Goal: Answer question/provide support: Share knowledge or assist other users

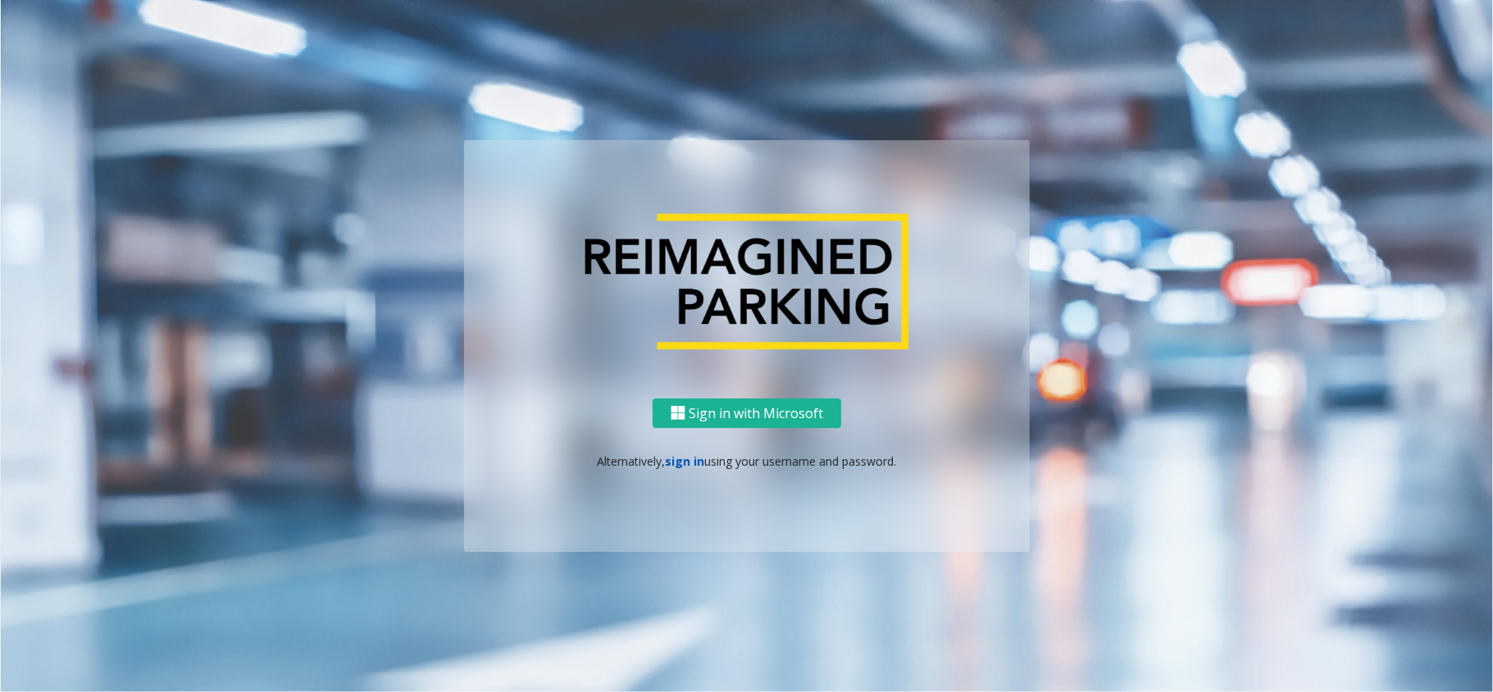
click at [672, 453] on link "sign in" at bounding box center [685, 461] width 39 height 16
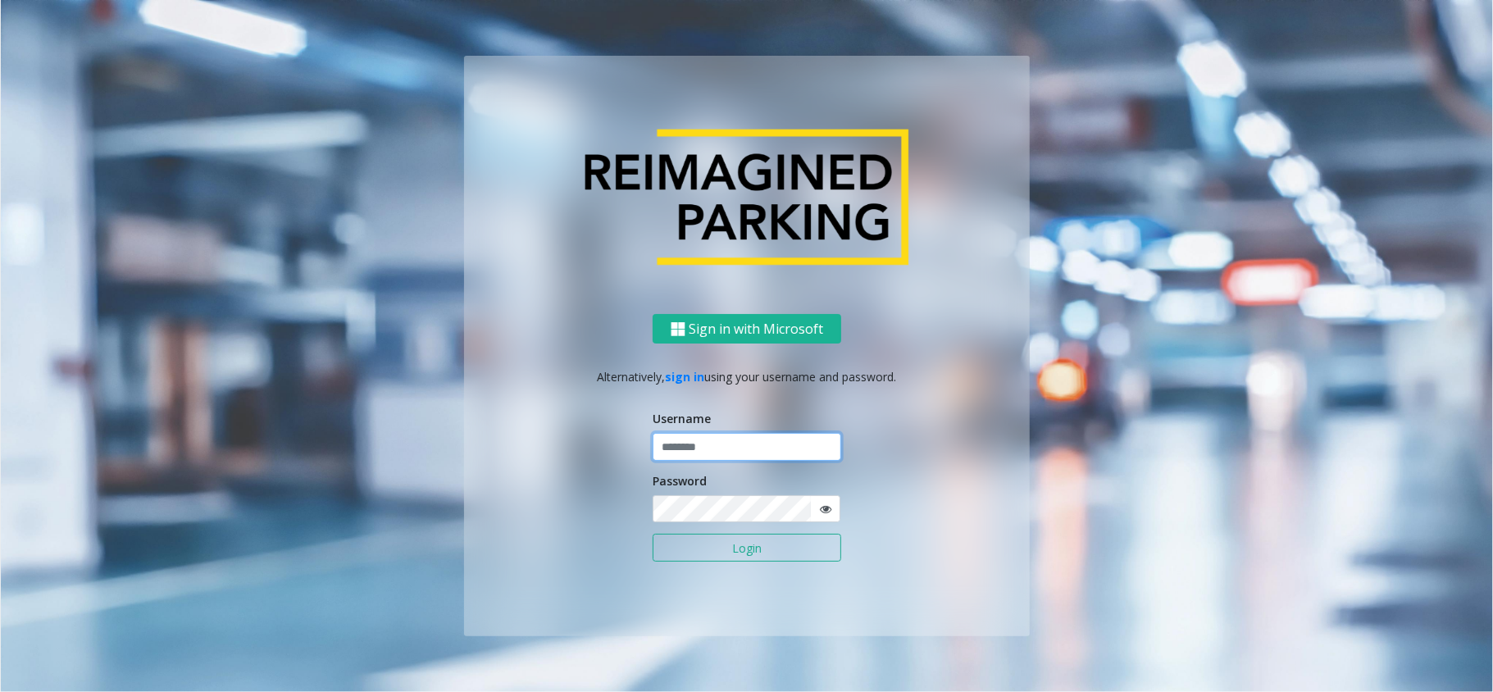
click at [699, 444] on input "text" at bounding box center [747, 447] width 189 height 28
click at [677, 447] on input "text" at bounding box center [747, 447] width 189 height 28
type input "********"
click at [653, 534] on button "Login" at bounding box center [747, 548] width 189 height 28
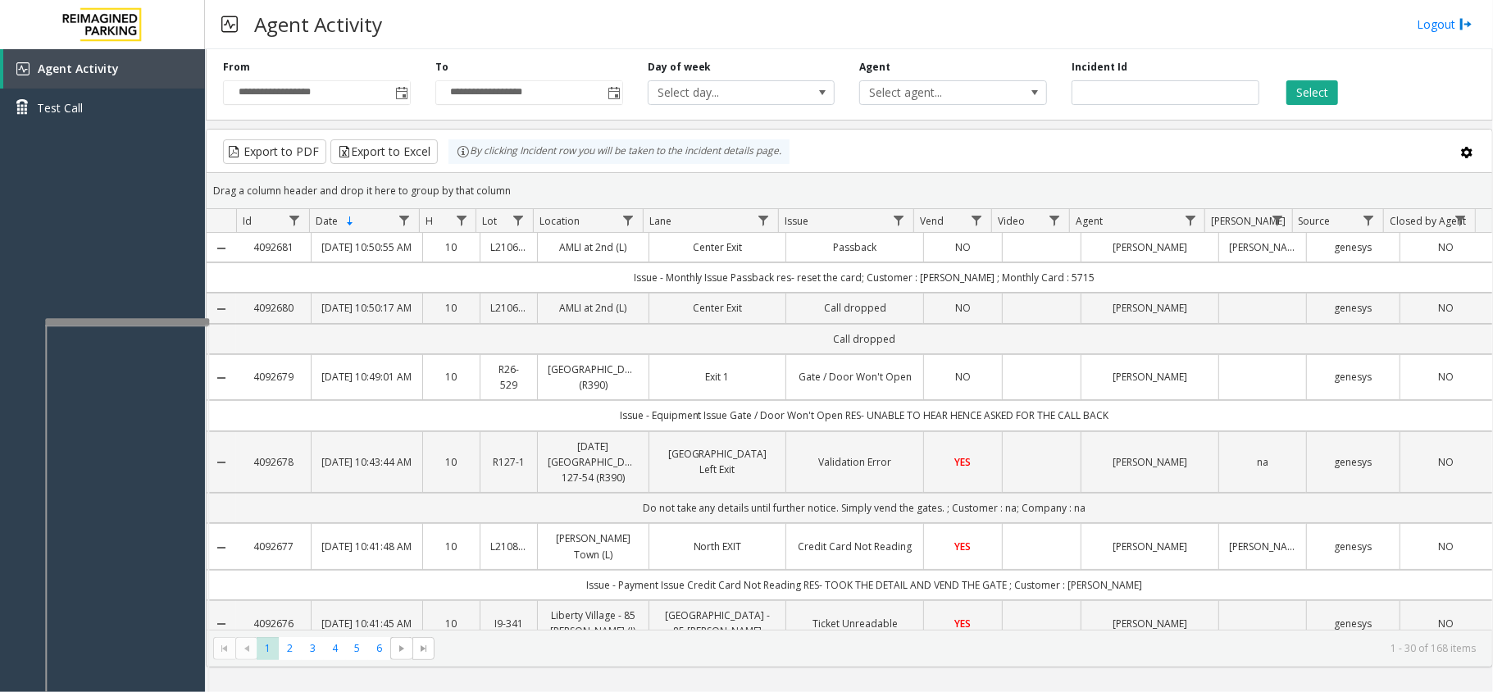
click at [128, 319] on div at bounding box center [127, 321] width 164 height 7
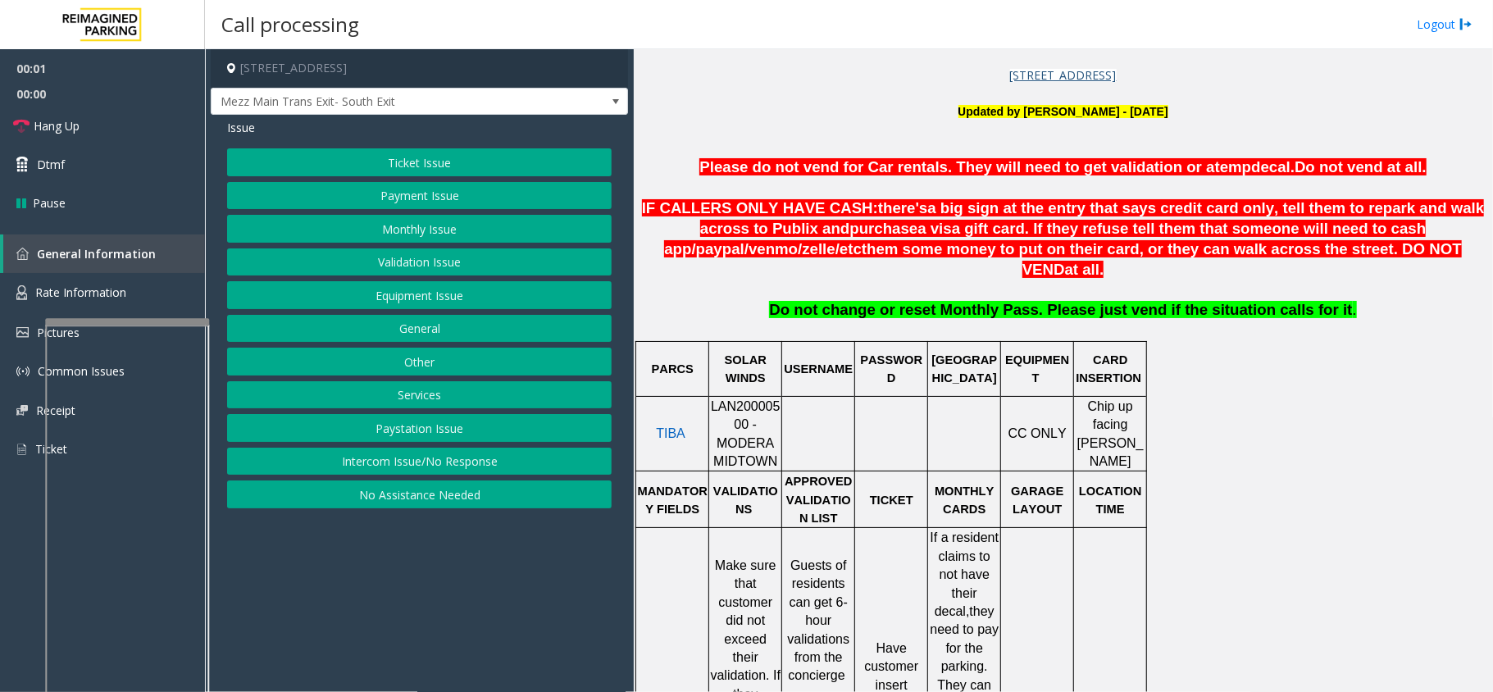
scroll to position [546, 0]
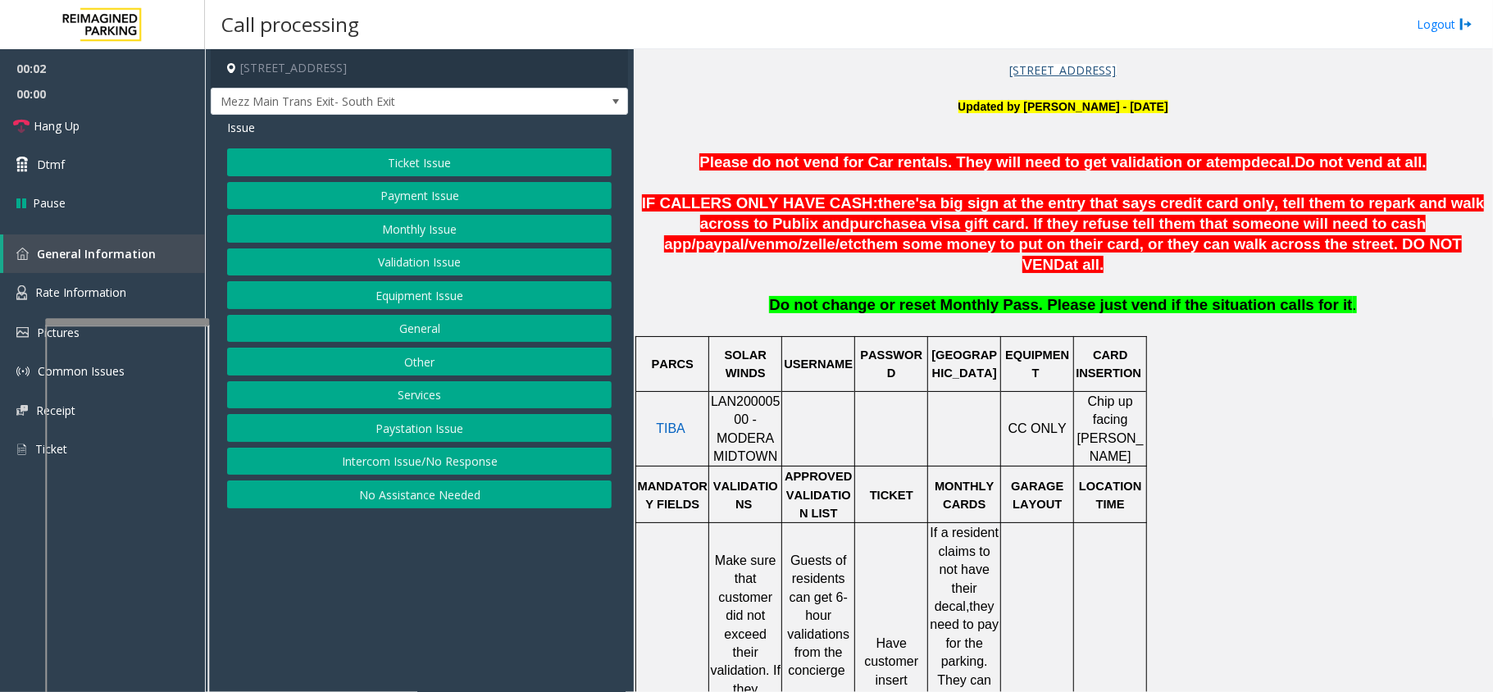
click at [744, 393] on p "LAN20000500 - MODERA MIDTOWN" at bounding box center [745, 430] width 71 height 74
copy span "LAN20000500"
click at [499, 187] on button "Payment Issue" at bounding box center [419, 196] width 385 height 28
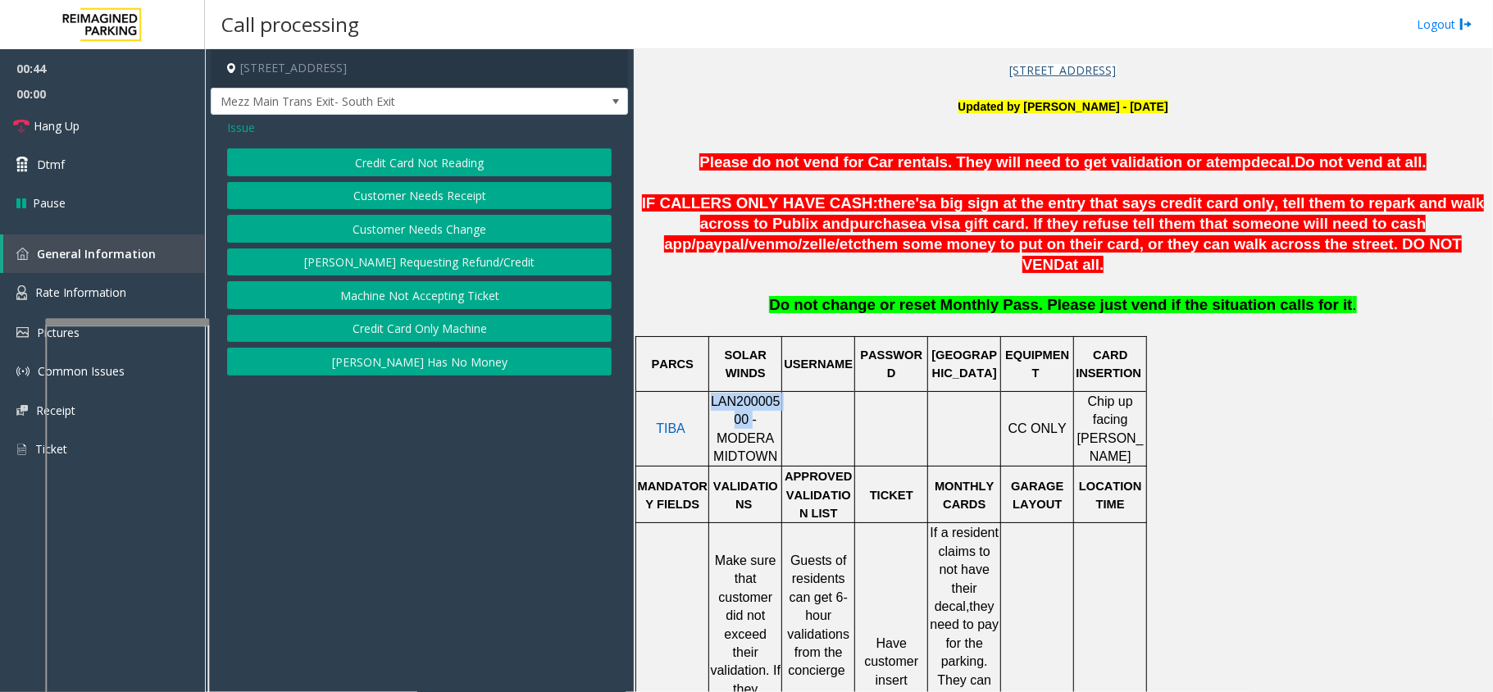
click at [476, 169] on button "Credit Card Not Reading" at bounding box center [419, 162] width 385 height 28
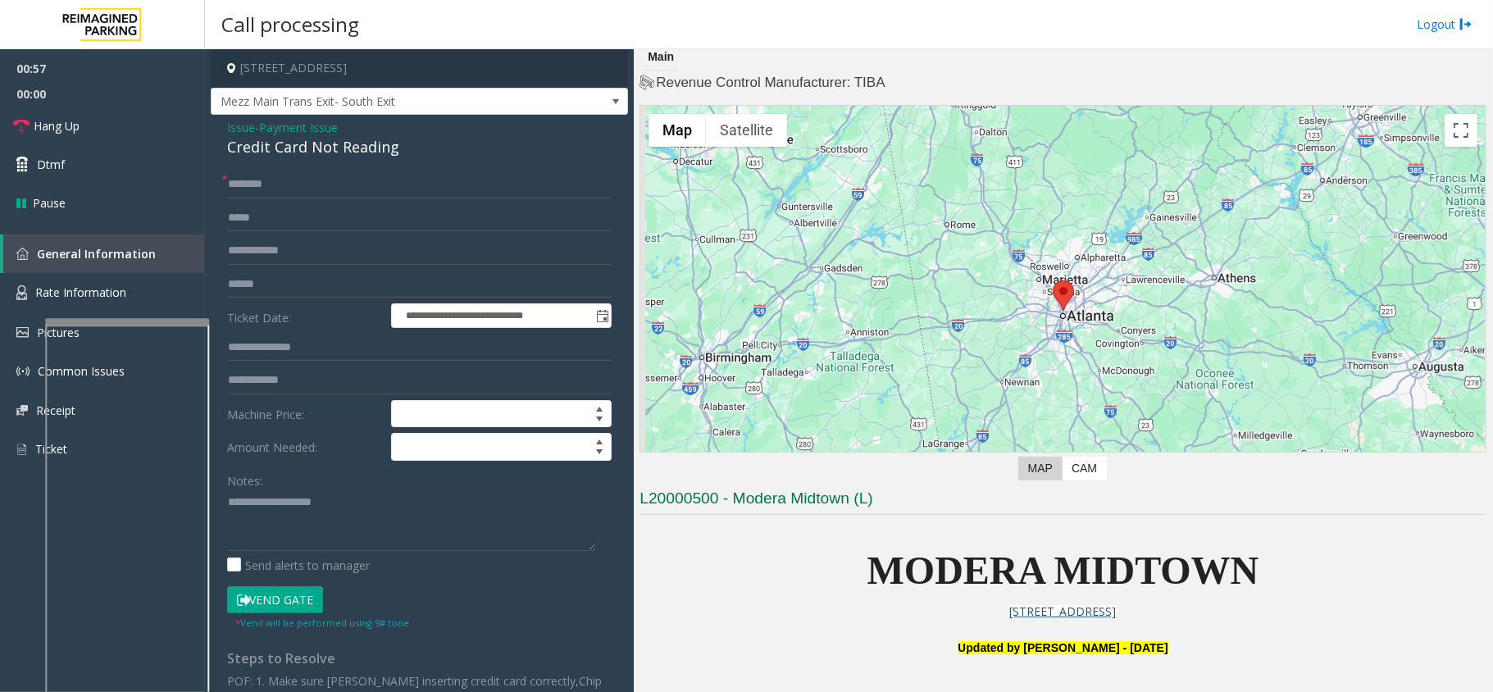
scroll to position [0, 0]
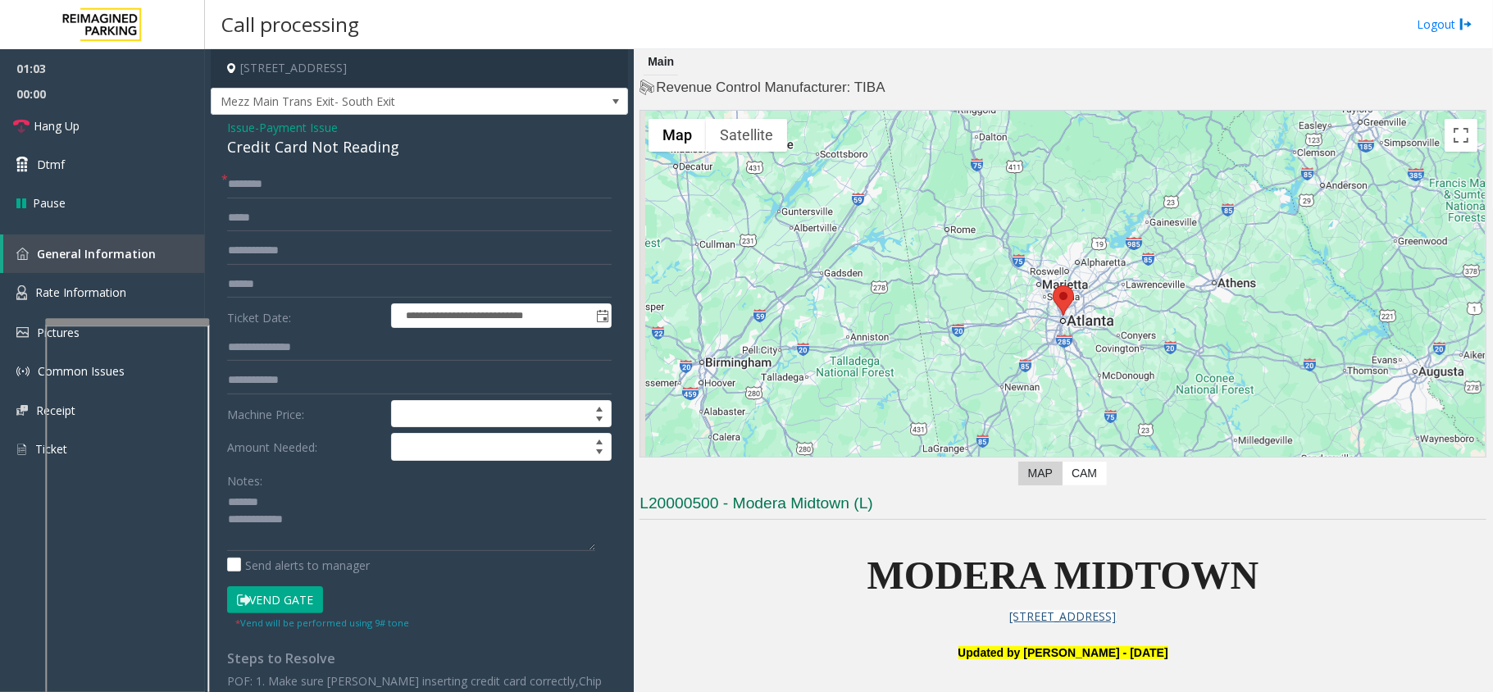
click at [310, 151] on div "Credit Card Not Reading" at bounding box center [419, 147] width 385 height 22
click at [388, 539] on textarea at bounding box center [411, 519] width 368 height 61
type textarea "**********"
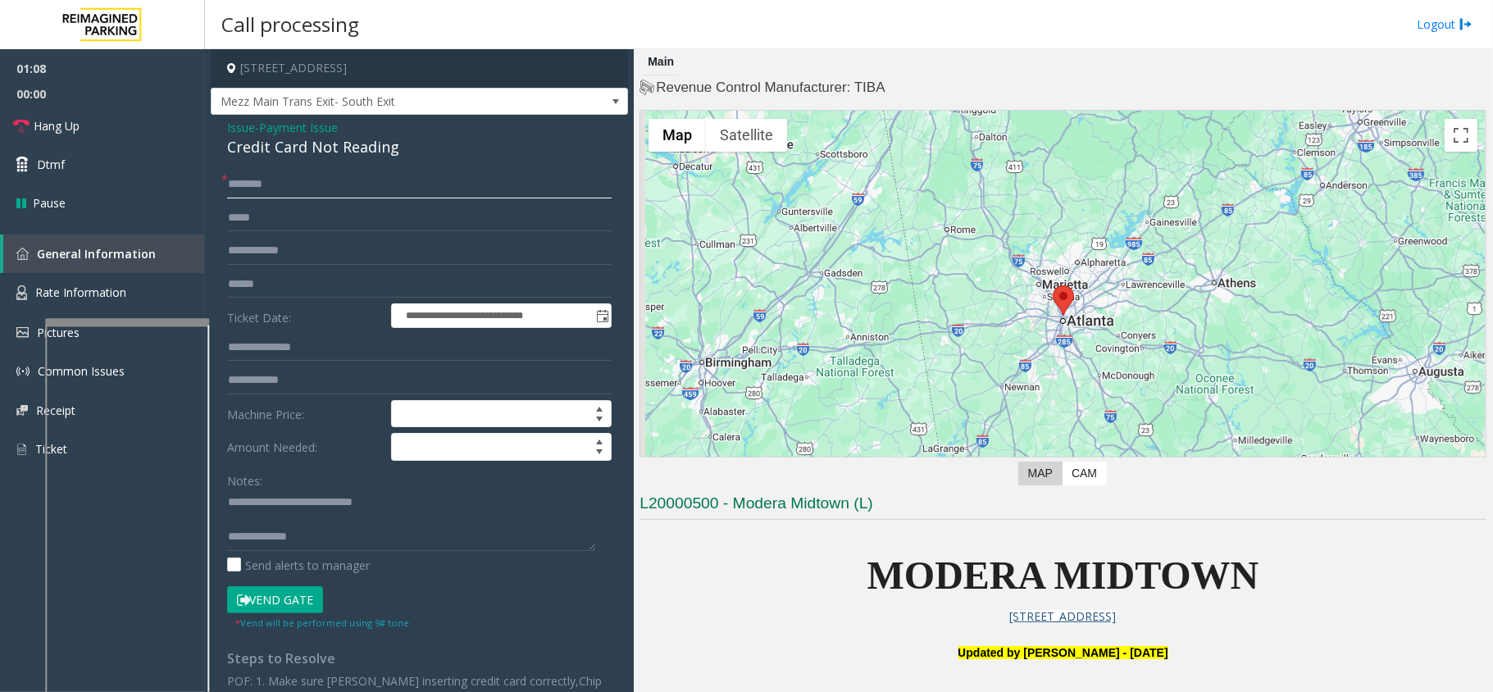
click at [274, 181] on input "text" at bounding box center [419, 185] width 385 height 28
type input "**"
click at [149, 116] on link "Hang Up" at bounding box center [102, 126] width 205 height 39
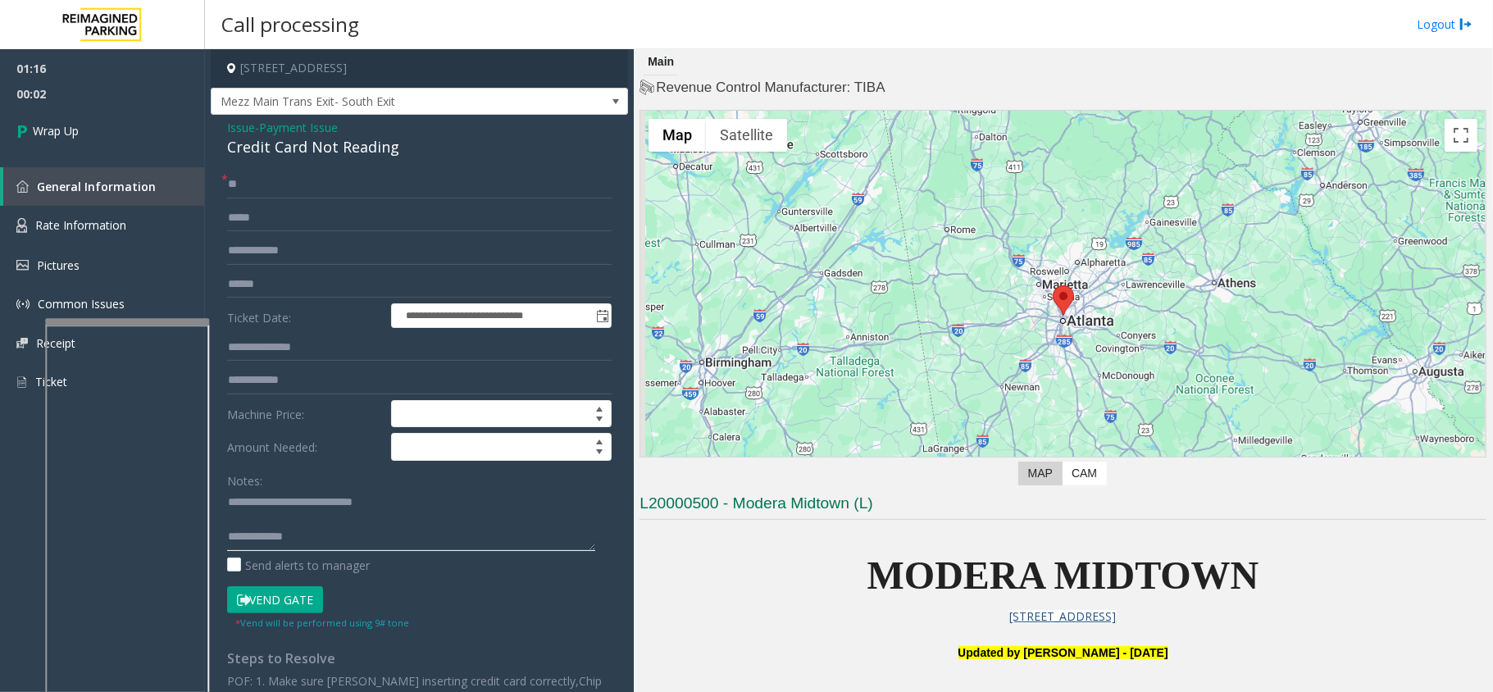
scroll to position [17, 0]
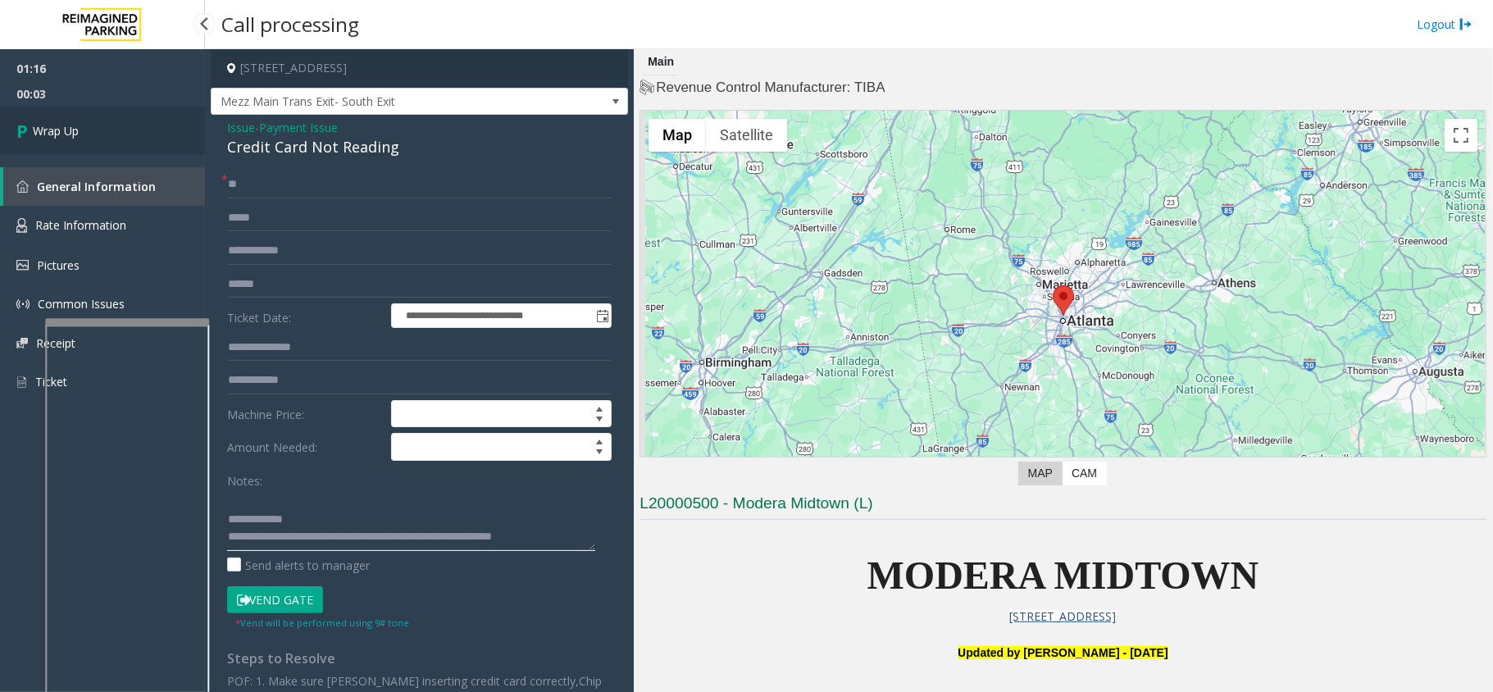
type textarea "**********"
click at [70, 112] on link "Wrap Up" at bounding box center [102, 131] width 205 height 48
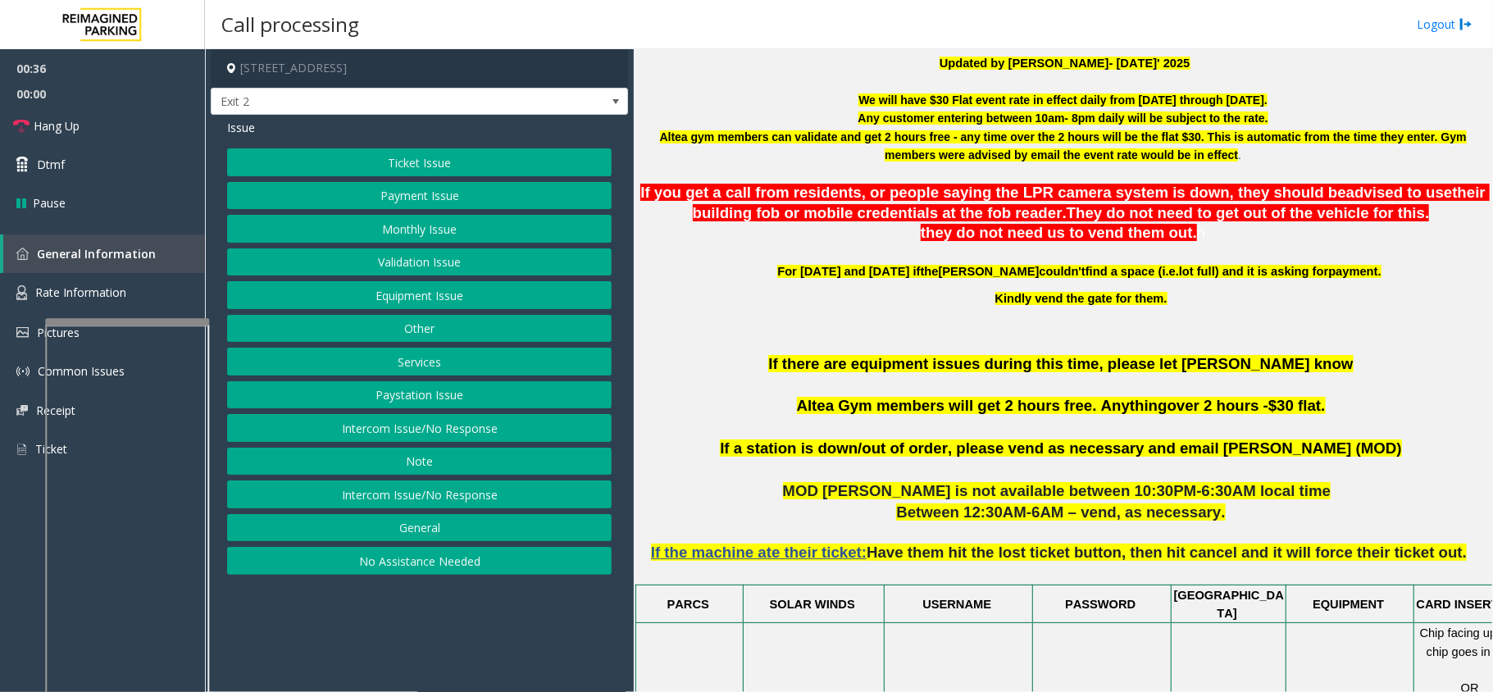
scroll to position [546, 0]
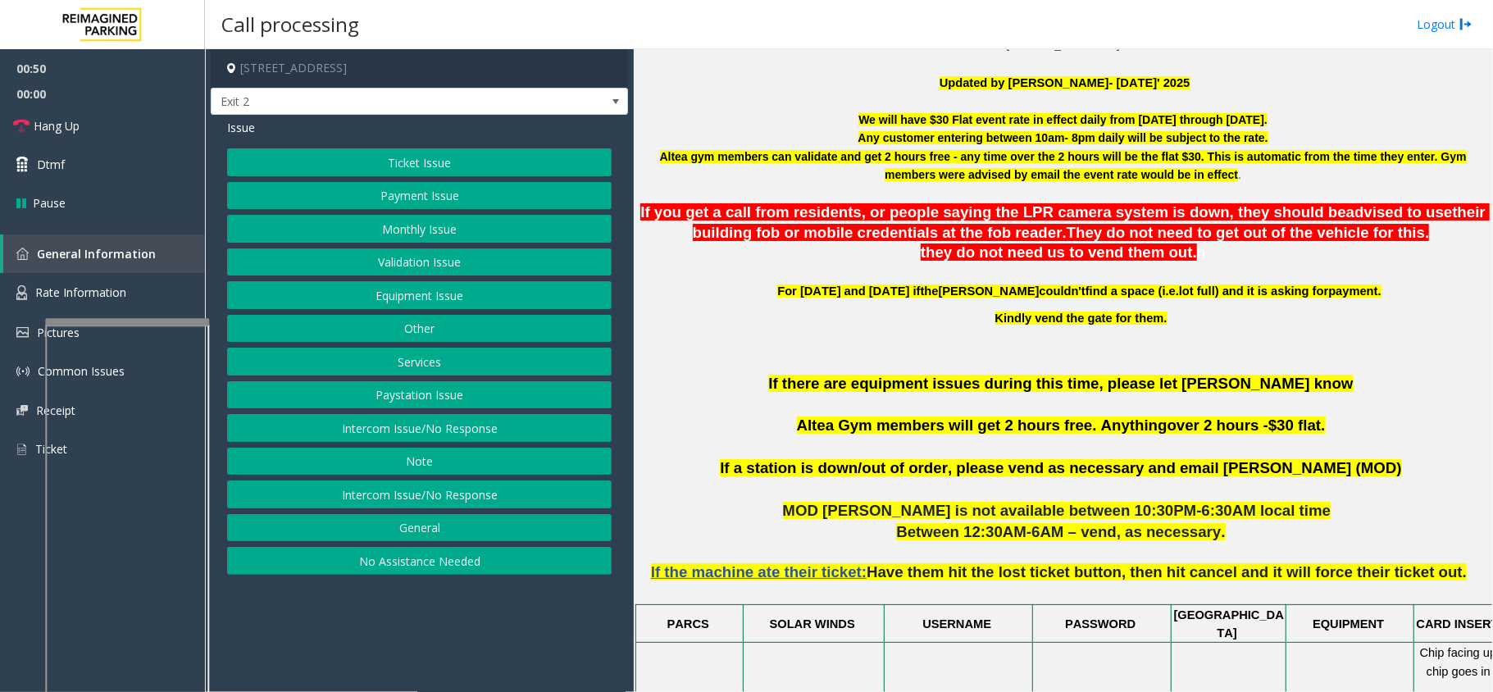
click at [426, 227] on button "Monthly Issue" at bounding box center [419, 229] width 385 height 28
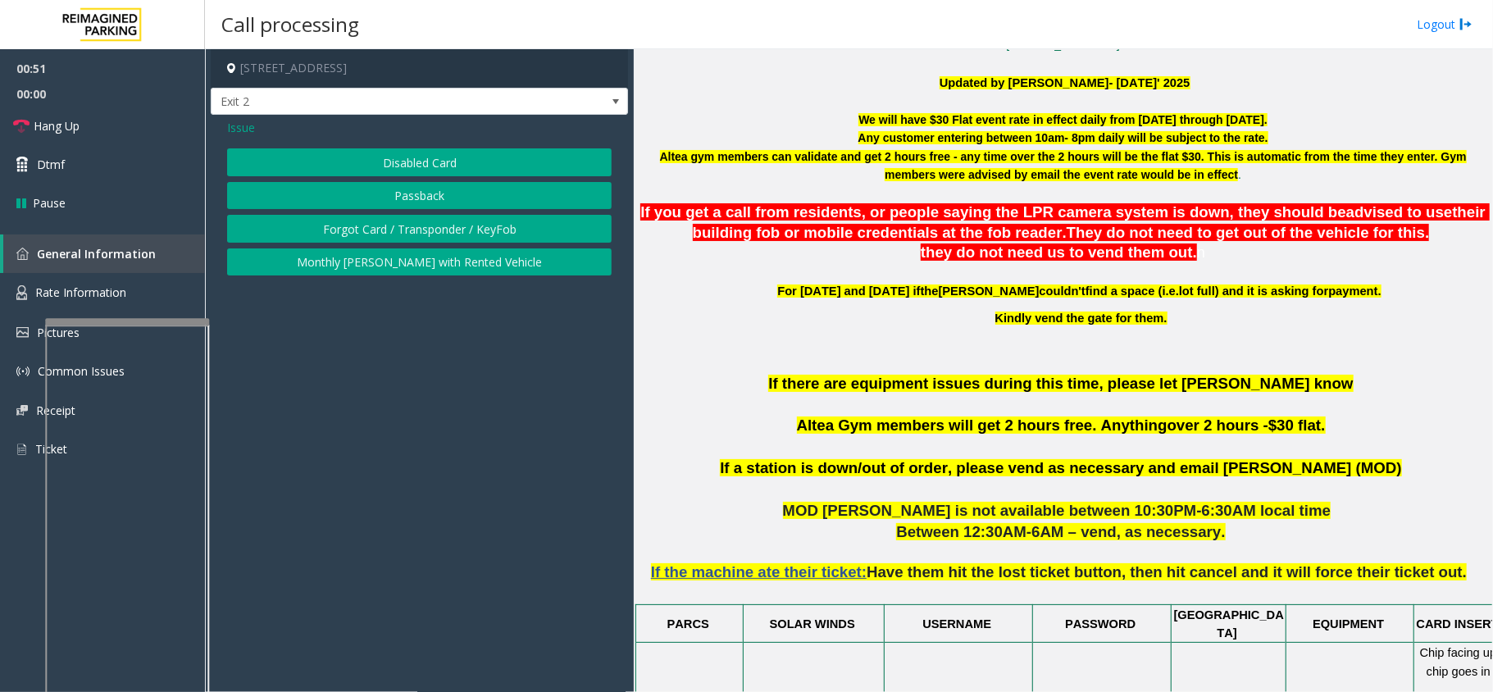
click at [226, 129] on div "Issue Disabled Card Passback Forgot Card / Transponder / KeyFob Monthly [PERSON…" at bounding box center [419, 199] width 417 height 169
click at [246, 123] on span "Issue" at bounding box center [241, 127] width 28 height 17
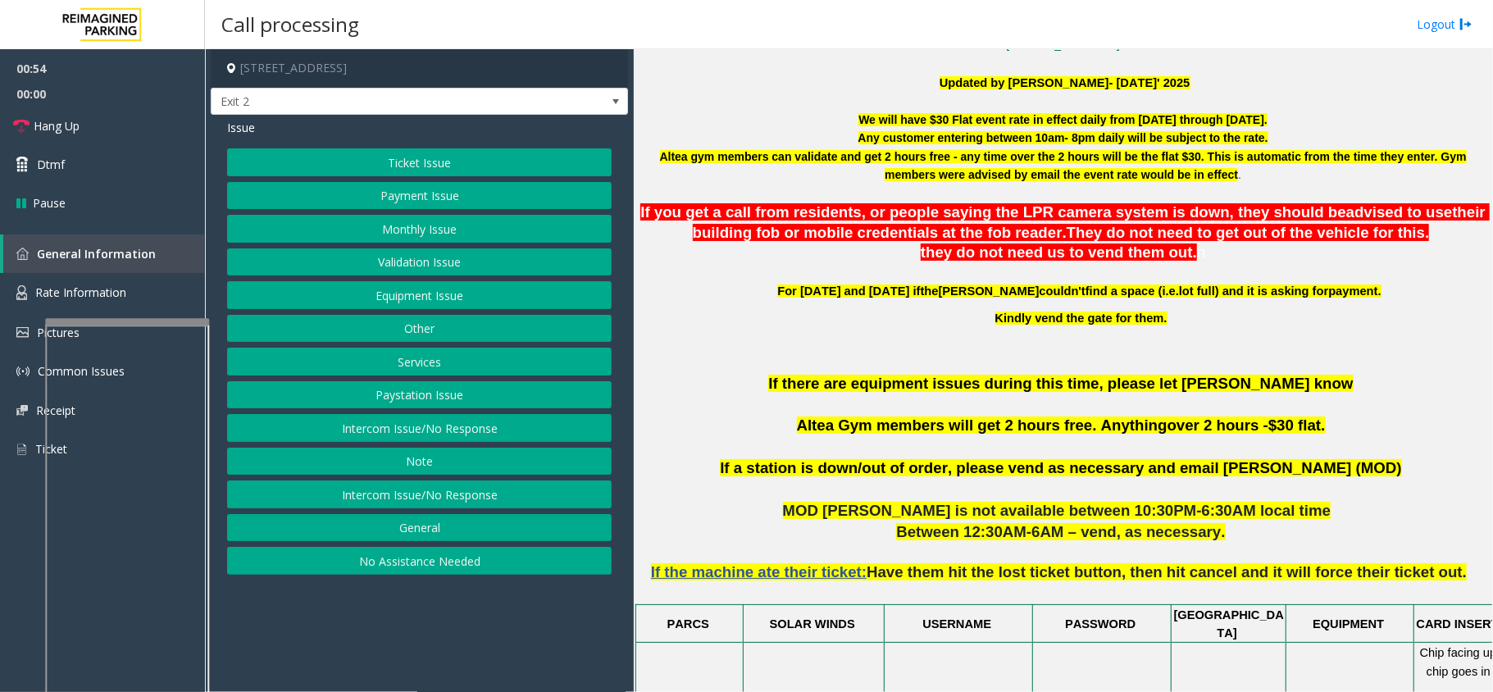
click at [407, 204] on button "Payment Issue" at bounding box center [419, 196] width 385 height 28
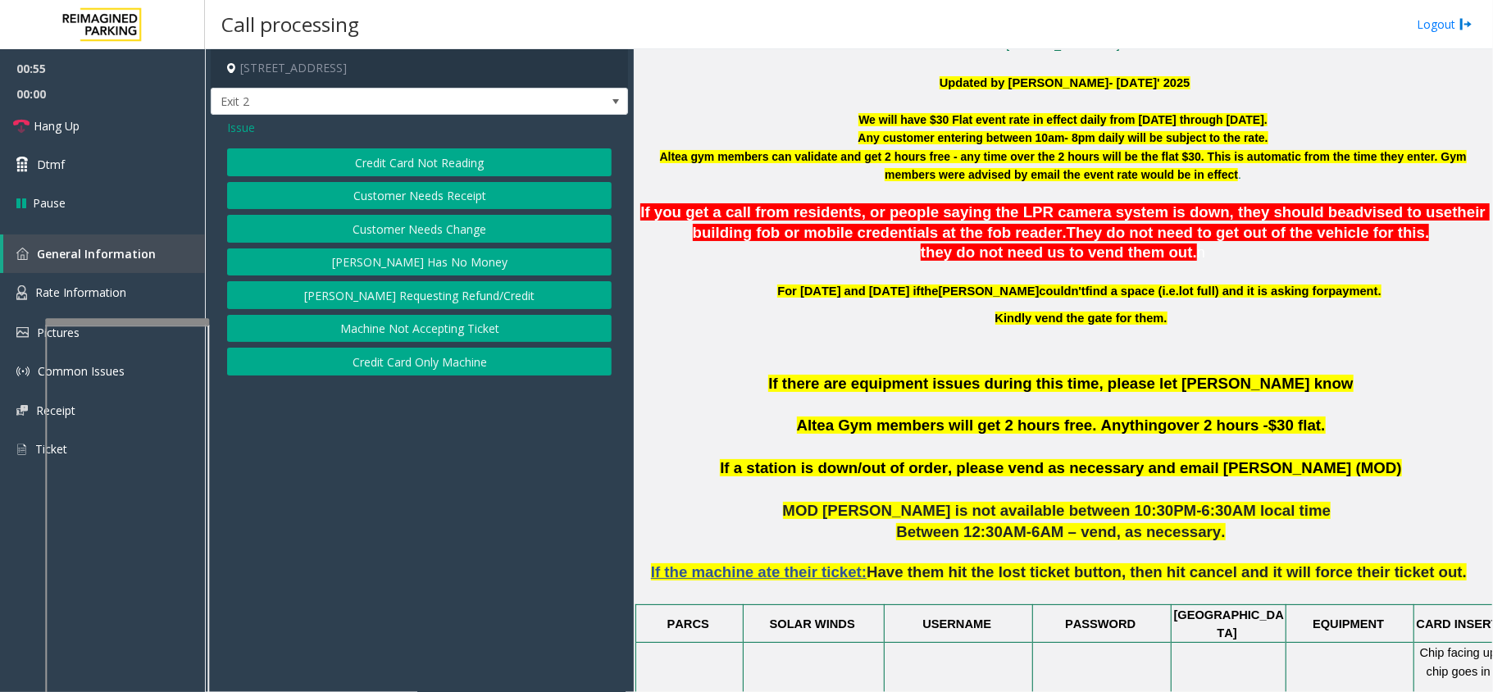
click at [248, 136] on span "Issue" at bounding box center [241, 127] width 28 height 17
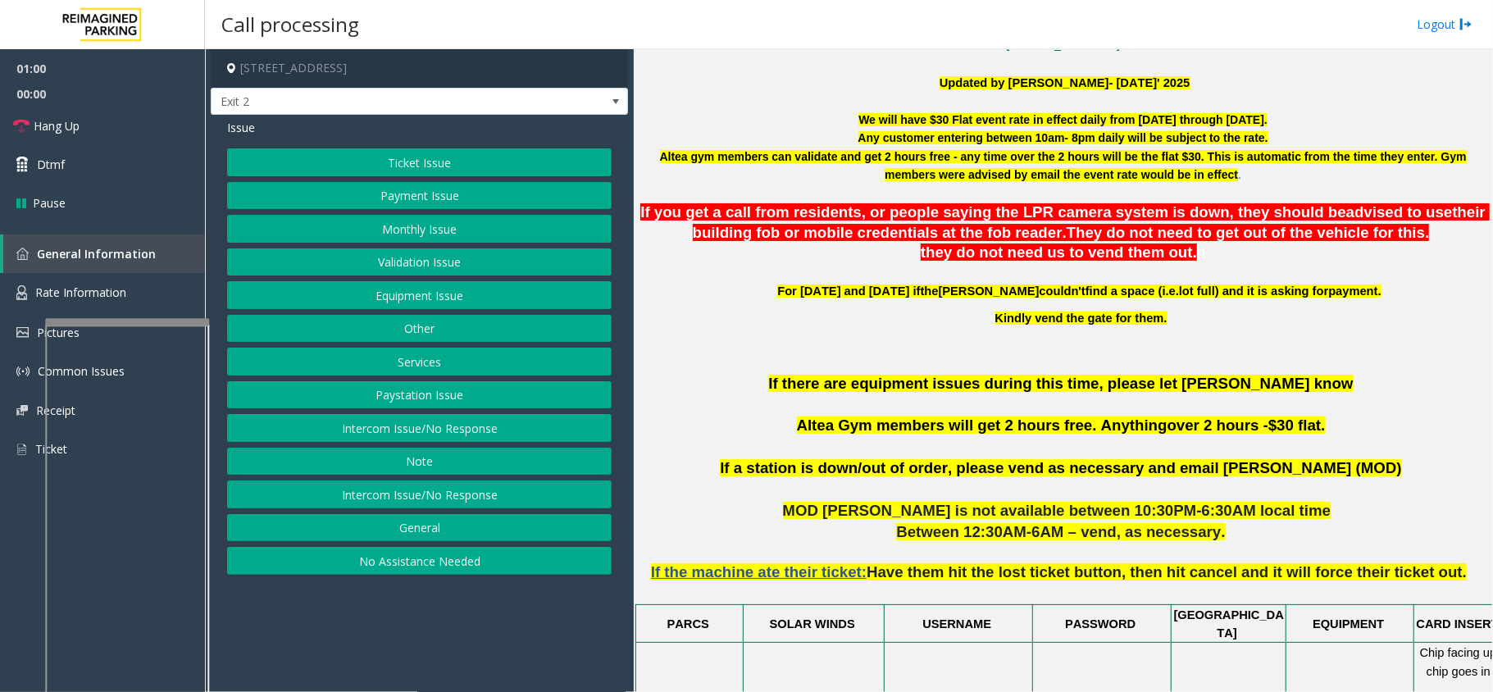
click at [450, 270] on button "Validation Issue" at bounding box center [419, 262] width 385 height 28
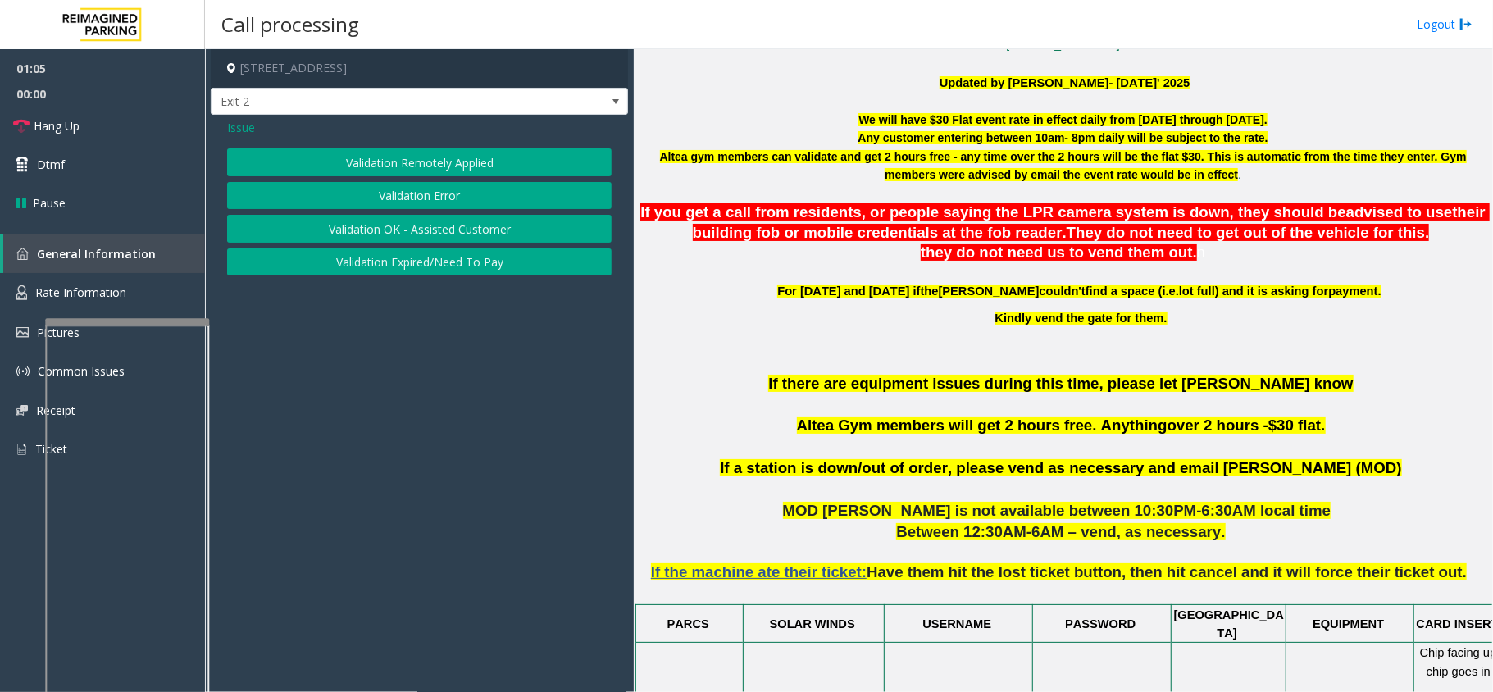
click at [342, 202] on button "Validation Error" at bounding box center [419, 196] width 385 height 28
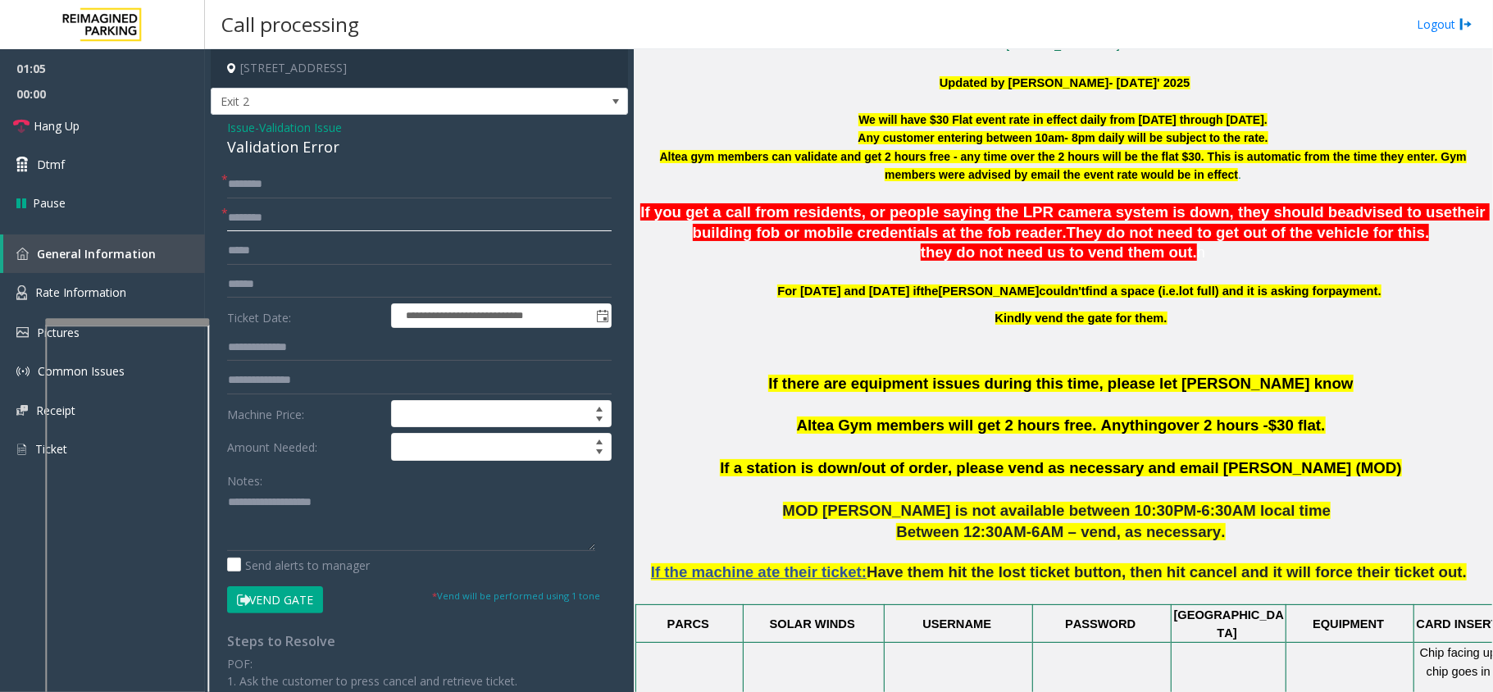
click at [307, 212] on input "text" at bounding box center [419, 218] width 385 height 28
drag, startPoint x: 884, startPoint y: 426, endPoint x: 765, endPoint y: 421, distance: 119.0
click at [765, 421] on p "If there are equipment issues during this time, please let [PERSON_NAME] know A…" at bounding box center [1063, 415] width 847 height 85
type input "*********"
click at [318, 522] on textarea at bounding box center [411, 519] width 368 height 61
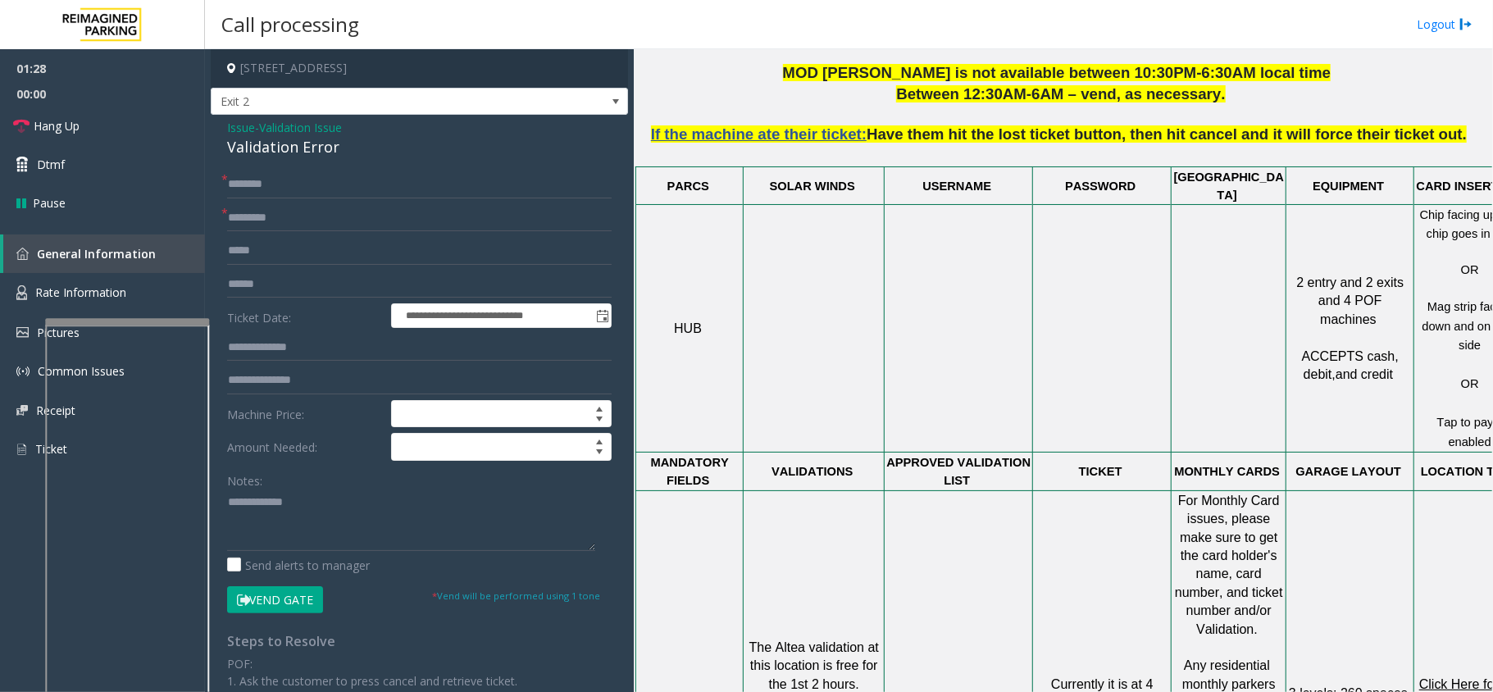
scroll to position [984, 57]
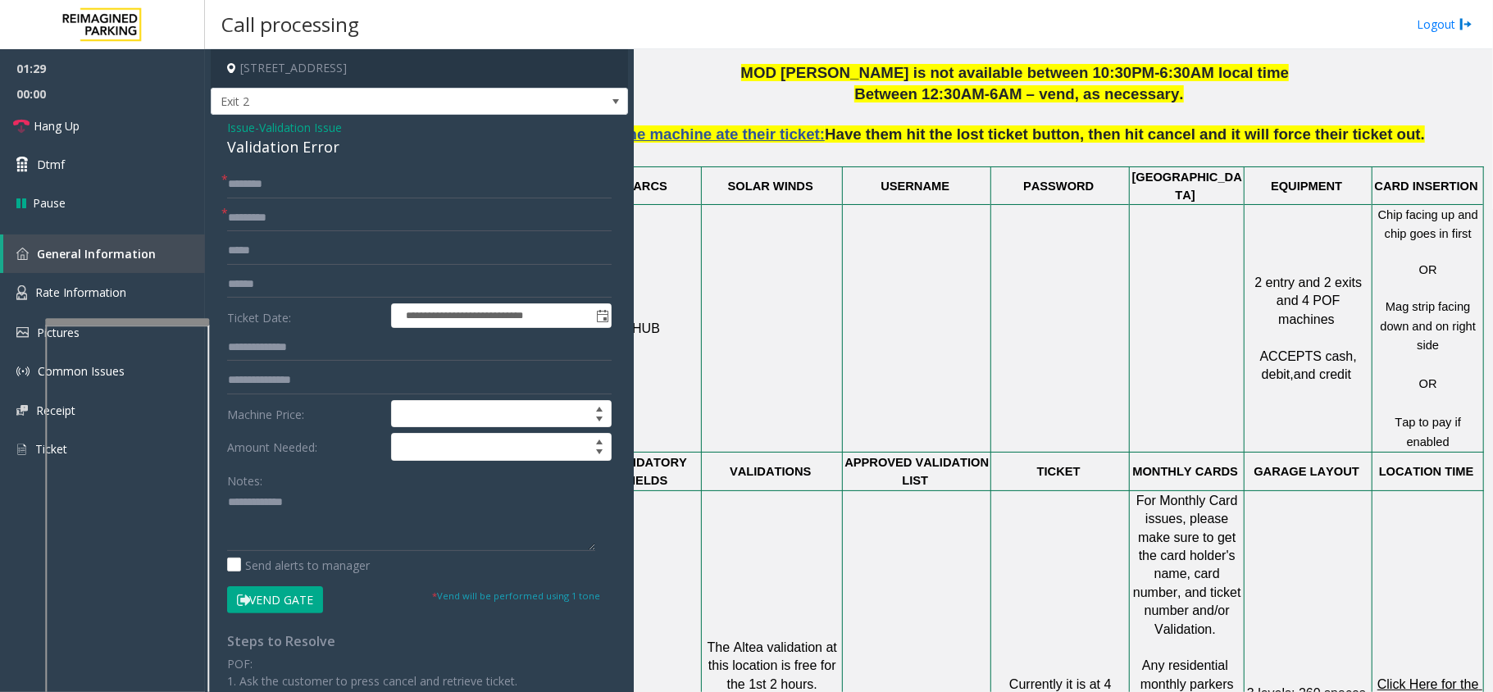
click at [1377, 677] on span "Click Here for the local time" at bounding box center [1429, 693] width 105 height 32
click at [341, 513] on textarea at bounding box center [411, 519] width 368 height 61
click at [299, 512] on textarea at bounding box center [411, 519] width 368 height 61
click at [298, 526] on textarea at bounding box center [411, 519] width 368 height 61
click at [318, 510] on textarea at bounding box center [411, 519] width 368 height 61
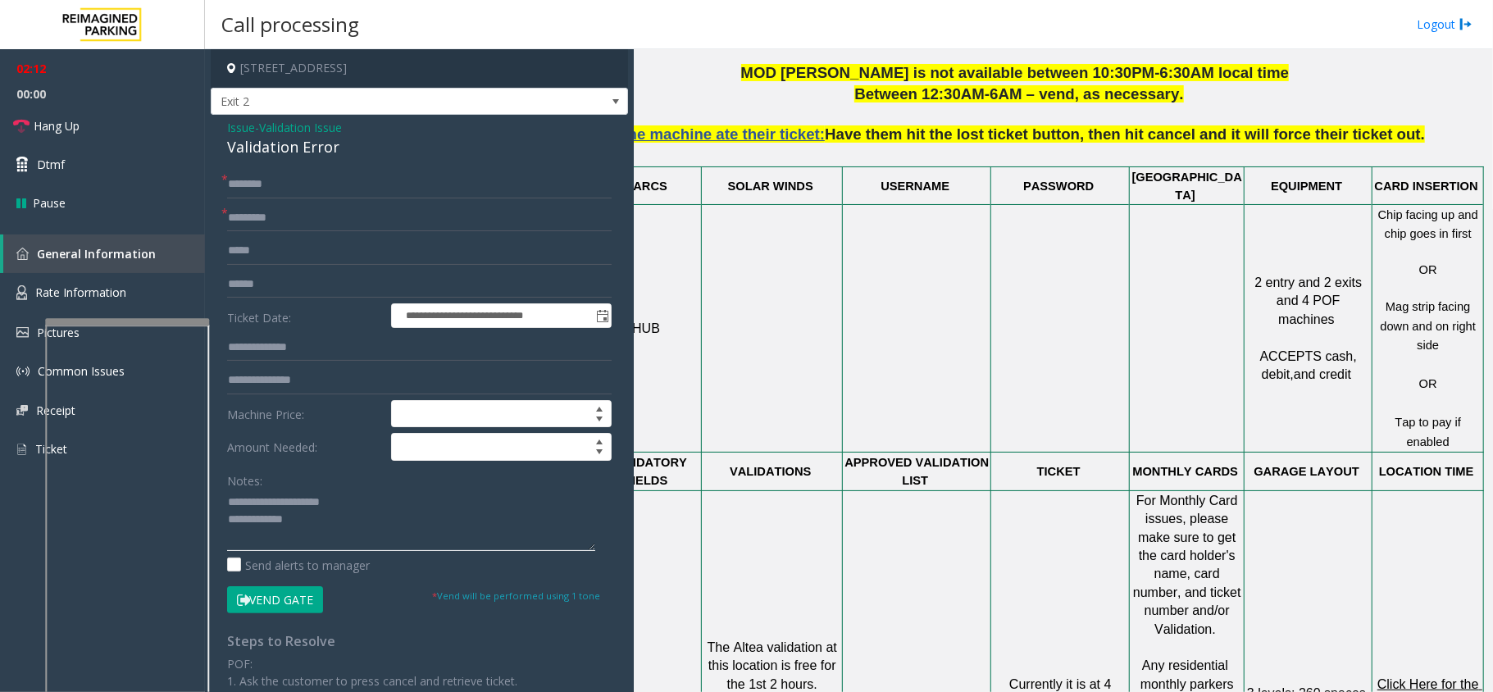
click at [312, 528] on textarea at bounding box center [411, 519] width 368 height 61
click at [299, 185] on input "text" at bounding box center [419, 185] width 385 height 28
type textarea "**********"
click at [266, 189] on input "text" at bounding box center [419, 185] width 385 height 28
click at [266, 184] on input "*****" at bounding box center [419, 185] width 385 height 28
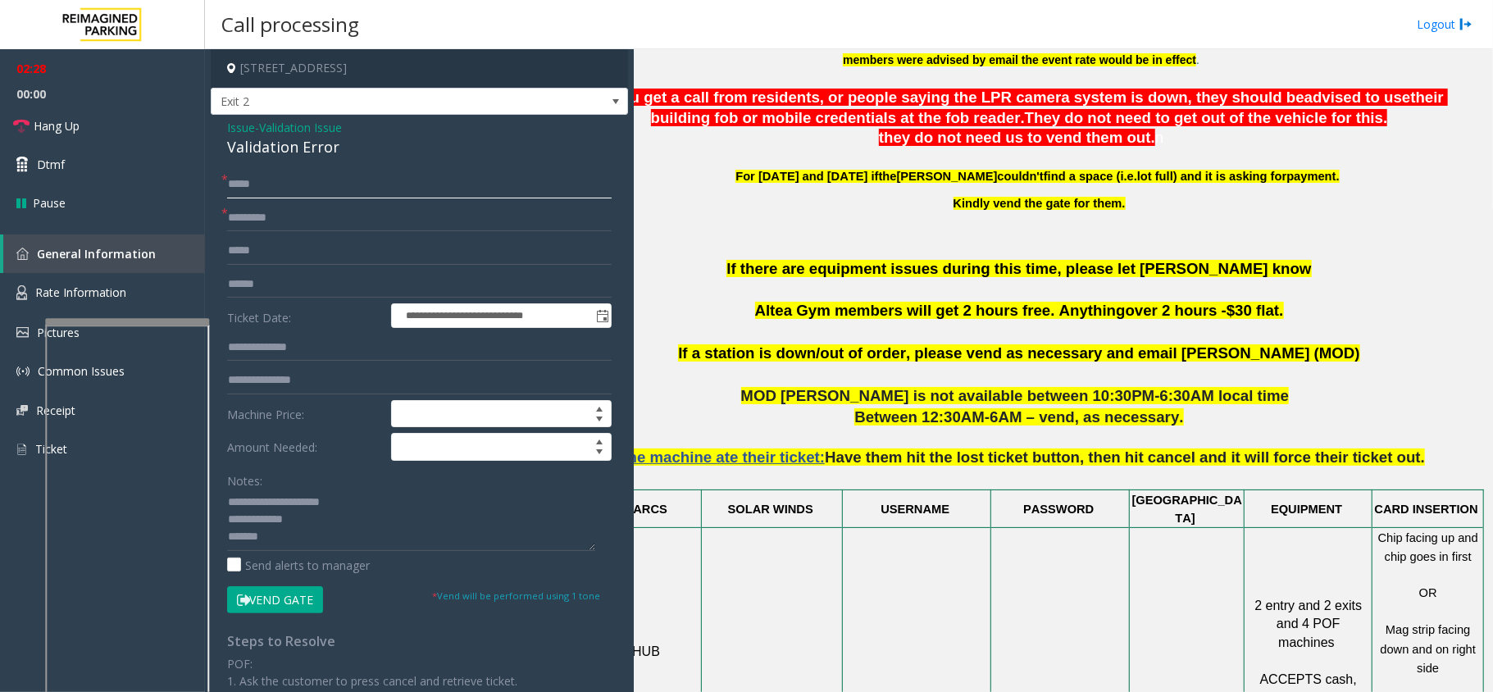
scroll to position [656, 57]
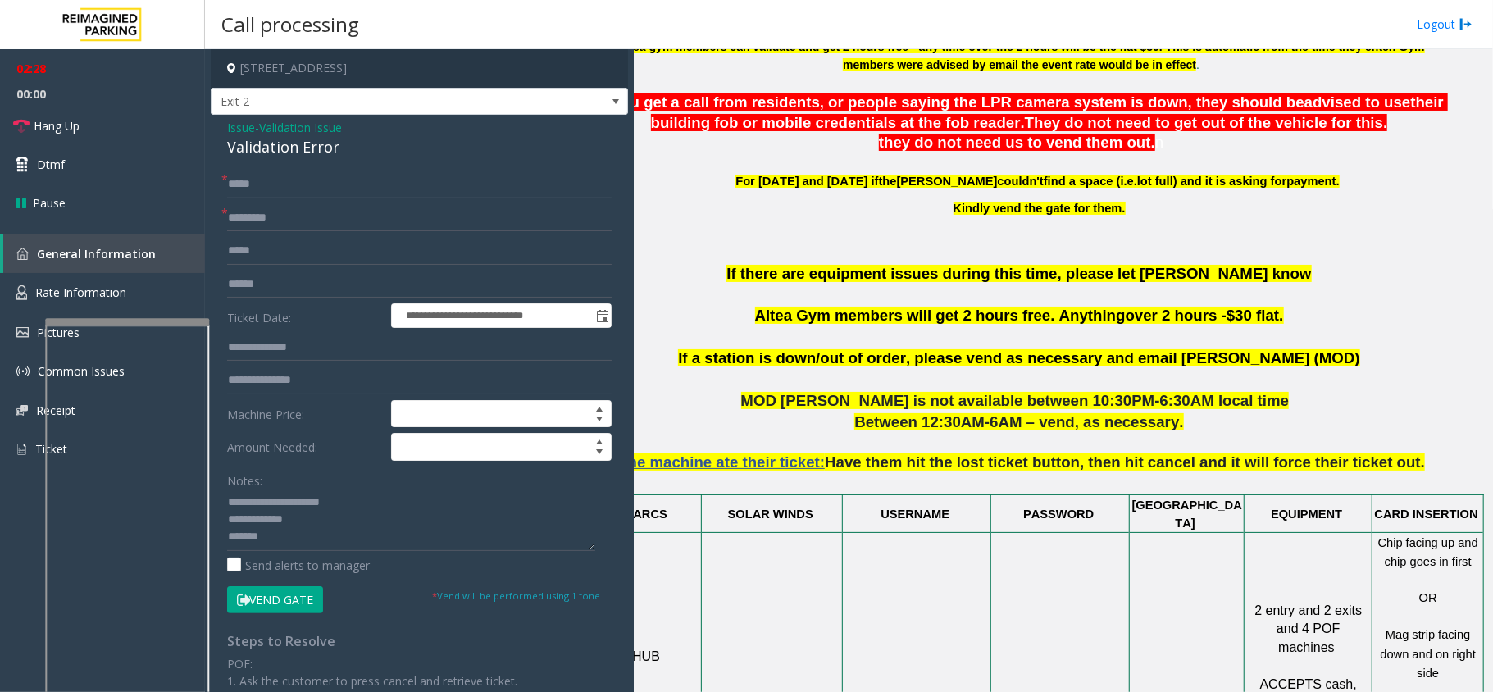
type input "*****"
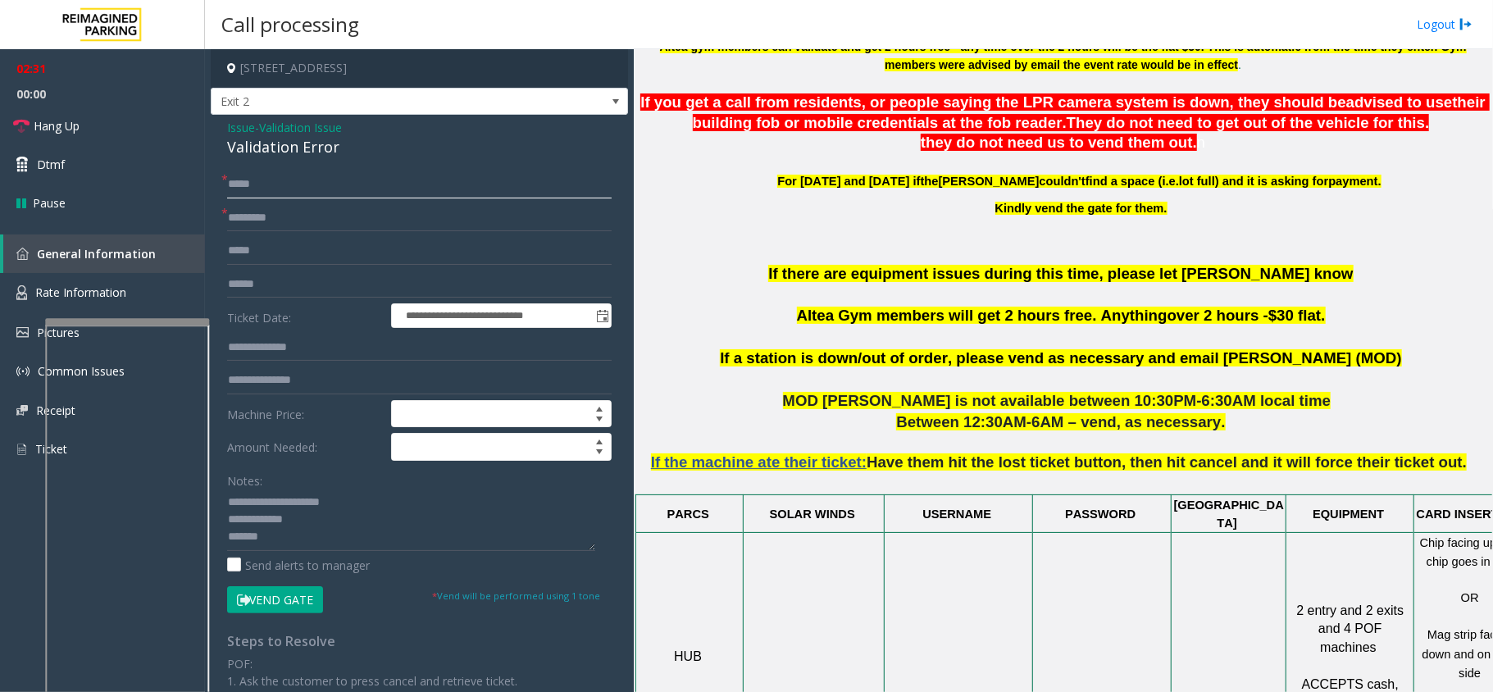
click at [236, 187] on input "*****" at bounding box center [419, 185] width 385 height 28
click at [290, 598] on button "Vend Gate" at bounding box center [275, 600] width 96 height 28
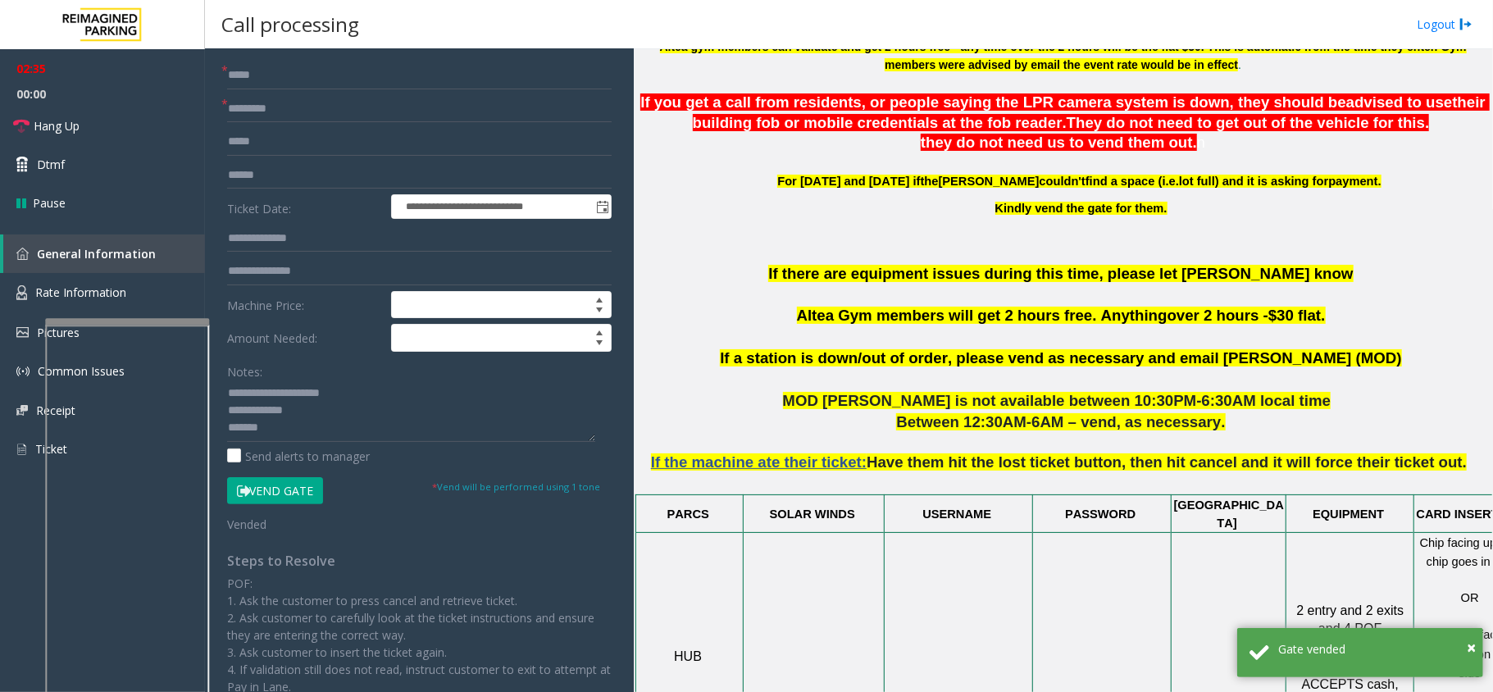
scroll to position [34, 0]
click at [307, 394] on textarea at bounding box center [411, 410] width 368 height 61
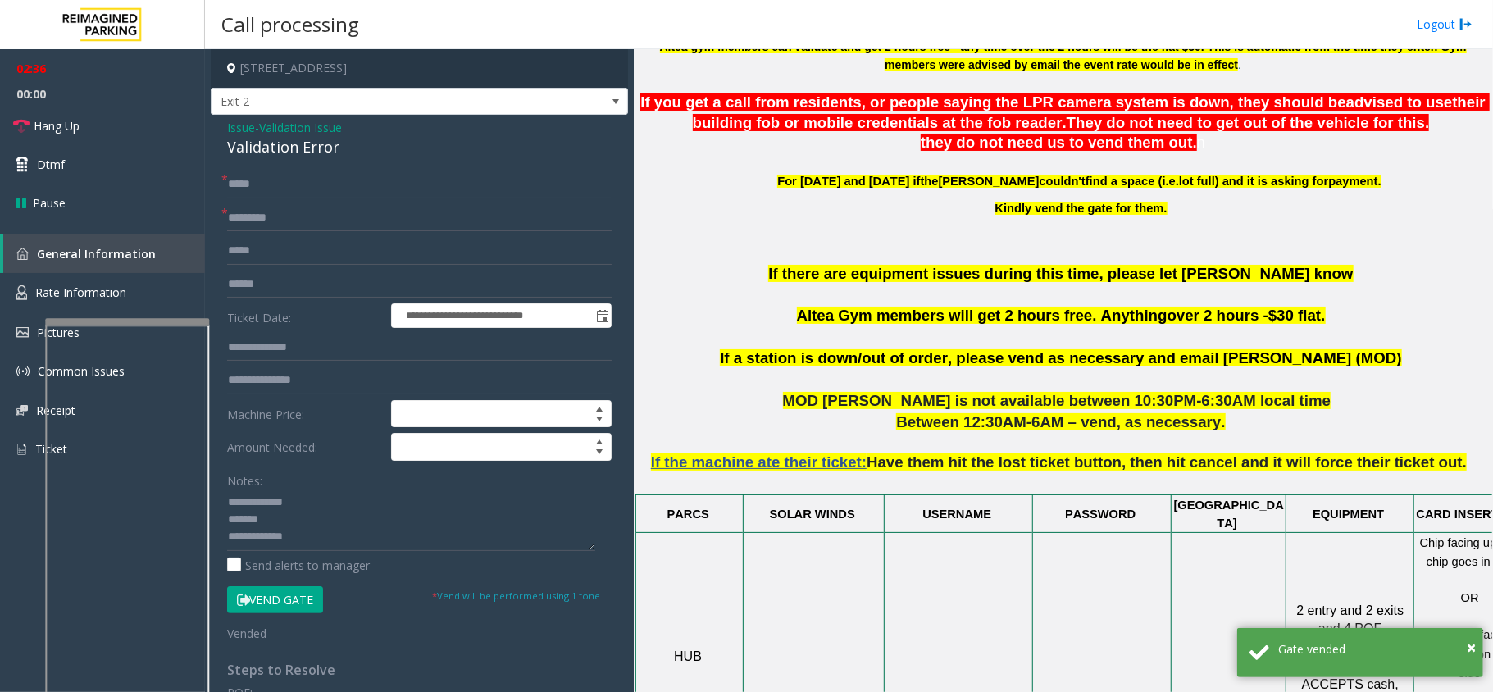
click at [289, 149] on div "Validation Error" at bounding box center [419, 147] width 385 height 22
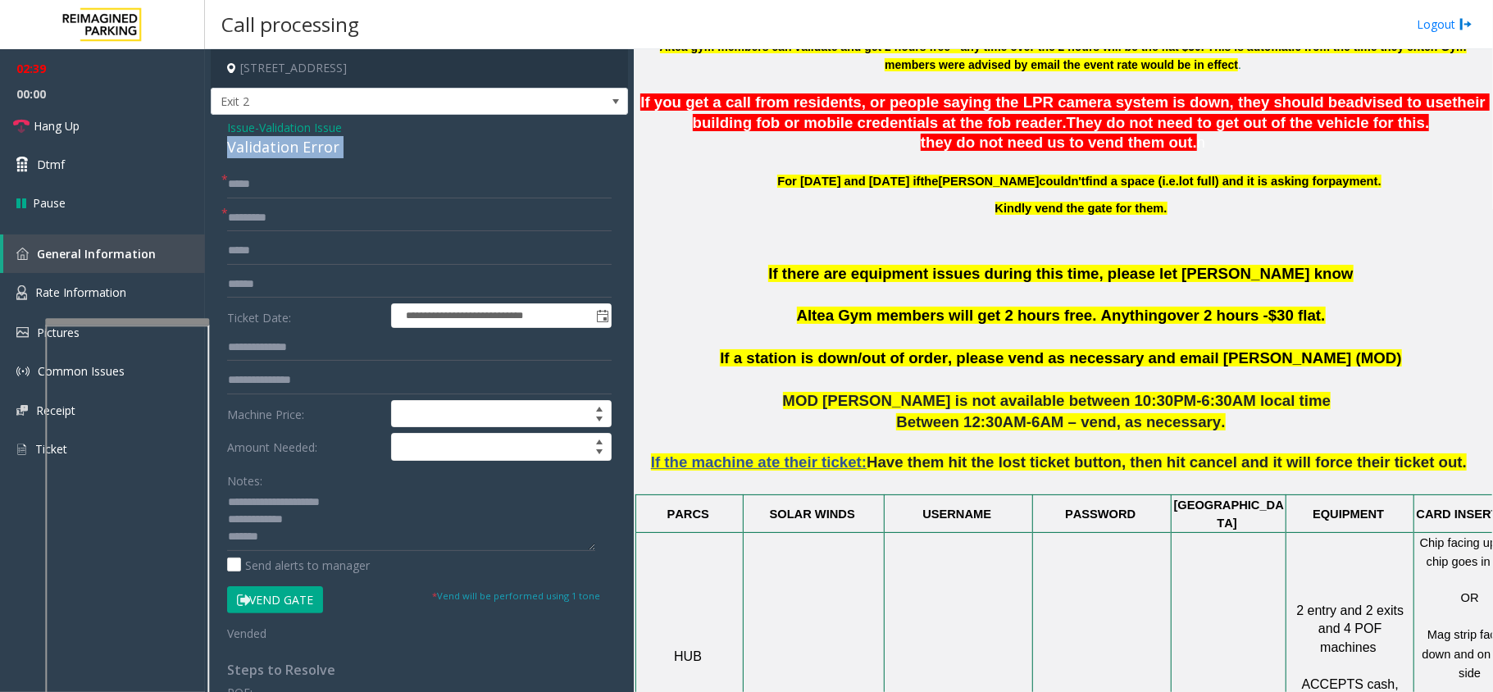
scroll to position [34, 0]
click at [295, 541] on textarea at bounding box center [411, 519] width 368 height 61
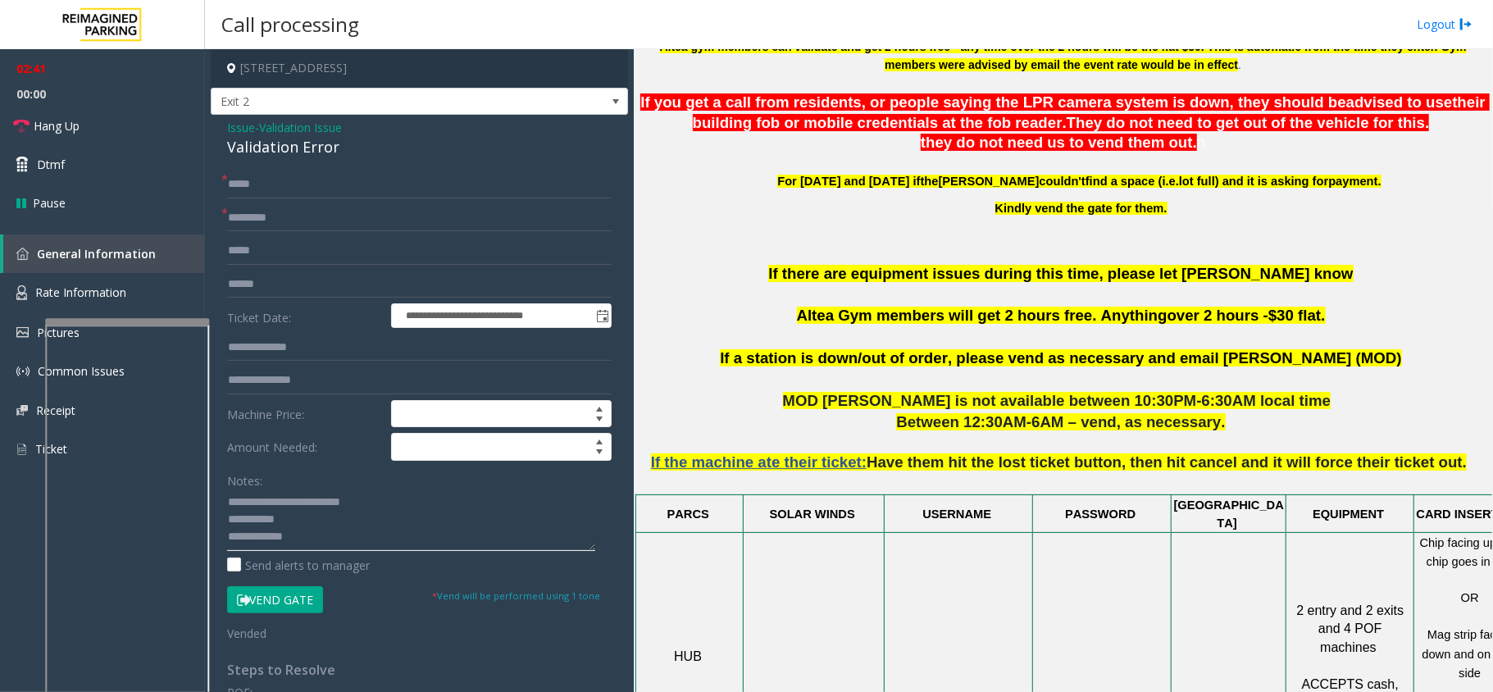
click at [286, 507] on textarea at bounding box center [411, 519] width 368 height 61
drag, startPoint x: 289, startPoint y: 506, endPoint x: 366, endPoint y: 498, distance: 76.6
click at [366, 498] on textarea at bounding box center [411, 519] width 368 height 61
click at [356, 509] on textarea at bounding box center [411, 519] width 368 height 61
click at [331, 506] on textarea at bounding box center [411, 519] width 368 height 61
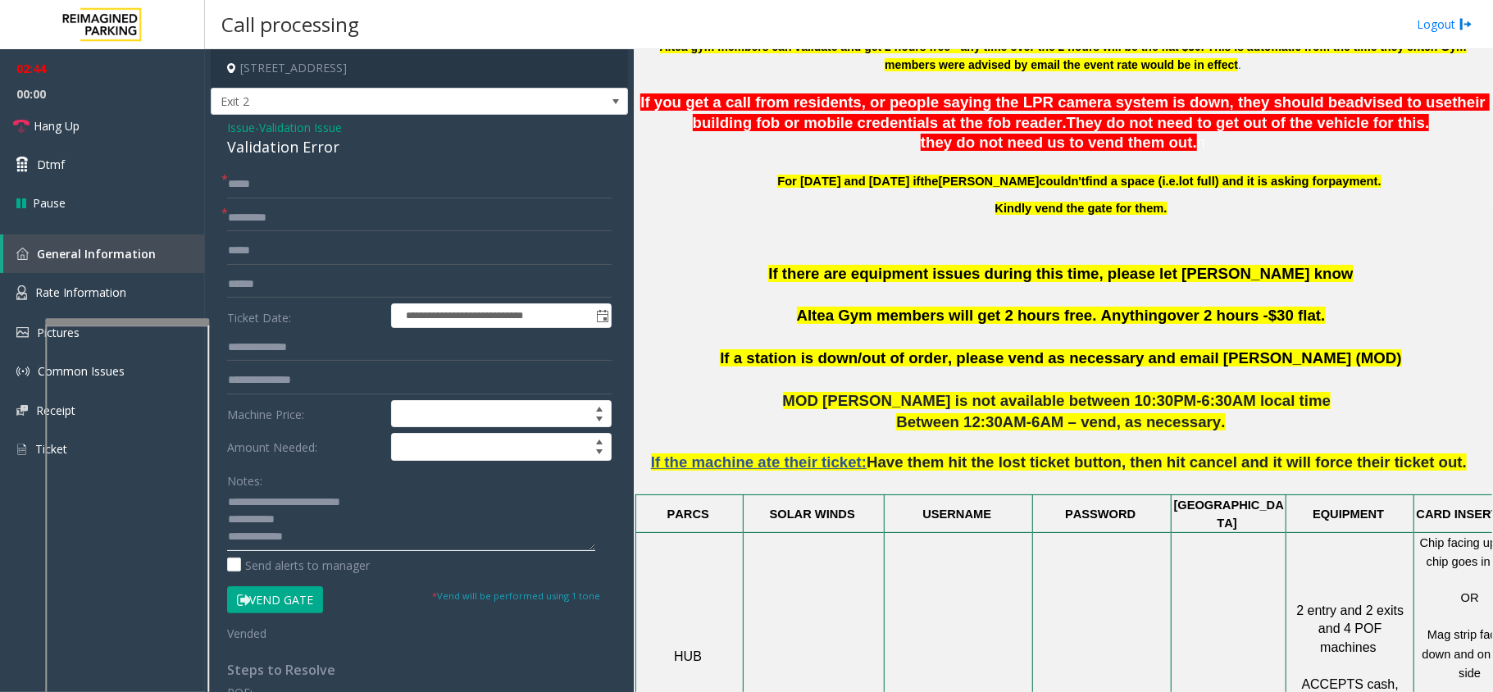
click at [331, 506] on textarea at bounding box center [411, 519] width 368 height 61
drag, startPoint x: 75, startPoint y: 110, endPoint x: 102, endPoint y: 145, distance: 43.9
click at [75, 110] on link "Hang Up" at bounding box center [102, 126] width 205 height 39
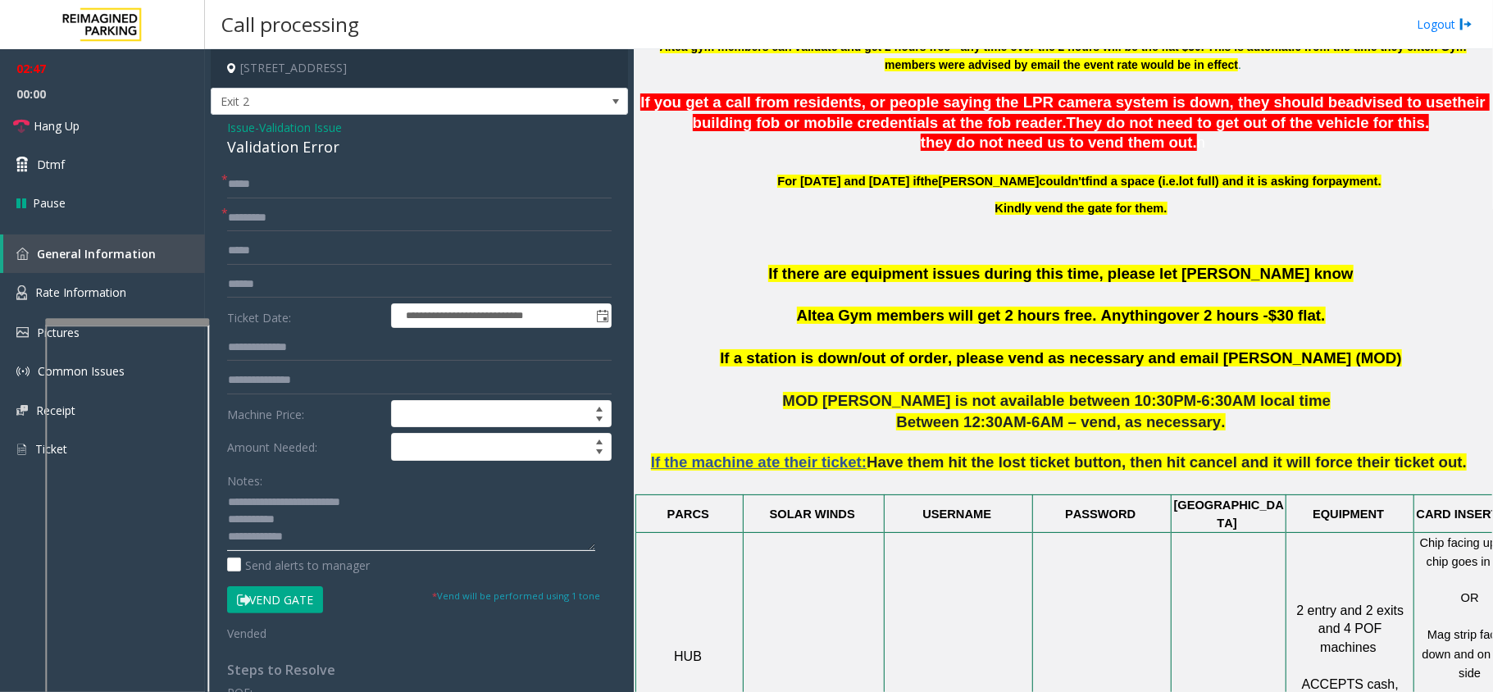
click at [294, 512] on textarea at bounding box center [411, 519] width 368 height 61
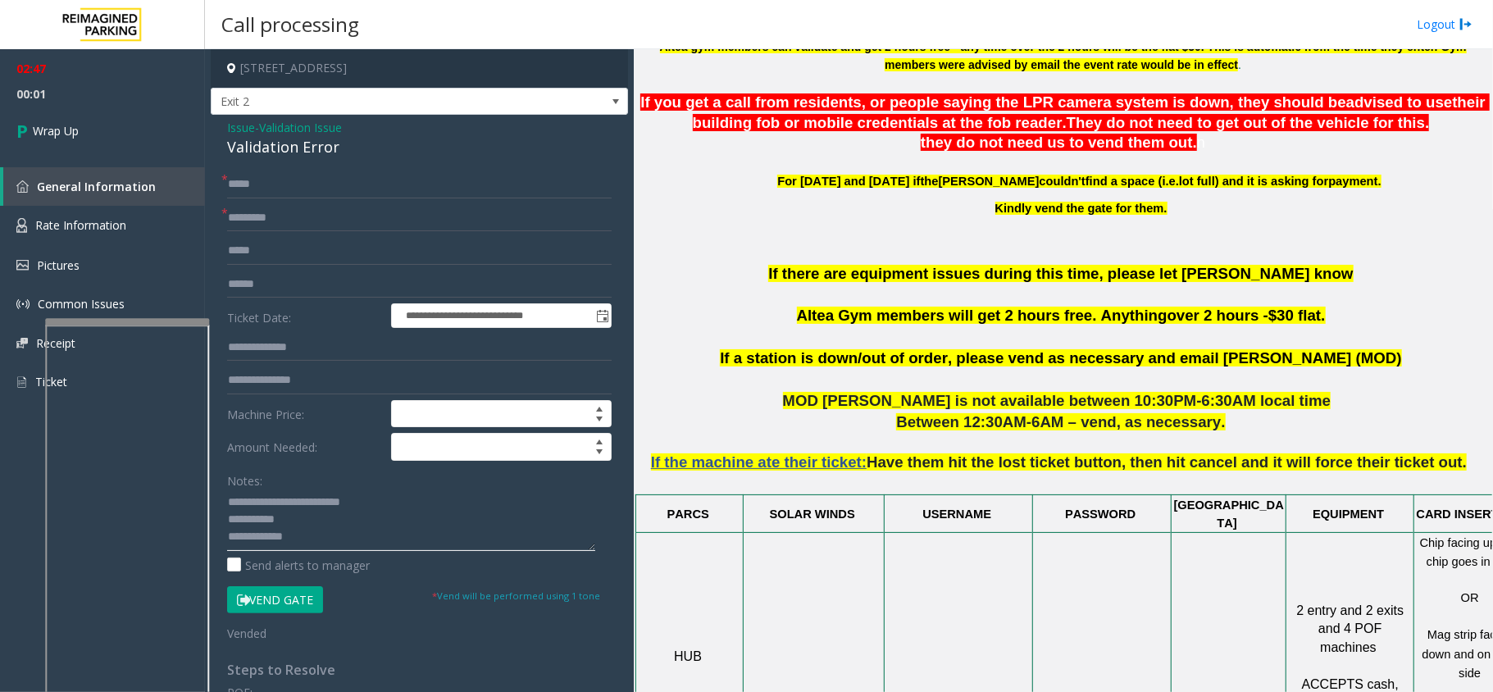
drag, startPoint x: 287, startPoint y: 505, endPoint x: 454, endPoint y: 508, distance: 167.3
click at [454, 508] on textarea at bounding box center [411, 519] width 368 height 61
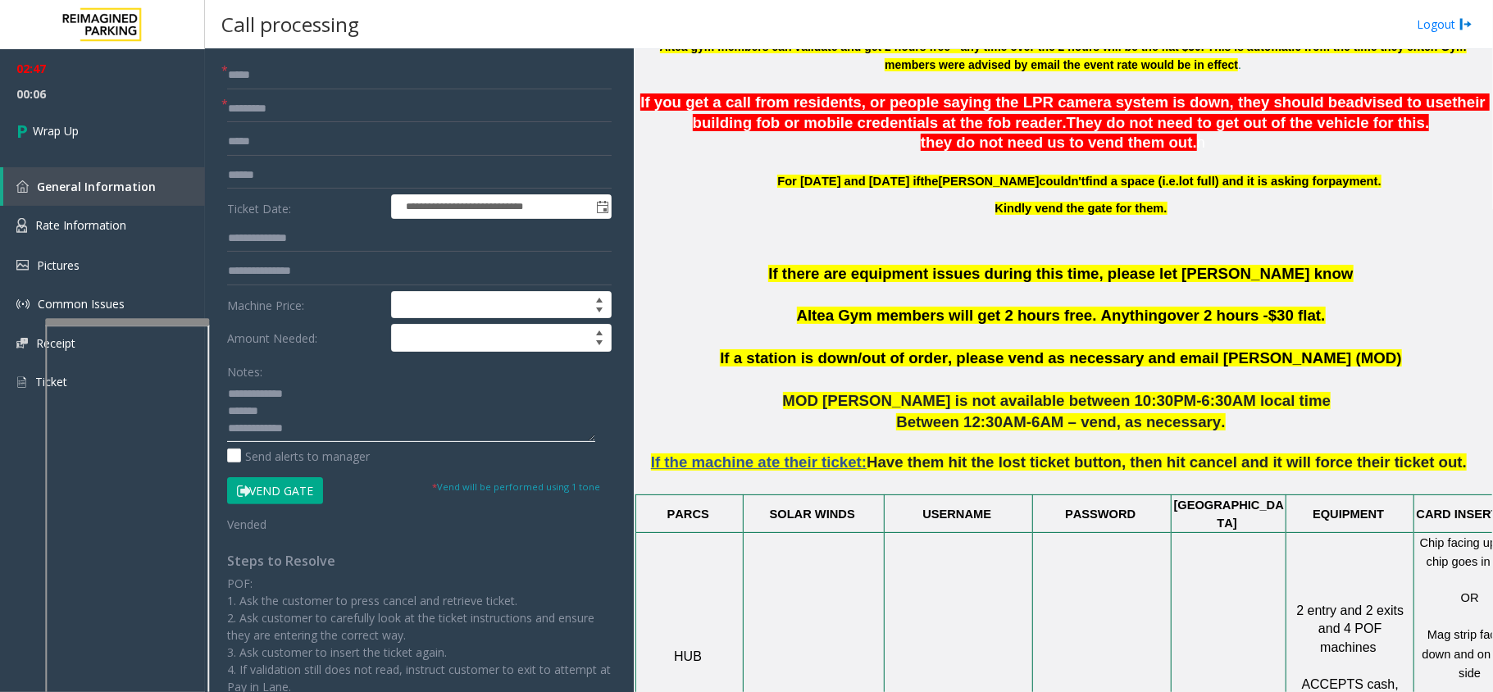
scroll to position [51, 0]
click at [303, 400] on textarea at bounding box center [411, 410] width 368 height 61
paste textarea "**********"
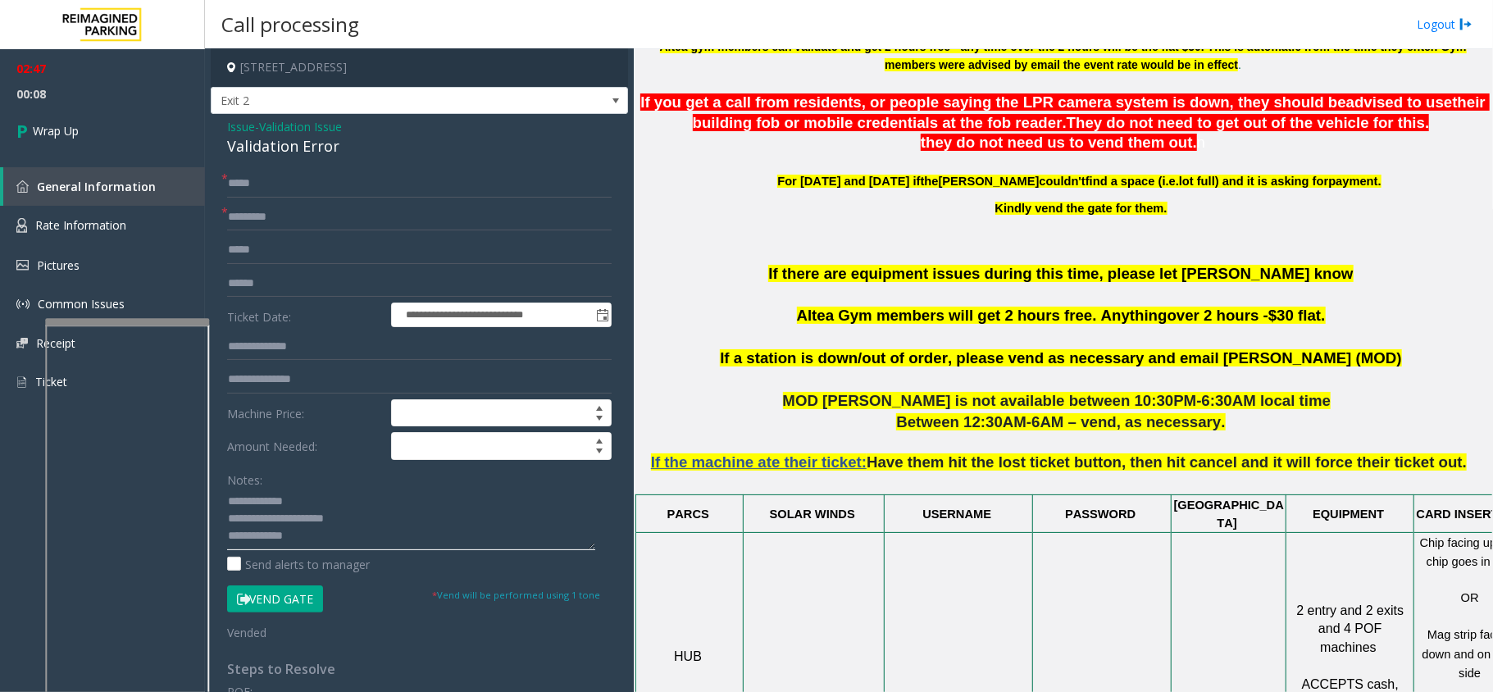
scroll to position [0, 0]
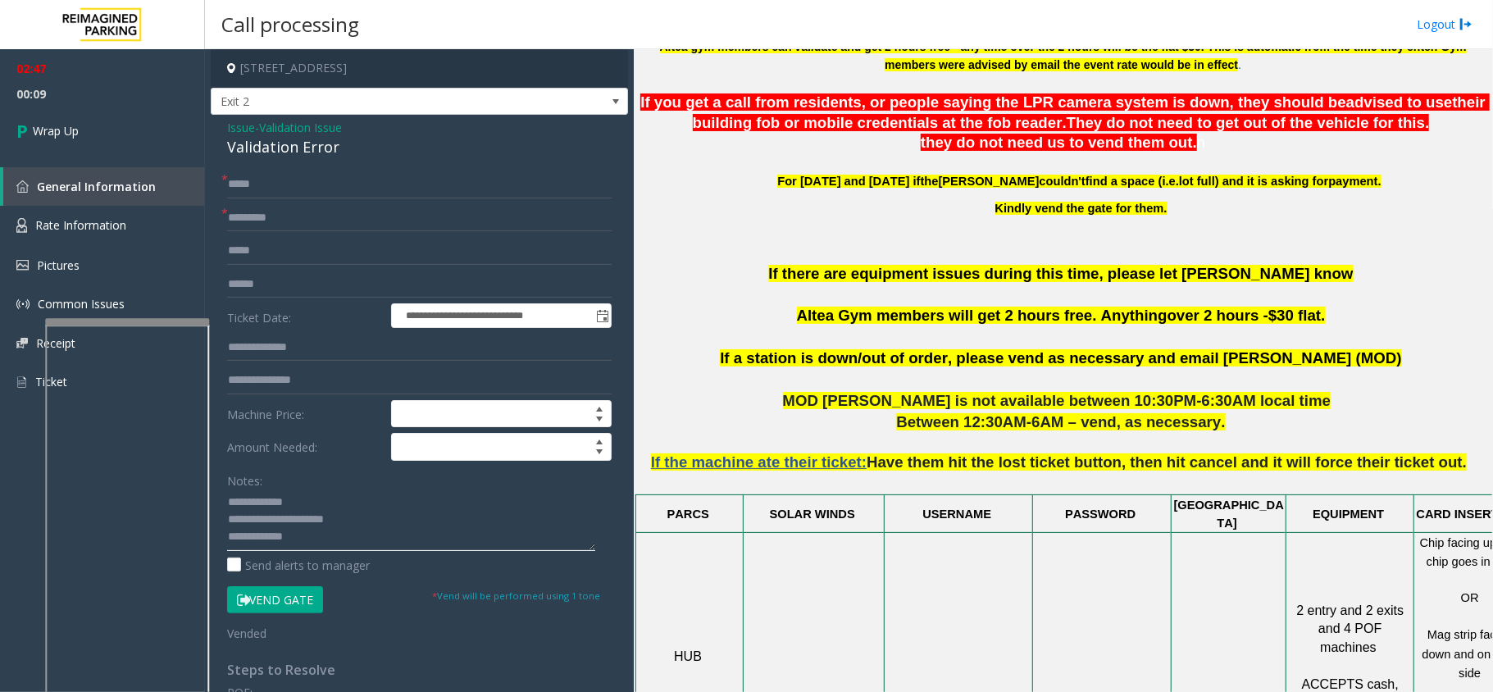
type textarea "**********"
click at [341, 126] on span "Validation Issue" at bounding box center [300, 127] width 83 height 17
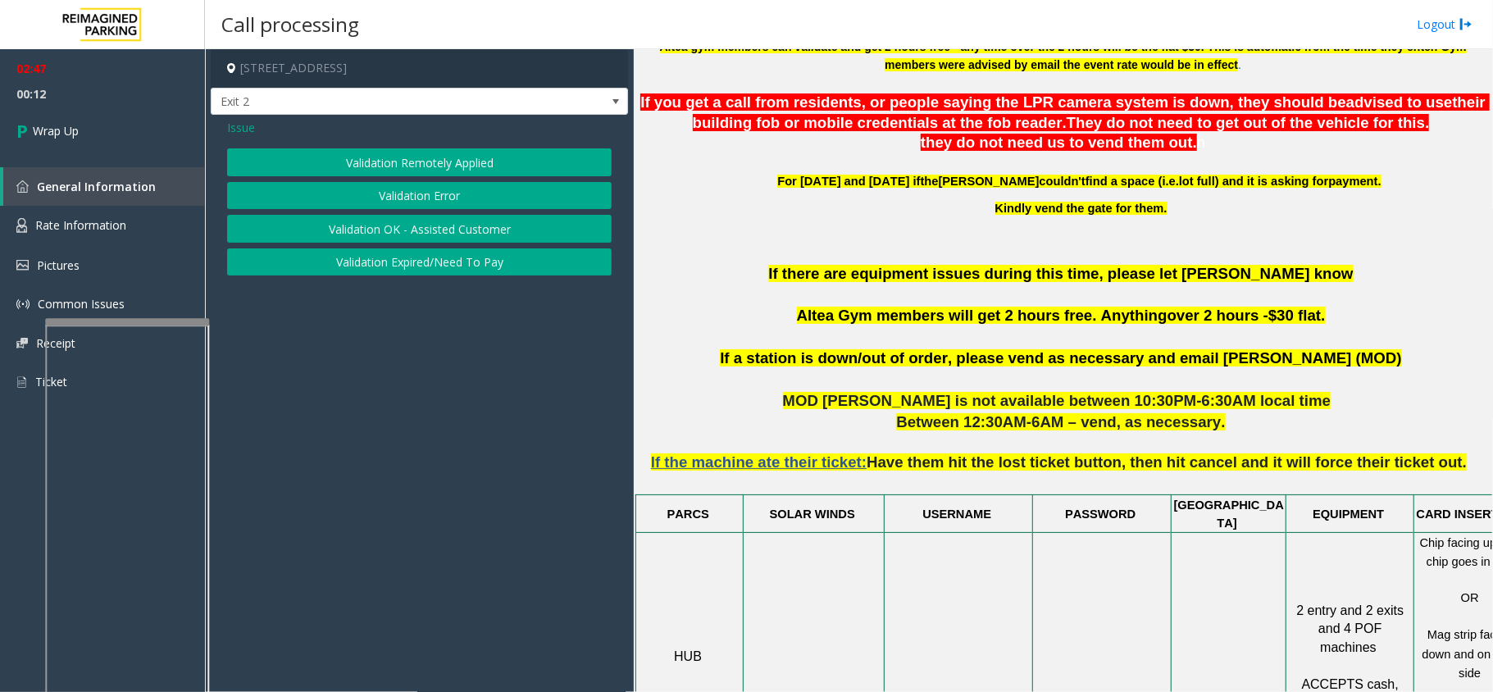
click at [371, 200] on button "Validation Error" at bounding box center [419, 196] width 385 height 28
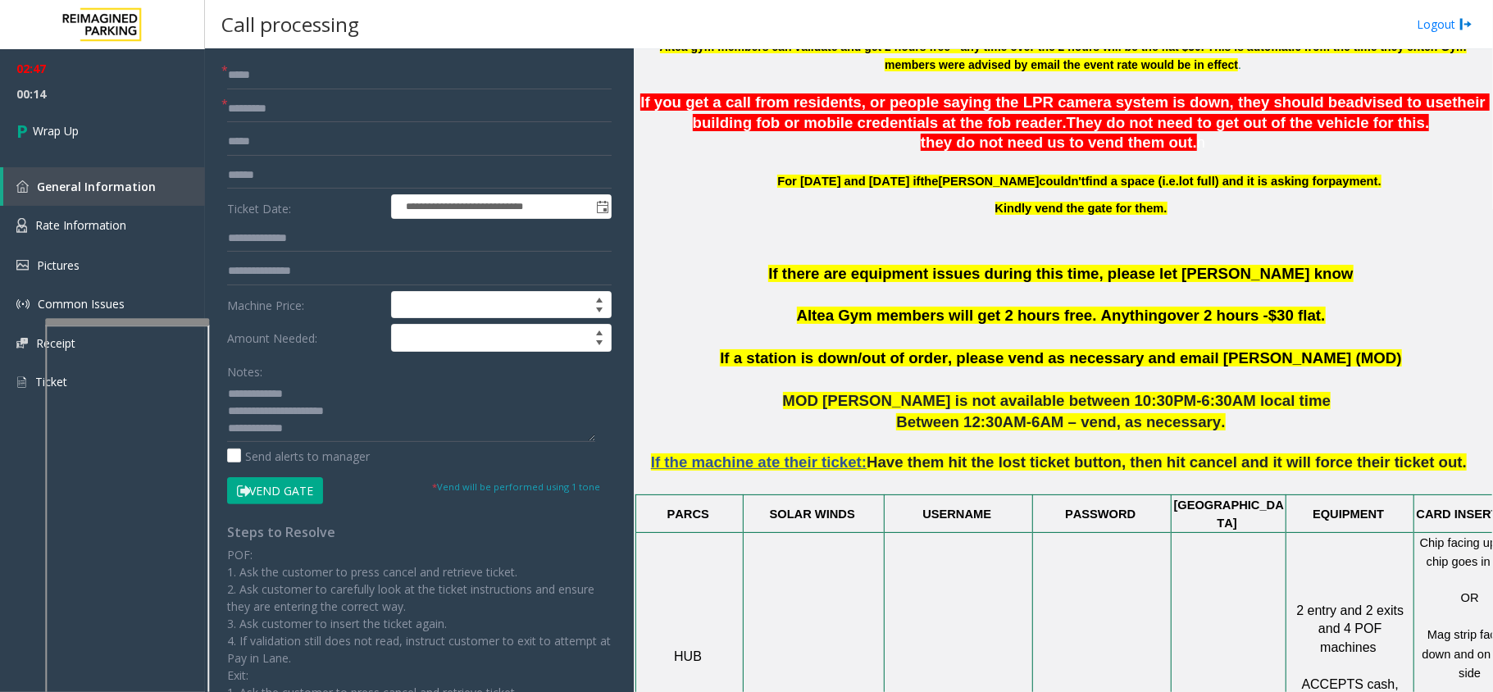
scroll to position [51, 0]
click at [351, 417] on textarea at bounding box center [411, 410] width 368 height 61
click at [476, 428] on textarea at bounding box center [411, 410] width 368 height 61
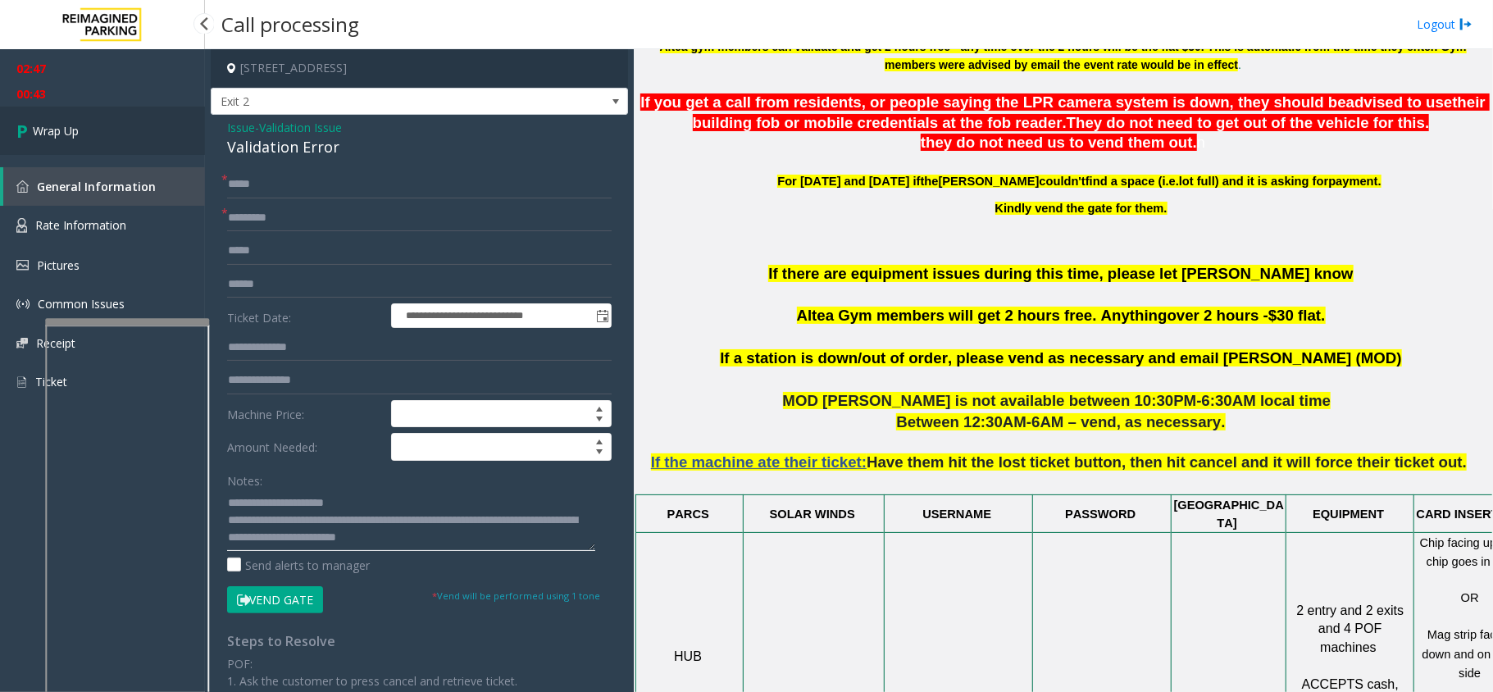
type textarea "**********"
click at [141, 133] on link "Wrap Up" at bounding box center [102, 131] width 205 height 48
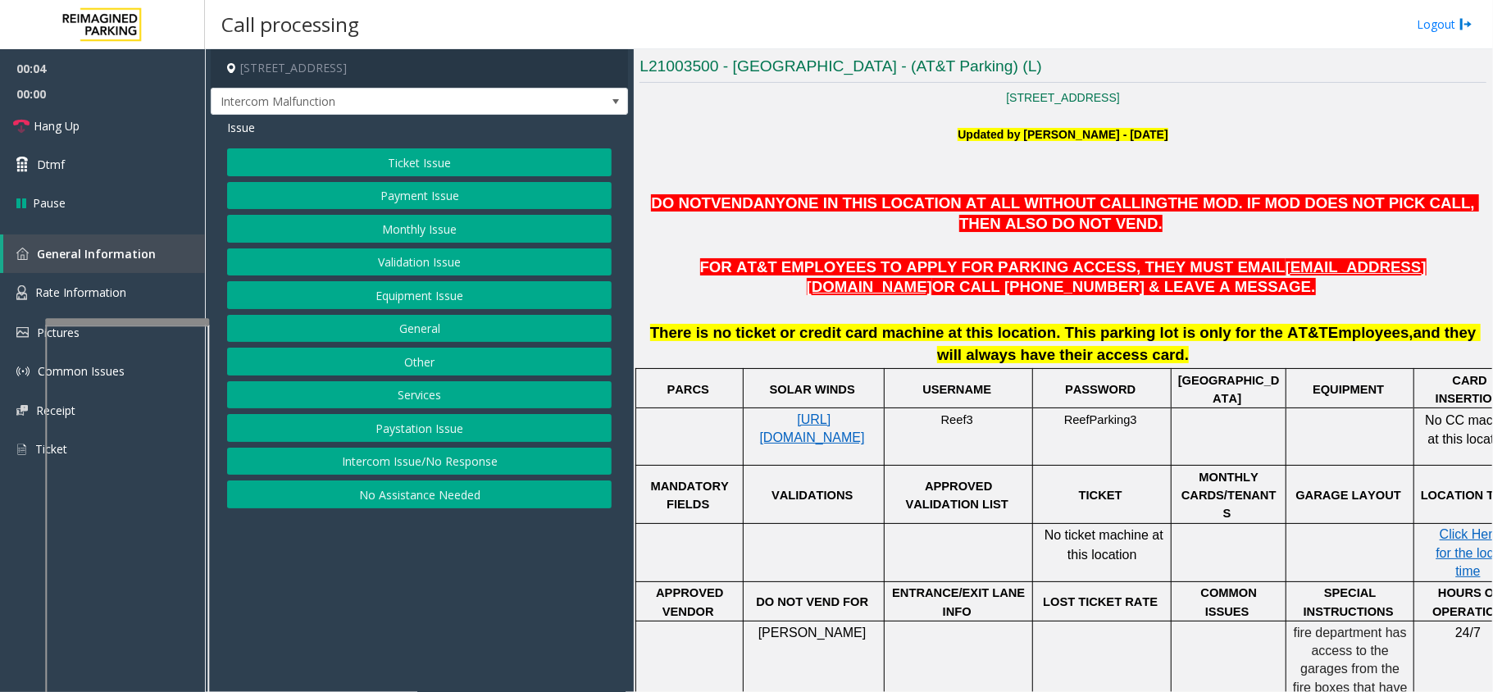
scroll to position [328, 0]
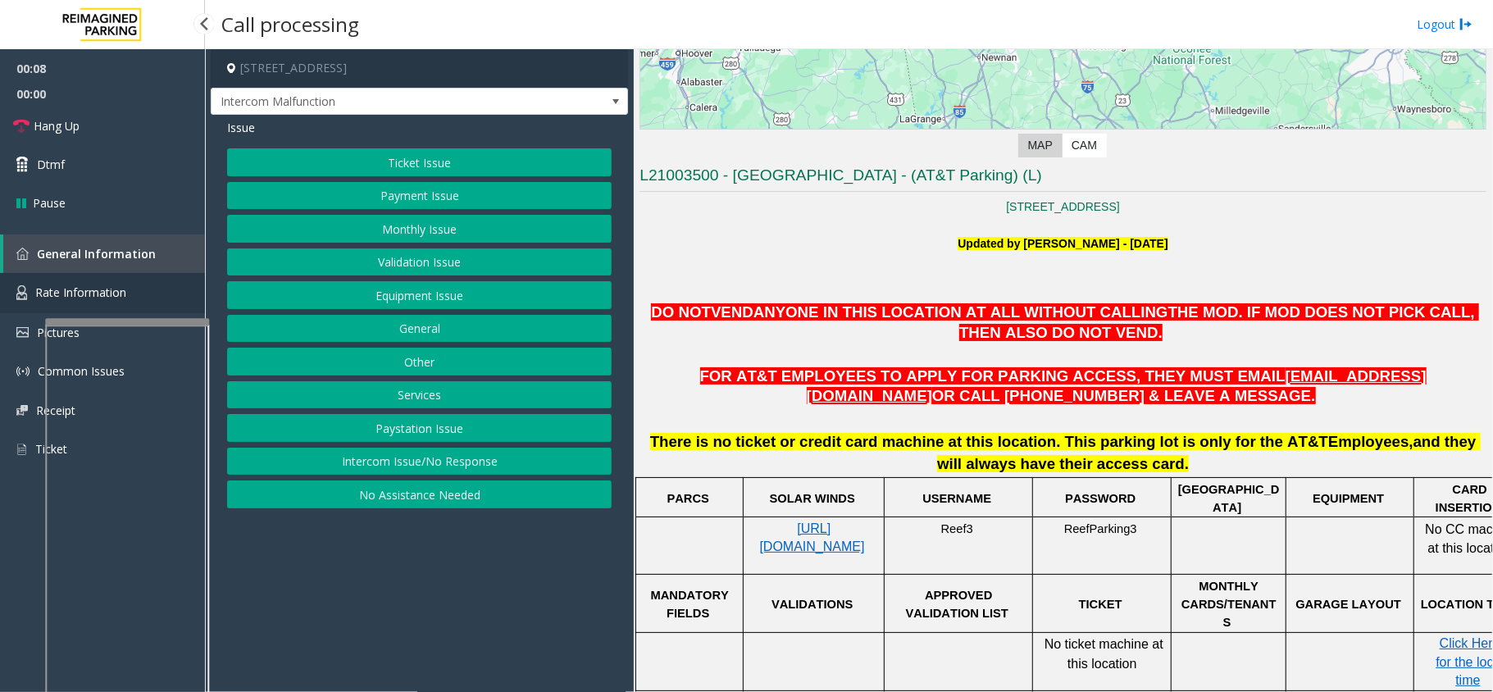
click at [53, 303] on link "Rate Information" at bounding box center [102, 293] width 205 height 40
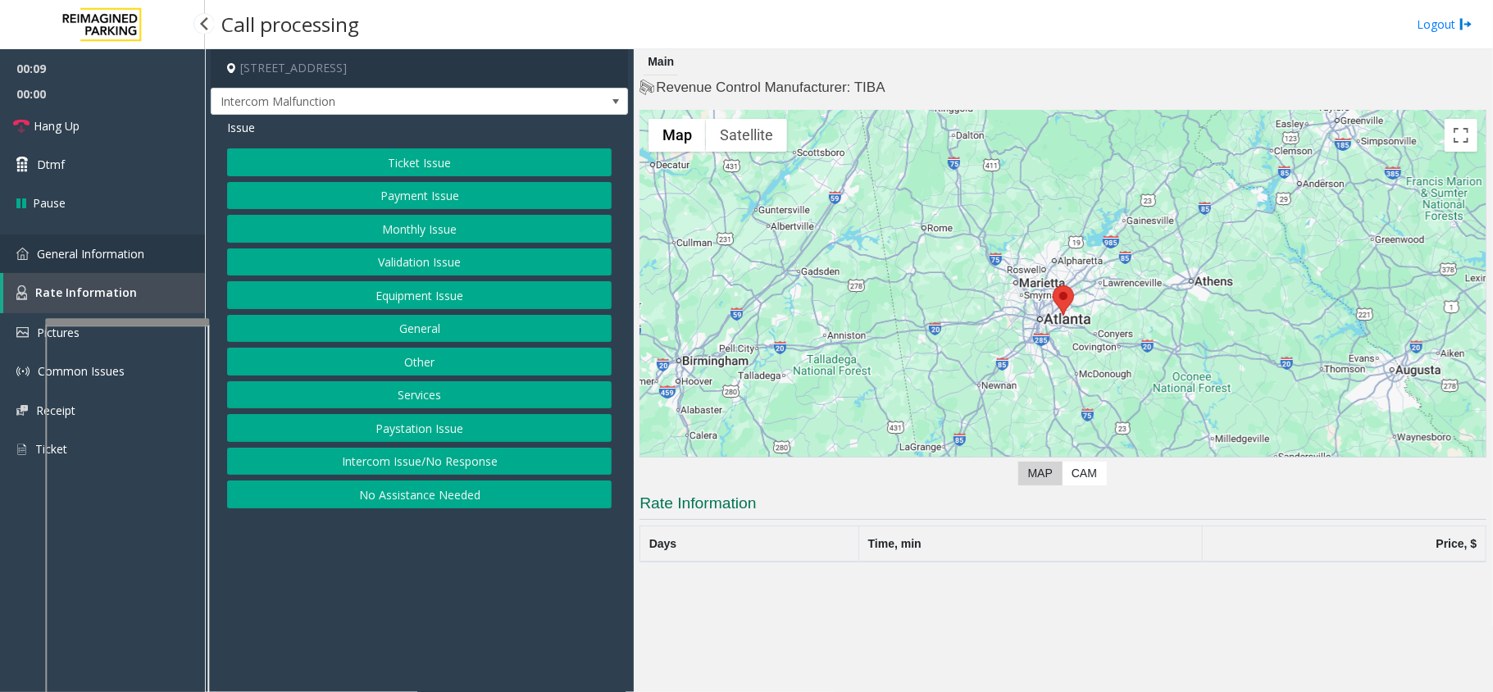
click at [95, 250] on span "General Information" at bounding box center [90, 254] width 107 height 16
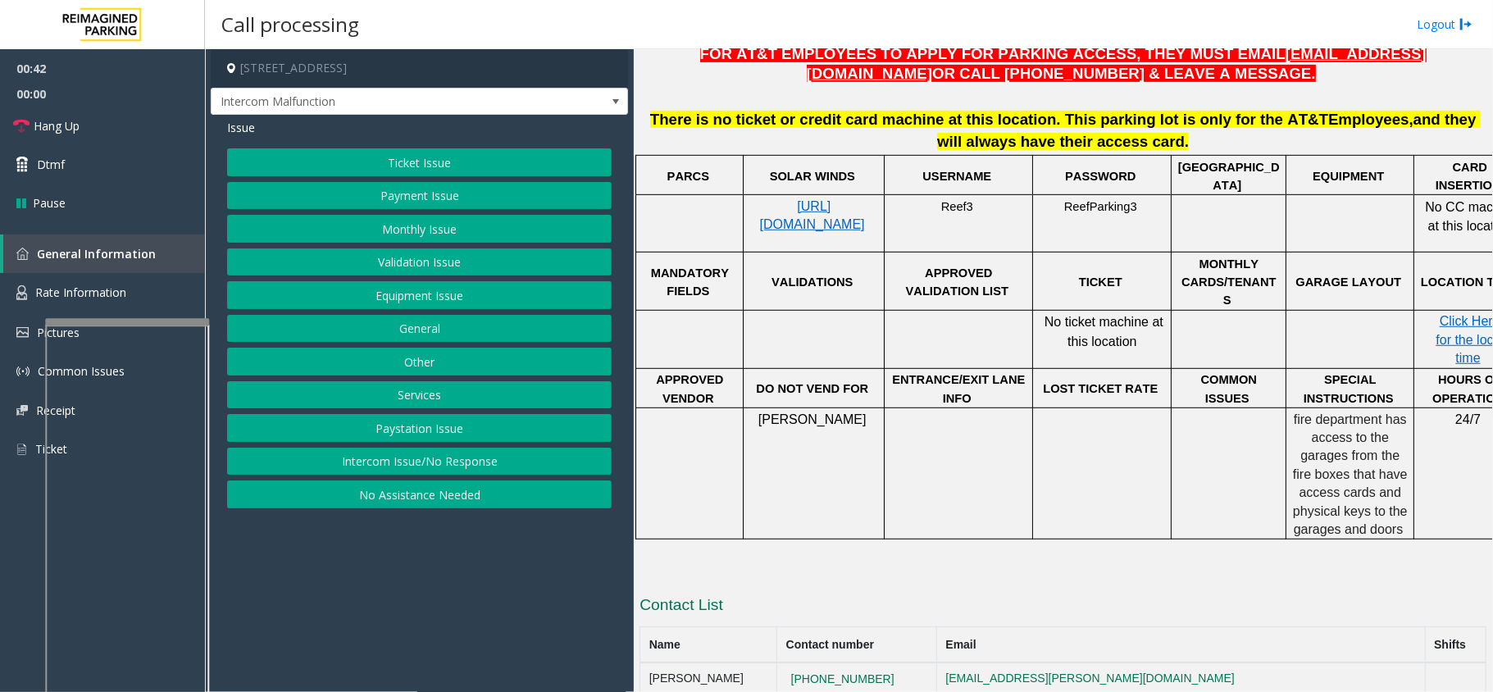
scroll to position [689, 0]
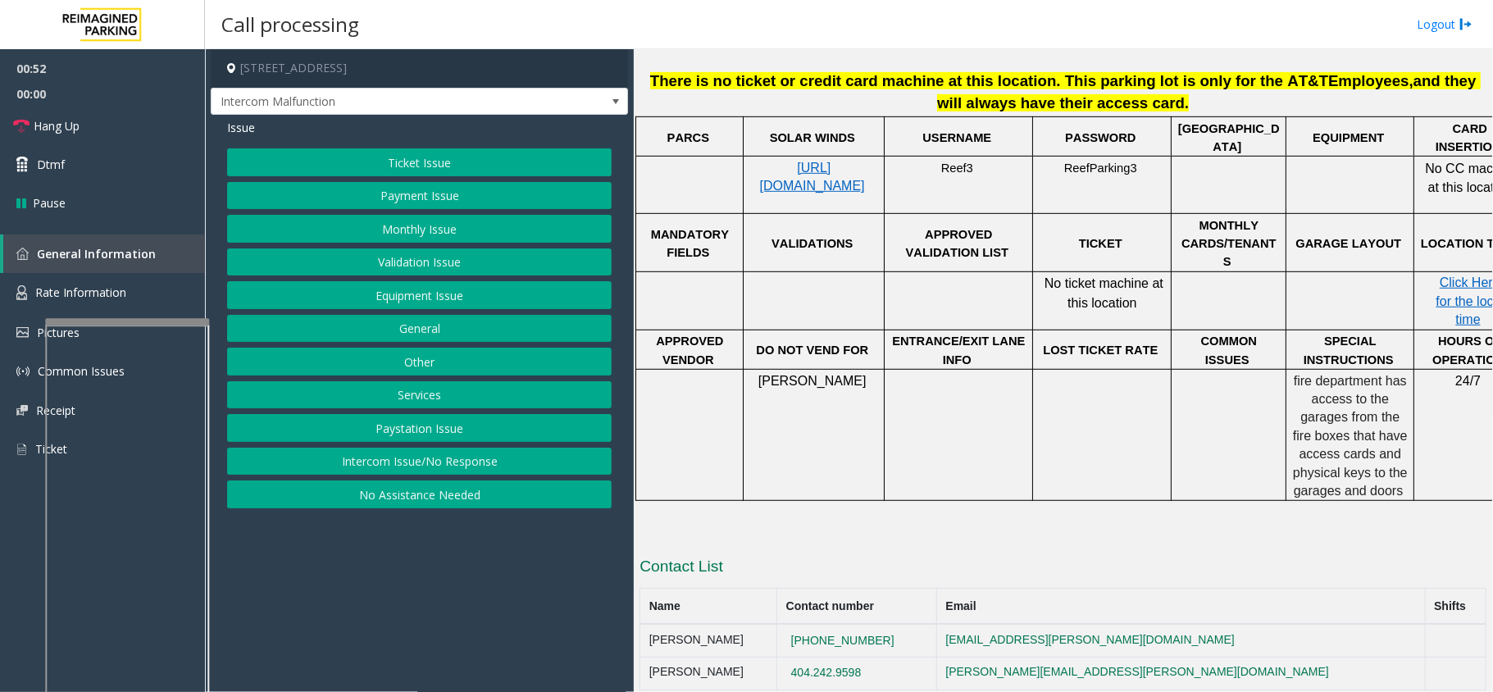
drag, startPoint x: 963, startPoint y: 595, endPoint x: 791, endPoint y: 618, distance: 172.9
click at [791, 624] on tr "[PERSON_NAME] [PHONE_NUMBER] [EMAIL_ADDRESS][PERSON_NAME][DOMAIN_NAME]" at bounding box center [1063, 640] width 846 height 33
copy tr "[PHONE_NUMBER]"
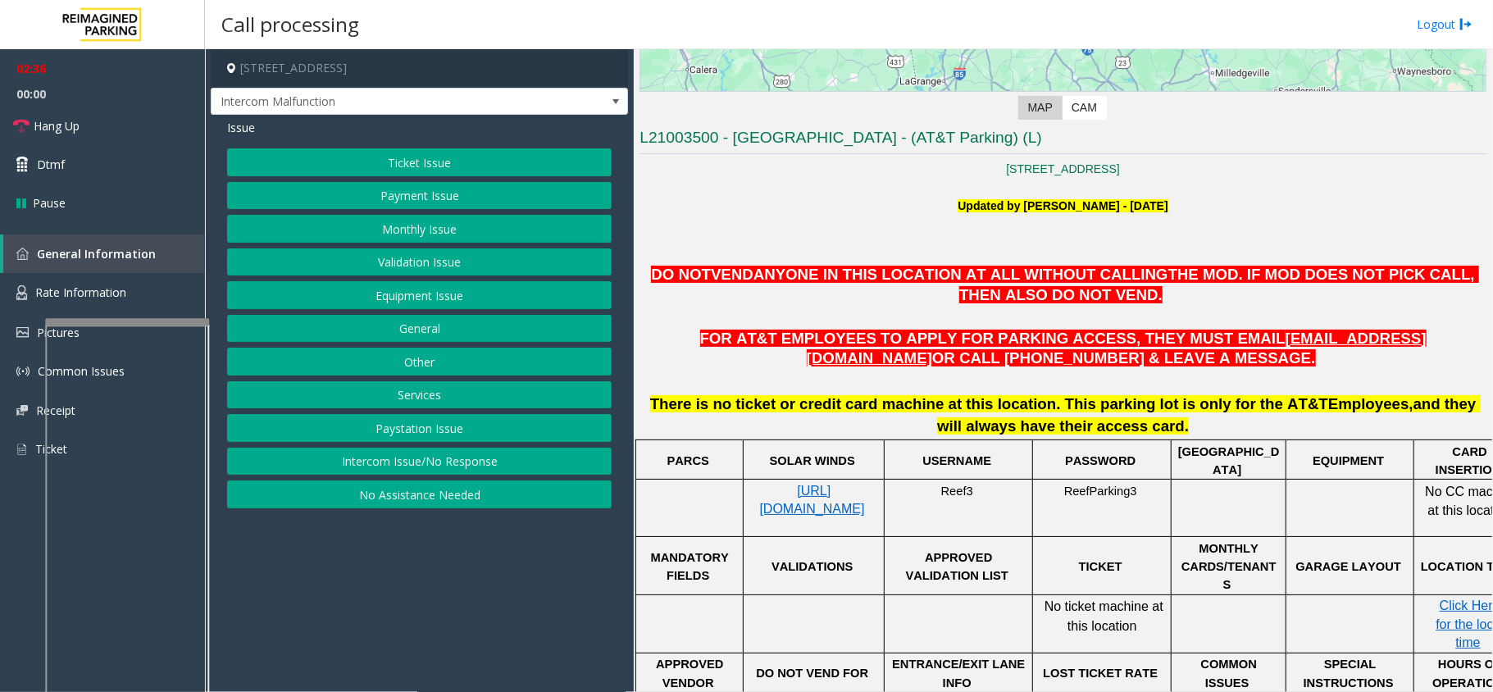
scroll to position [328, 0]
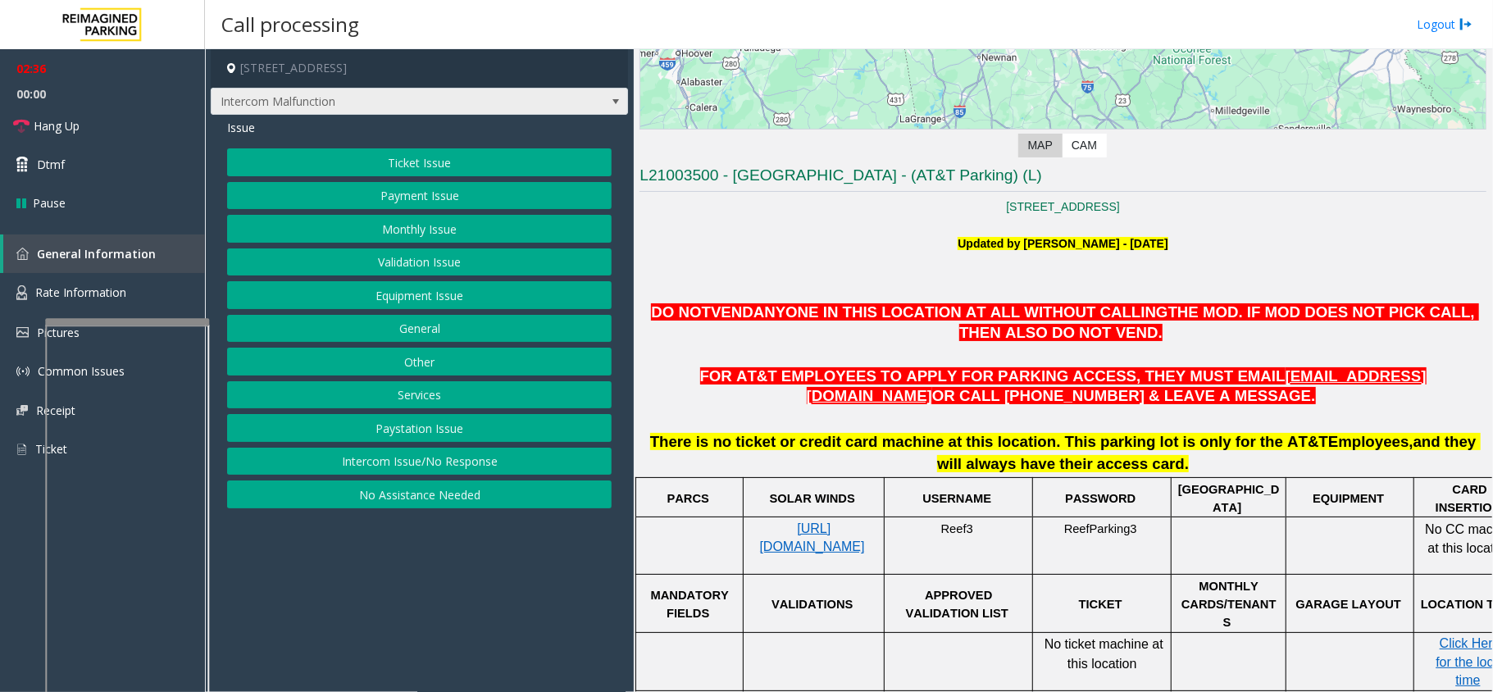
click at [607, 89] on span at bounding box center [615, 102] width 23 height 26
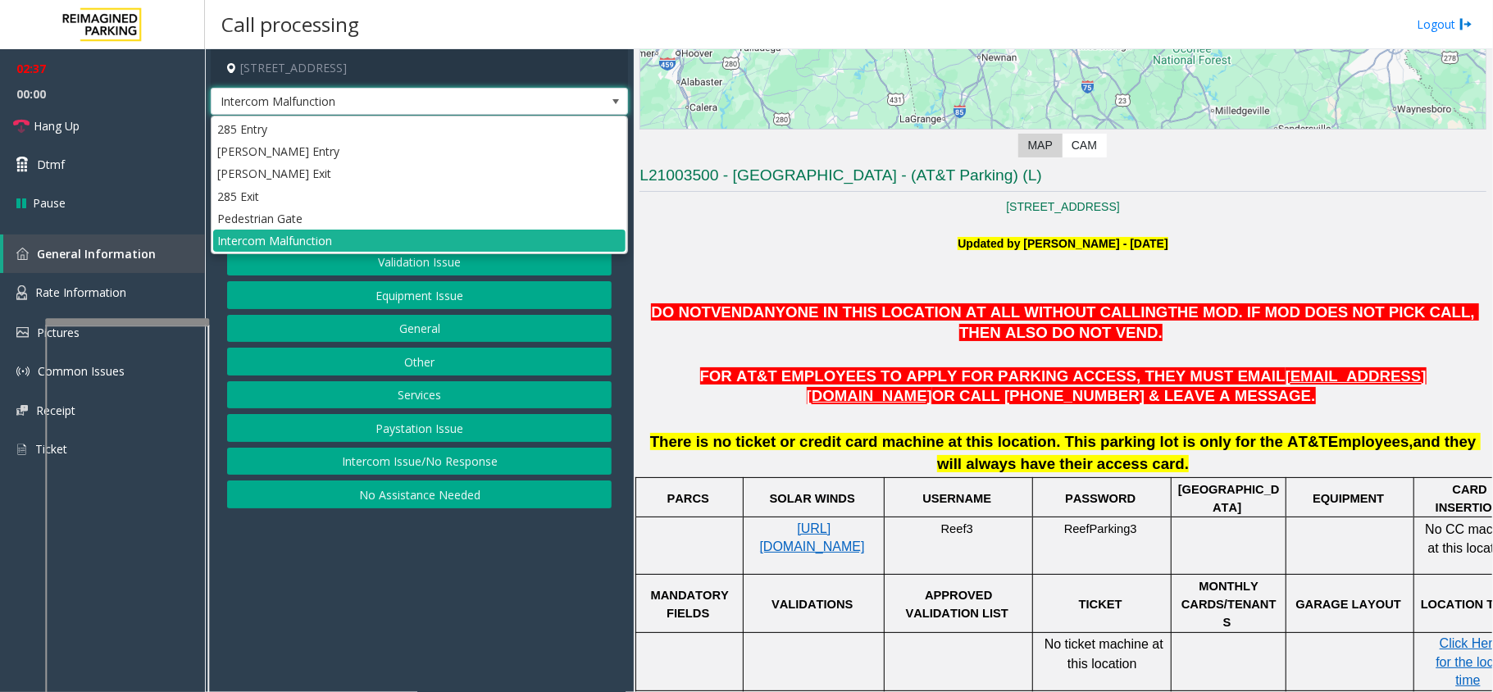
click at [607, 89] on span at bounding box center [615, 102] width 23 height 26
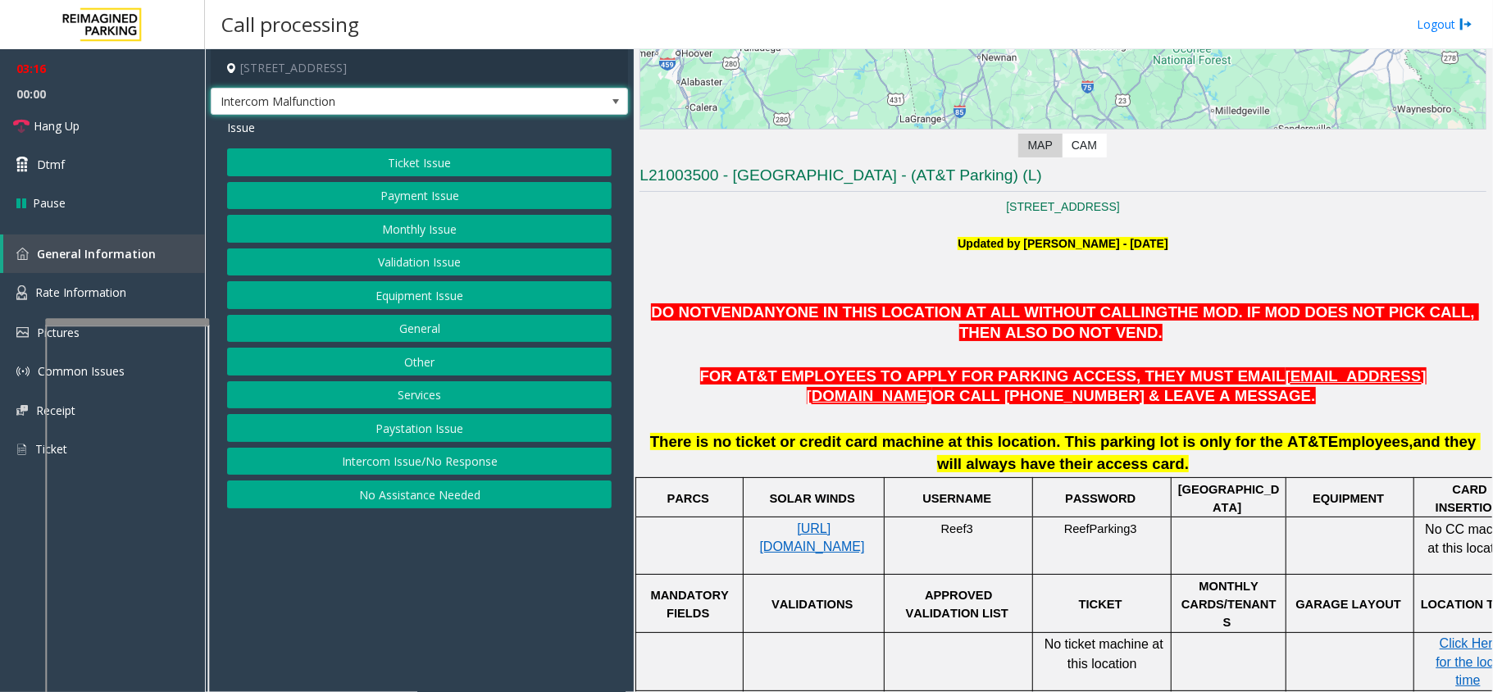
scroll to position [218, 0]
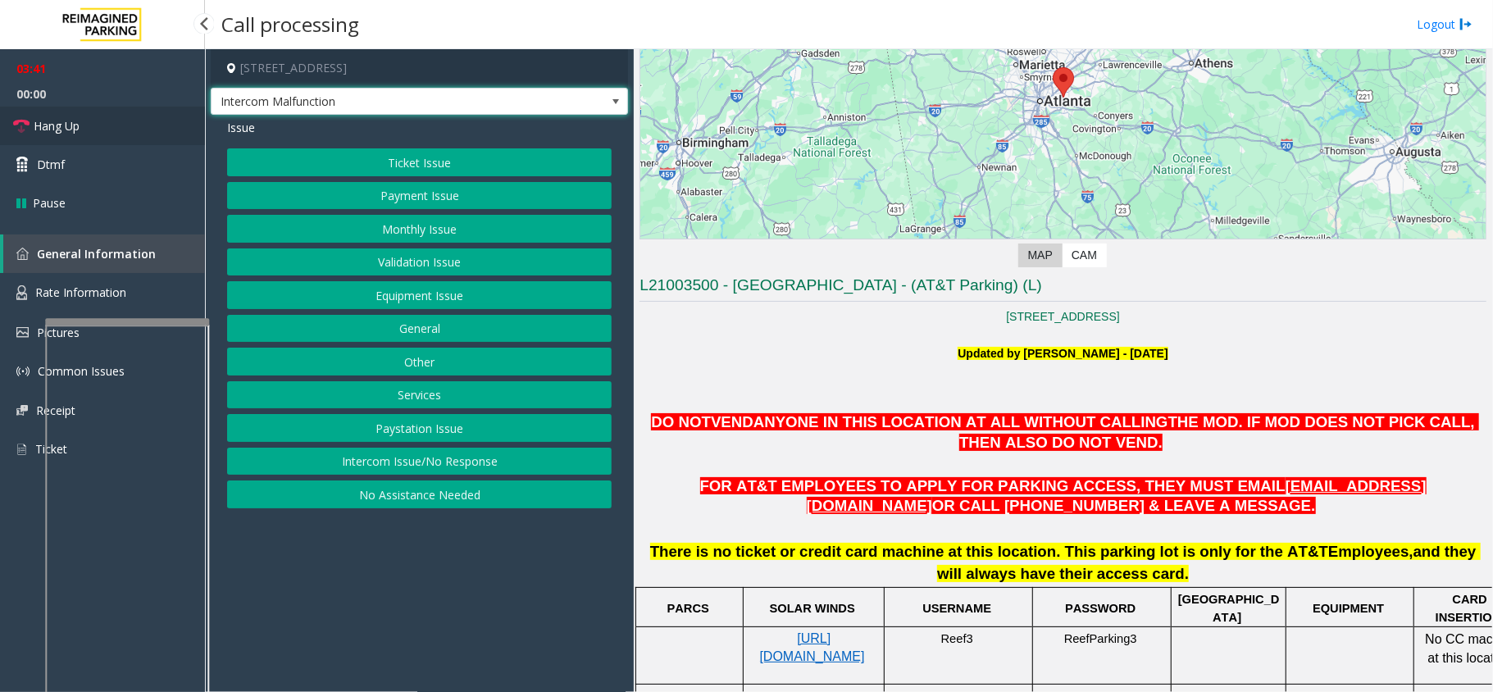
click at [102, 112] on link "Hang Up" at bounding box center [102, 126] width 205 height 39
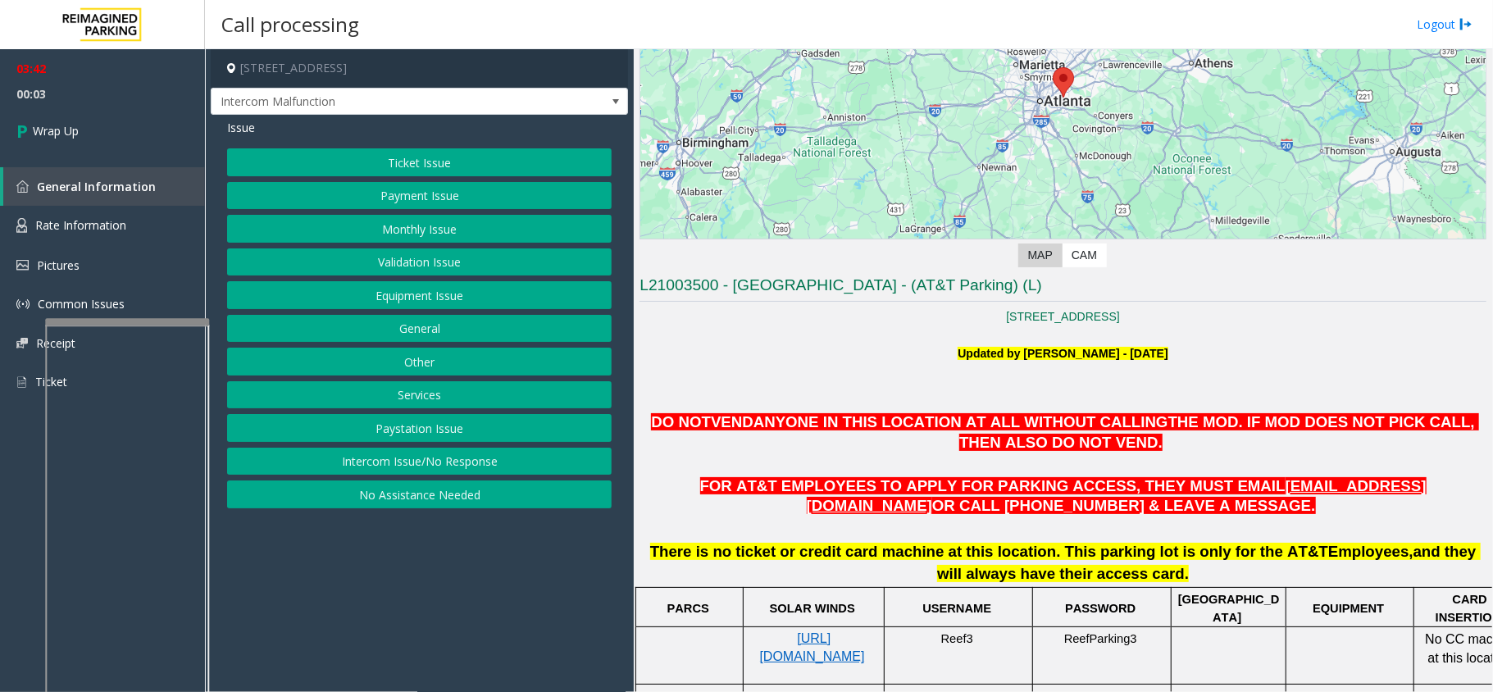
click at [489, 289] on button "Equipment Issue" at bounding box center [419, 295] width 385 height 28
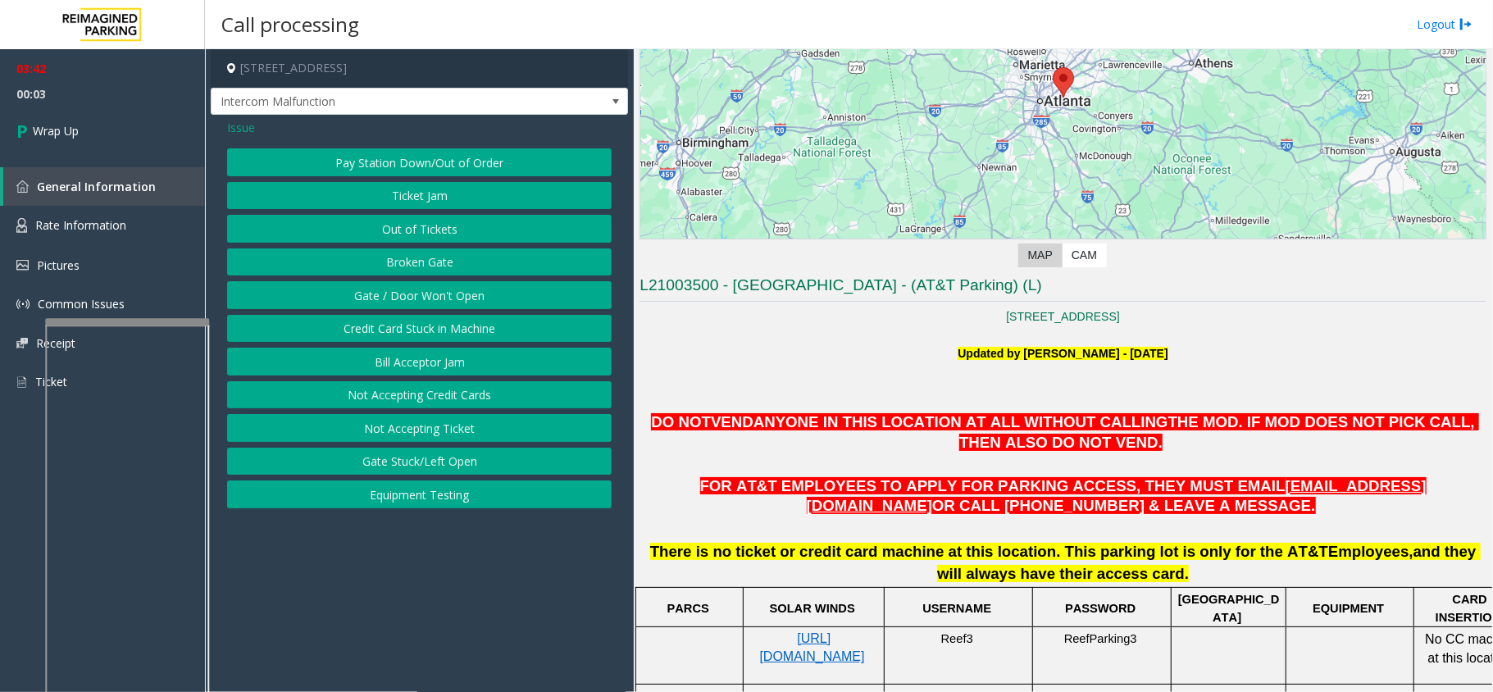
click at [489, 289] on button "Gate / Door Won't Open" at bounding box center [419, 295] width 385 height 28
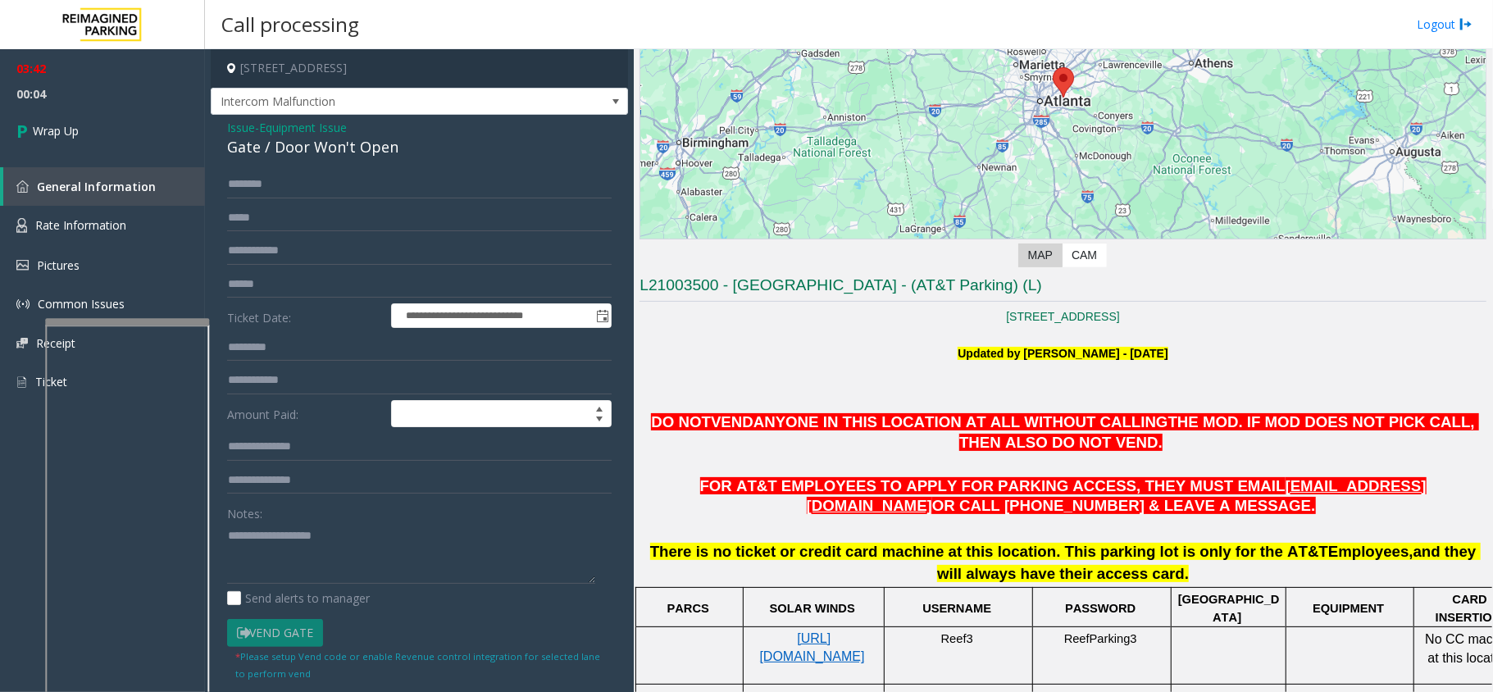
click at [336, 129] on span "Equipment Issue" at bounding box center [303, 127] width 88 height 17
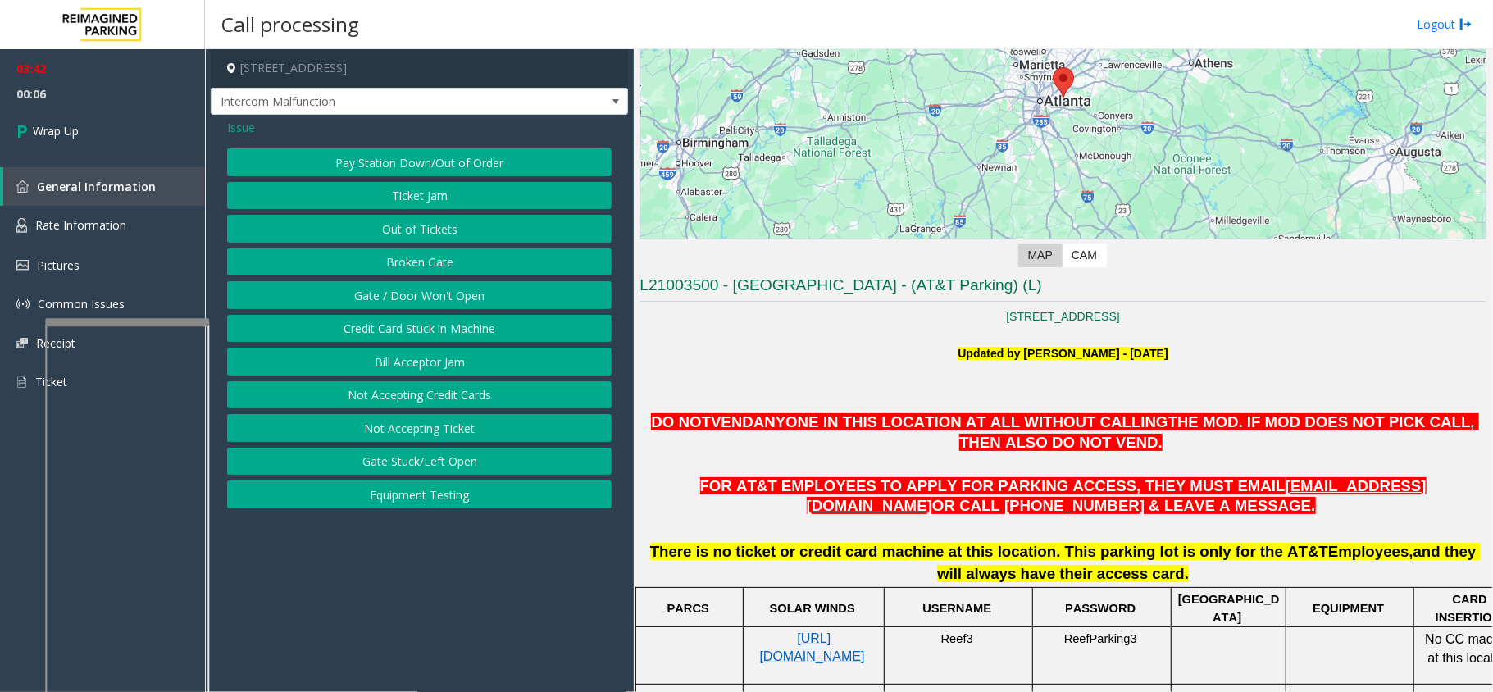
click at [251, 131] on span "Issue" at bounding box center [241, 127] width 28 height 17
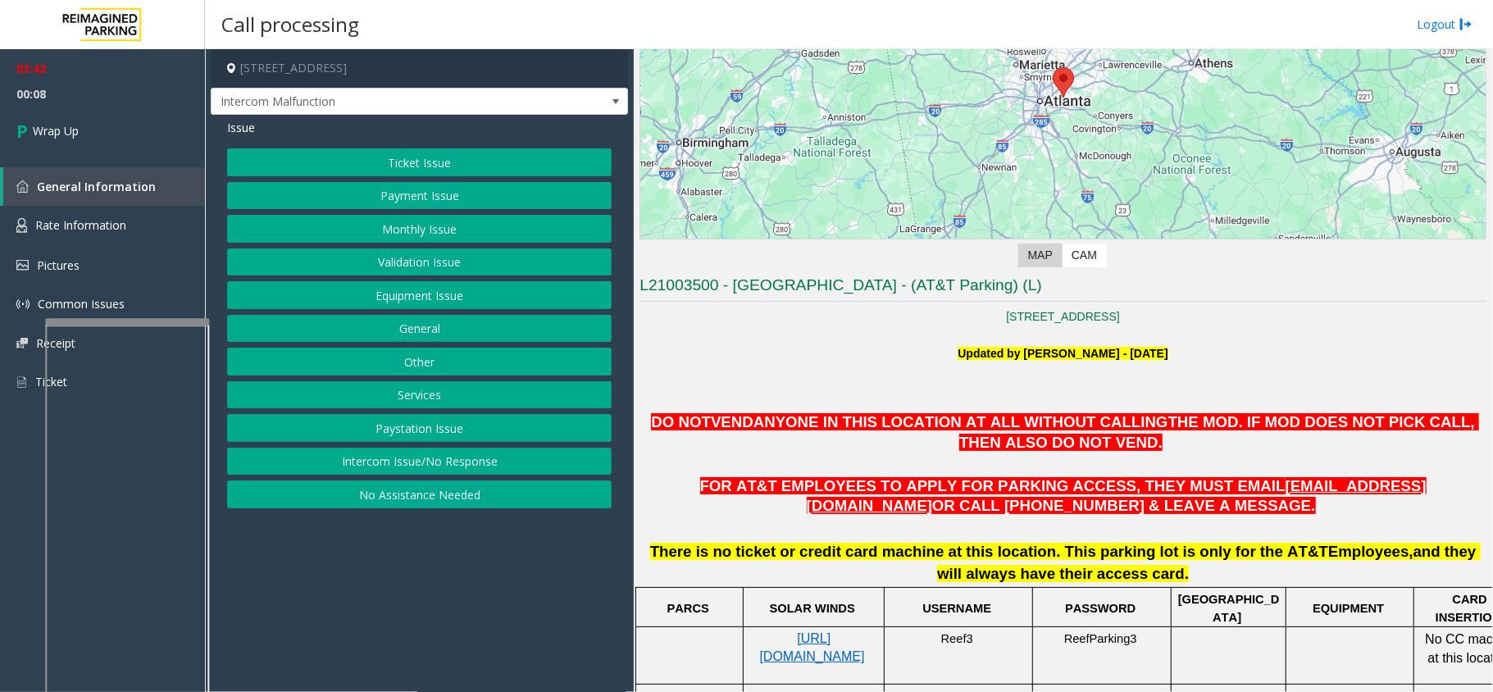
click at [434, 325] on button "General" at bounding box center [419, 329] width 385 height 28
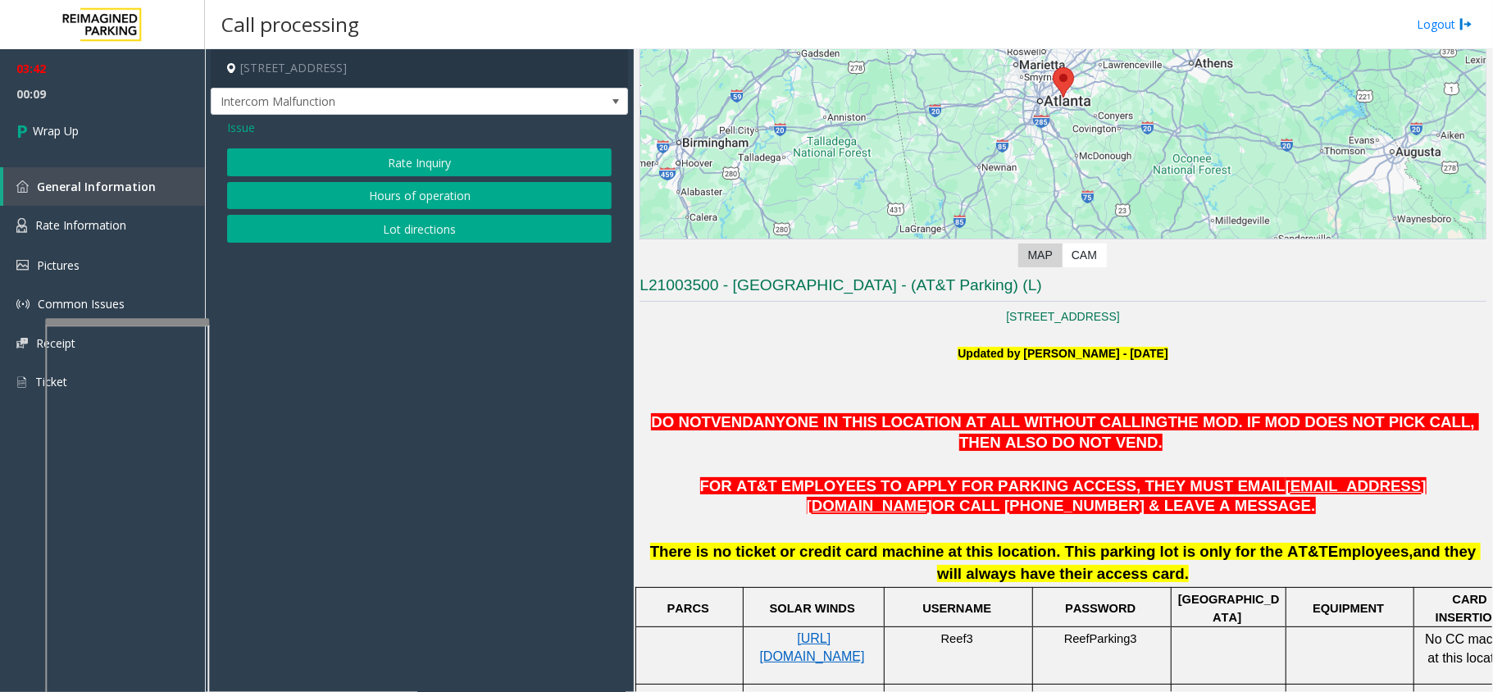
click at [253, 135] on span "Issue" at bounding box center [241, 127] width 28 height 17
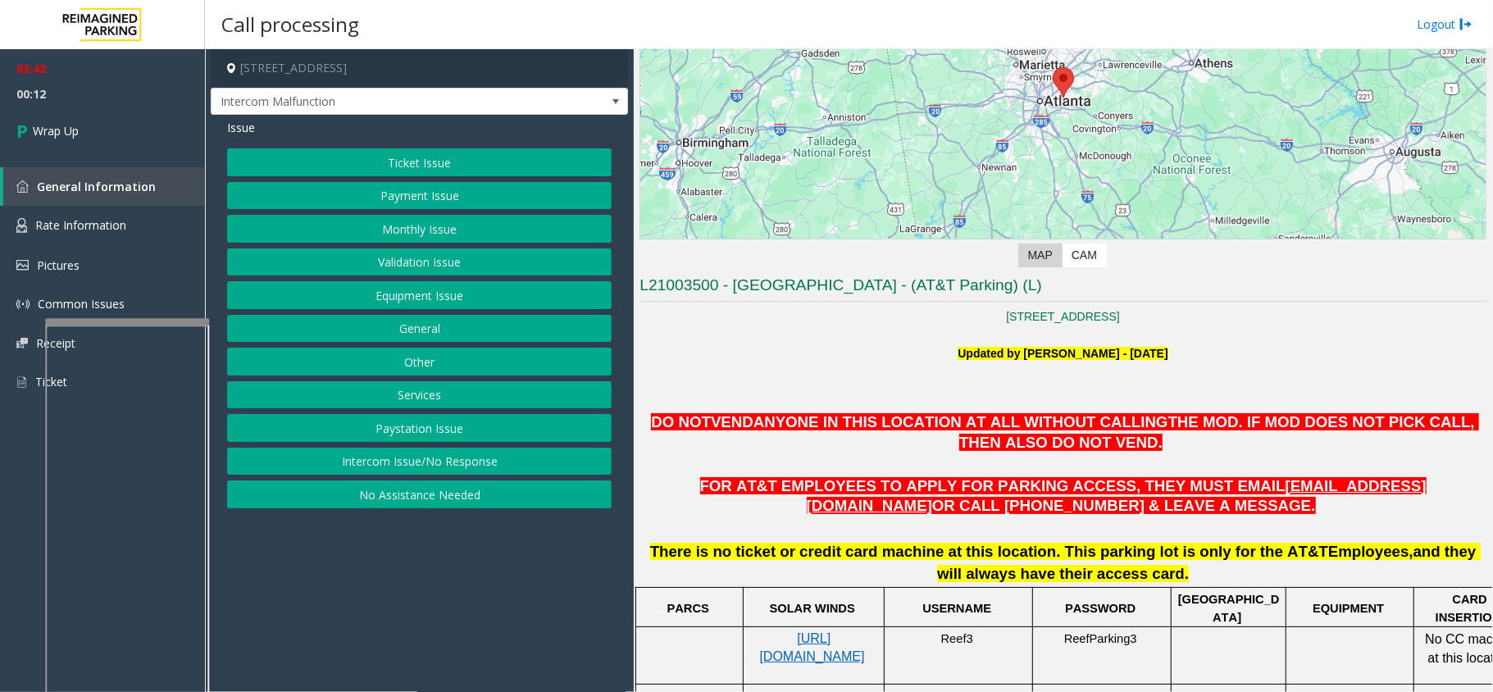
click at [407, 431] on button "Paystation Issue" at bounding box center [419, 428] width 385 height 28
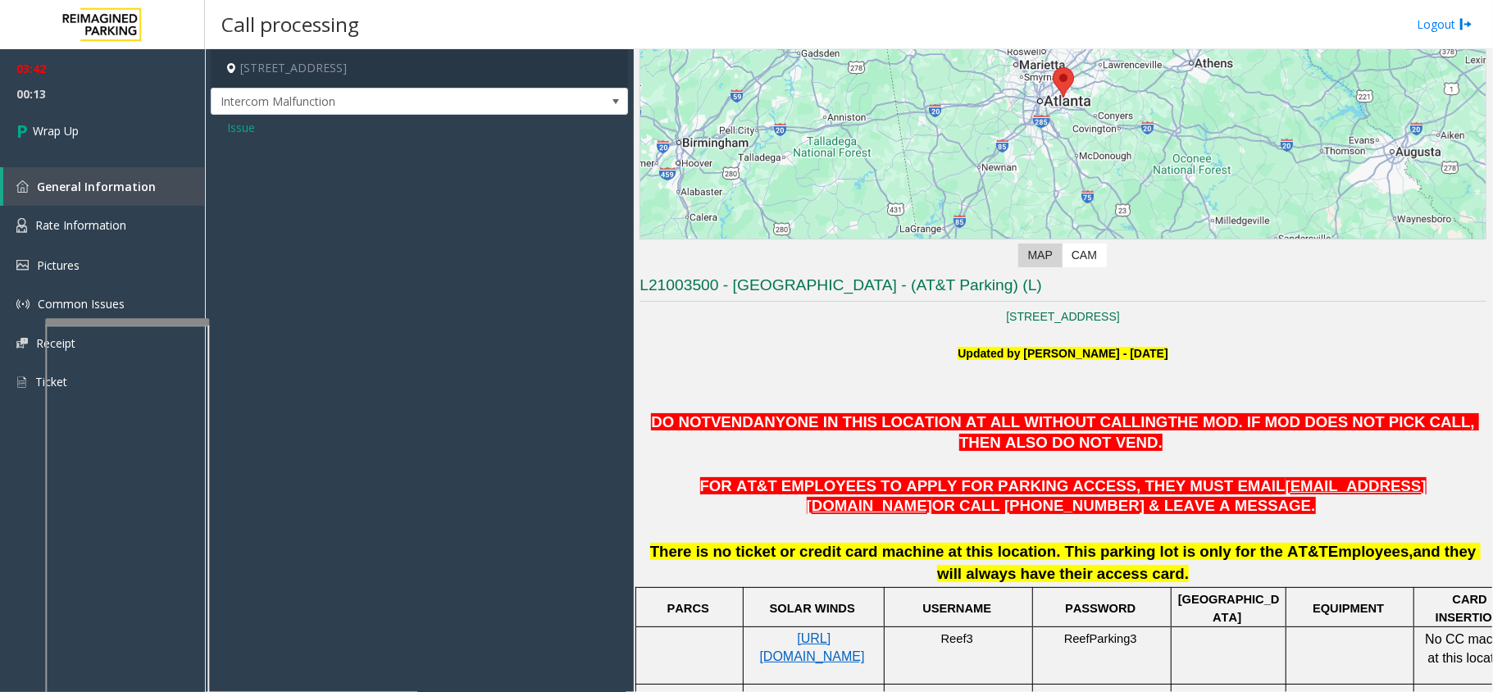
click at [239, 136] on span "Issue" at bounding box center [241, 127] width 28 height 17
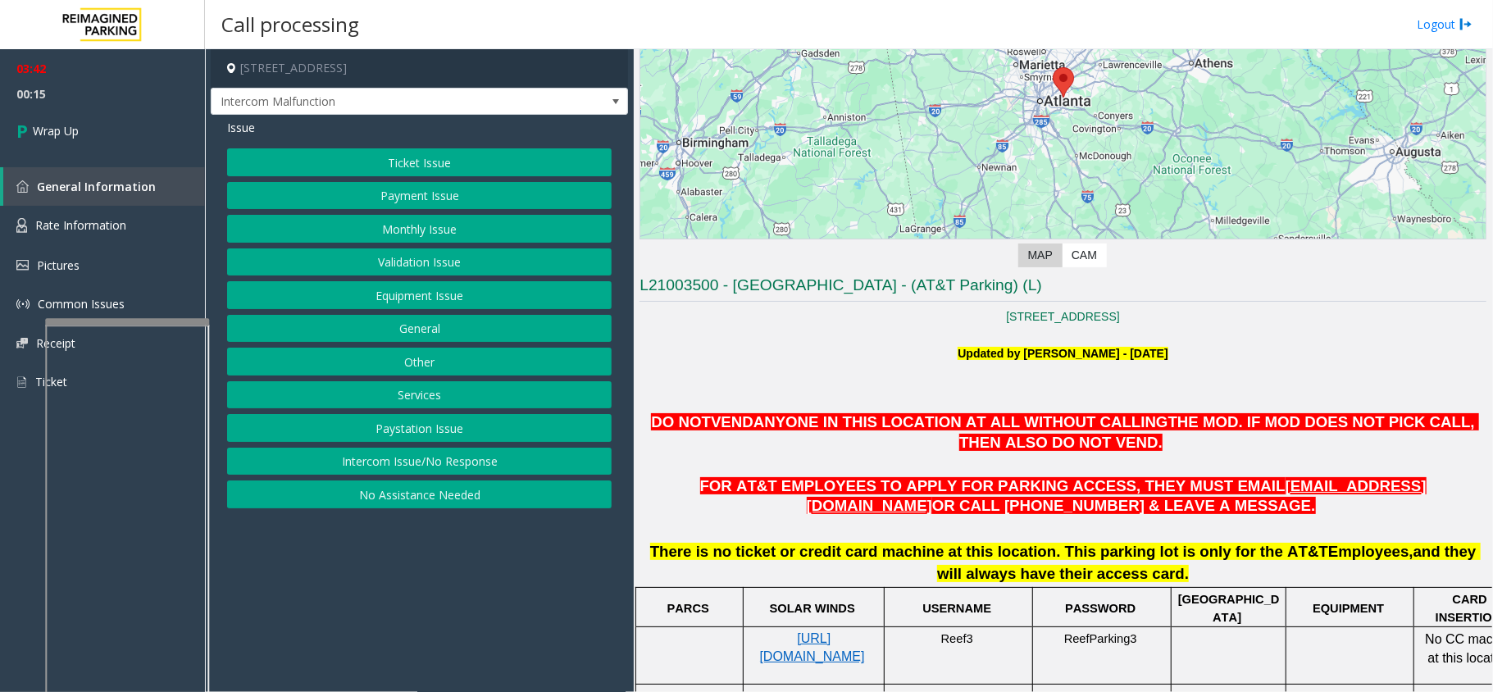
click at [449, 391] on button "Services" at bounding box center [419, 395] width 385 height 28
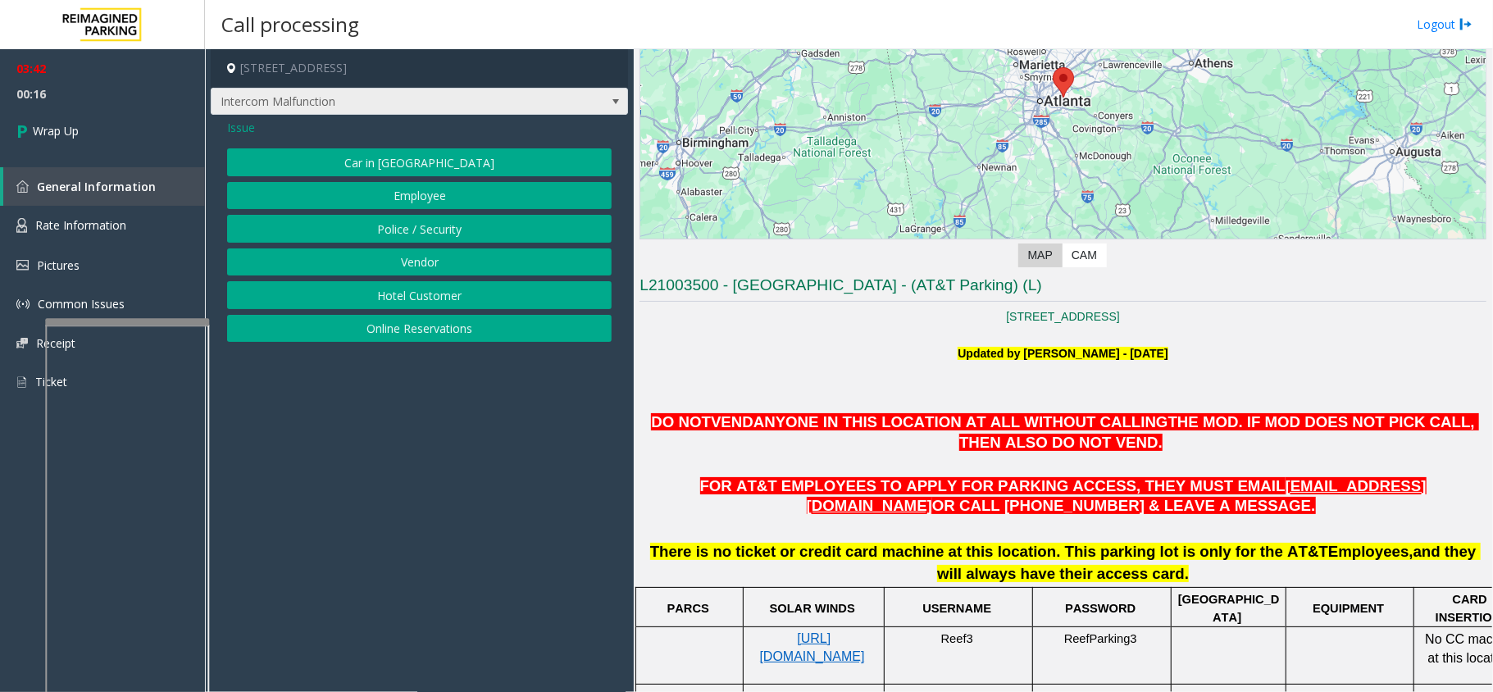
click at [234, 99] on span "Intercom Malfunction" at bounding box center [378, 102] width 333 height 26
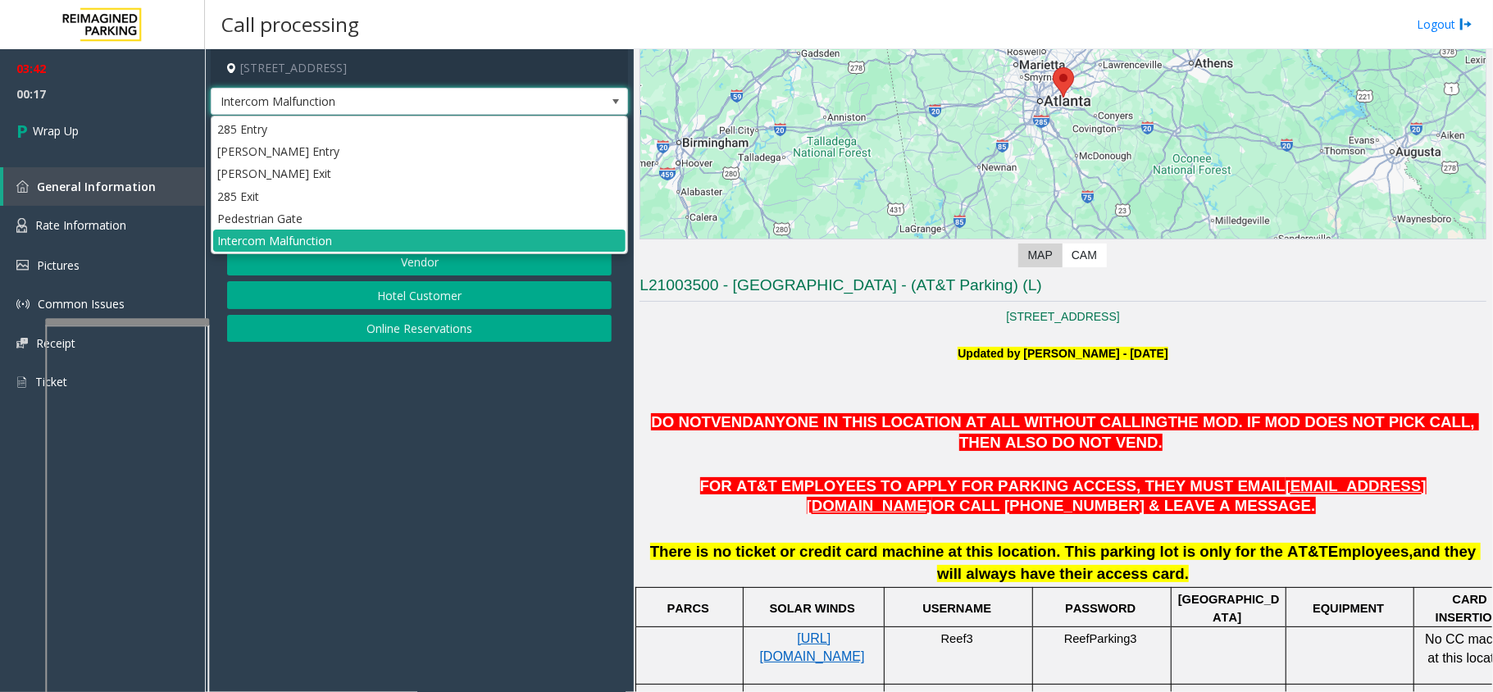
click at [296, 103] on span "Intercom Malfunction" at bounding box center [378, 102] width 333 height 26
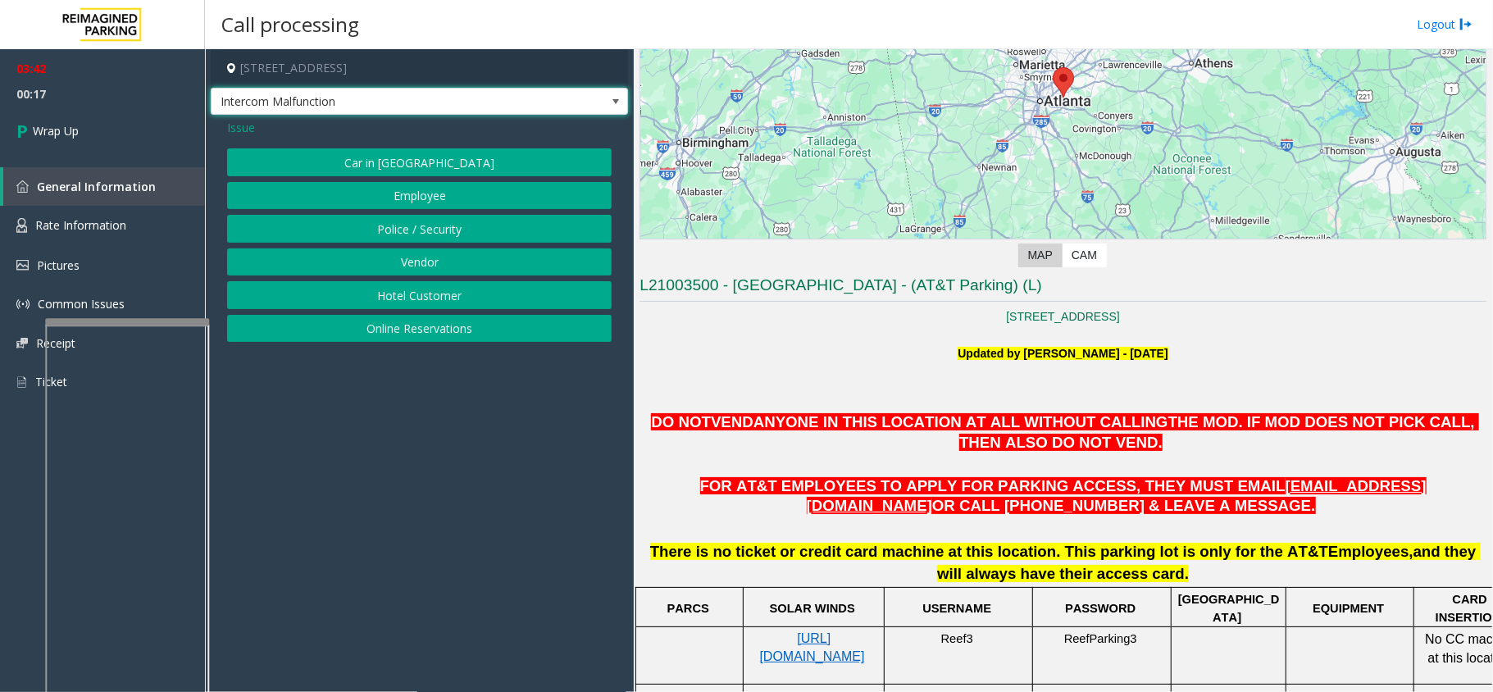
click at [249, 128] on span "Issue" at bounding box center [241, 127] width 28 height 17
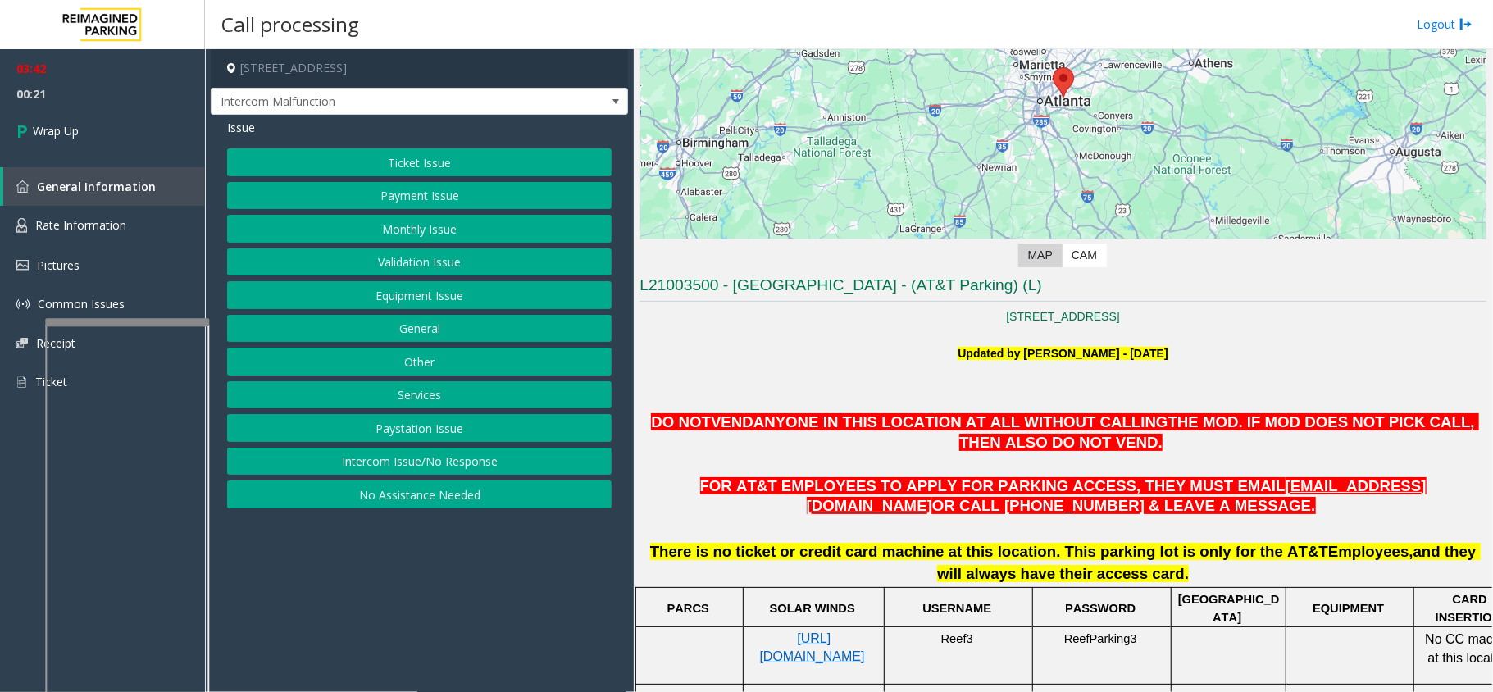
click at [417, 364] on button "Other" at bounding box center [419, 362] width 385 height 28
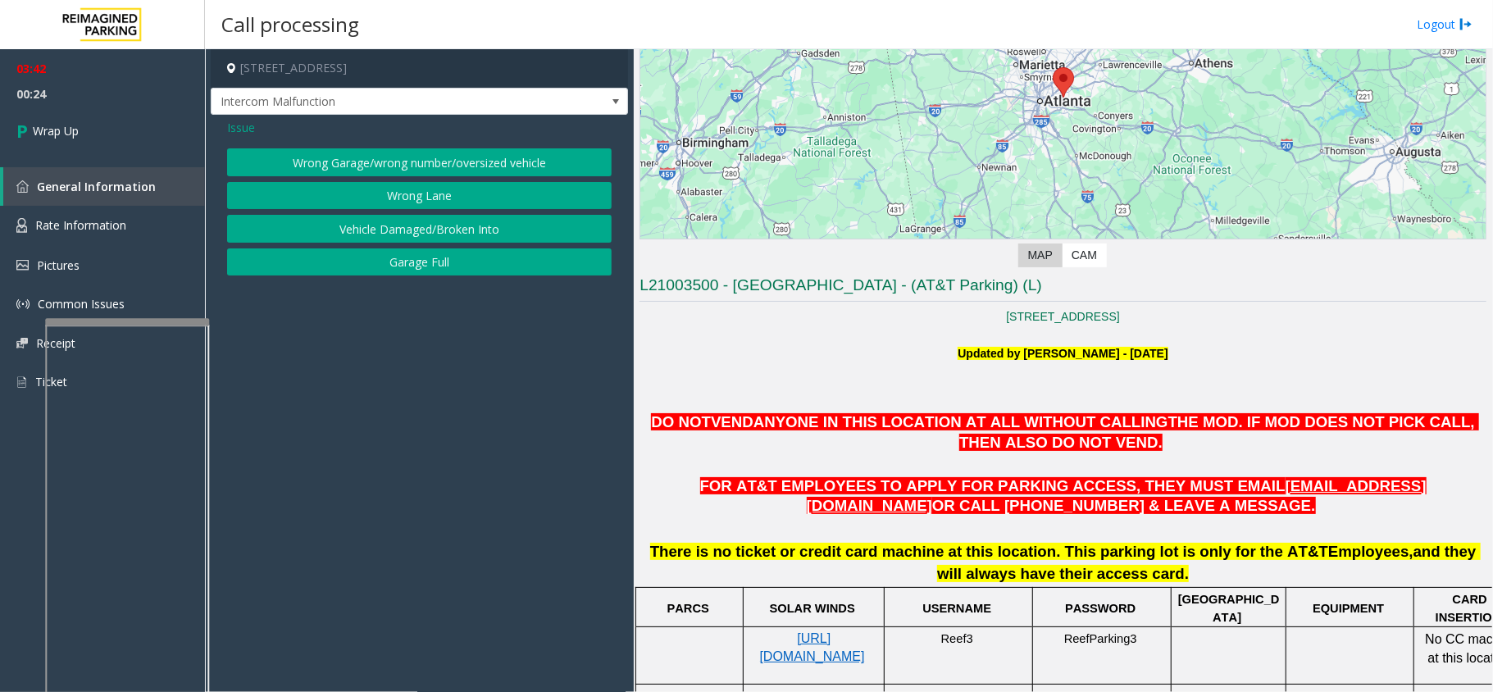
click at [449, 162] on button "Wrong Garage/wrong number/oversized vehicle" at bounding box center [419, 162] width 385 height 28
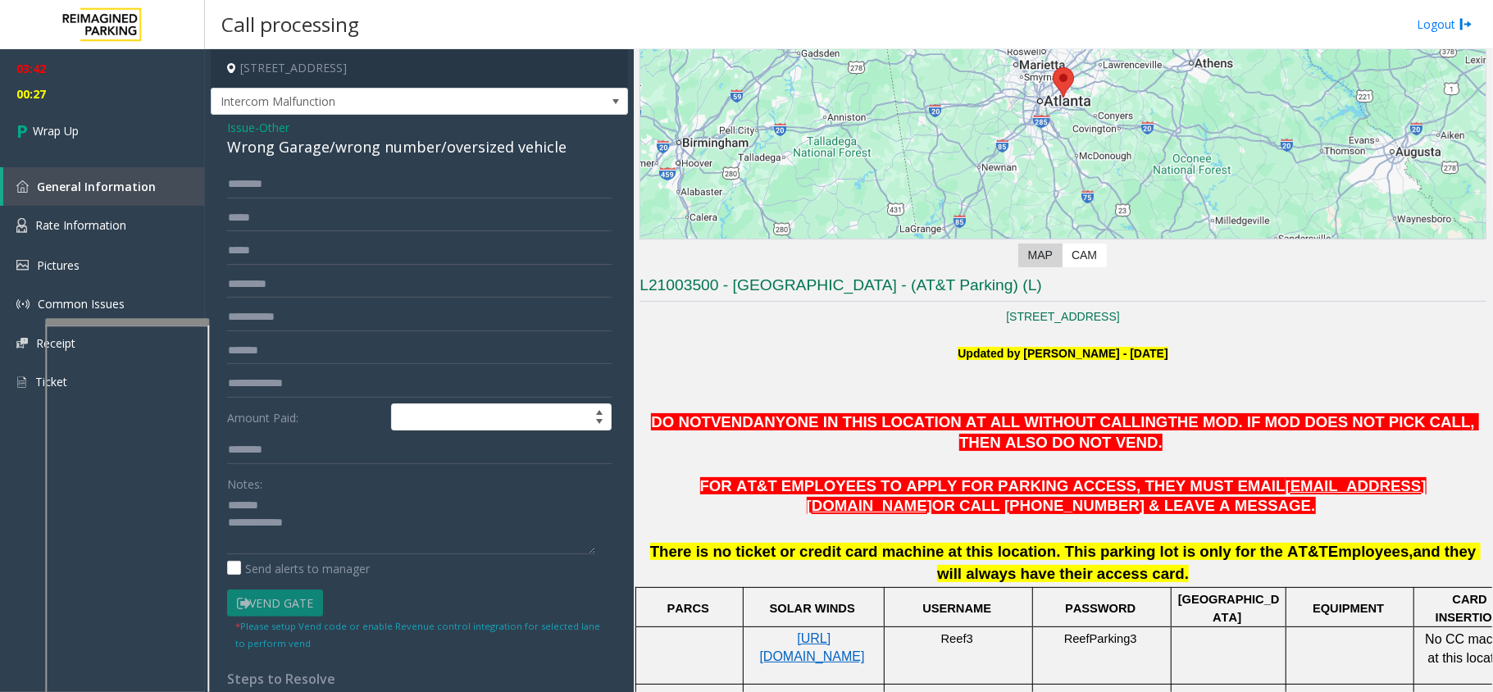
click at [385, 152] on div "Wrong Garage/wrong number/oversized vehicle" at bounding box center [419, 147] width 385 height 22
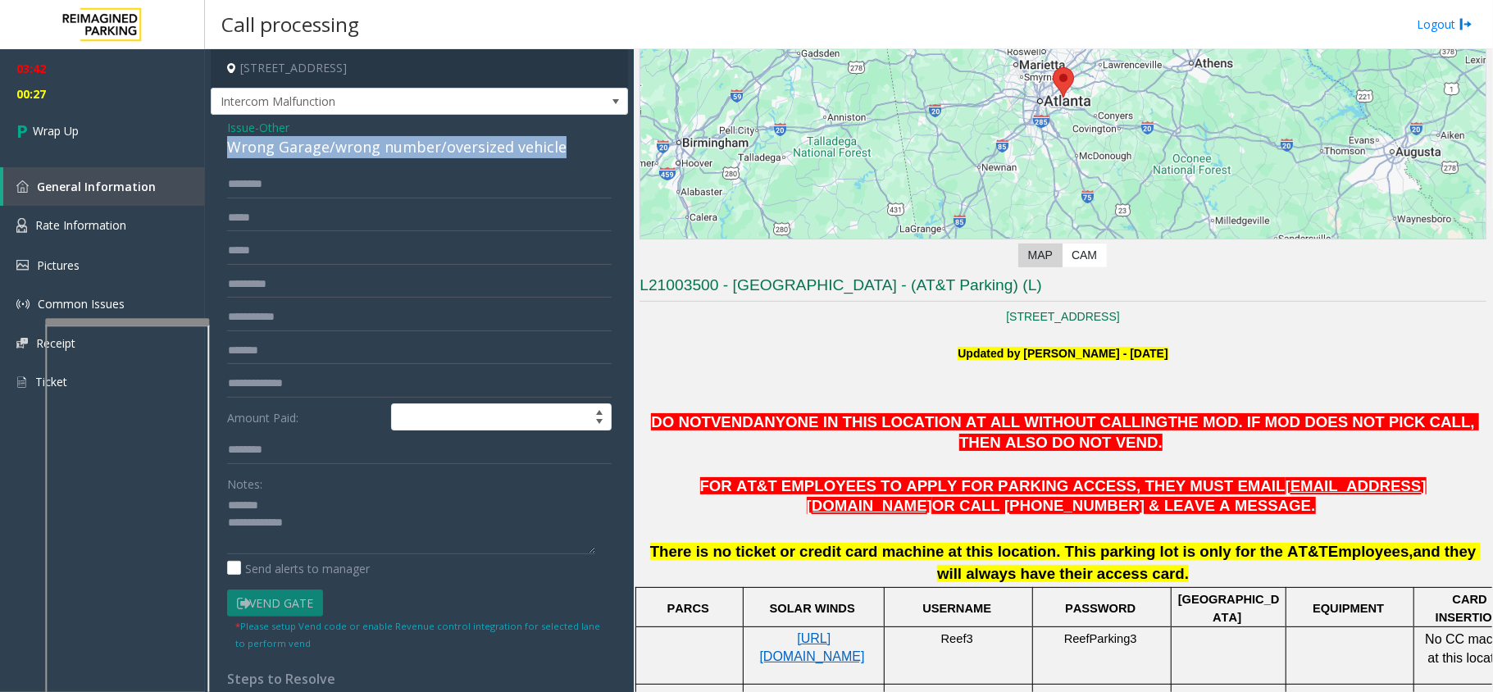
click at [385, 152] on div "Wrong Garage/wrong number/oversized vehicle" at bounding box center [419, 147] width 385 height 22
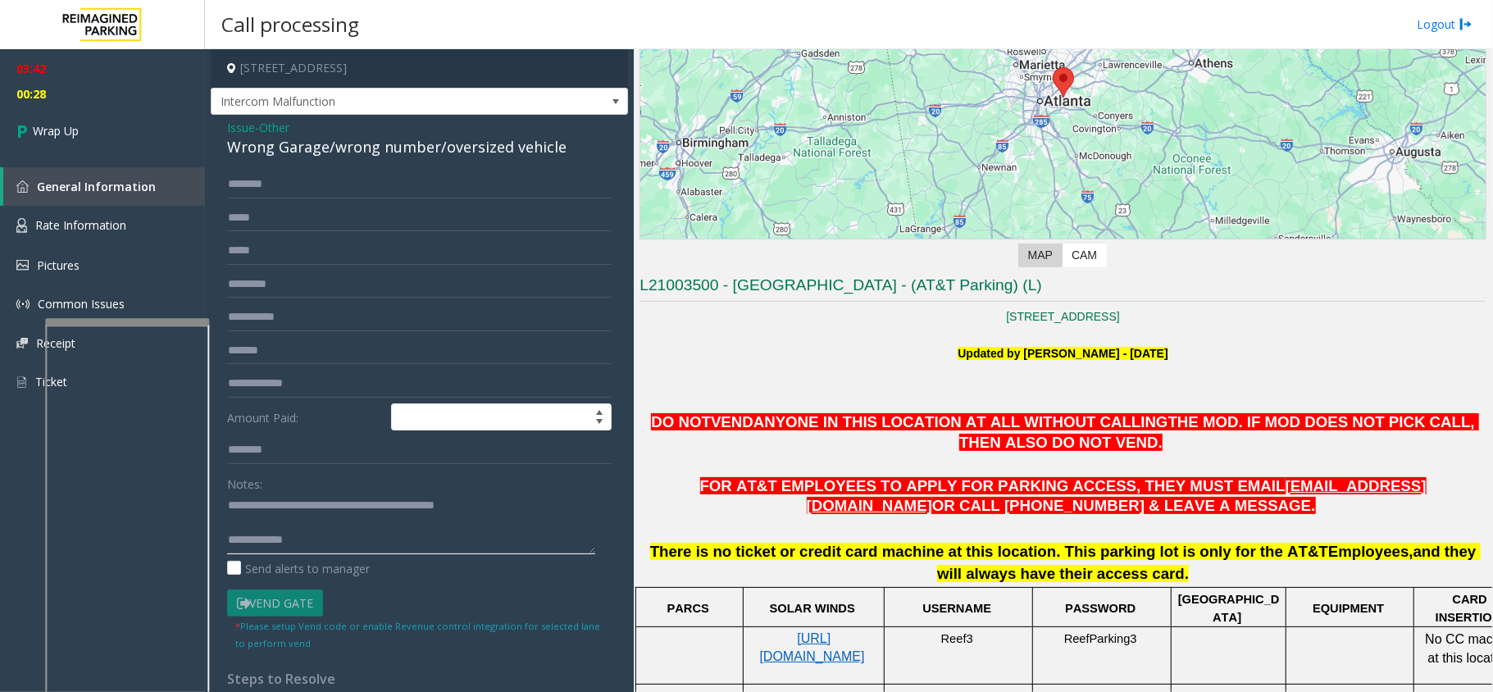
click at [426, 546] on textarea at bounding box center [411, 523] width 368 height 61
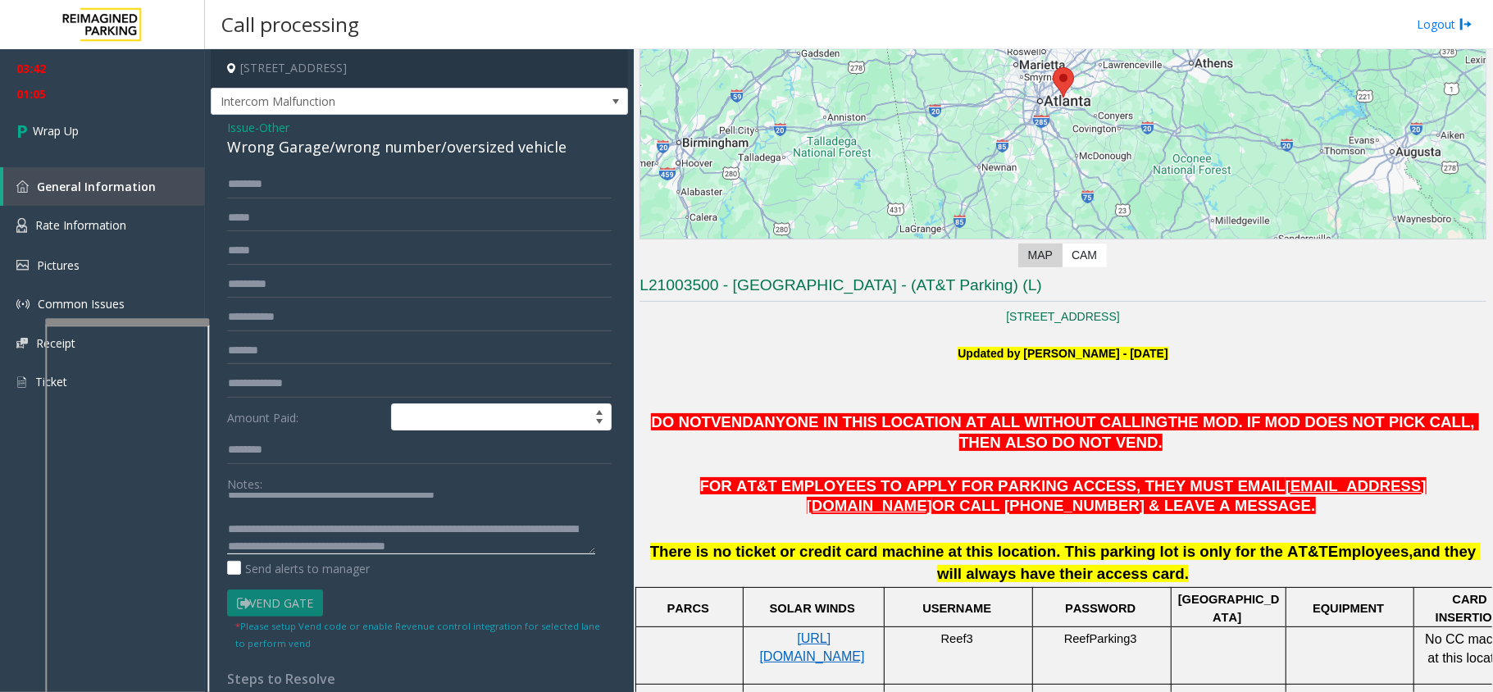
click at [467, 548] on textarea at bounding box center [411, 523] width 368 height 61
click at [561, 552] on textarea at bounding box center [411, 523] width 368 height 61
type textarea "**********"
click at [72, 116] on link "Wrap Up" at bounding box center [102, 131] width 205 height 48
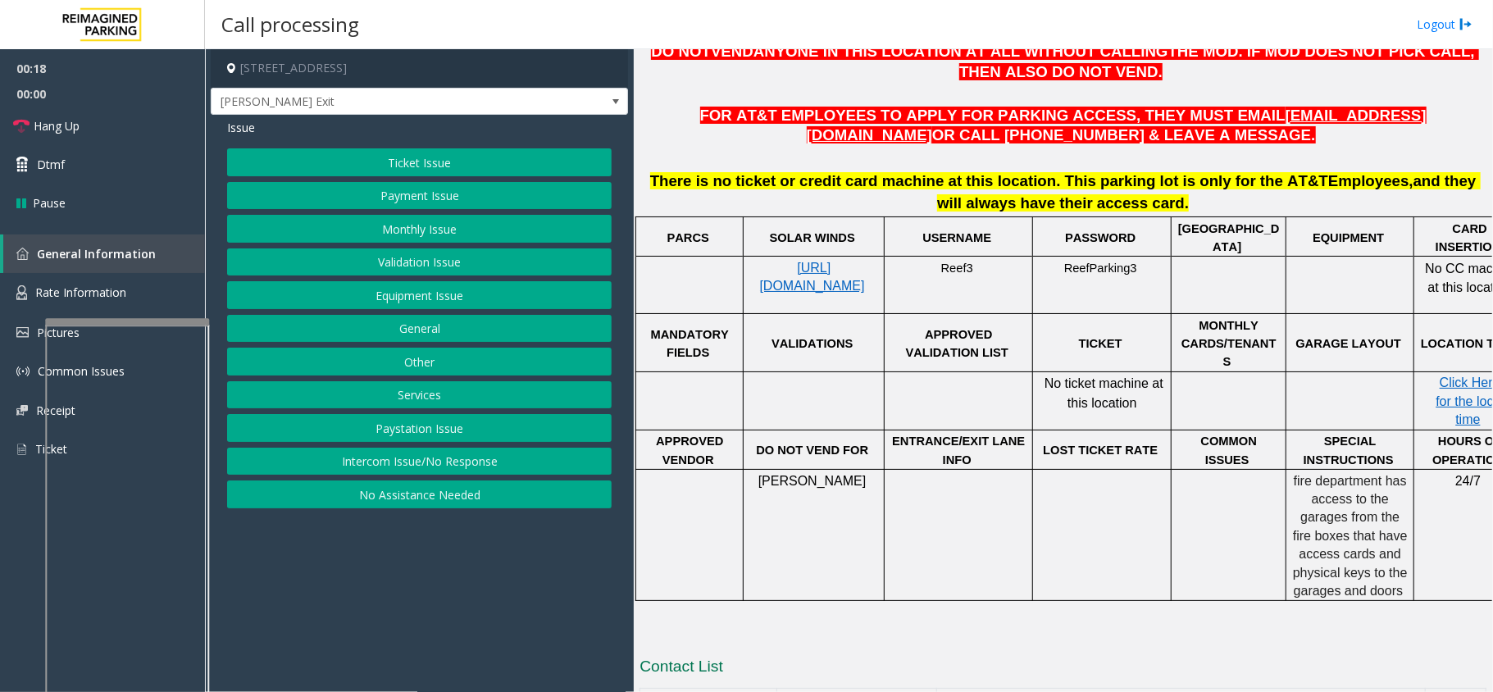
scroll to position [689, 0]
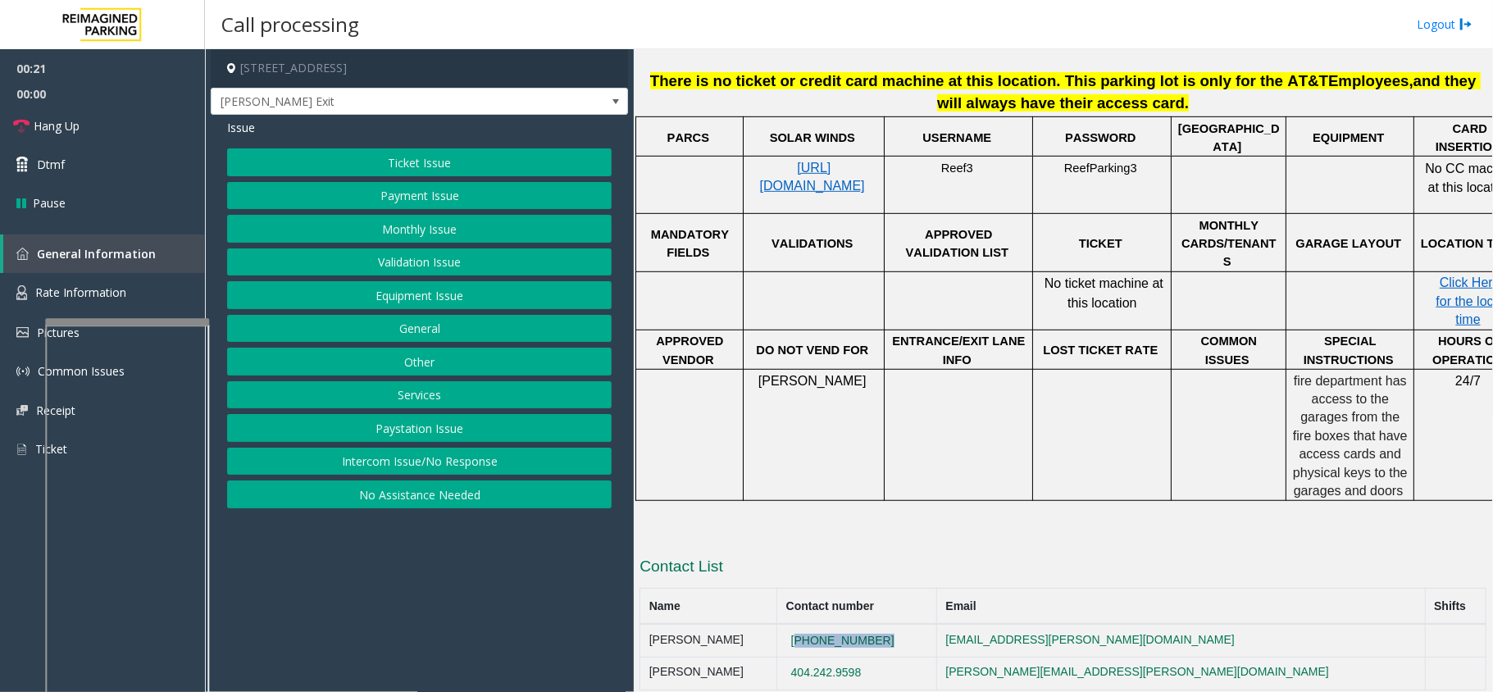
drag, startPoint x: 940, startPoint y: 595, endPoint x: 837, endPoint y: 608, distance: 103.3
click at [837, 624] on td "[PHONE_NUMBER]" at bounding box center [857, 640] width 160 height 33
copy button "[PHONE_NUMBER]"
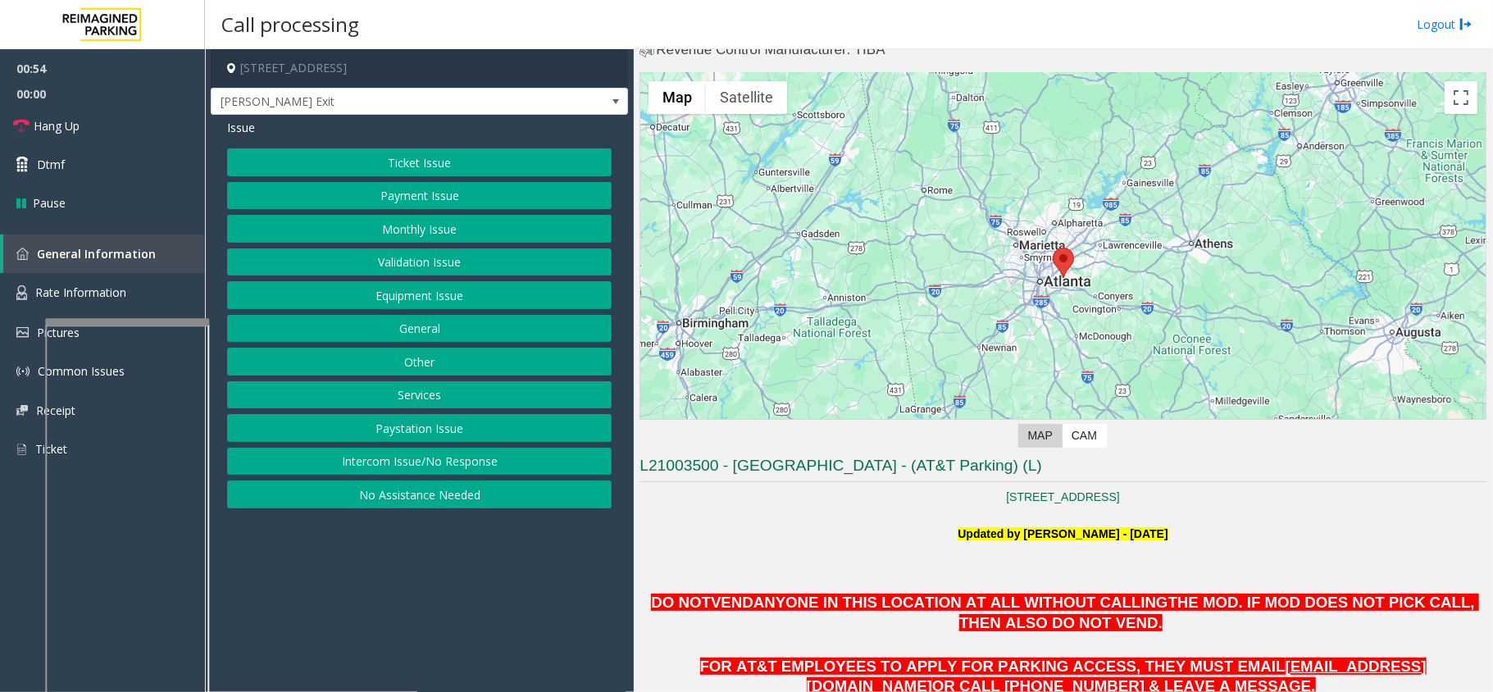
scroll to position [0, 0]
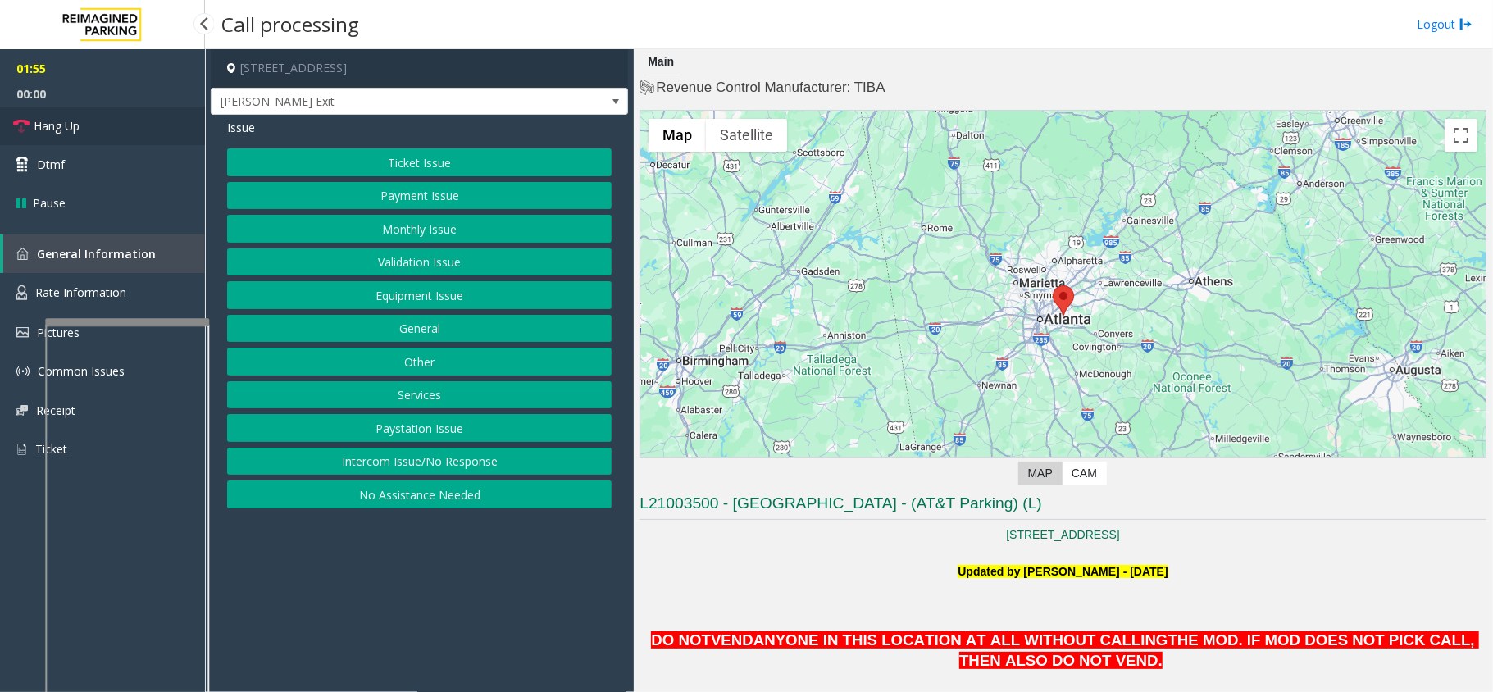
click at [90, 128] on link "Hang Up" at bounding box center [102, 126] width 205 height 39
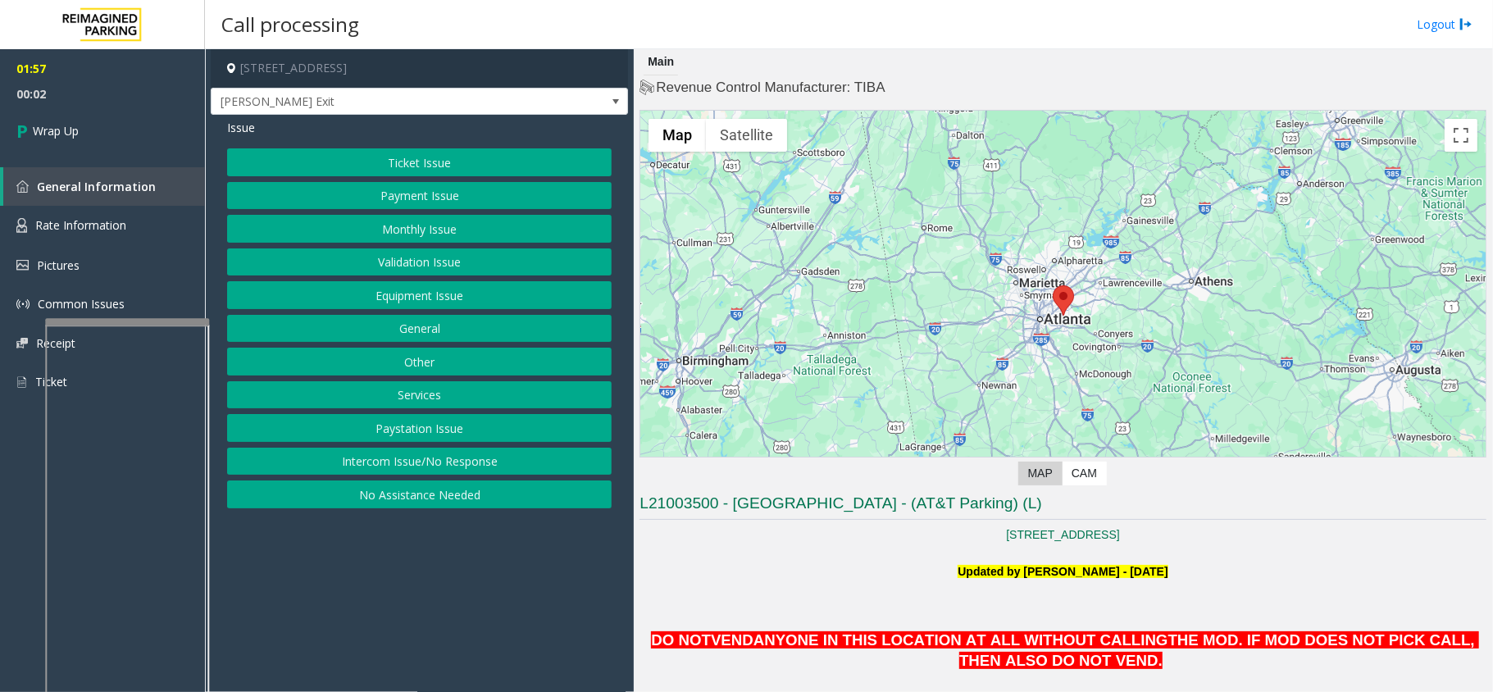
click at [444, 293] on button "Equipment Issue" at bounding box center [419, 295] width 385 height 28
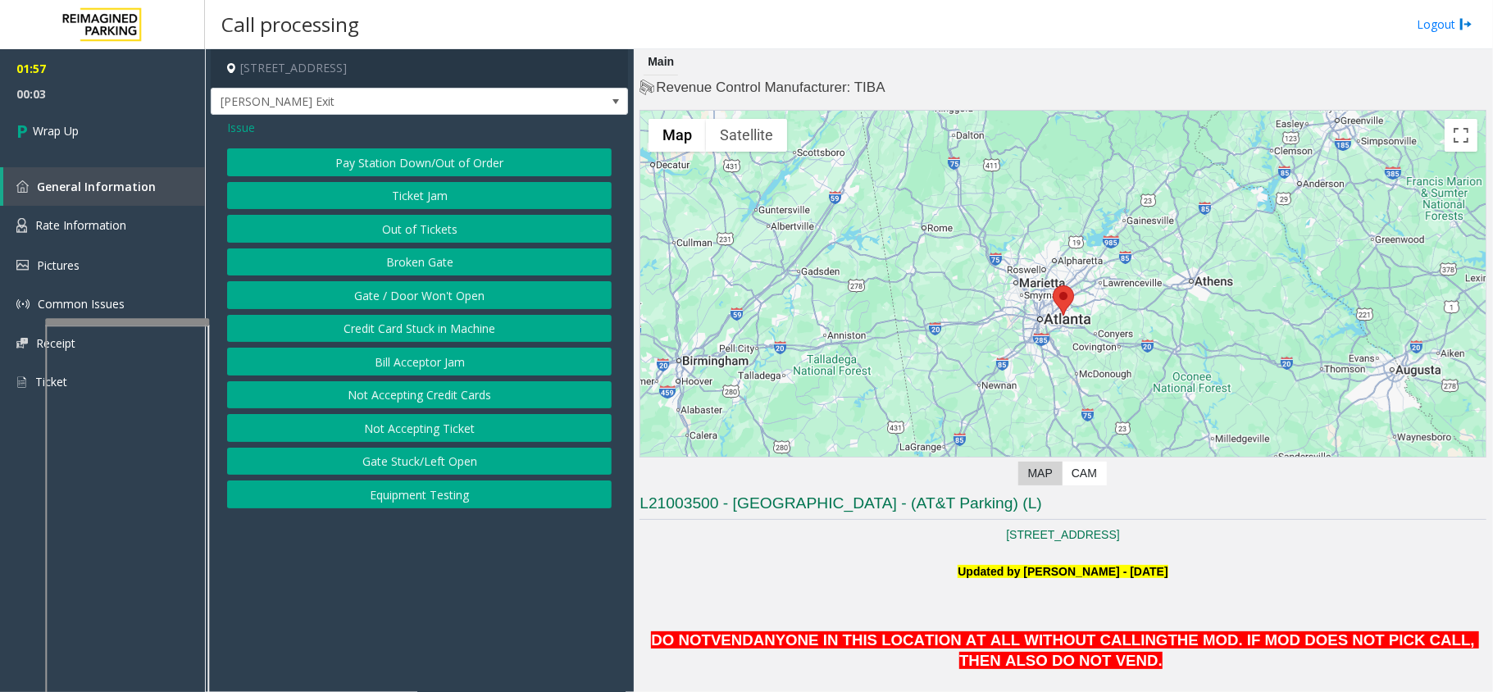
click at [431, 296] on button "Gate / Door Won't Open" at bounding box center [419, 295] width 385 height 28
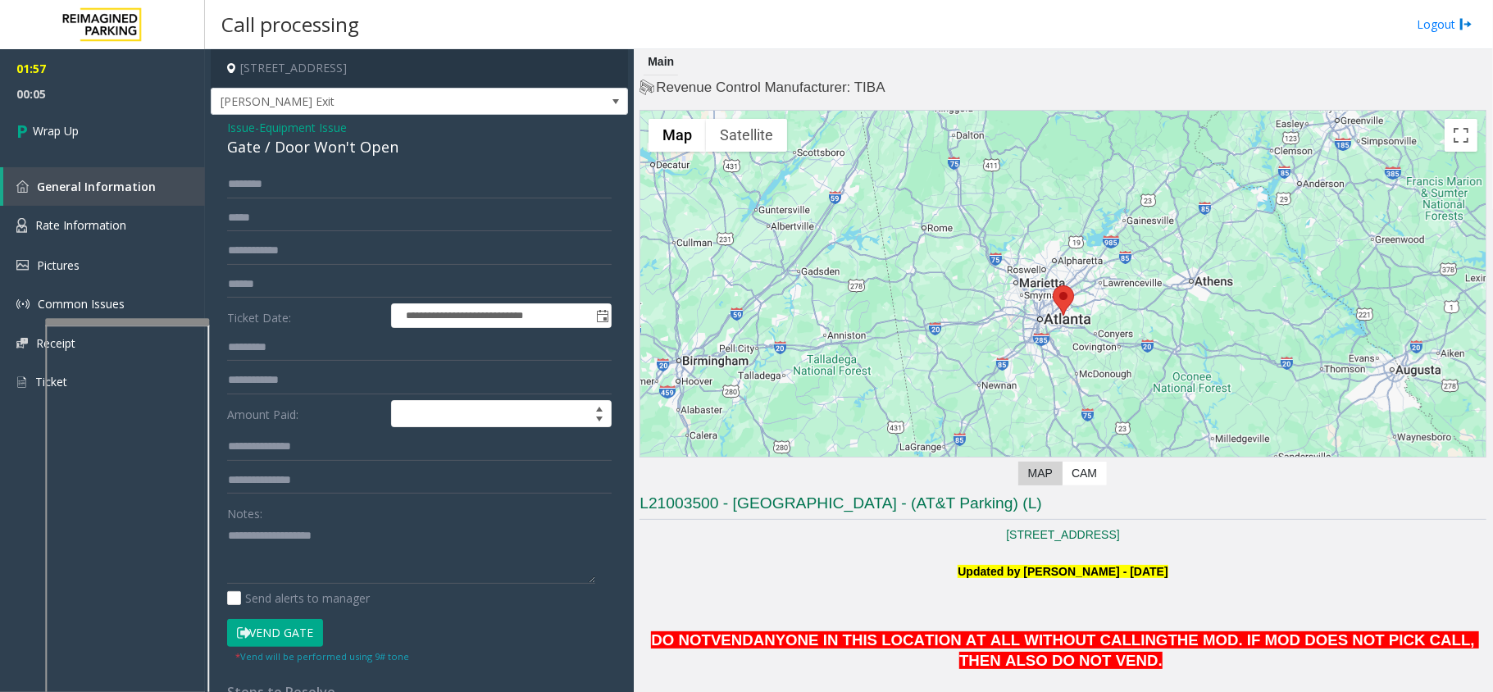
drag, startPoint x: 271, startPoint y: 116, endPoint x: 276, endPoint y: 126, distance: 12.1
click at [274, 123] on div "**********" at bounding box center [419, 522] width 417 height 814
click at [276, 126] on span "Equipment Issue" at bounding box center [303, 127] width 88 height 17
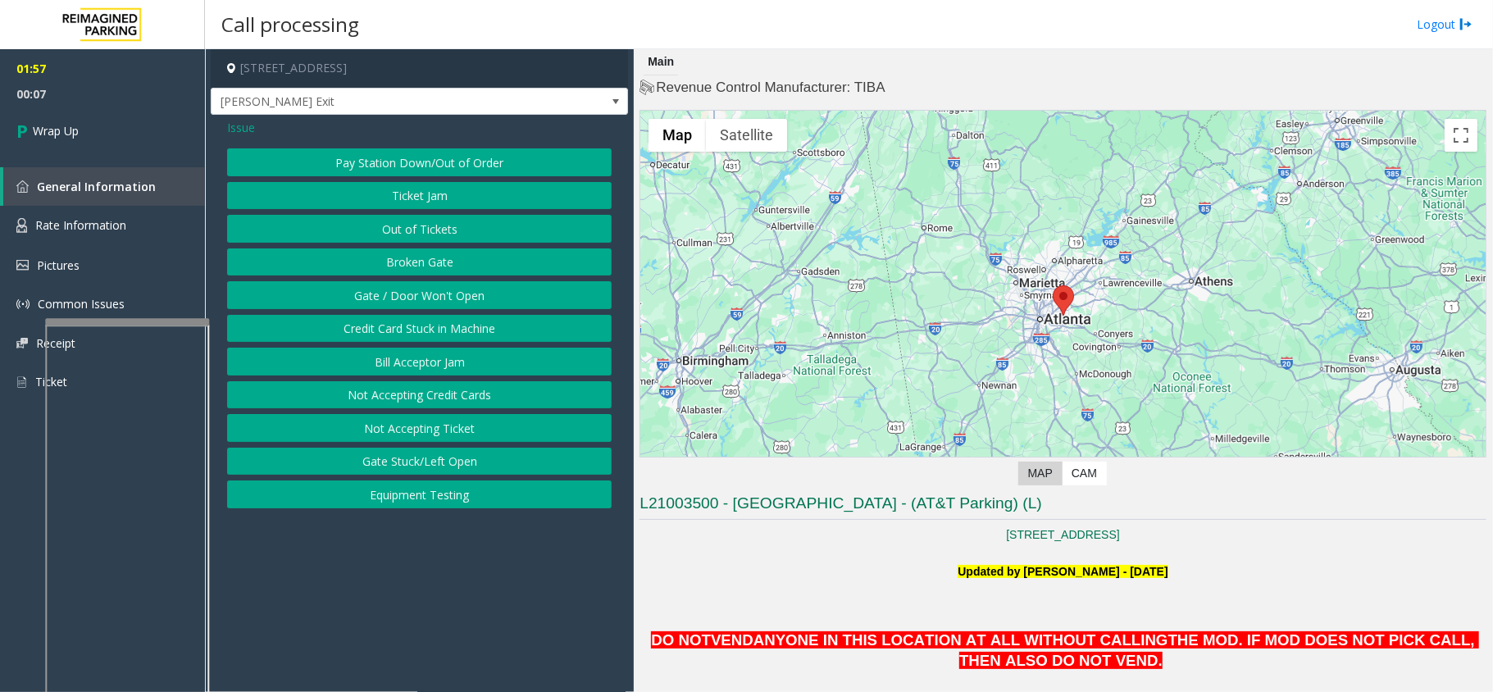
click at [246, 122] on span "Issue" at bounding box center [241, 127] width 28 height 17
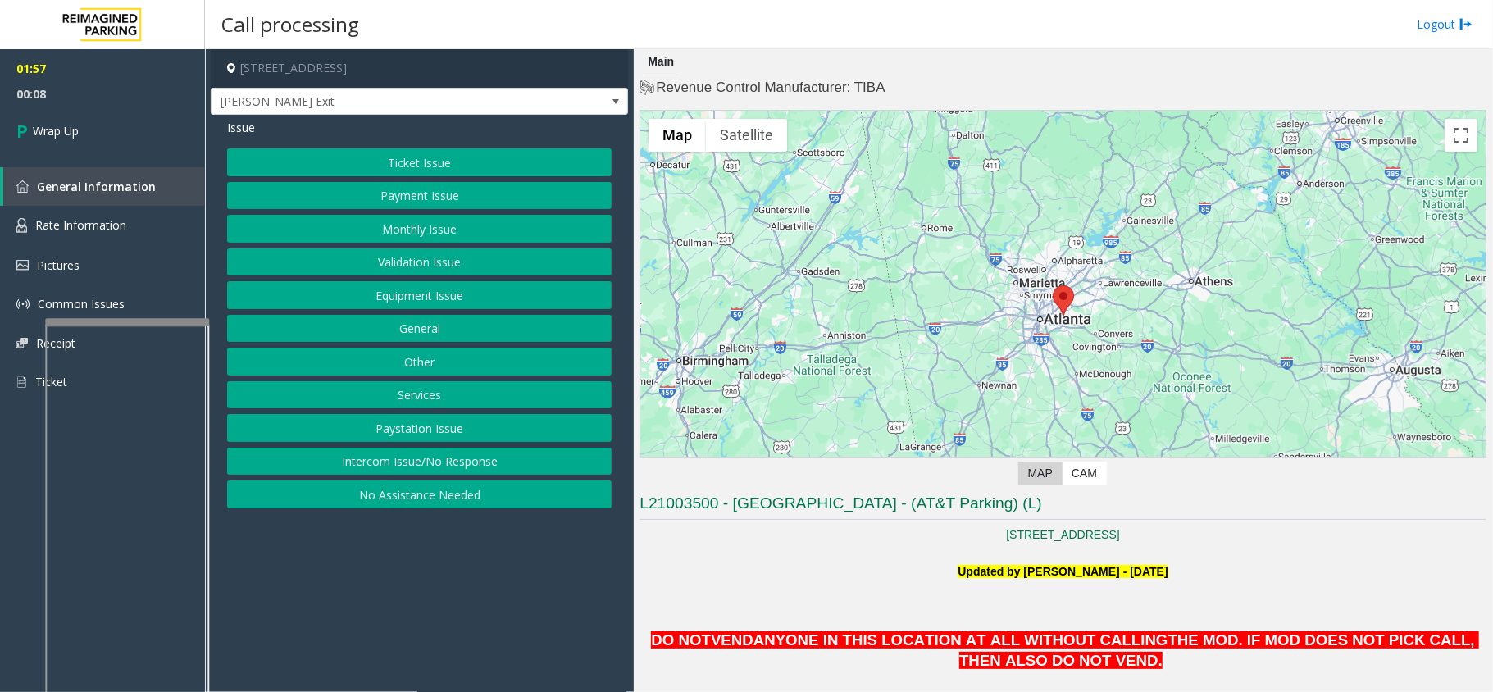
click at [411, 395] on button "Services" at bounding box center [419, 395] width 385 height 28
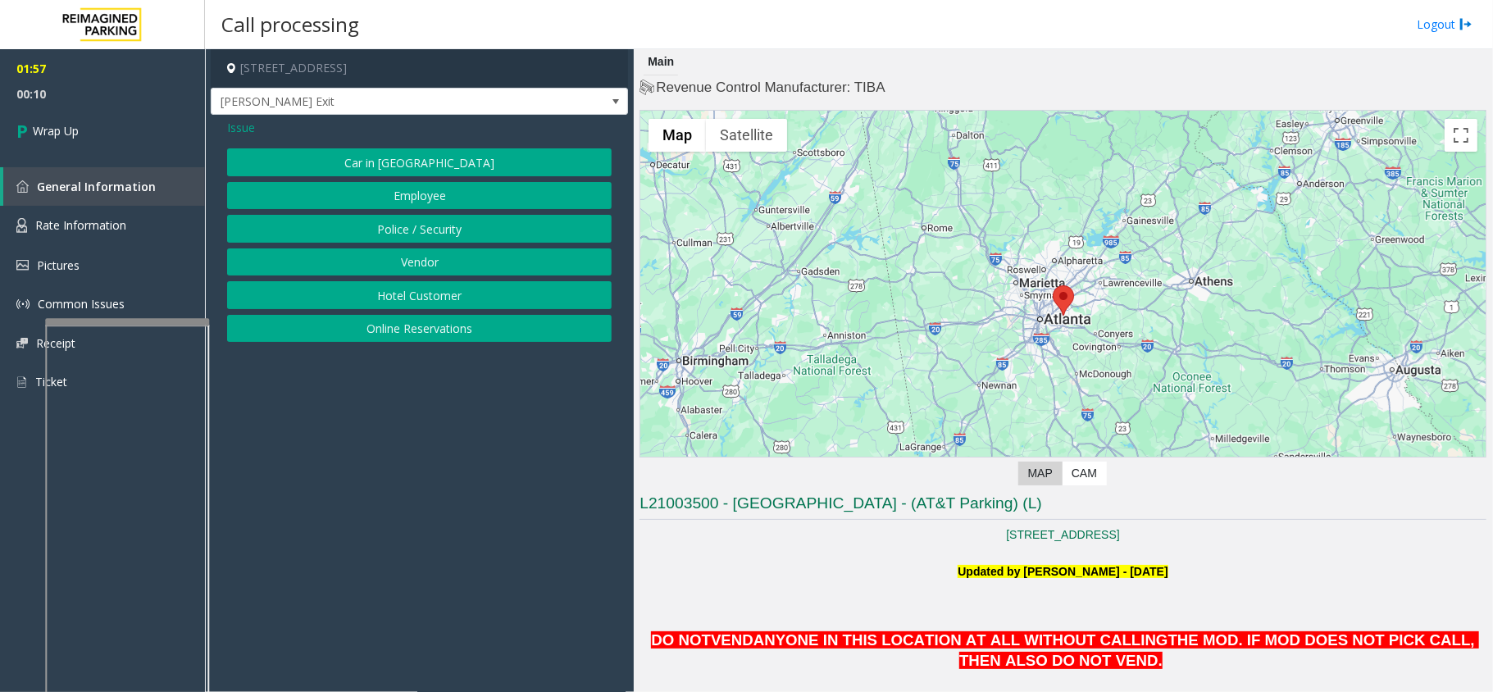
click at [237, 132] on span "Issue" at bounding box center [241, 127] width 28 height 17
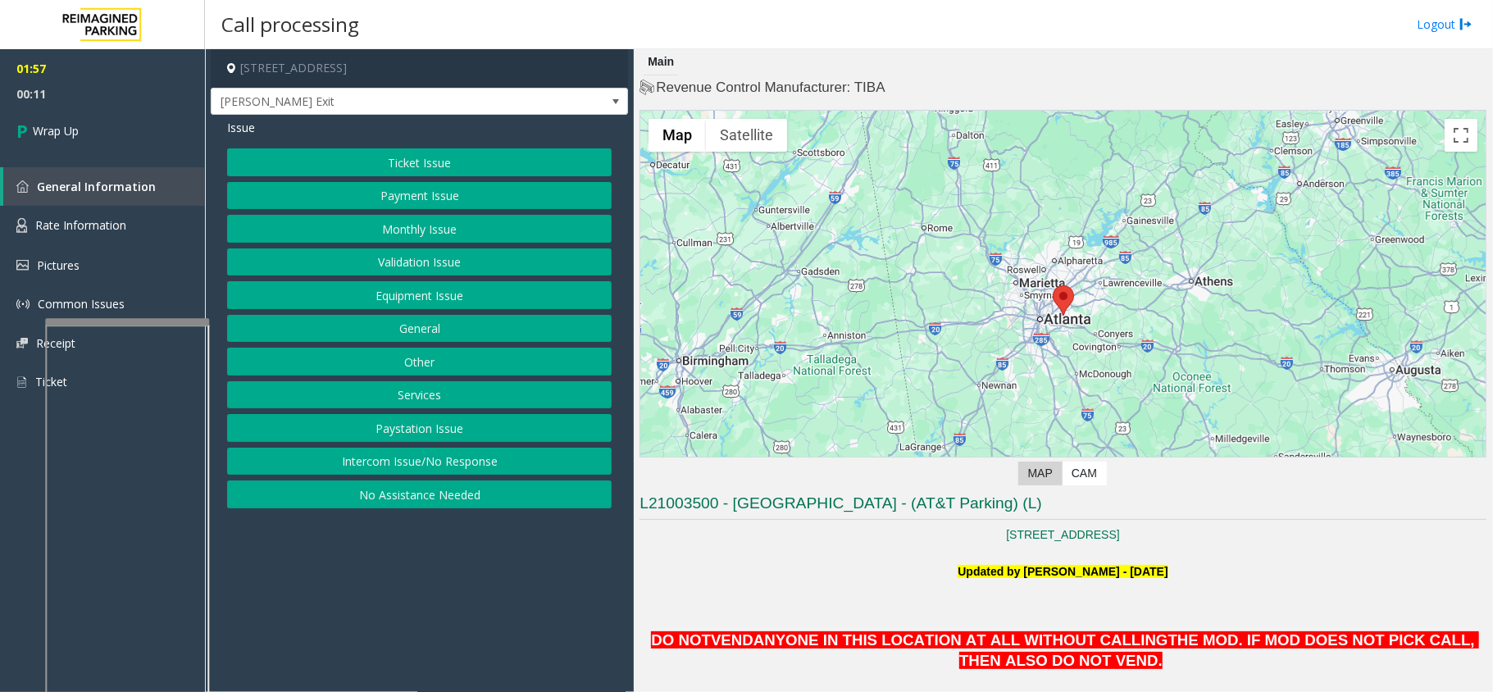
click at [413, 372] on button "Other" at bounding box center [419, 362] width 385 height 28
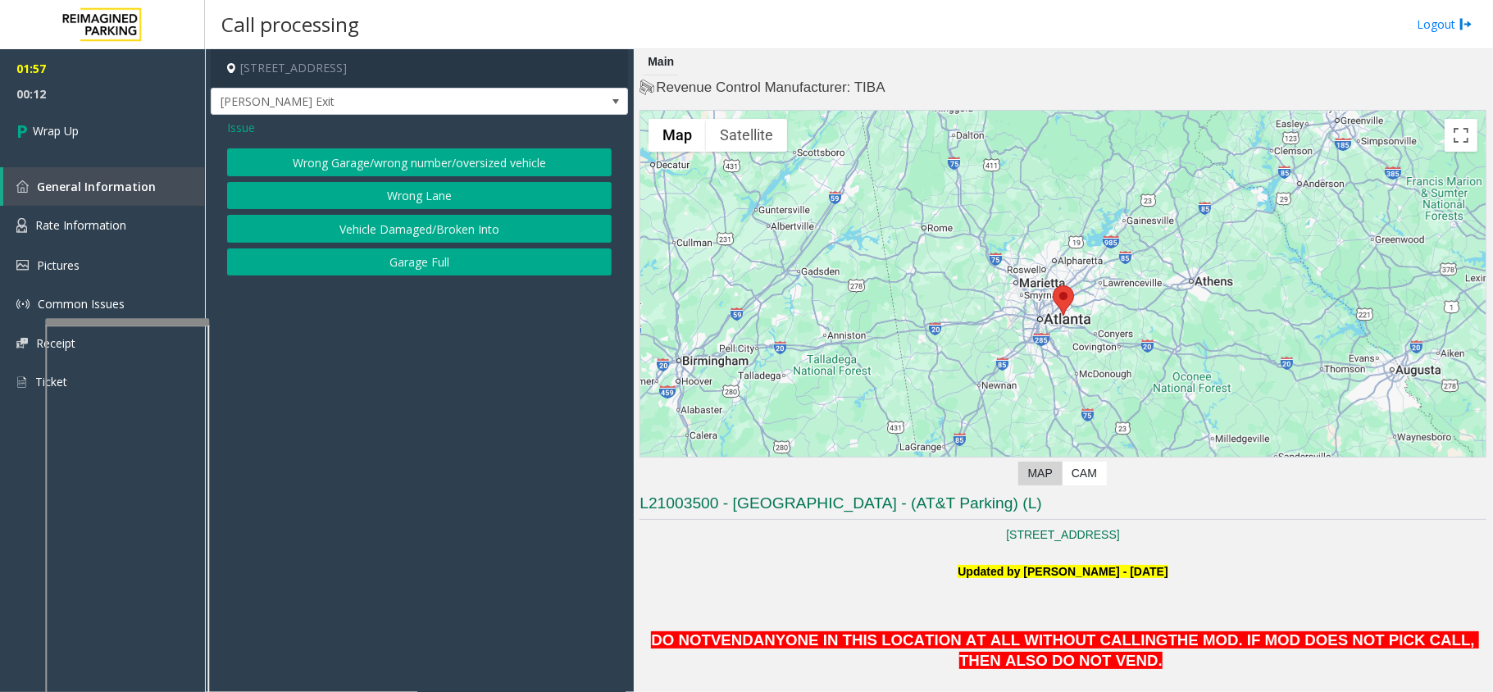
click at [331, 141] on div "Issue Wrong Garage/wrong number/oversized vehicle Wrong Lane Vehicle Damaged/Br…" at bounding box center [419, 199] width 417 height 169
click at [333, 152] on button "Wrong Garage/wrong number/oversized vehicle" at bounding box center [419, 162] width 385 height 28
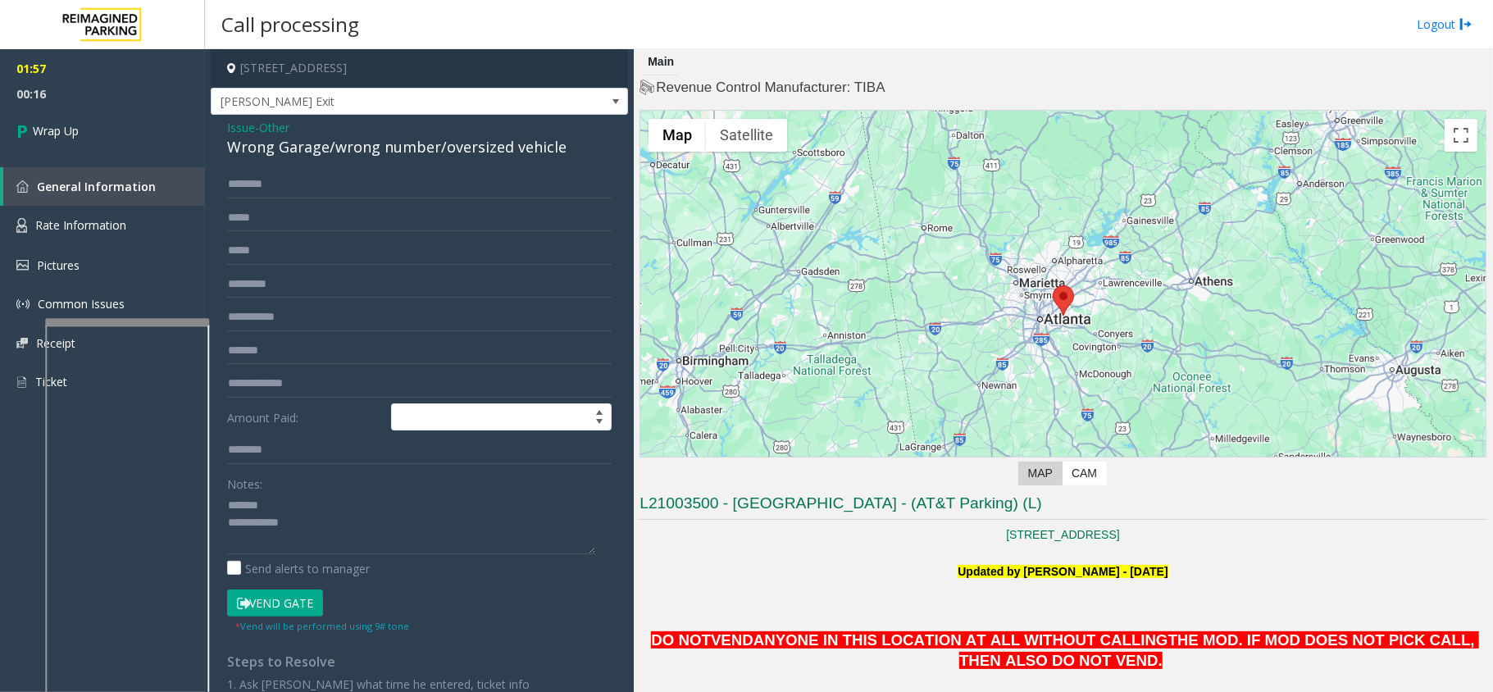
click at [303, 145] on div "Wrong Garage/wrong number/oversized vehicle" at bounding box center [419, 147] width 385 height 22
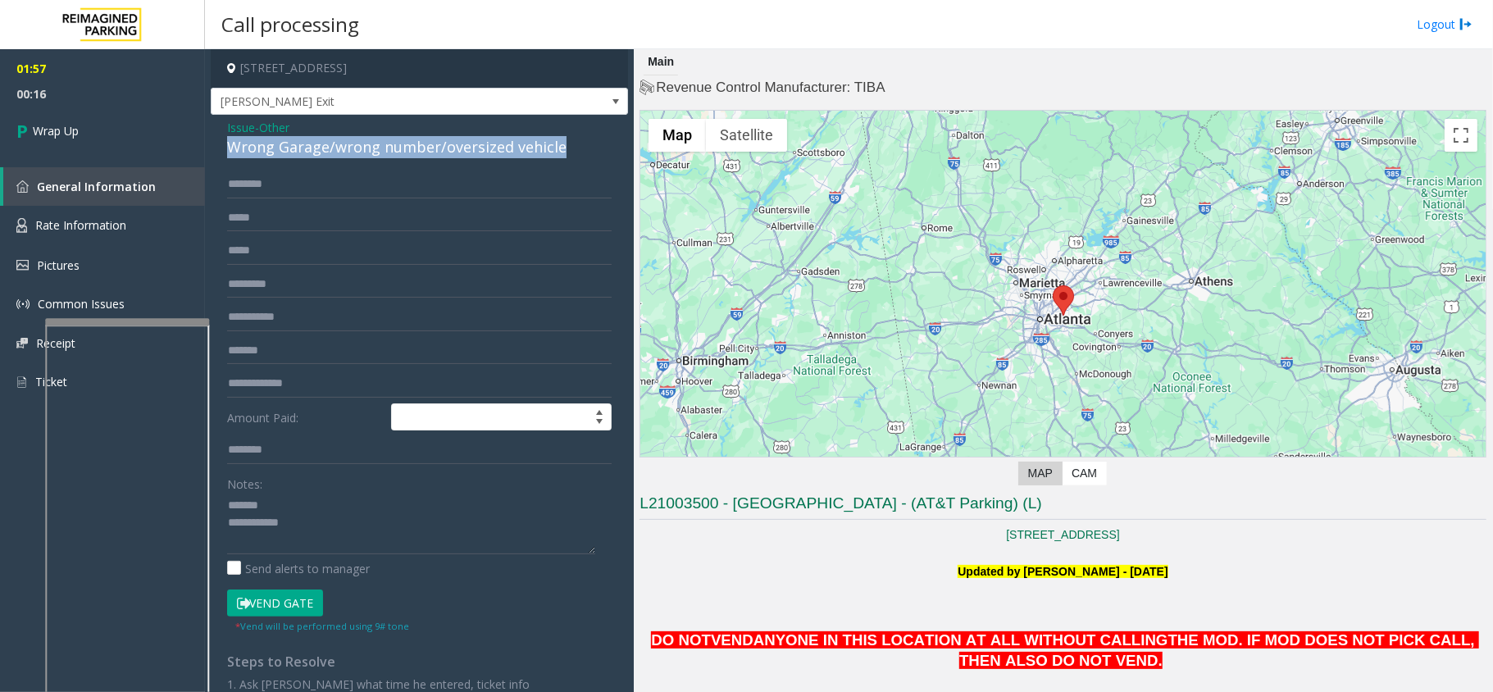
click at [303, 145] on div "Wrong Garage/wrong number/oversized vehicle" at bounding box center [419, 147] width 385 height 22
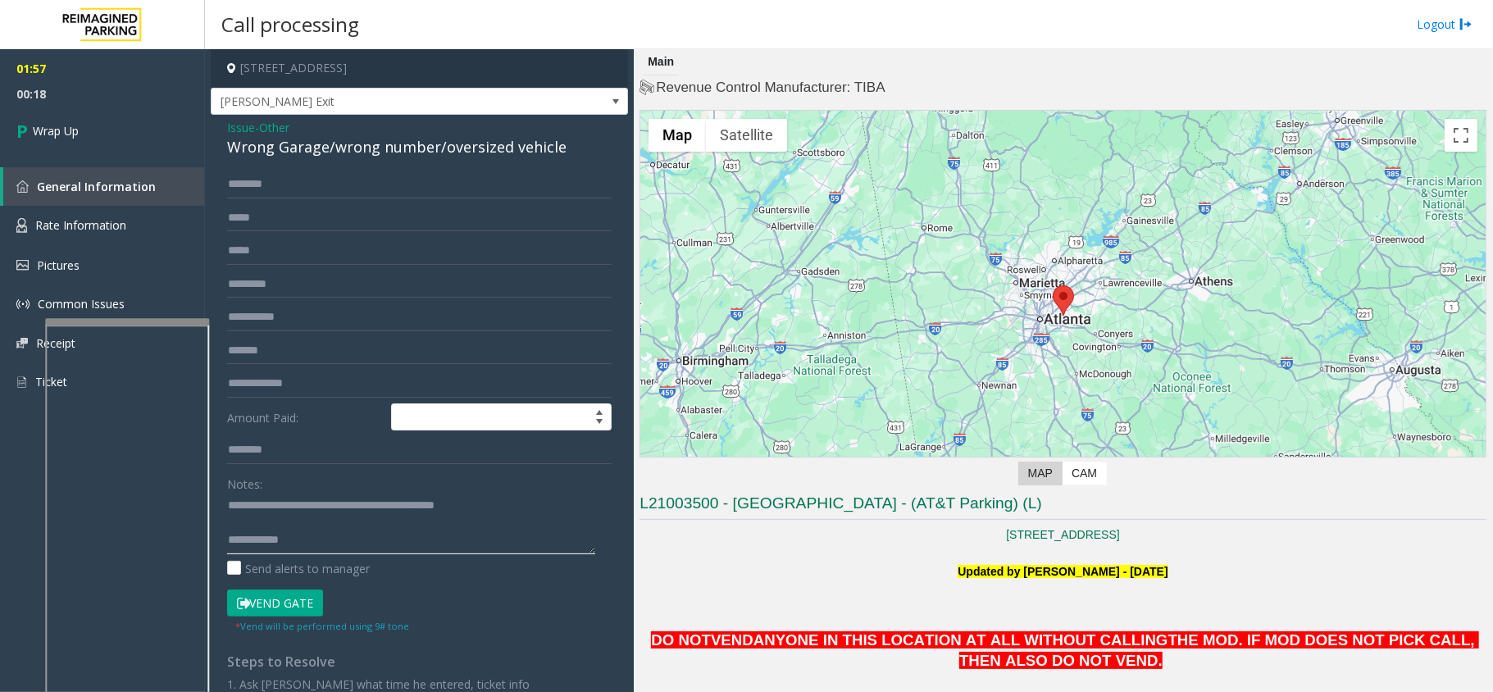
click at [407, 541] on textarea at bounding box center [411, 523] width 368 height 61
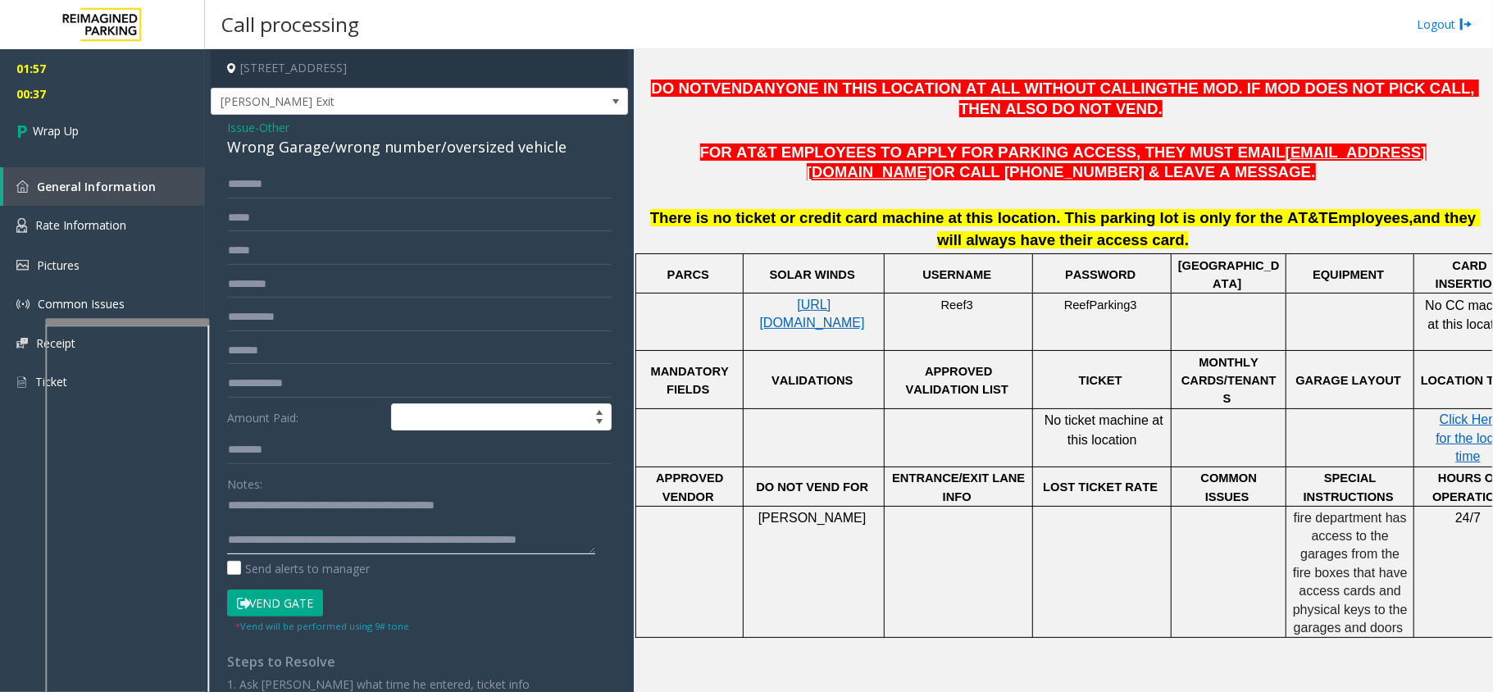
scroll to position [689, 0]
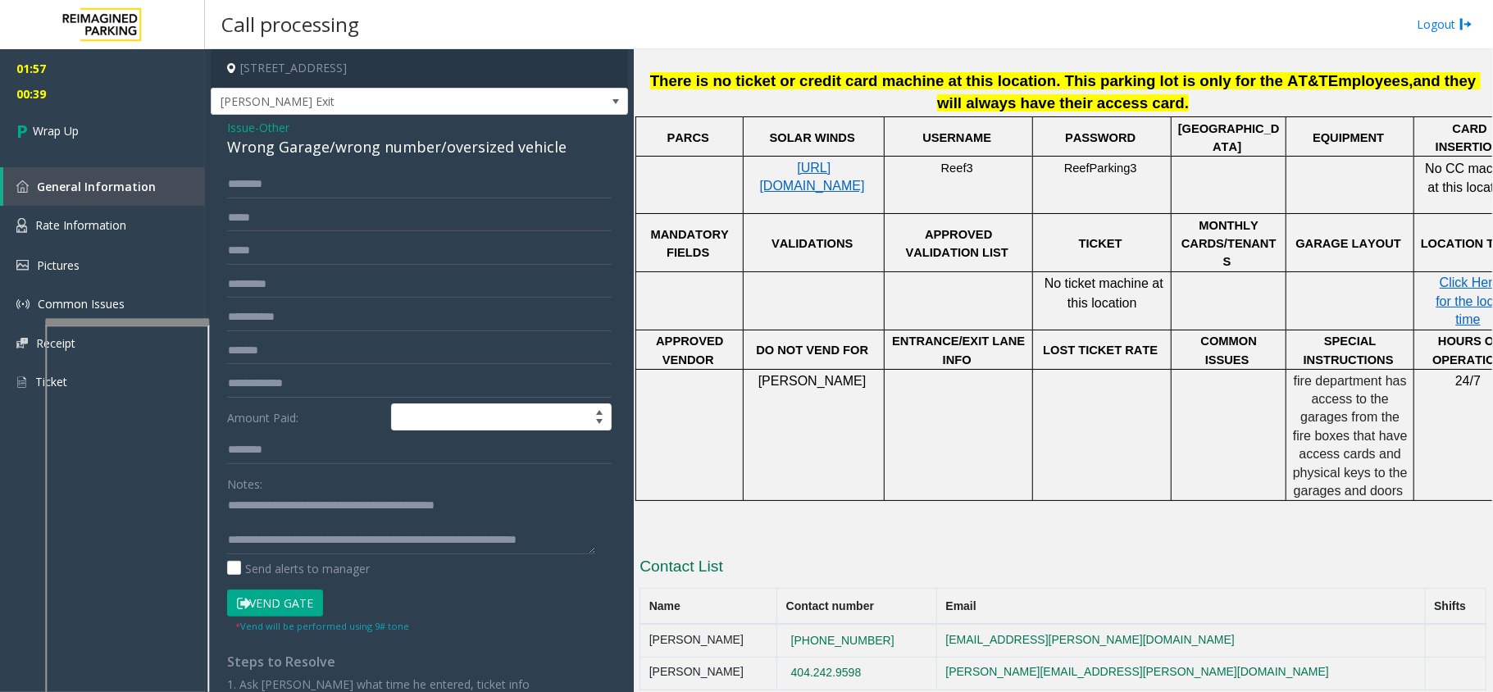
drag, startPoint x: 761, startPoint y: 594, endPoint x: 646, endPoint y: 610, distance: 115.8
click at [646, 624] on td "[PERSON_NAME]" at bounding box center [708, 640] width 137 height 33
copy td "[PERSON_NAME]"
click at [253, 546] on textarea at bounding box center [411, 523] width 368 height 61
paste textarea "**********"
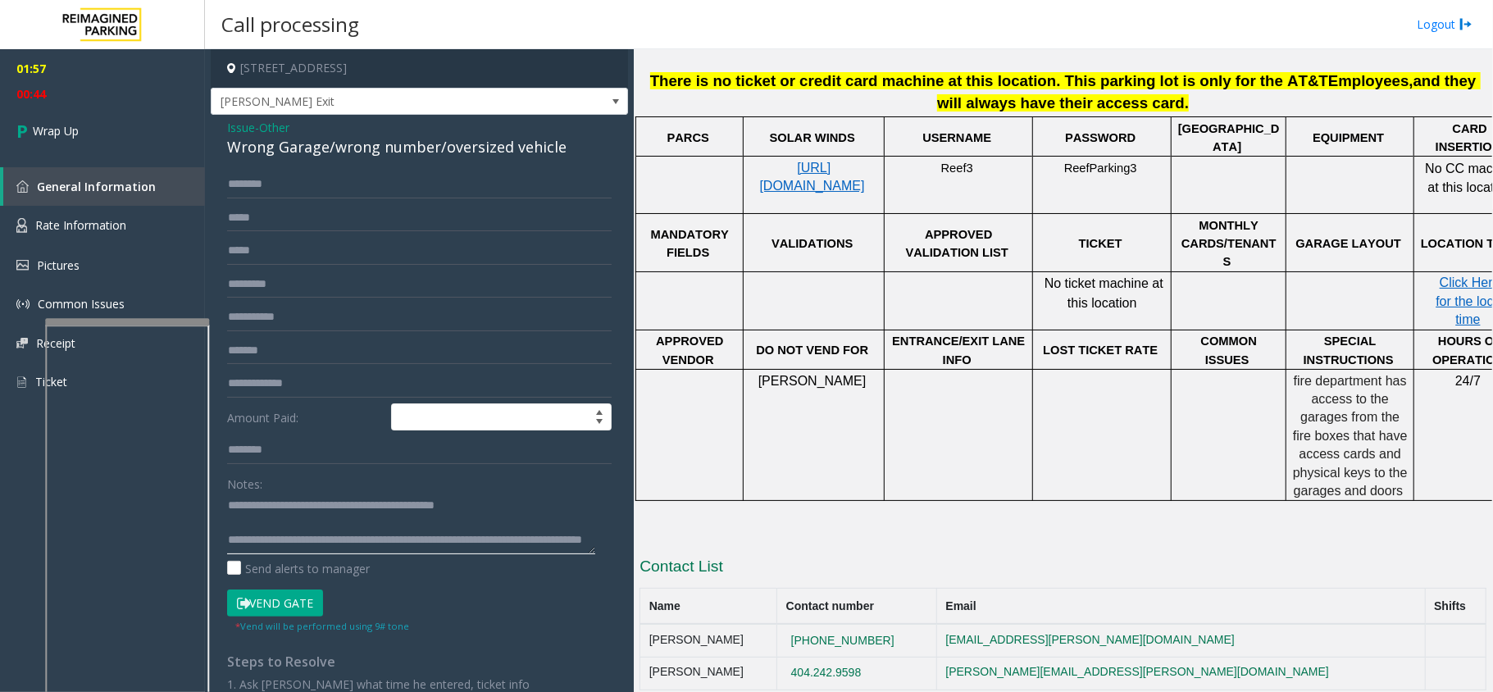
click at [401, 551] on textarea at bounding box center [411, 523] width 368 height 61
type textarea "**********"
click at [108, 112] on link "Wrap Up" at bounding box center [102, 131] width 205 height 48
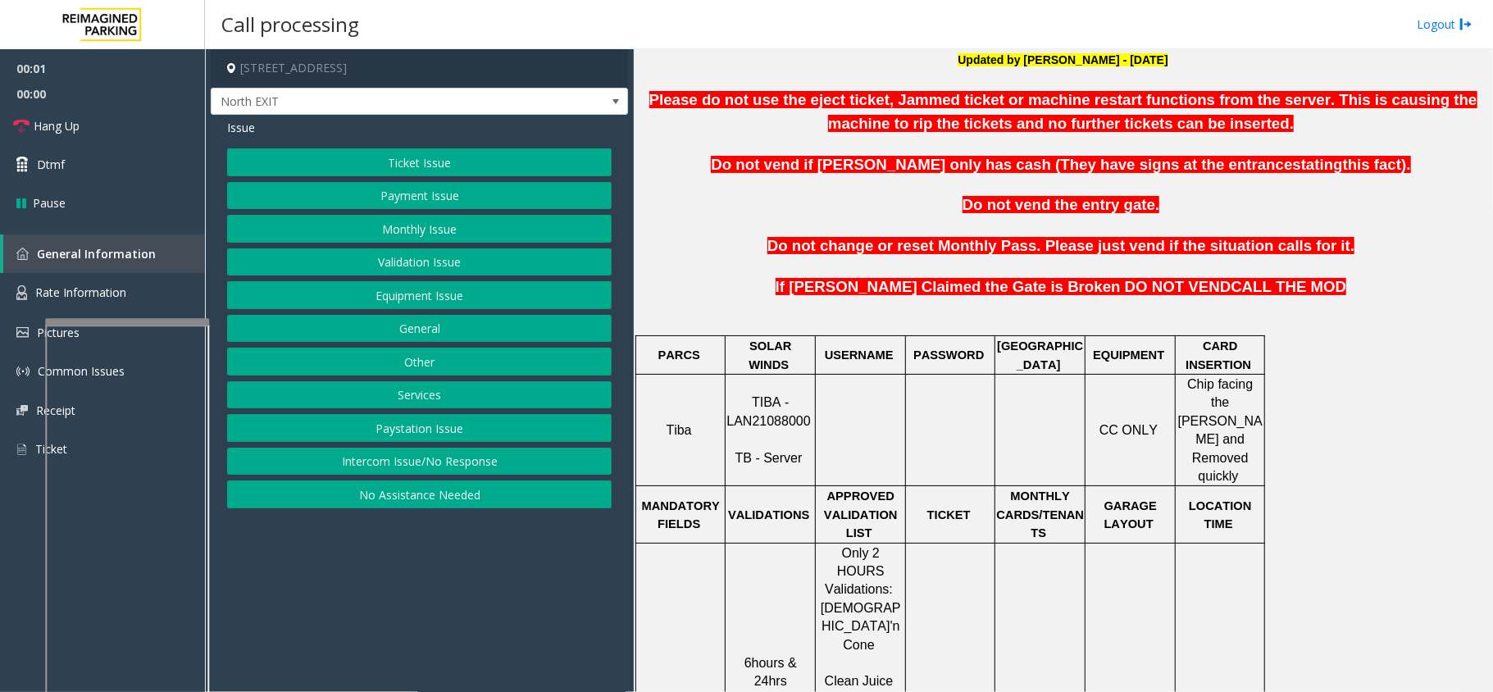
scroll to position [656, 0]
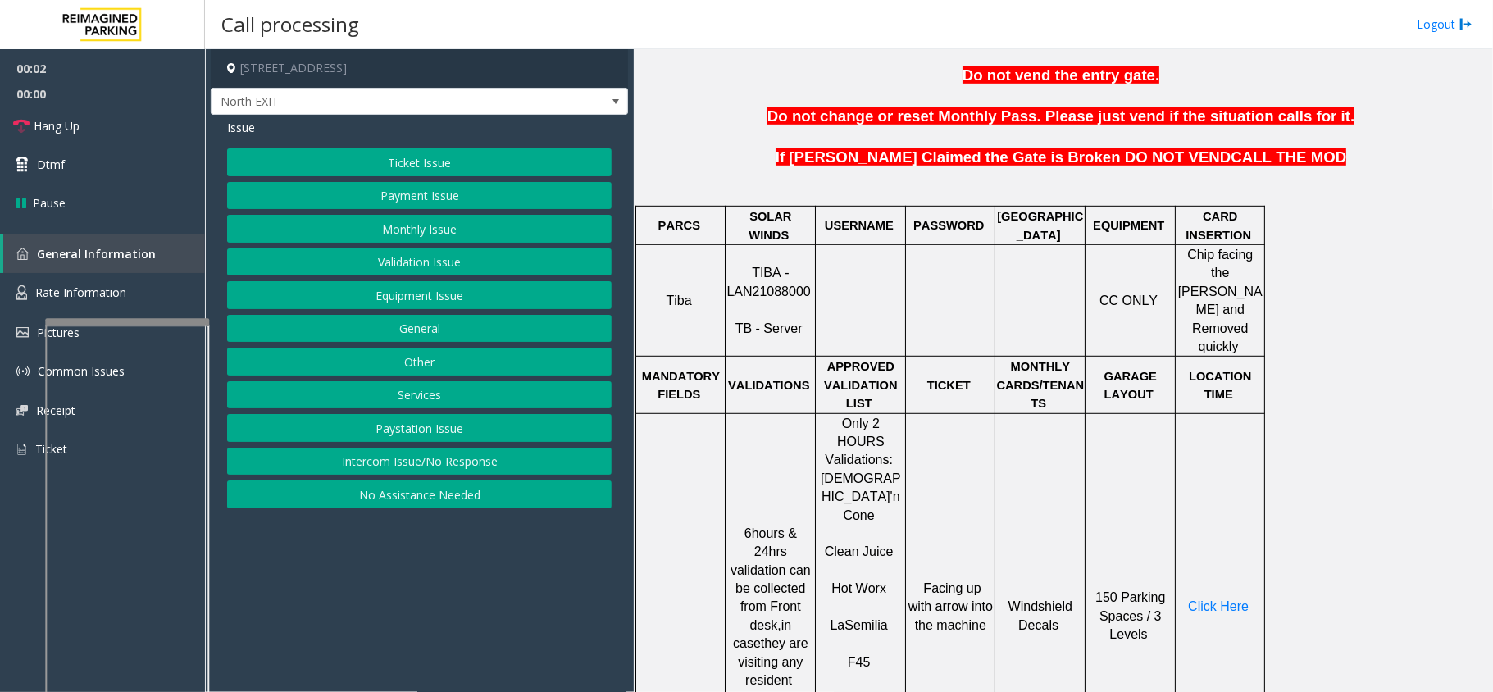
click at [788, 279] on span "TIBA - LAN21088000" at bounding box center [768, 282] width 84 height 32
copy p "LAN21088000"
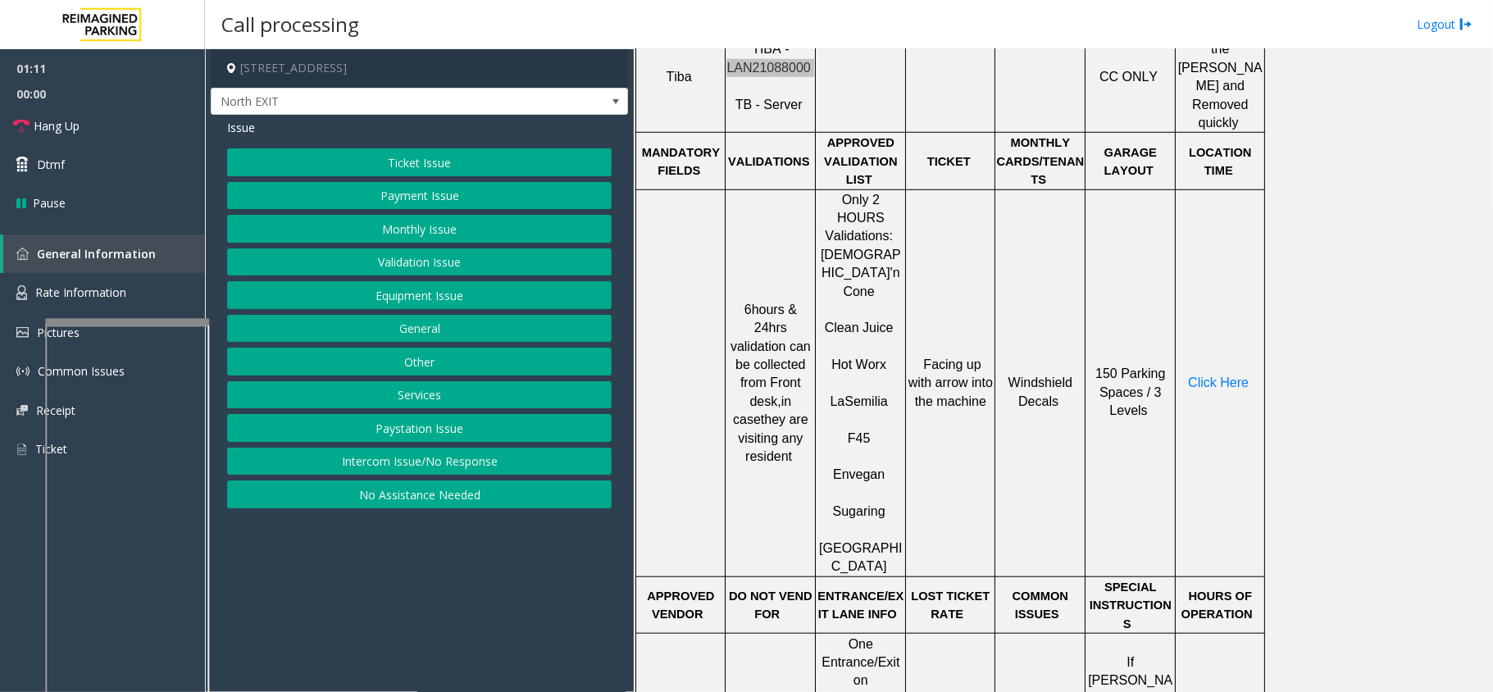
scroll to position [841, 0]
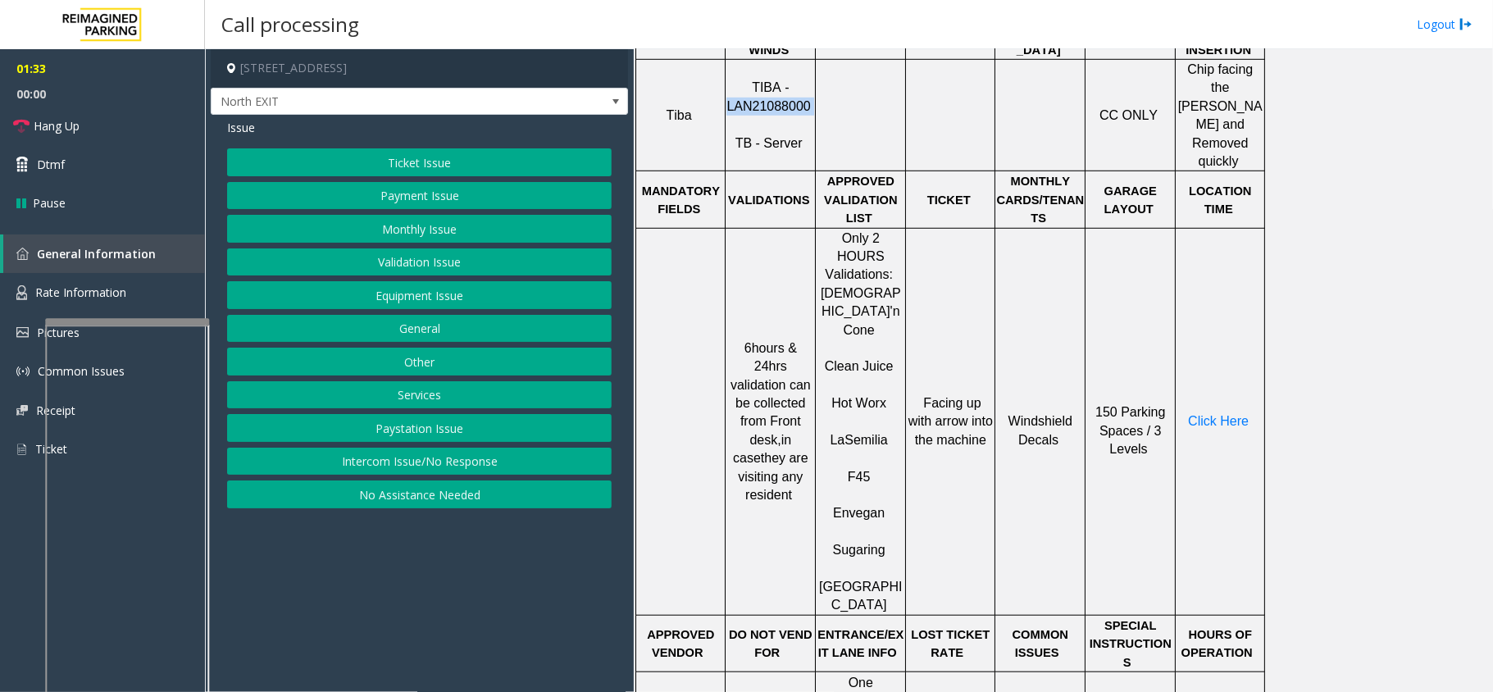
click at [357, 253] on button "Validation Issue" at bounding box center [419, 262] width 385 height 28
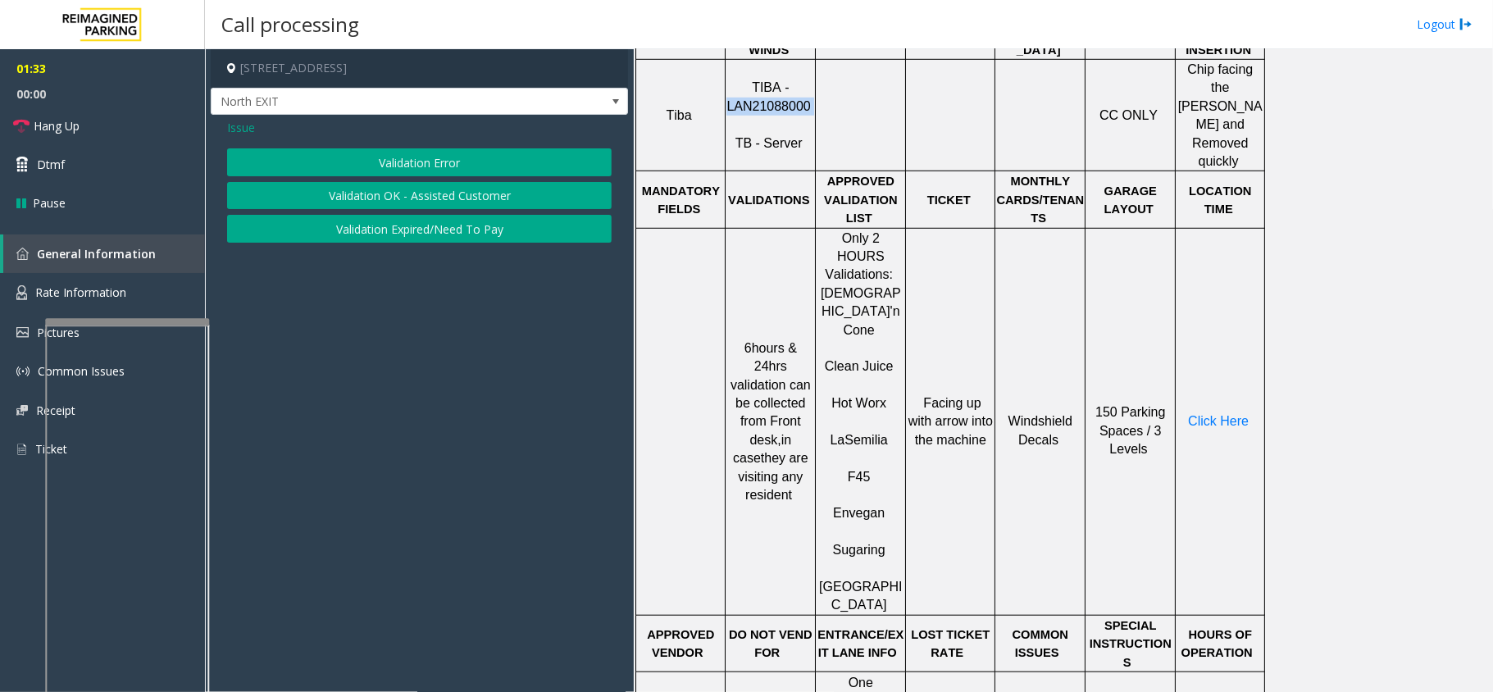
click at [440, 157] on button "Validation Error" at bounding box center [419, 162] width 385 height 28
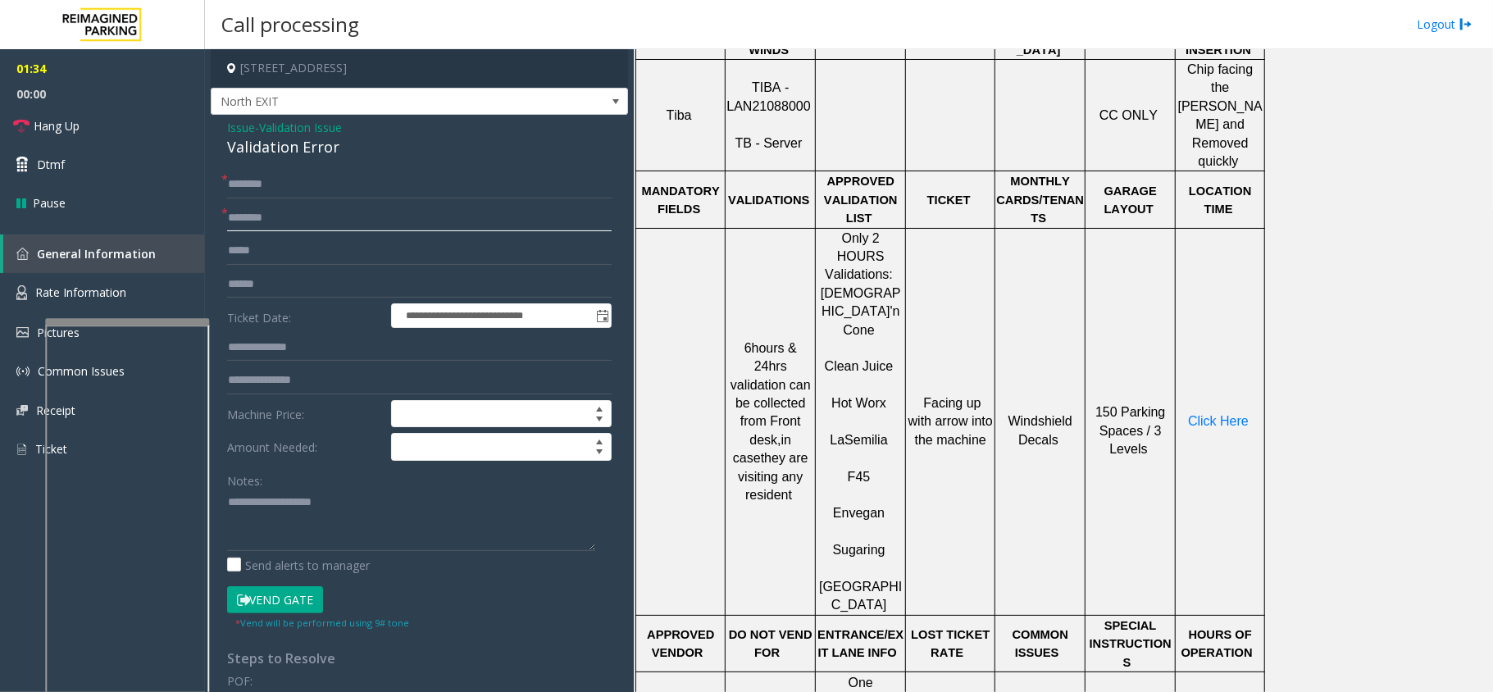
click at [319, 223] on input "text" at bounding box center [419, 218] width 385 height 28
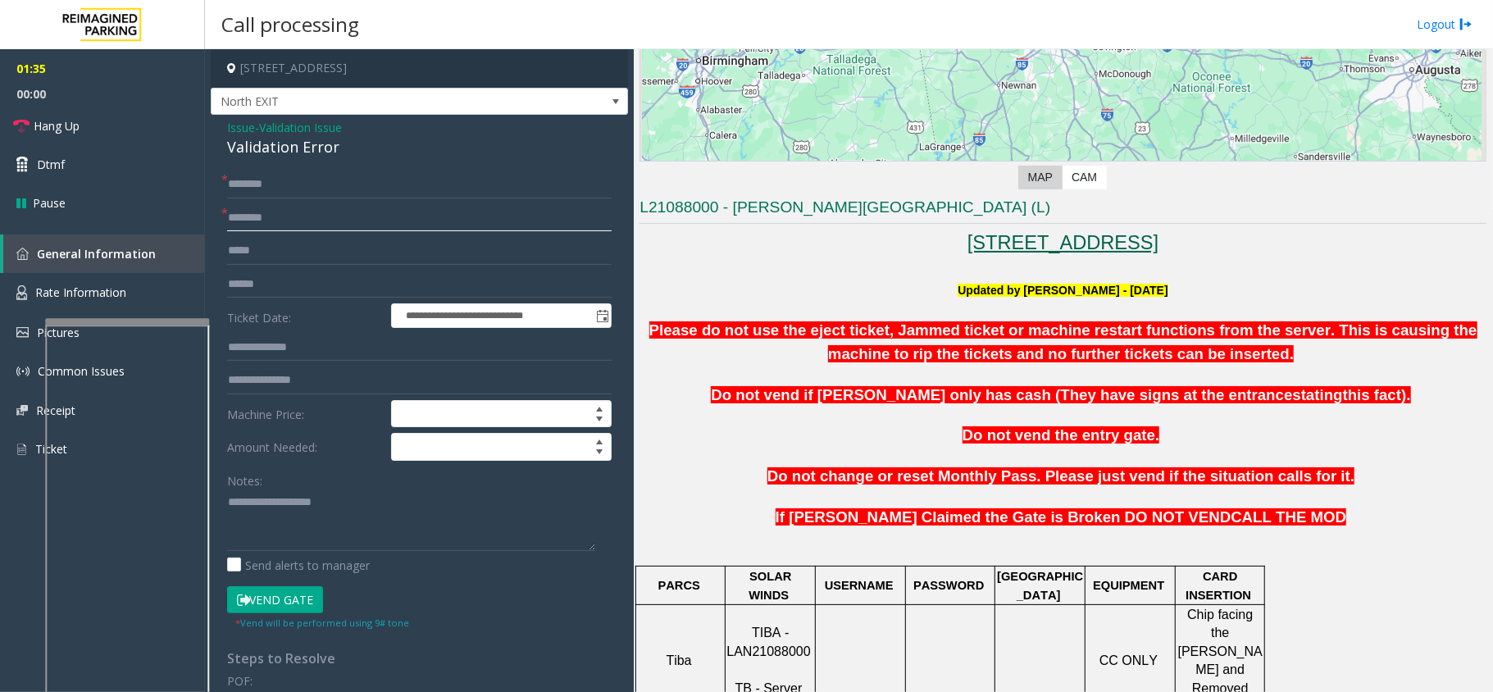
scroll to position [295, 0]
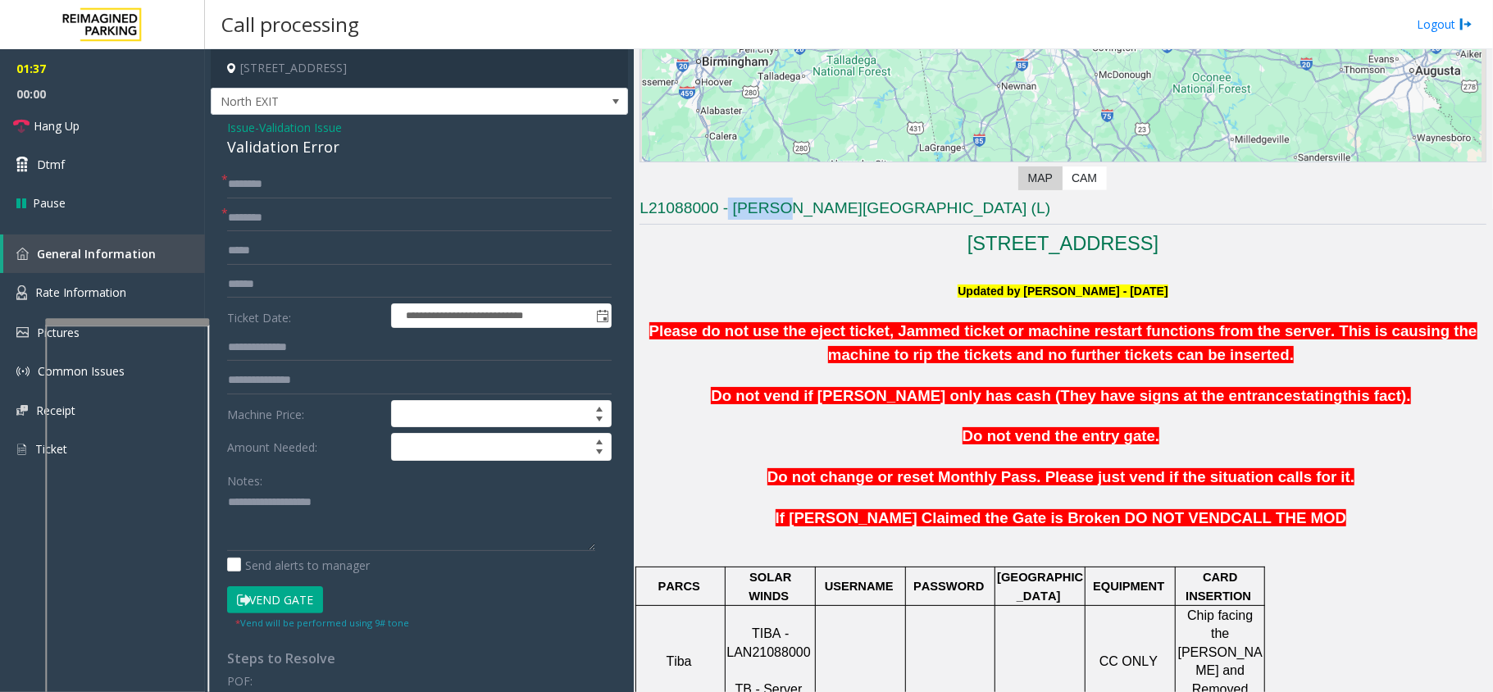
drag, startPoint x: 785, startPoint y: 211, endPoint x: 730, endPoint y: 224, distance: 57.3
click at [730, 224] on h3 "L21088000 - [PERSON_NAME][GEOGRAPHIC_DATA] (L)" at bounding box center [1063, 211] width 847 height 27
type input "******"
click at [257, 275] on input "text" at bounding box center [419, 285] width 385 height 28
click at [287, 339] on input "text" at bounding box center [419, 348] width 385 height 28
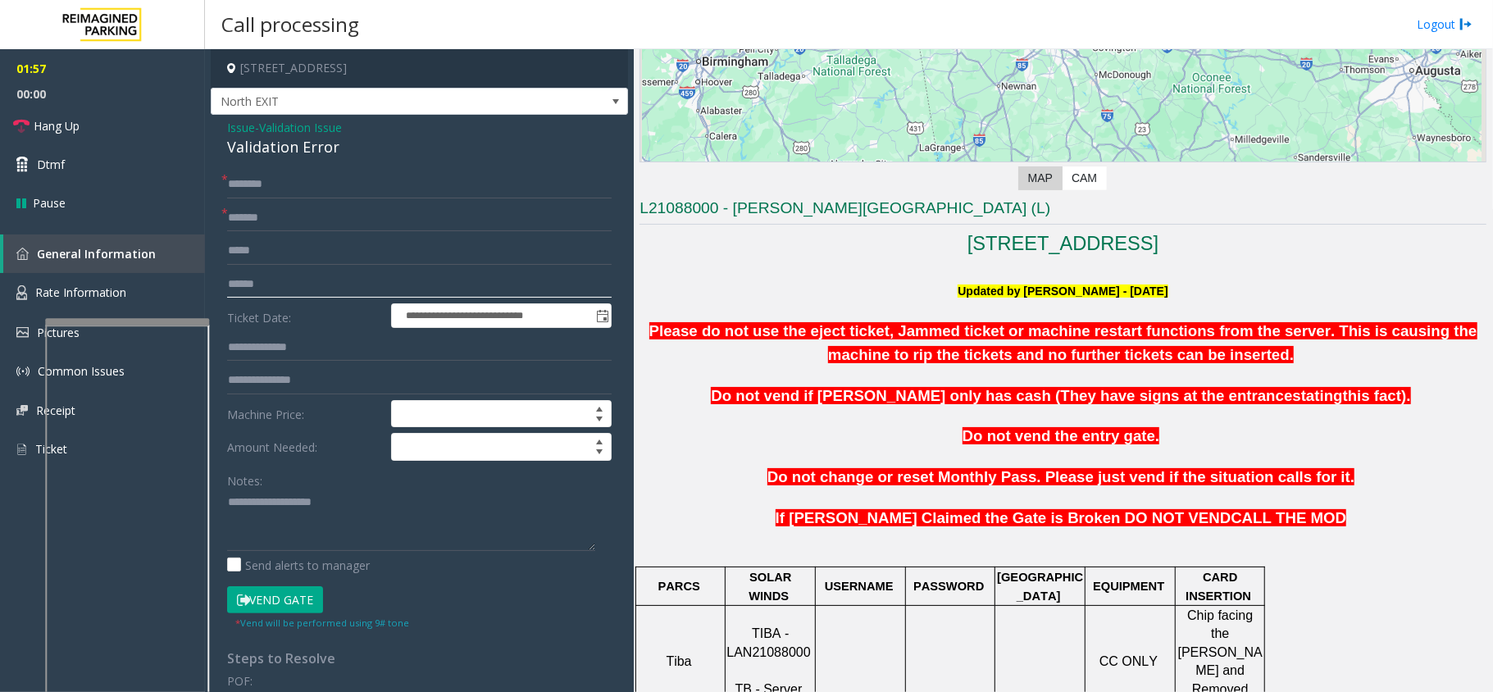
click at [244, 290] on input "text" at bounding box center [419, 285] width 385 height 28
type input "*******"
click at [357, 351] on input "text" at bounding box center [419, 348] width 385 height 28
click at [250, 151] on div "Validation Error" at bounding box center [419, 147] width 385 height 22
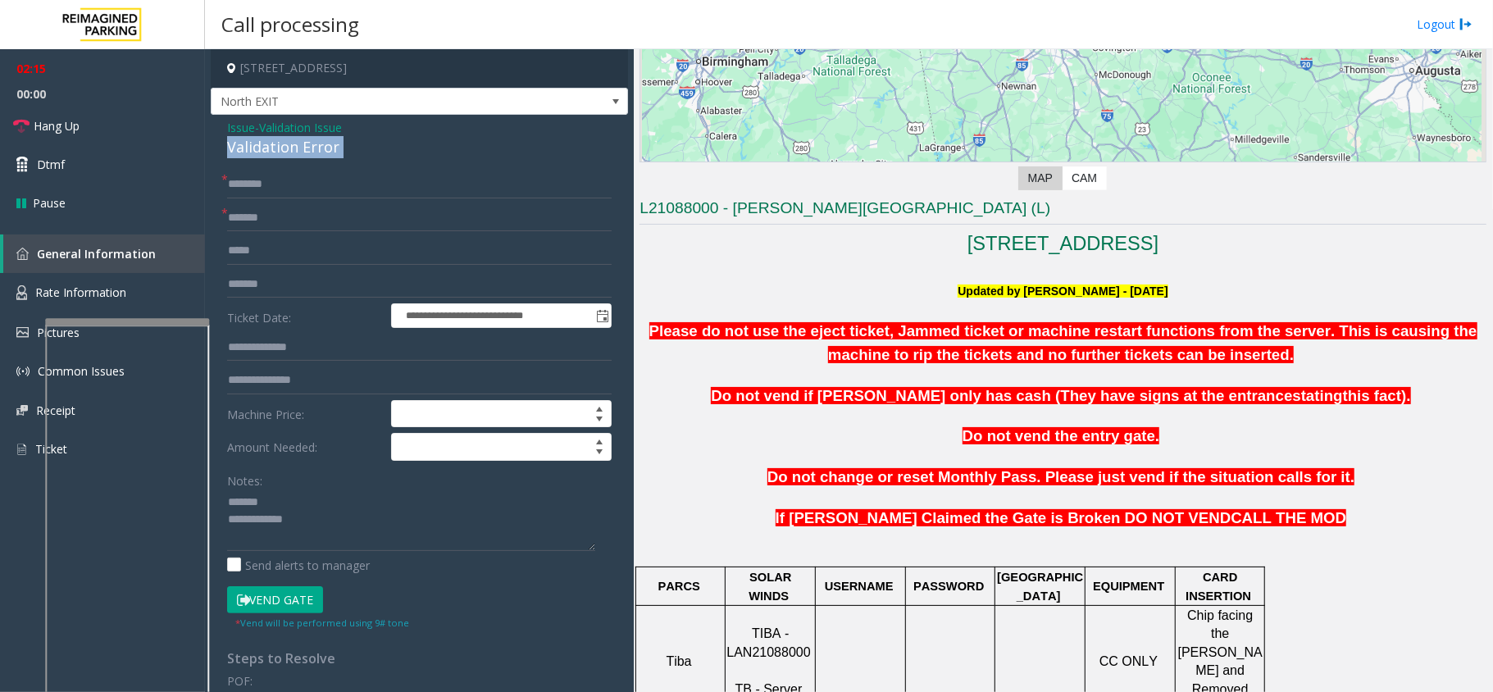
click at [250, 151] on div "Validation Error" at bounding box center [419, 147] width 385 height 22
type textarea "**********"
click at [282, 354] on input "text" at bounding box center [419, 348] width 385 height 28
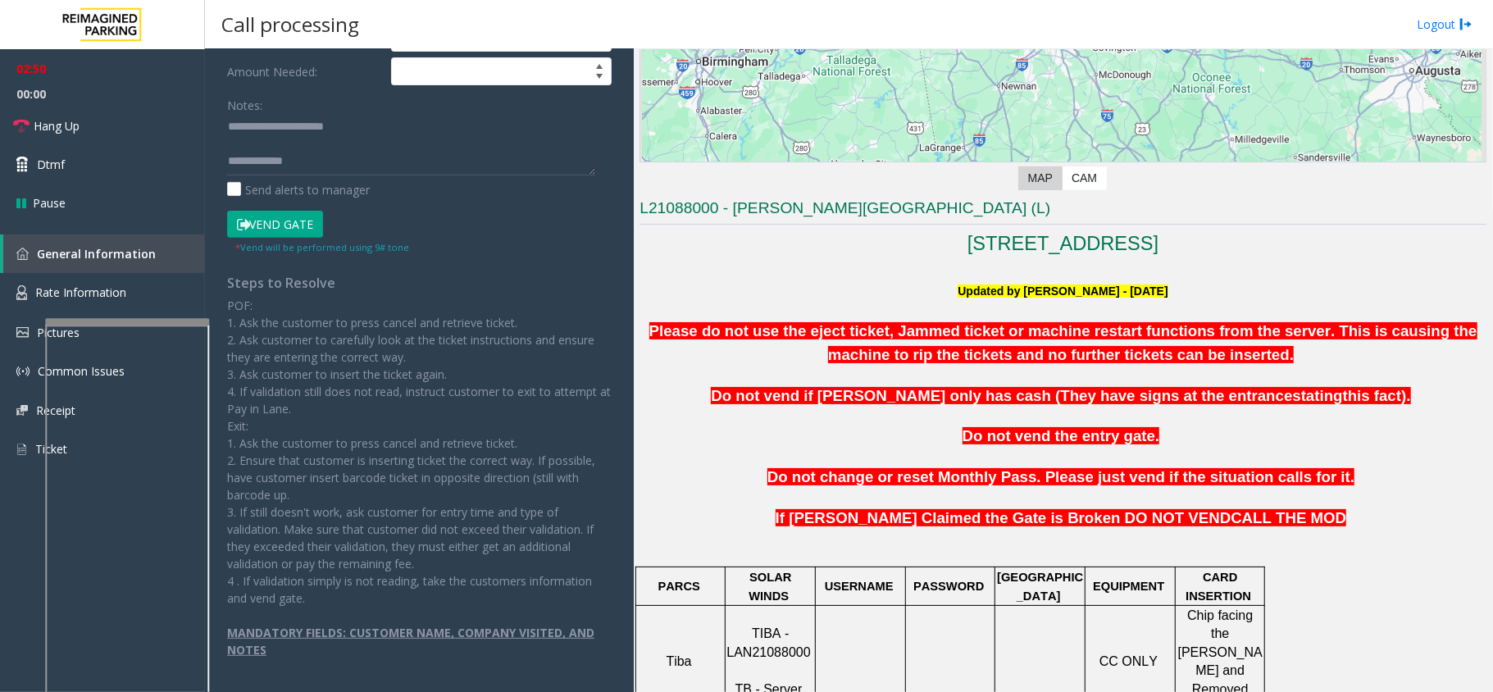
scroll to position [0, 0]
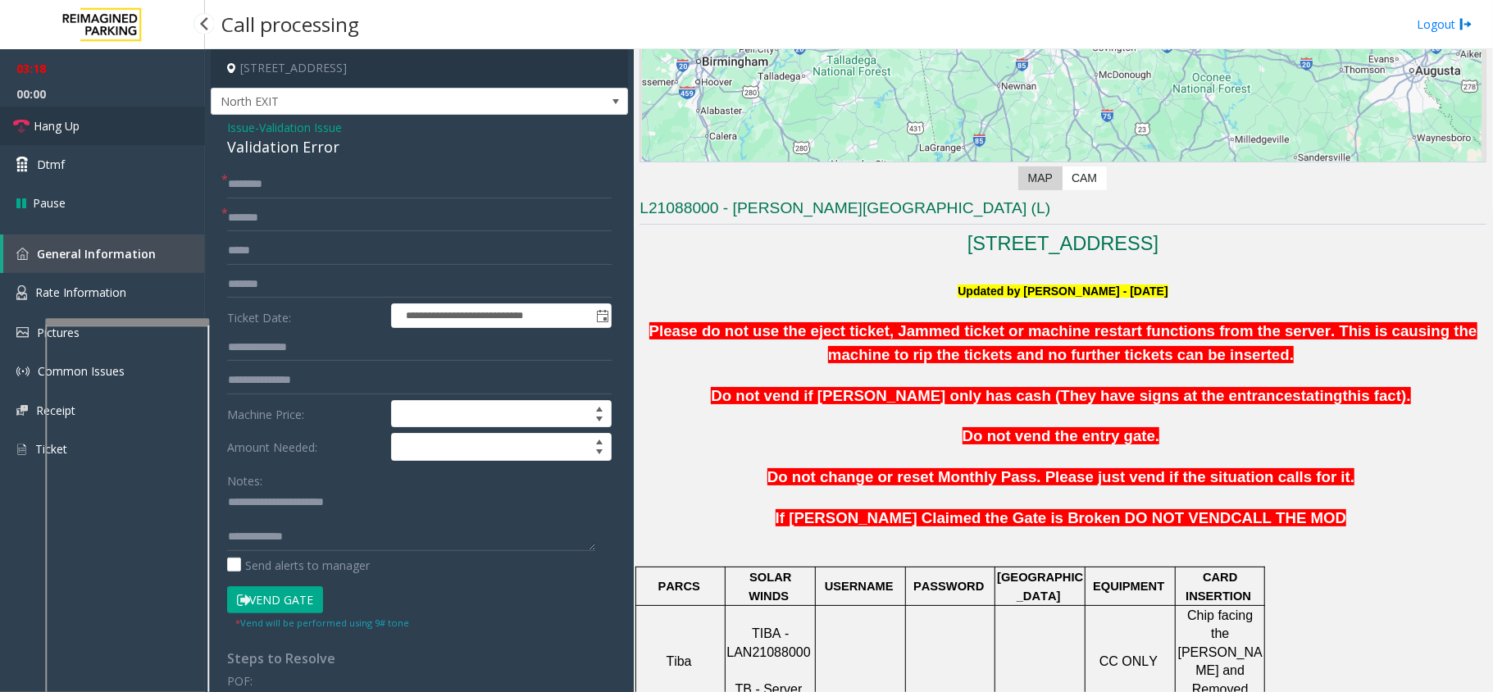
click at [145, 126] on link "Hang Up" at bounding box center [102, 126] width 205 height 39
click at [290, 172] on input "text" at bounding box center [419, 185] width 385 height 28
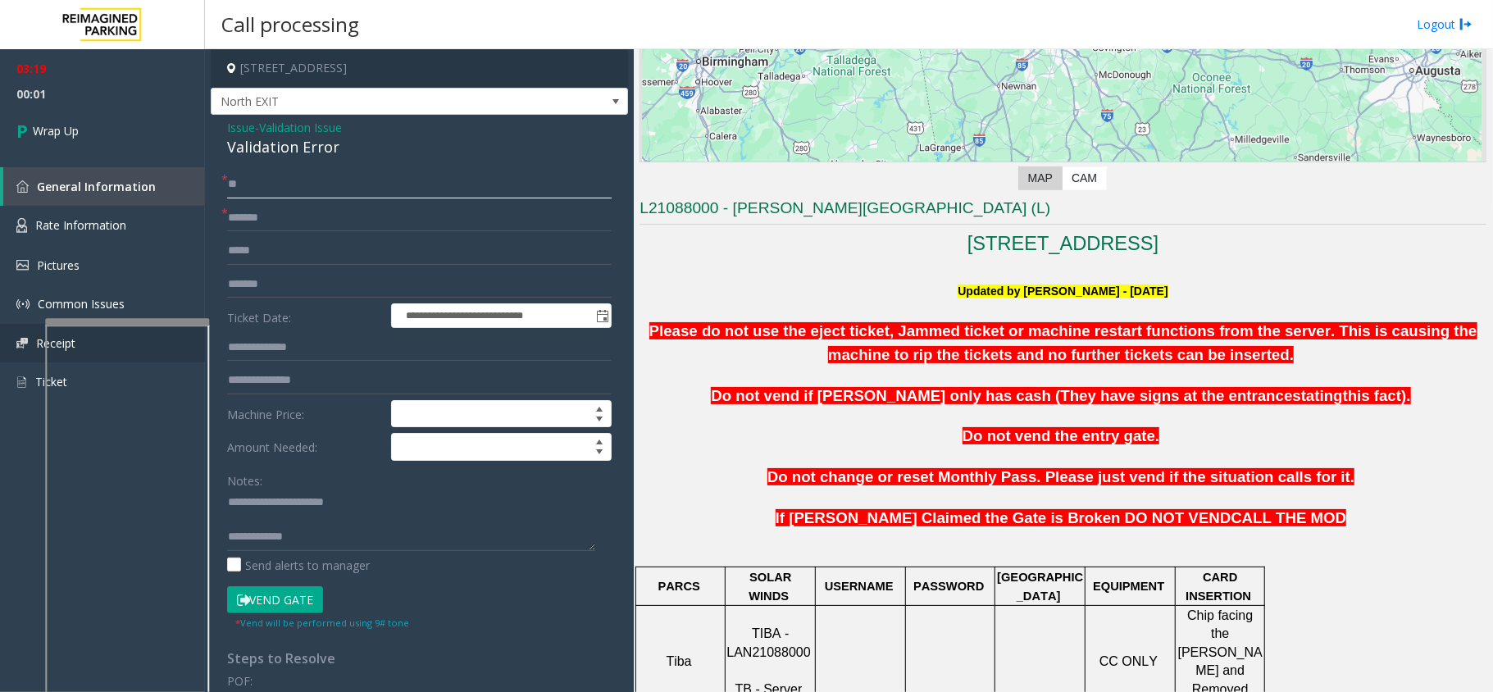
type input "**"
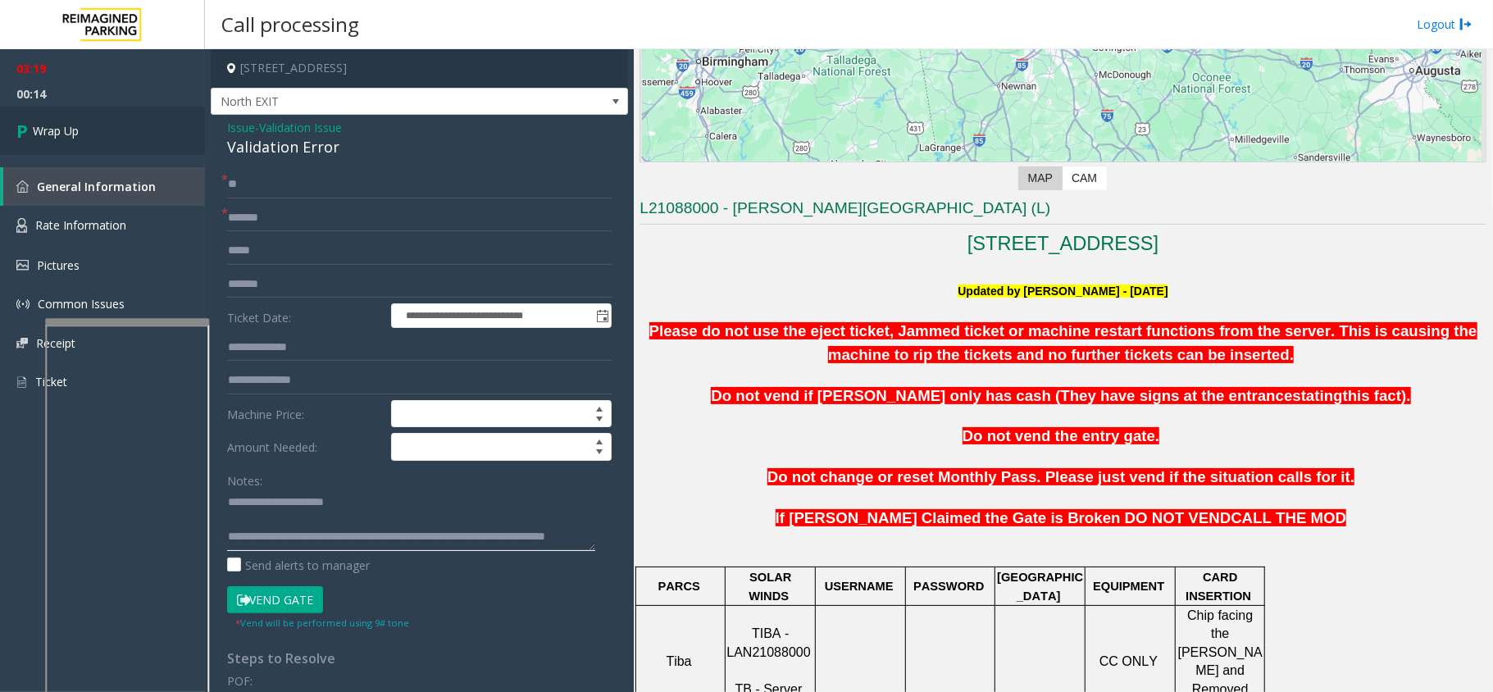
type textarea "**********"
click at [149, 139] on link "Wrap Up" at bounding box center [102, 131] width 205 height 48
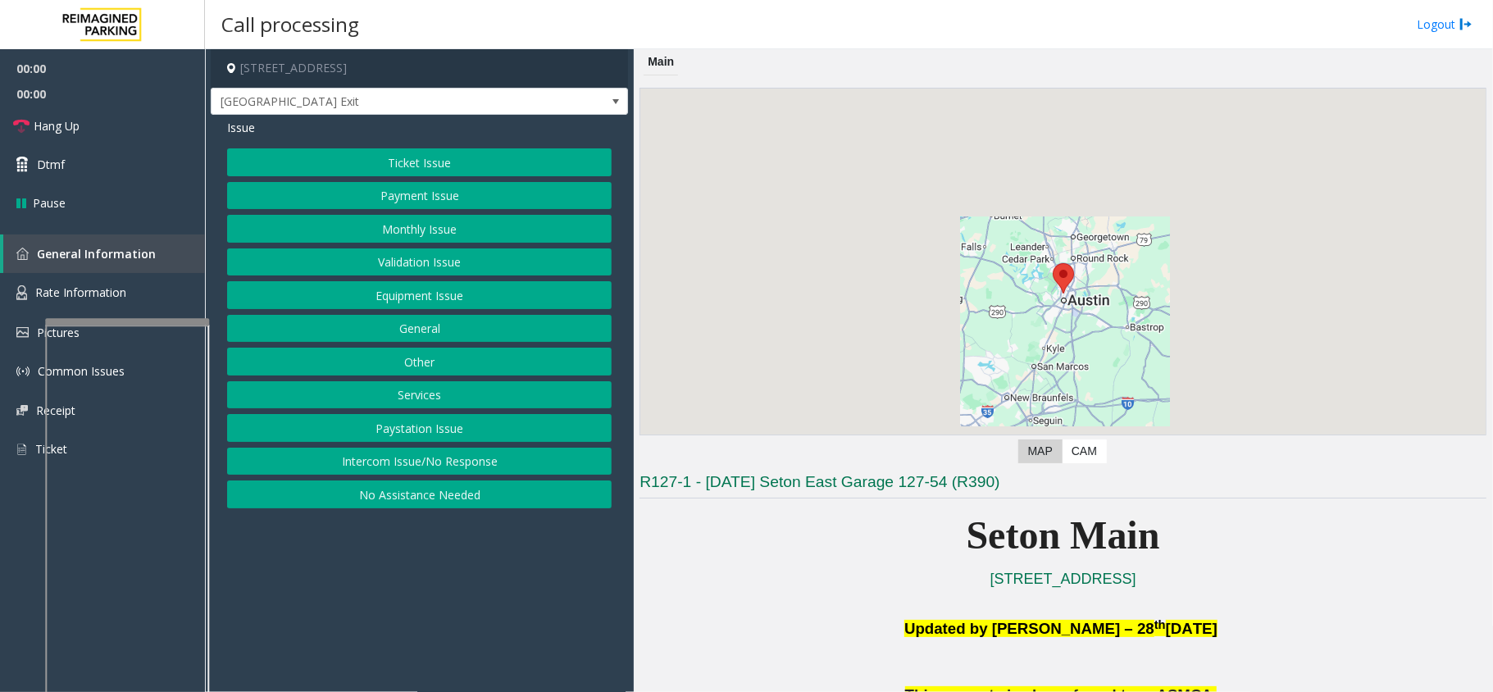
click at [444, 287] on button "Equipment Issue" at bounding box center [419, 295] width 385 height 28
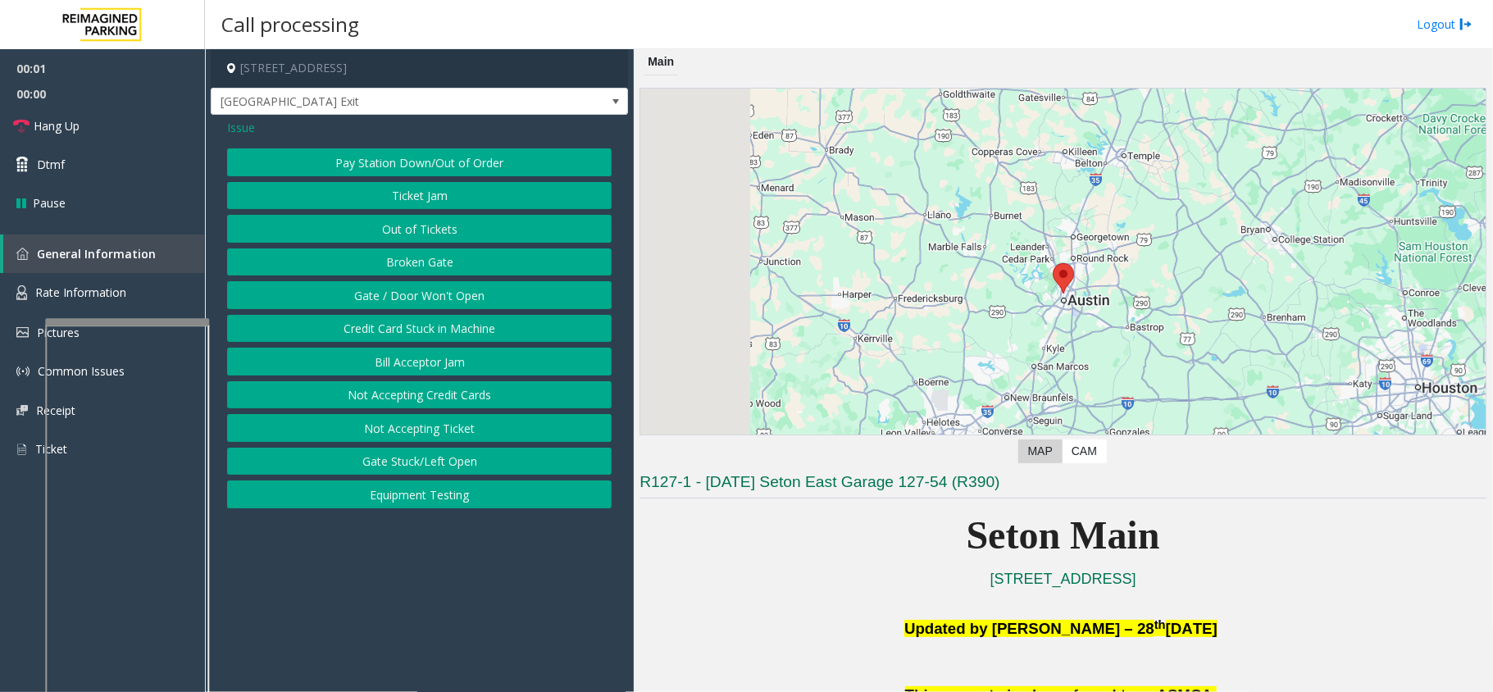
click at [444, 287] on button "Gate / Door Won't Open" at bounding box center [419, 295] width 385 height 28
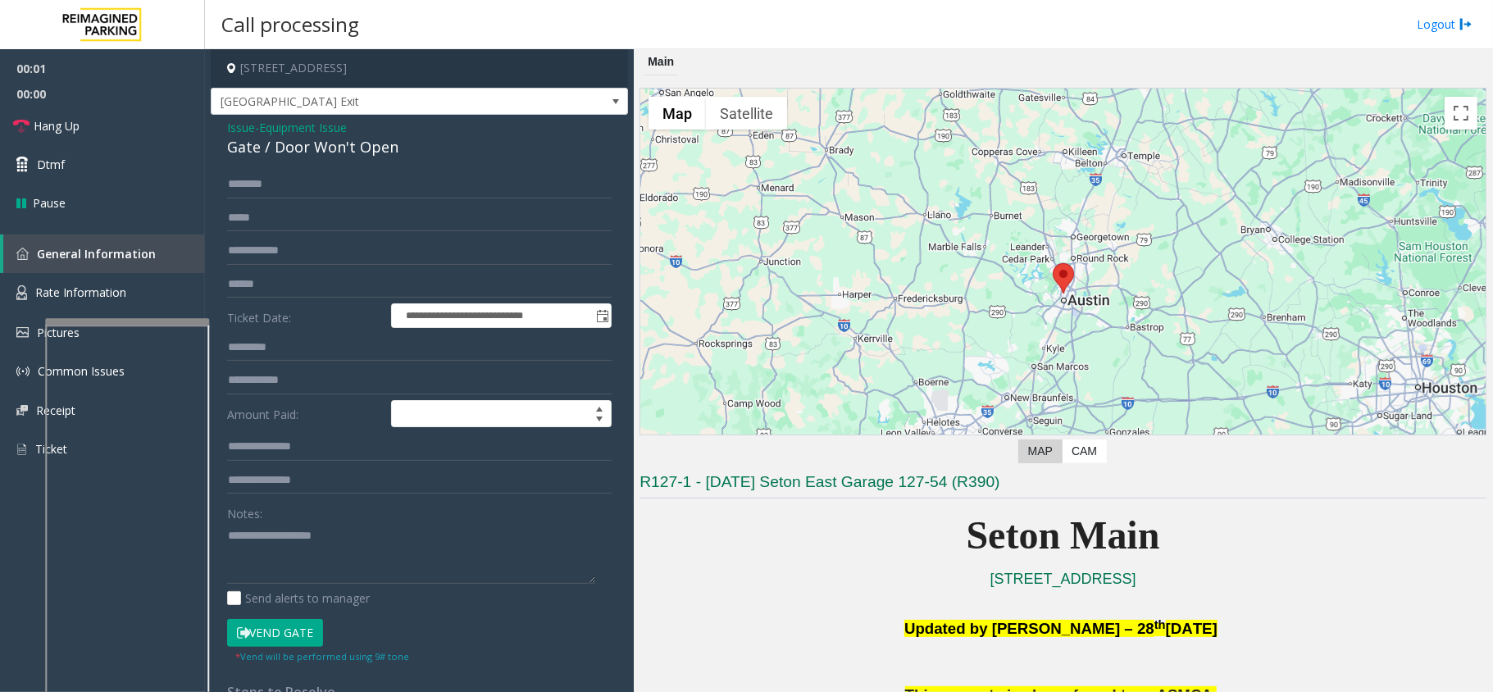
click at [280, 630] on button "Vend Gate" at bounding box center [275, 633] width 96 height 28
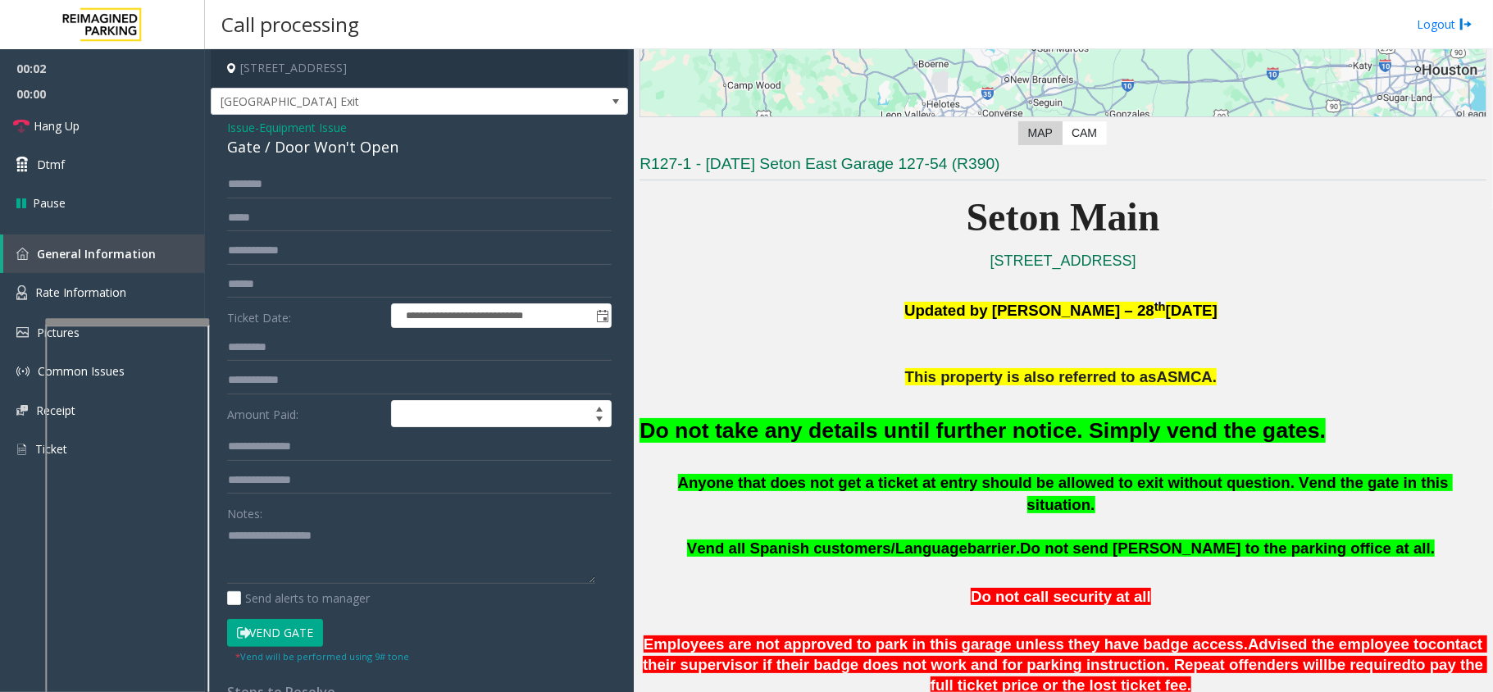
scroll to position [328, 0]
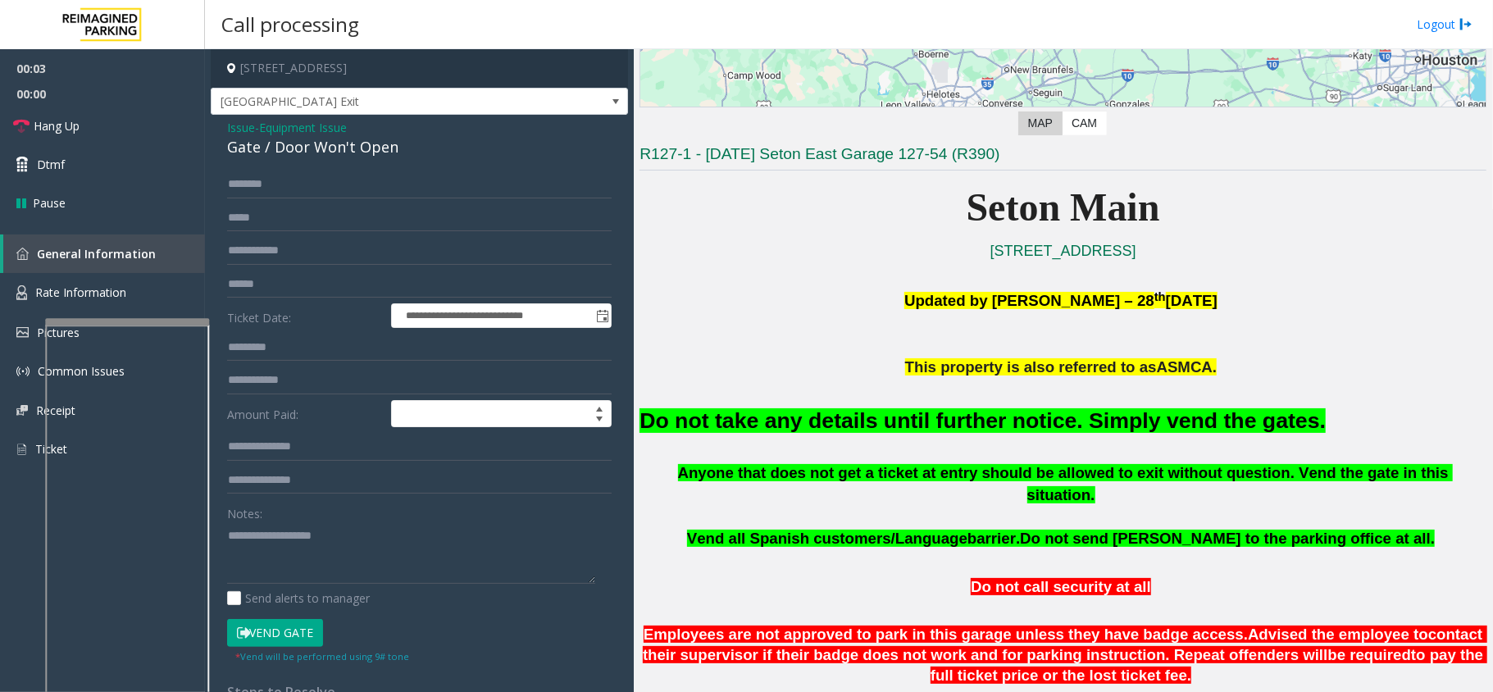
click at [807, 415] on font "Do not take any details until further notice. Simply vend the gates." at bounding box center [983, 420] width 686 height 25
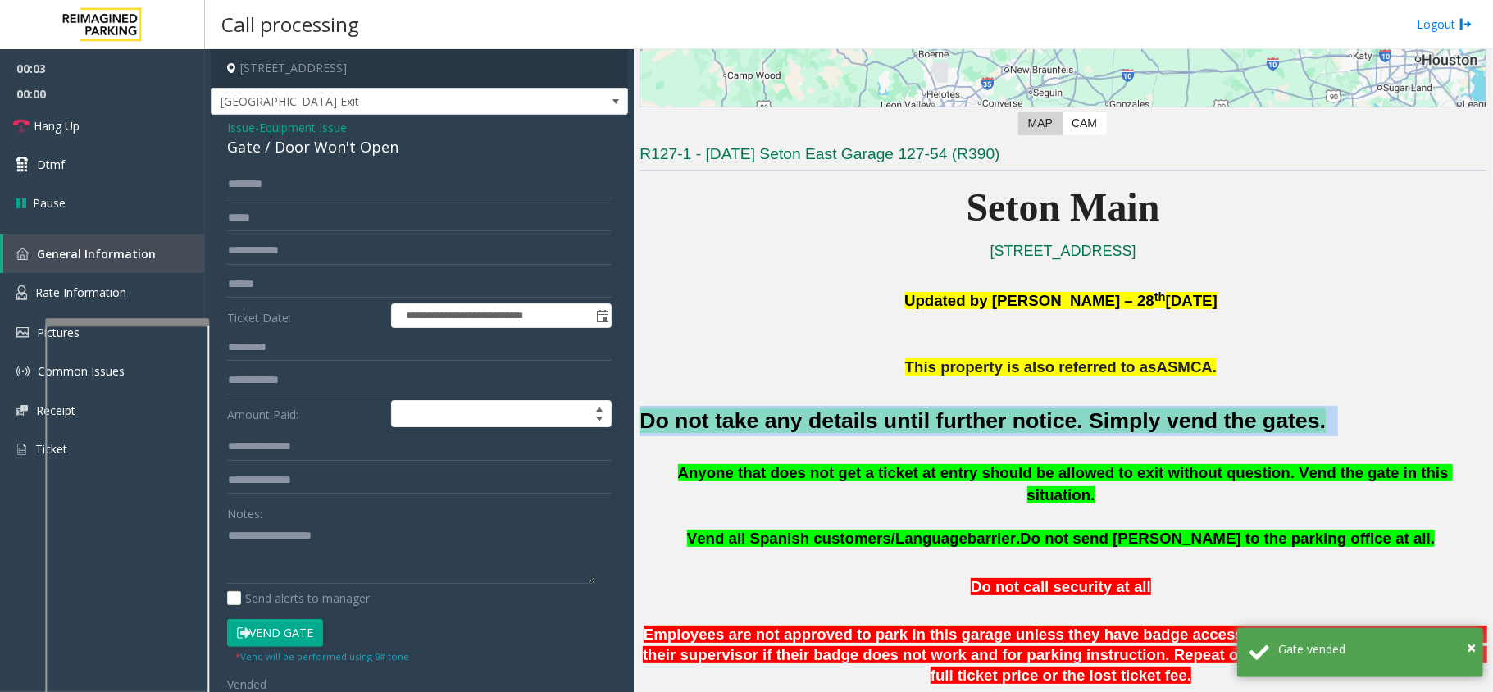
click at [807, 415] on font "Do not take any details until further notice. Simply vend the gates." at bounding box center [983, 420] width 686 height 25
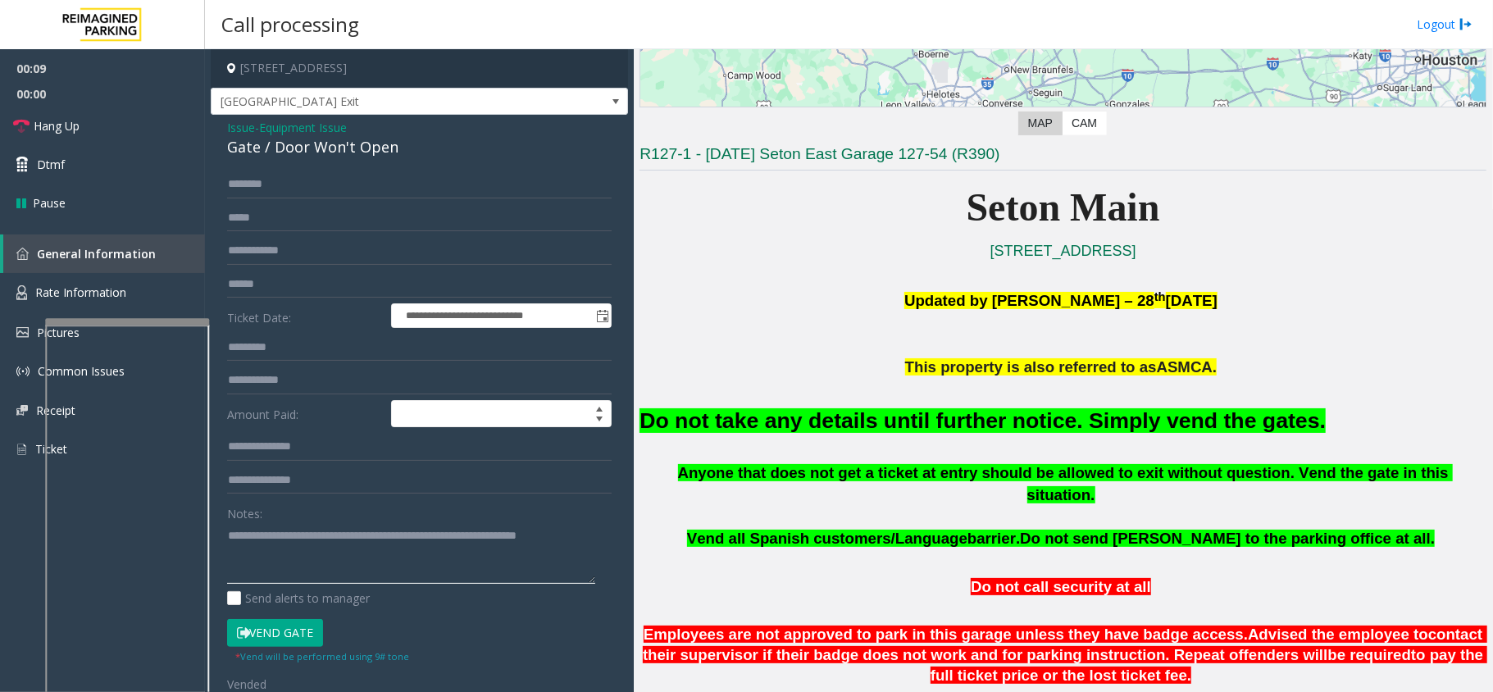
click at [581, 531] on textarea at bounding box center [411, 552] width 368 height 61
type textarea "**********"
click at [145, 138] on link "Hang Up" at bounding box center [102, 126] width 205 height 39
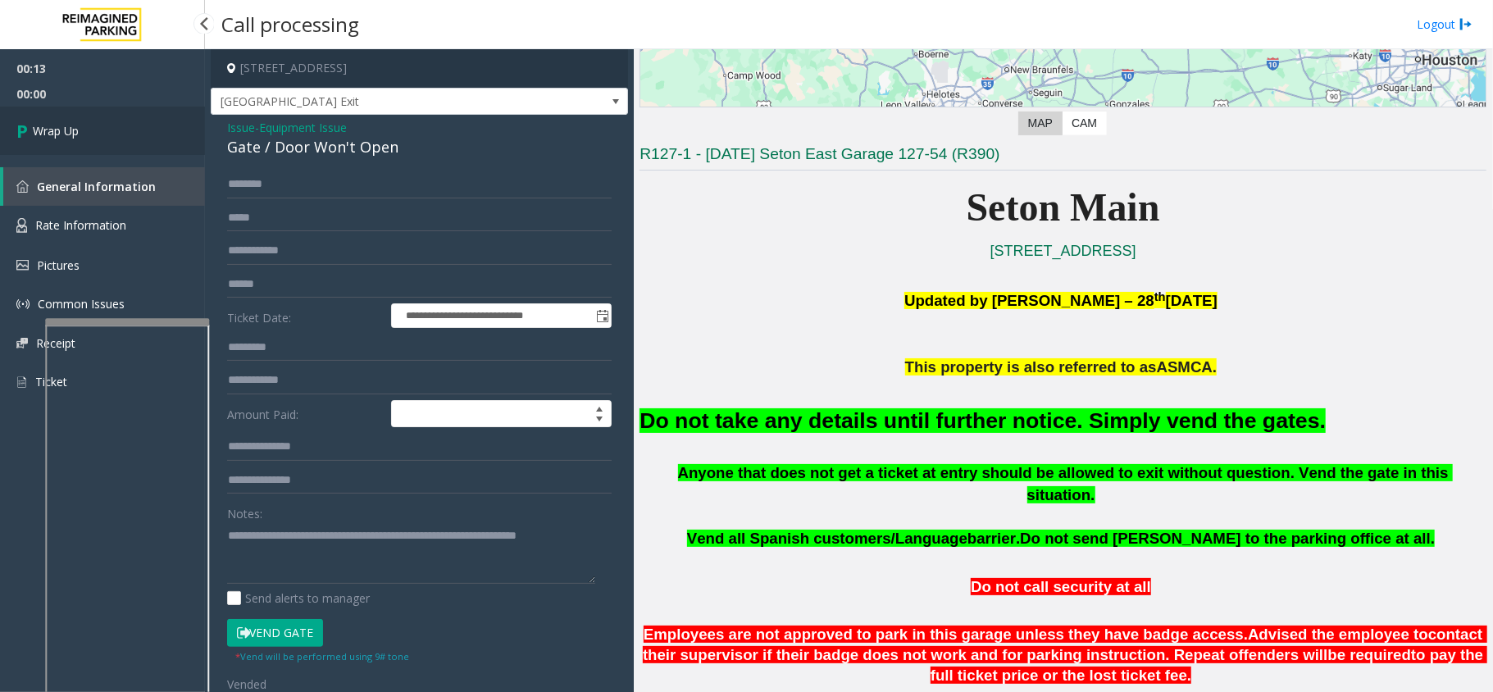
click at [144, 138] on link "Wrap Up" at bounding box center [102, 131] width 205 height 48
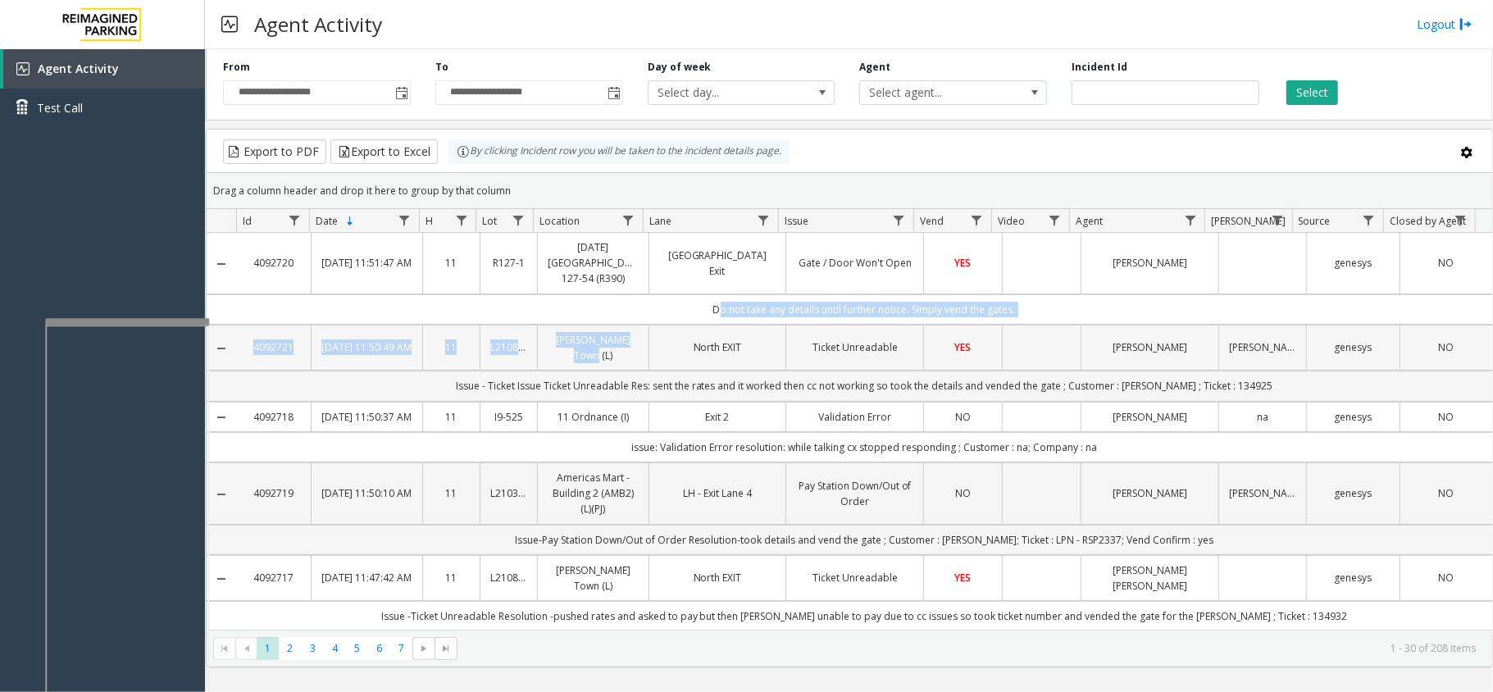
drag, startPoint x: 641, startPoint y: 326, endPoint x: 634, endPoint y: 331, distance: 8.9
click at [649, 294] on td "[GEOGRAPHIC_DATA] Exit" at bounding box center [718, 263] width 138 height 61
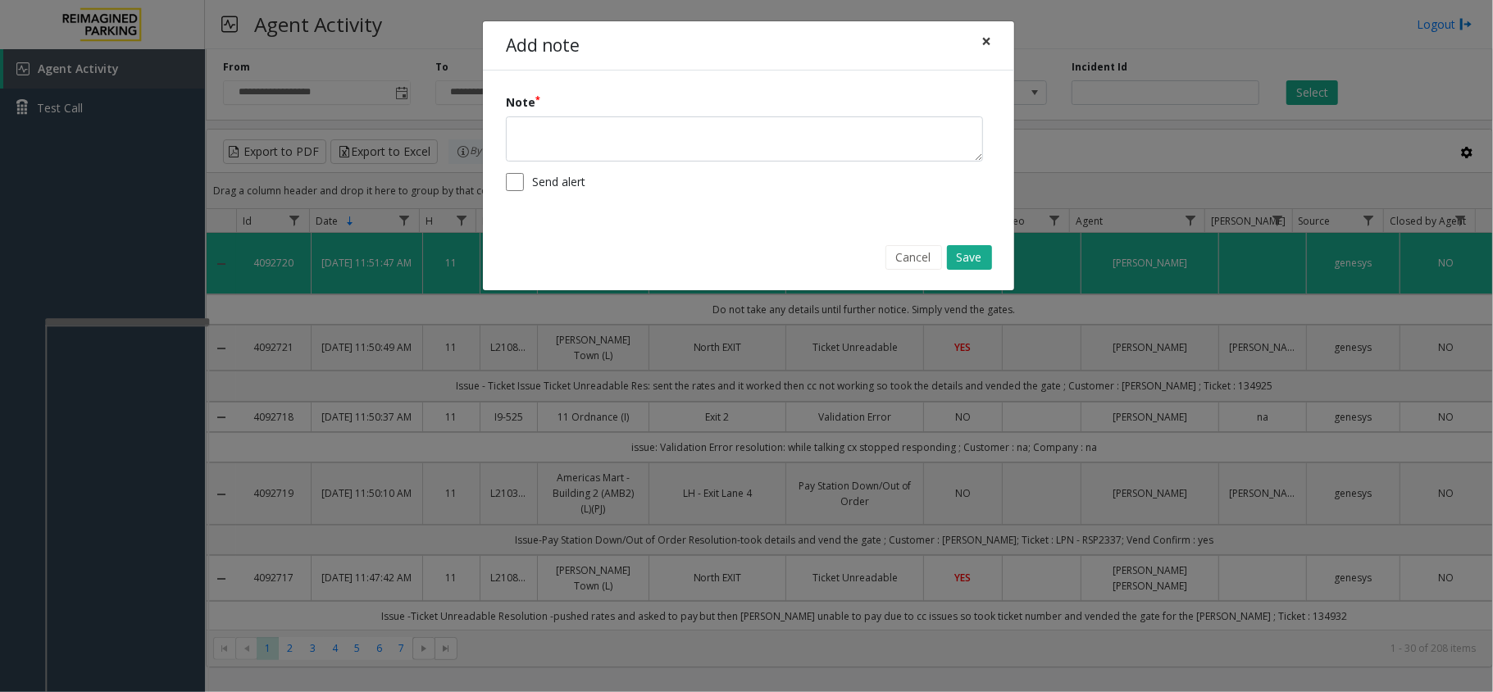
click at [978, 43] on button "×" at bounding box center [986, 41] width 33 height 40
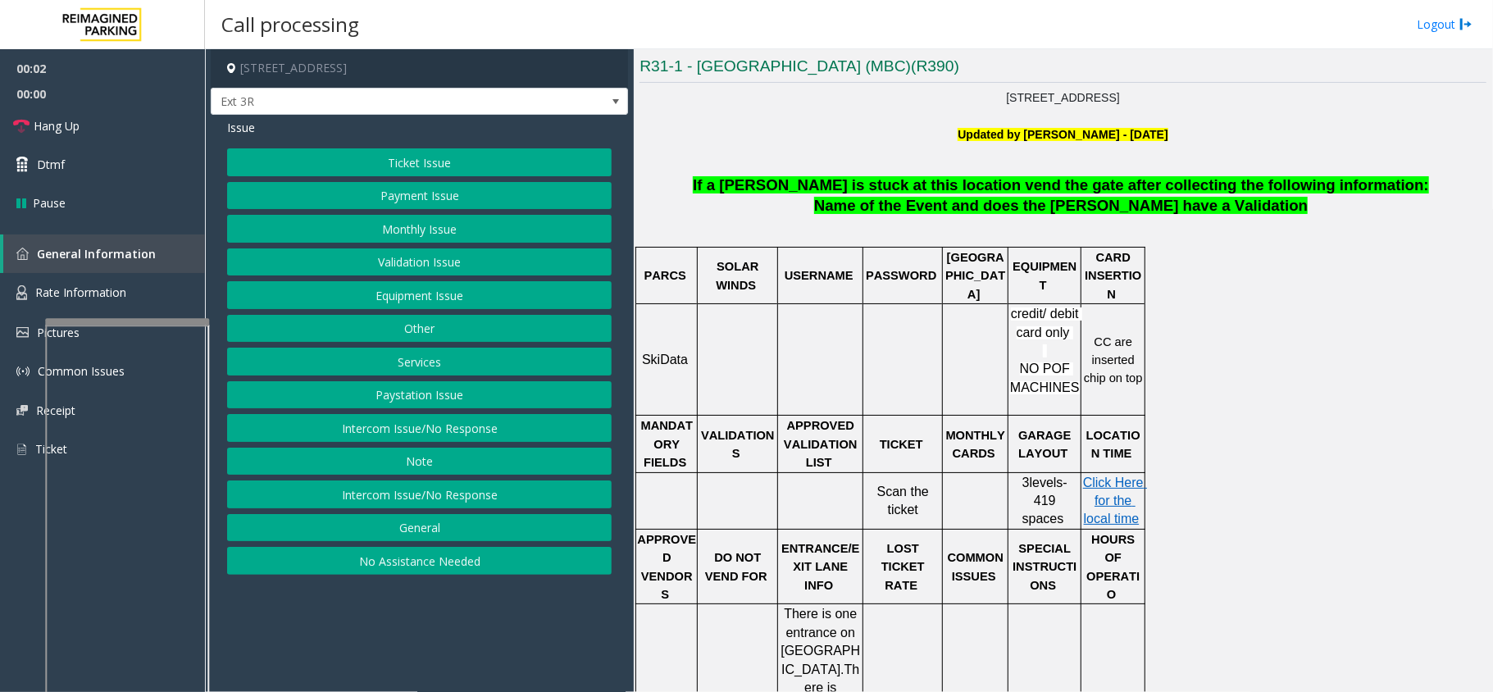
scroll to position [328, 0]
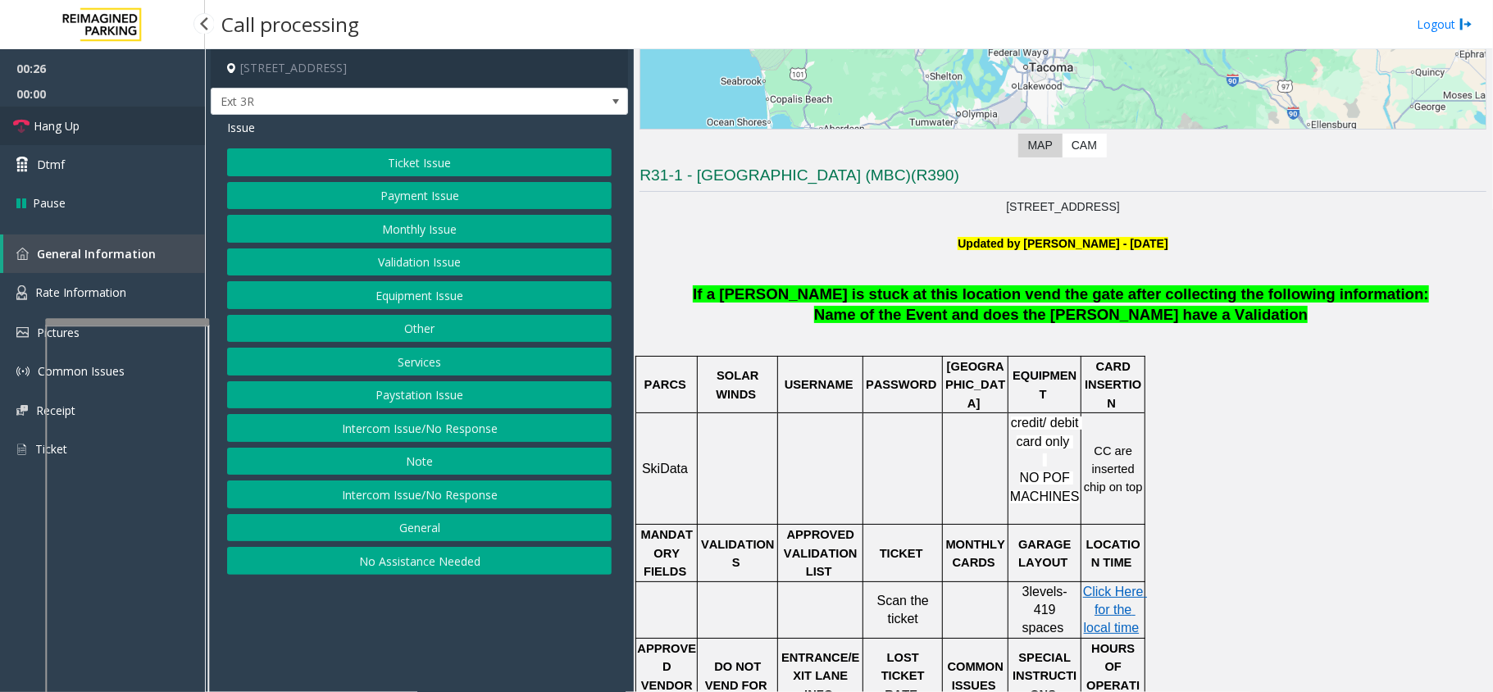
click at [164, 123] on link "Hang Up" at bounding box center [102, 126] width 205 height 39
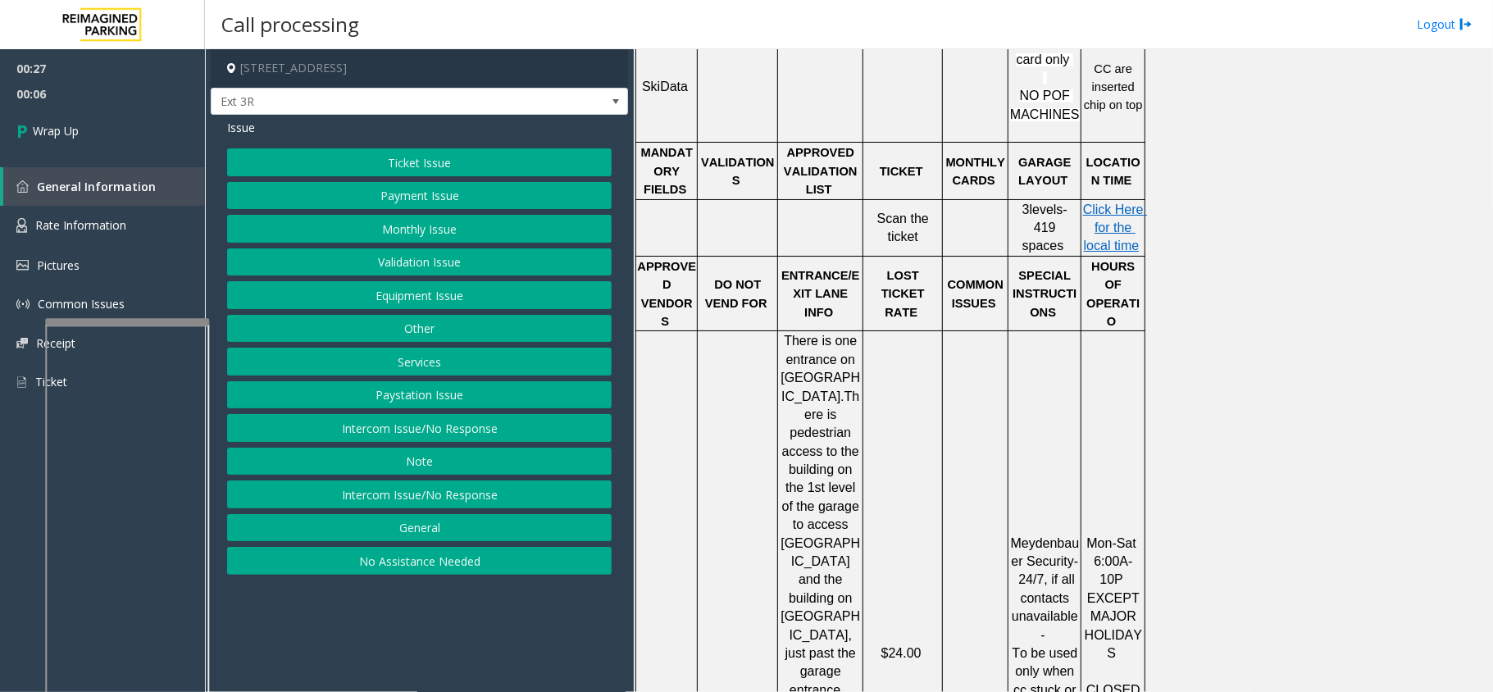
scroll to position [702, 0]
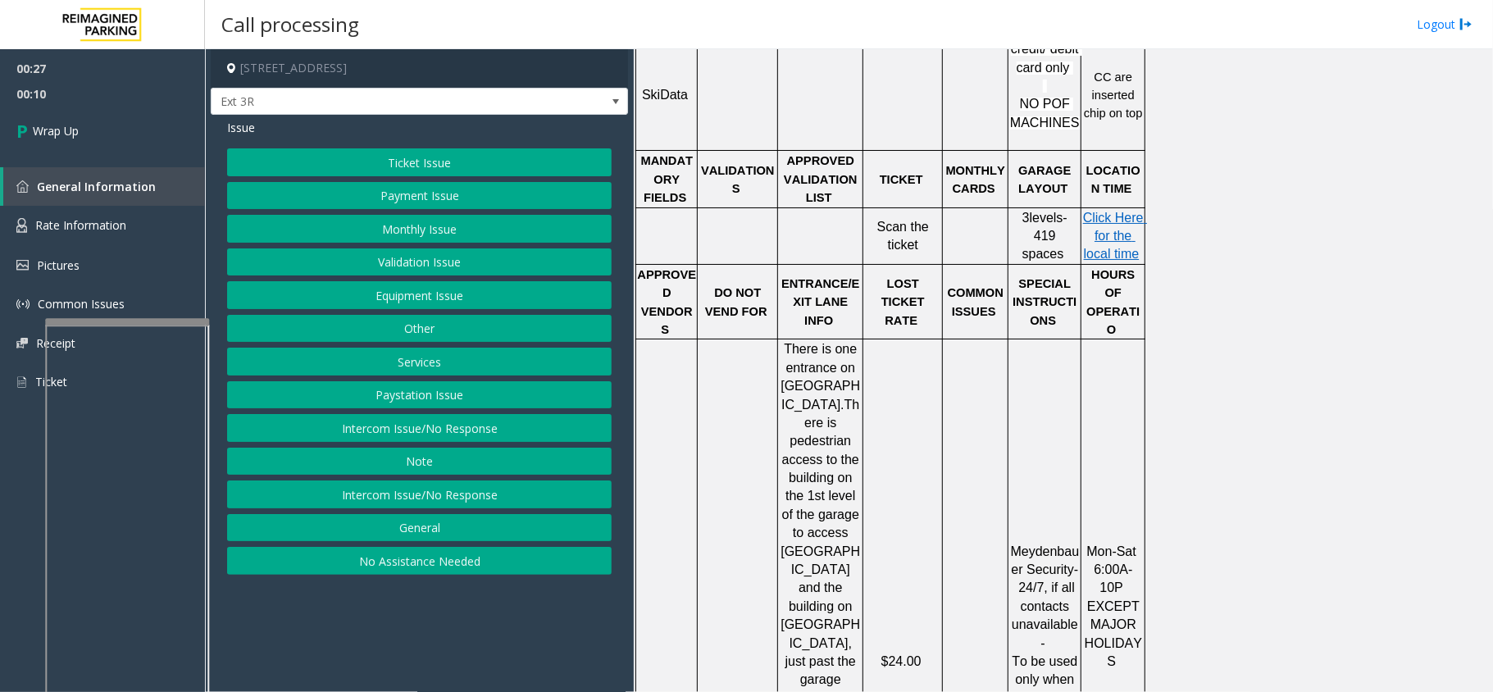
click at [423, 297] on button "Equipment Issue" at bounding box center [419, 295] width 385 height 28
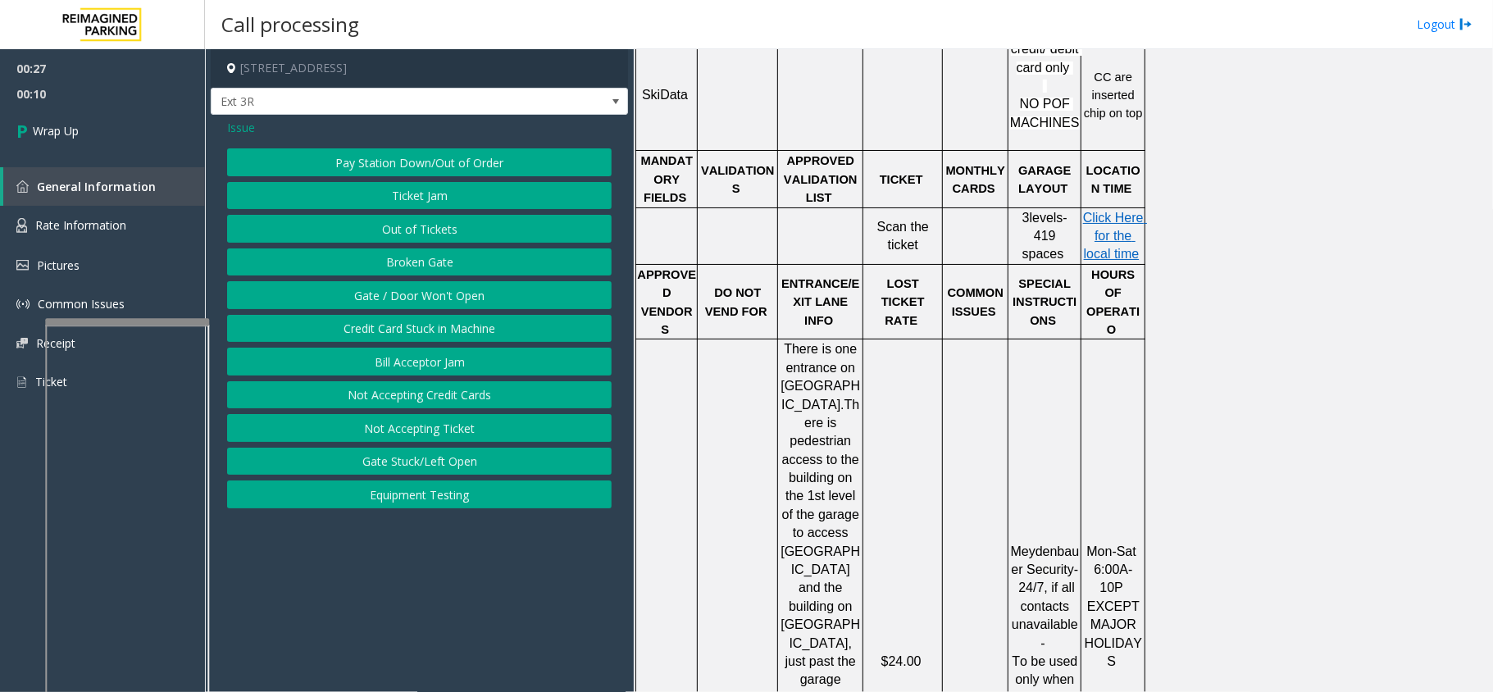
click at [394, 300] on button "Gate / Door Won't Open" at bounding box center [419, 295] width 385 height 28
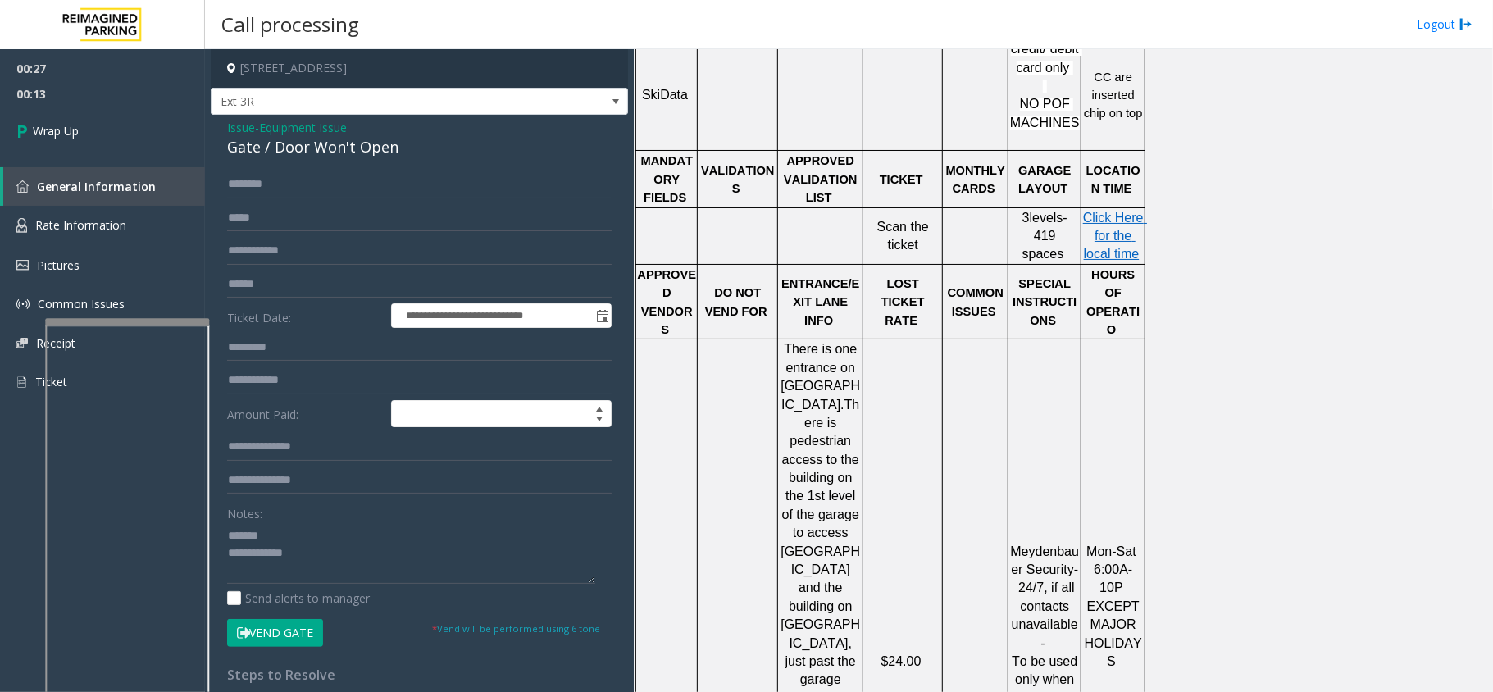
click at [325, 152] on div "Gate / Door Won't Open" at bounding box center [419, 147] width 385 height 22
click at [375, 562] on textarea at bounding box center [411, 552] width 368 height 61
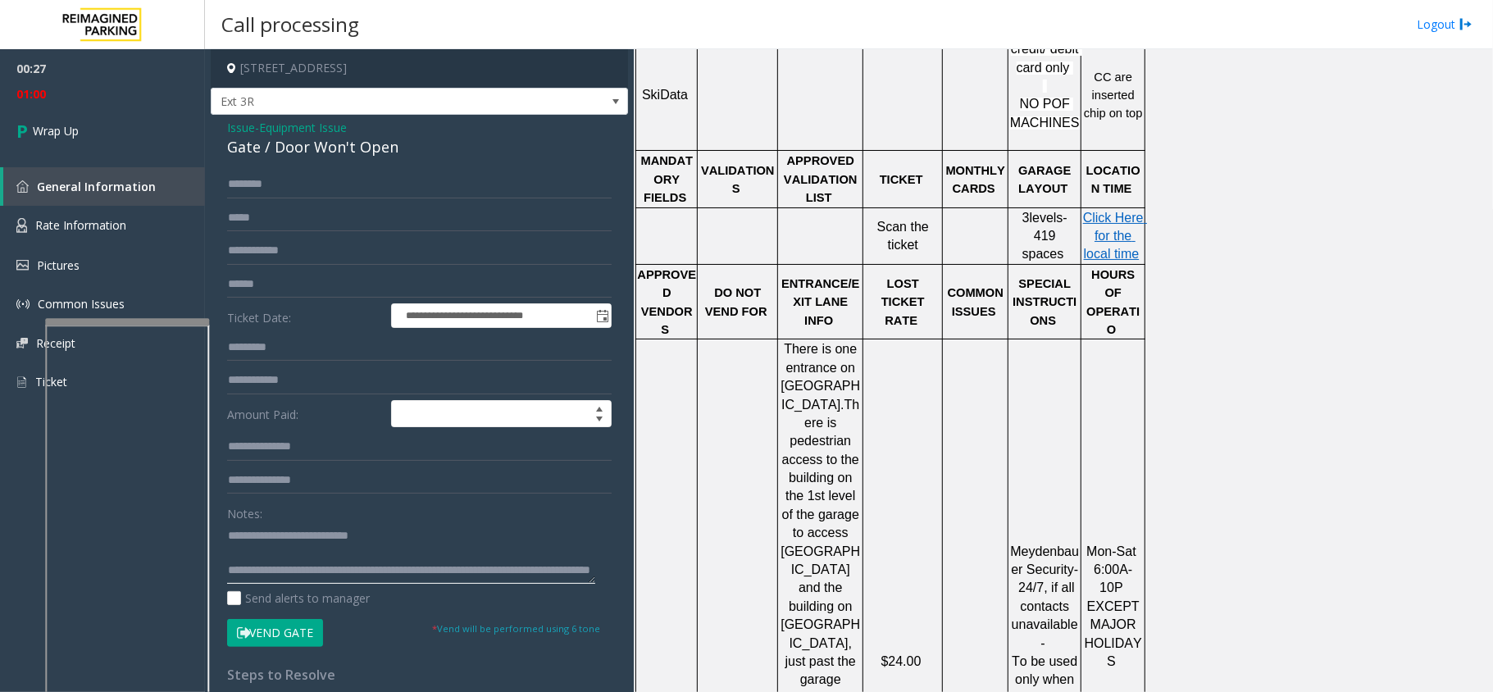
click at [460, 562] on textarea at bounding box center [411, 552] width 368 height 61
click at [517, 568] on textarea at bounding box center [411, 552] width 368 height 61
click at [380, 580] on textarea at bounding box center [411, 552] width 368 height 61
type textarea "**********"
click at [148, 155] on div "00:27 01:13 Wrap Up General Information Rate Information Pictures Common Issues…" at bounding box center [102, 232] width 205 height 366
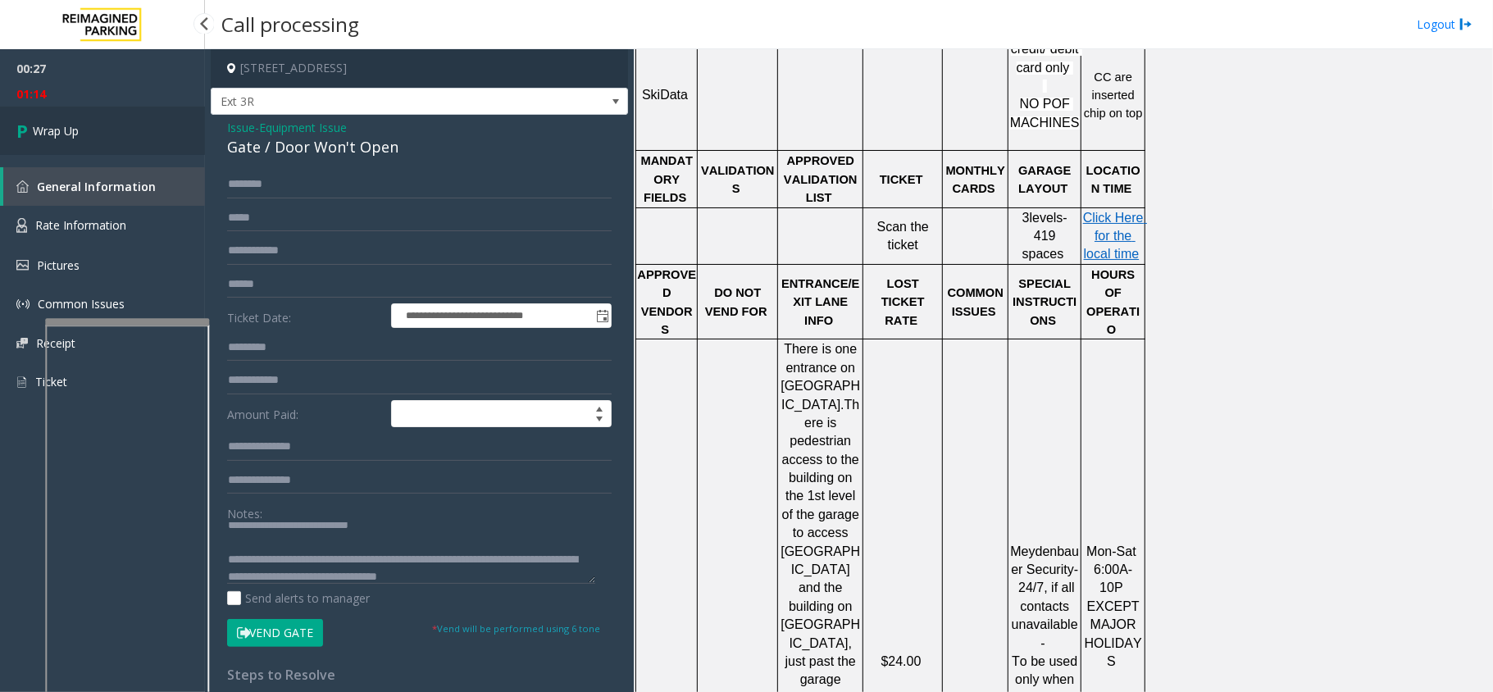
click at [156, 110] on link "Wrap Up" at bounding box center [102, 131] width 205 height 48
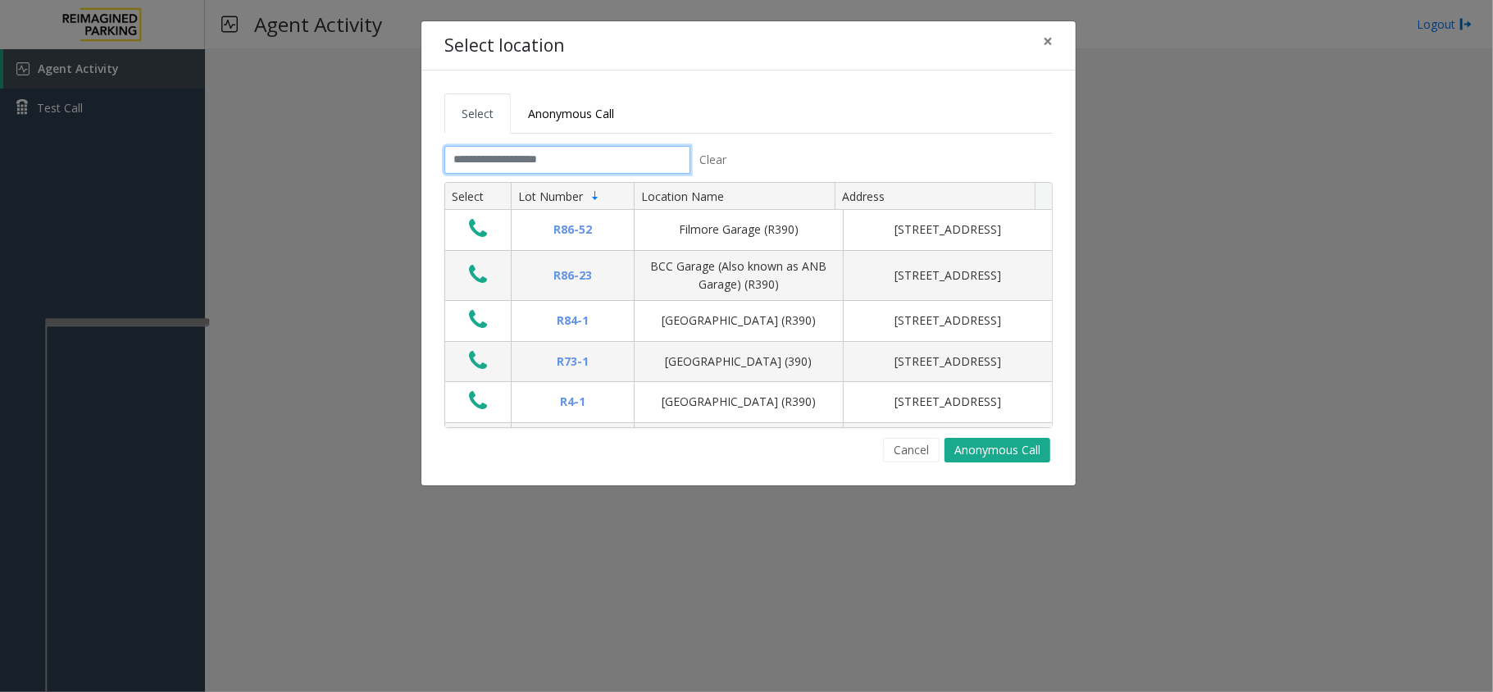
click at [558, 165] on input "text" at bounding box center [567, 160] width 246 height 28
click at [1063, 41] on button "×" at bounding box center [1047, 41] width 33 height 40
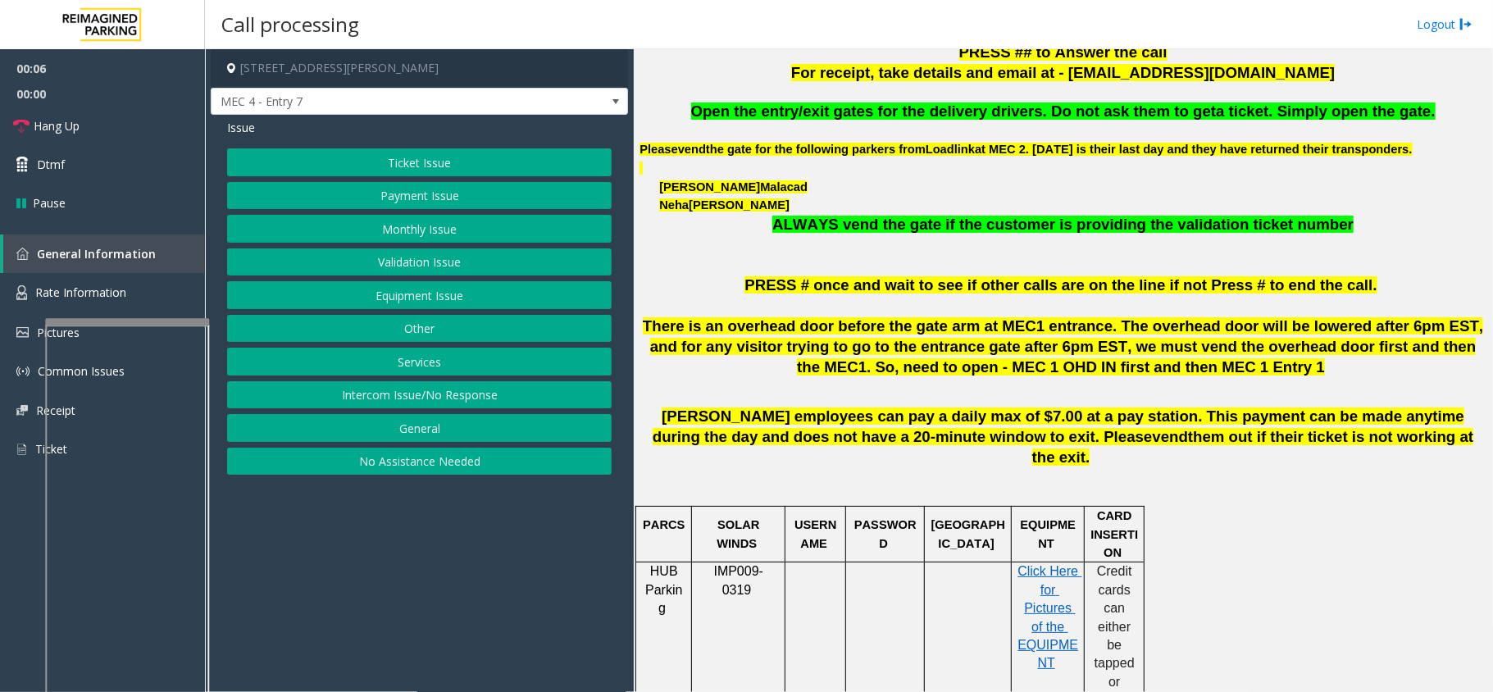
scroll to position [656, 0]
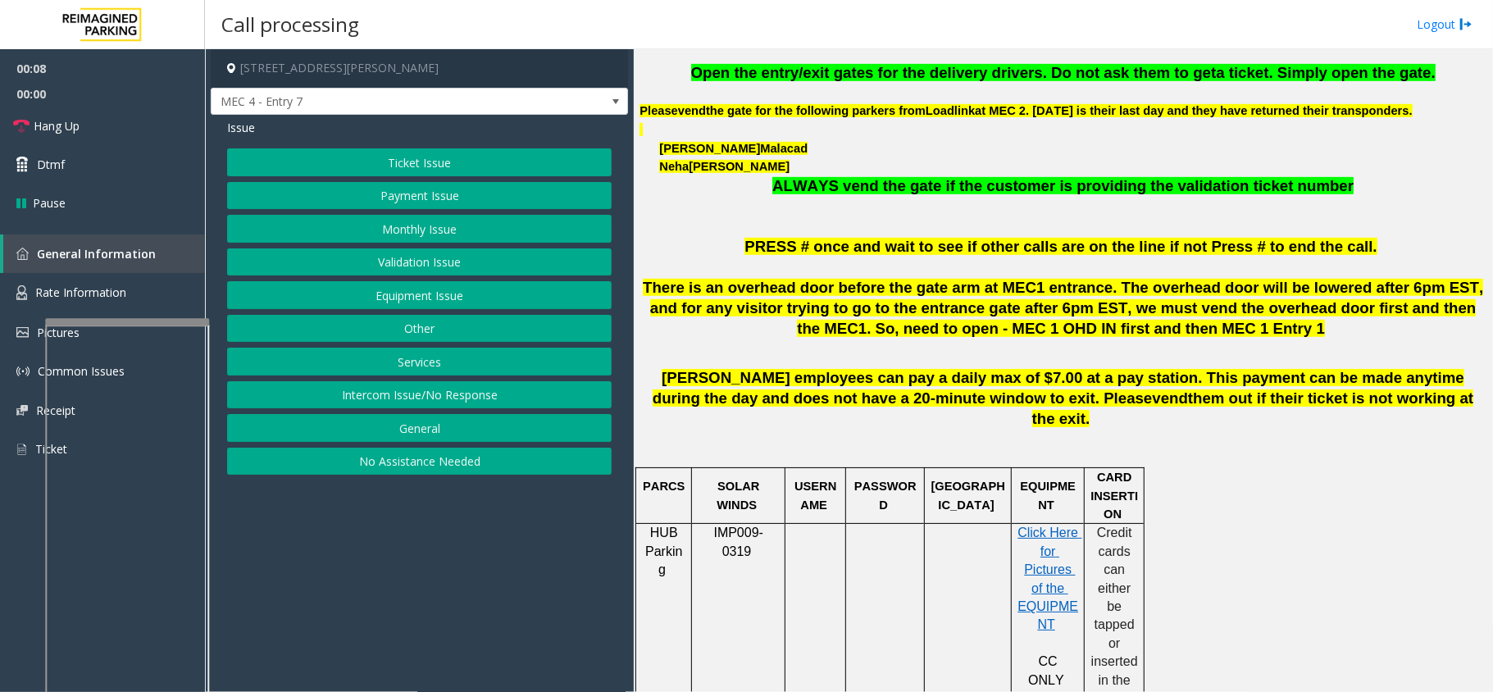
click at [582, 403] on button "Intercom Issue/No Response" at bounding box center [419, 395] width 385 height 28
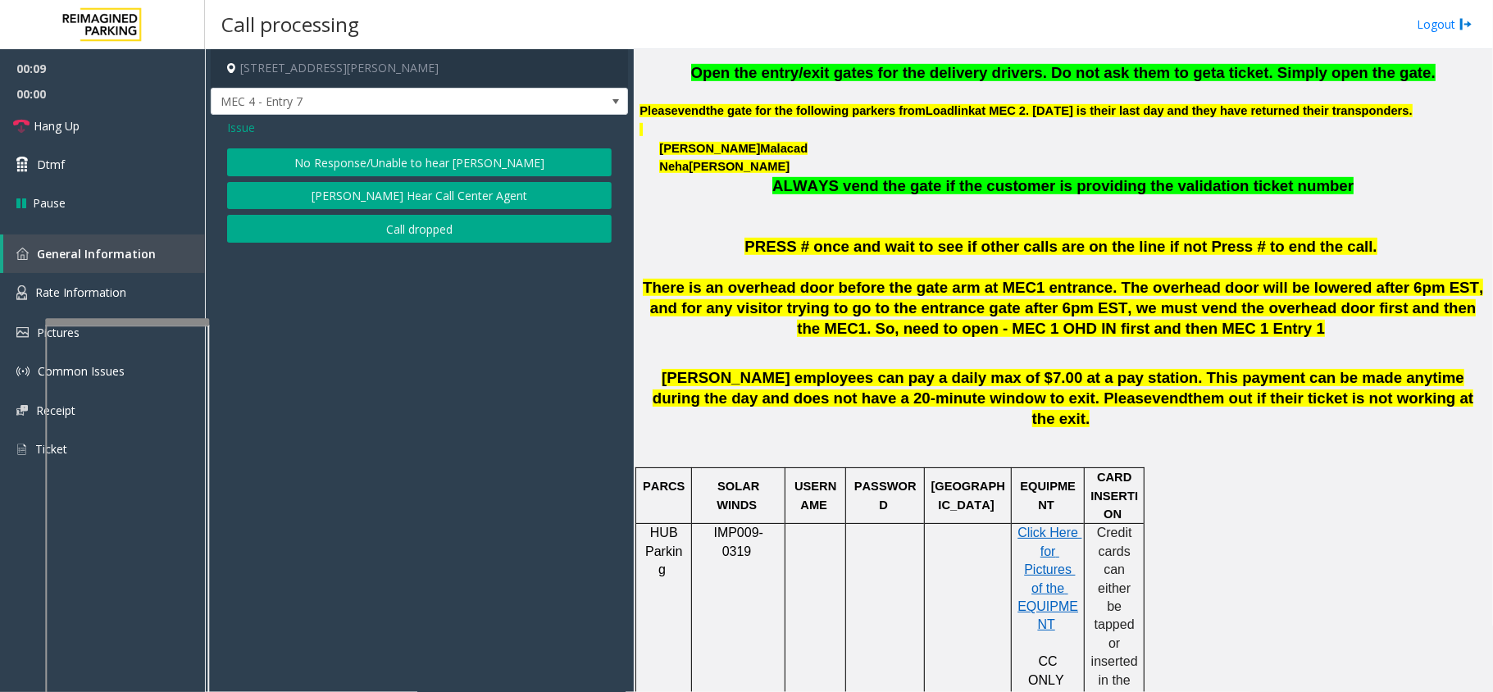
click at [519, 162] on button "No Response/Unable to hear [PERSON_NAME]" at bounding box center [419, 162] width 385 height 28
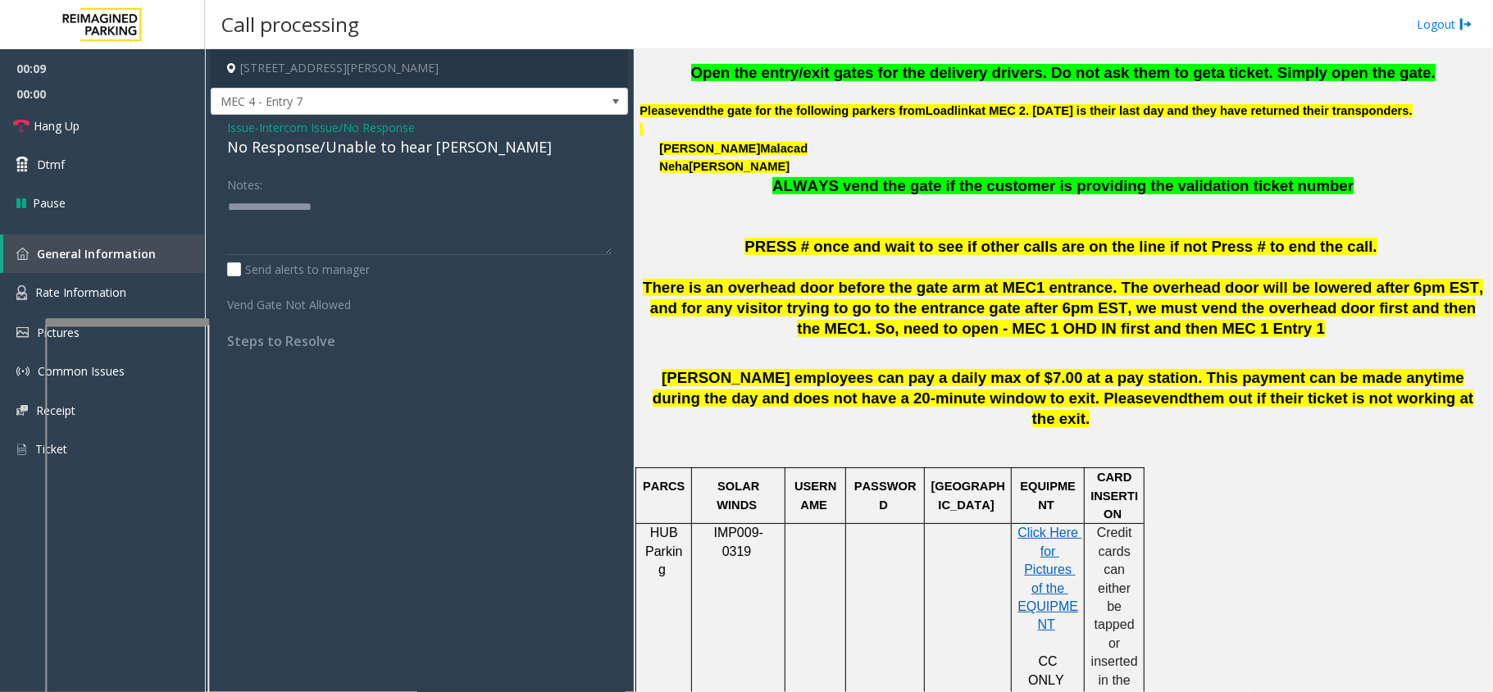
click at [447, 144] on div "No Response/Unable to hear [PERSON_NAME]" at bounding box center [419, 147] width 385 height 22
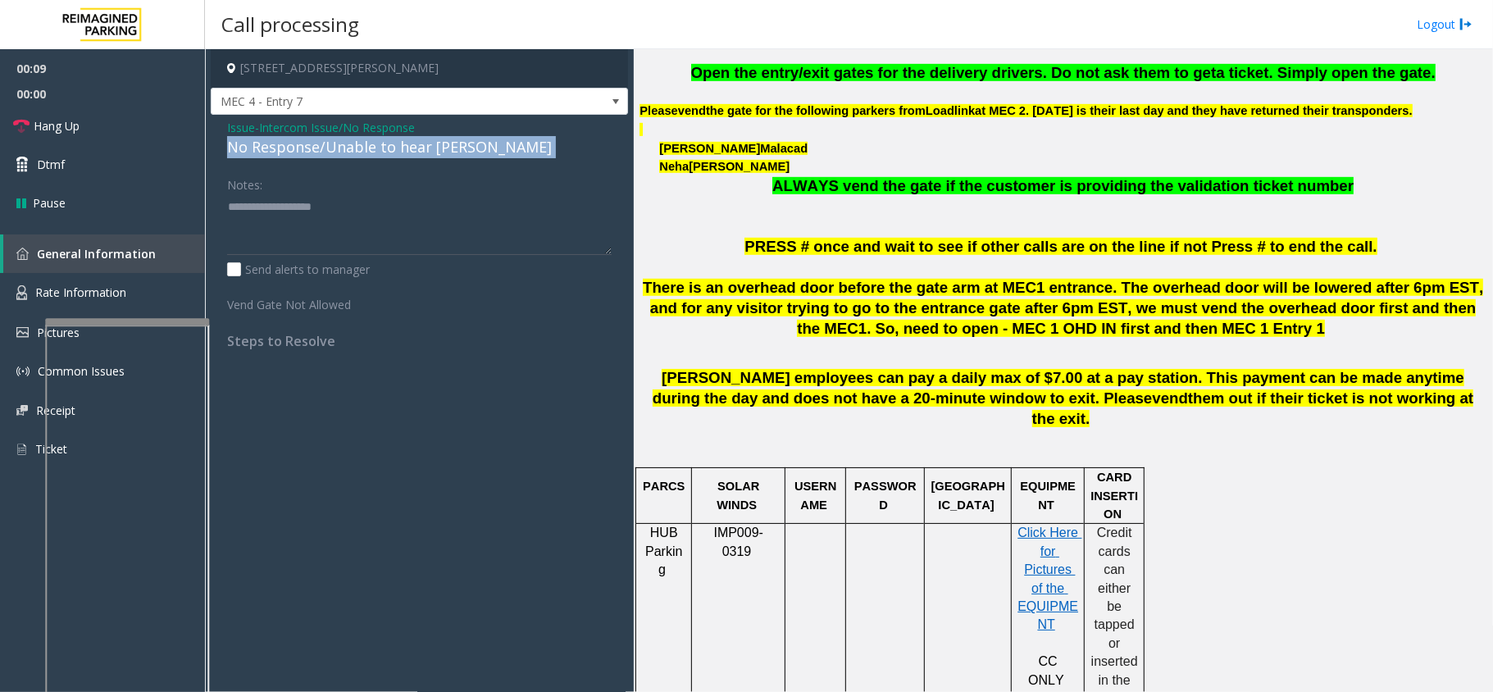
click at [447, 144] on div "No Response/Unable to hear [PERSON_NAME]" at bounding box center [419, 147] width 385 height 22
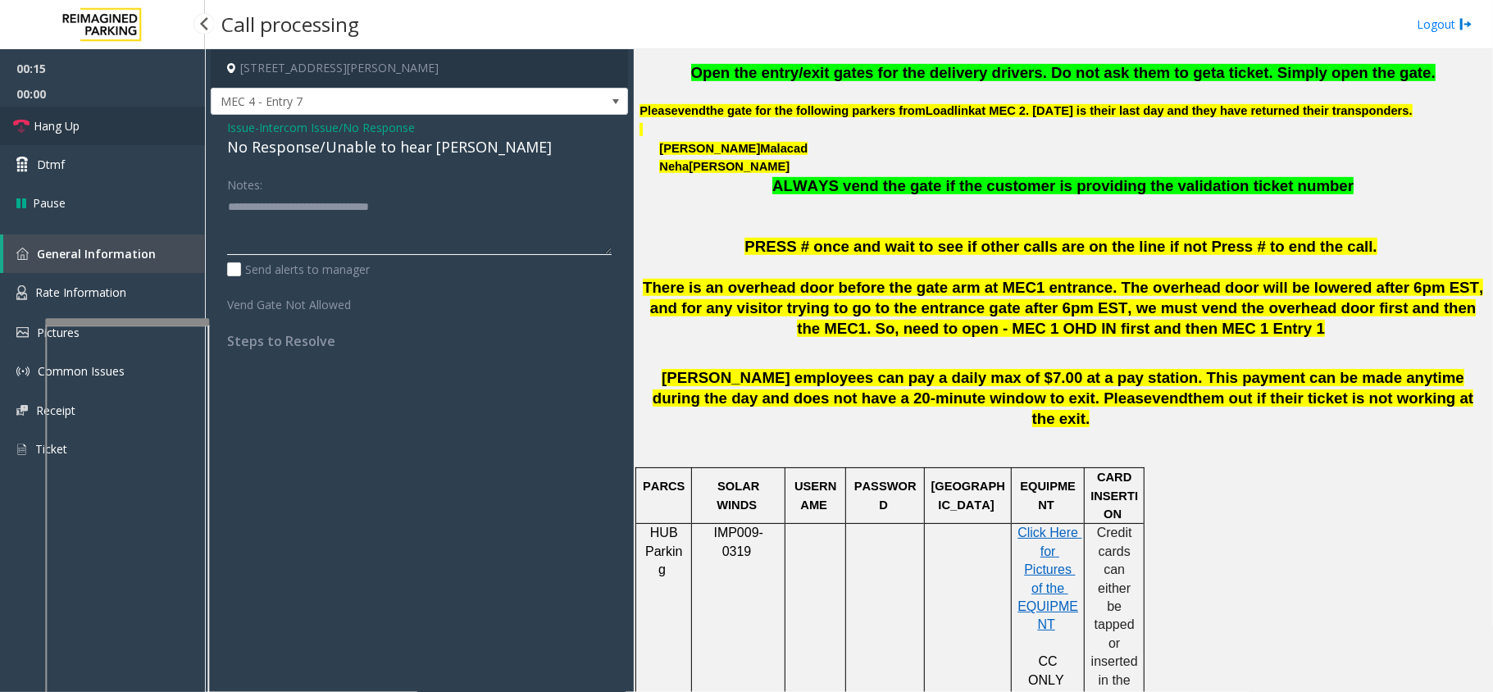
type textarea "**********"
click at [99, 112] on link "Hang Up" at bounding box center [102, 126] width 205 height 39
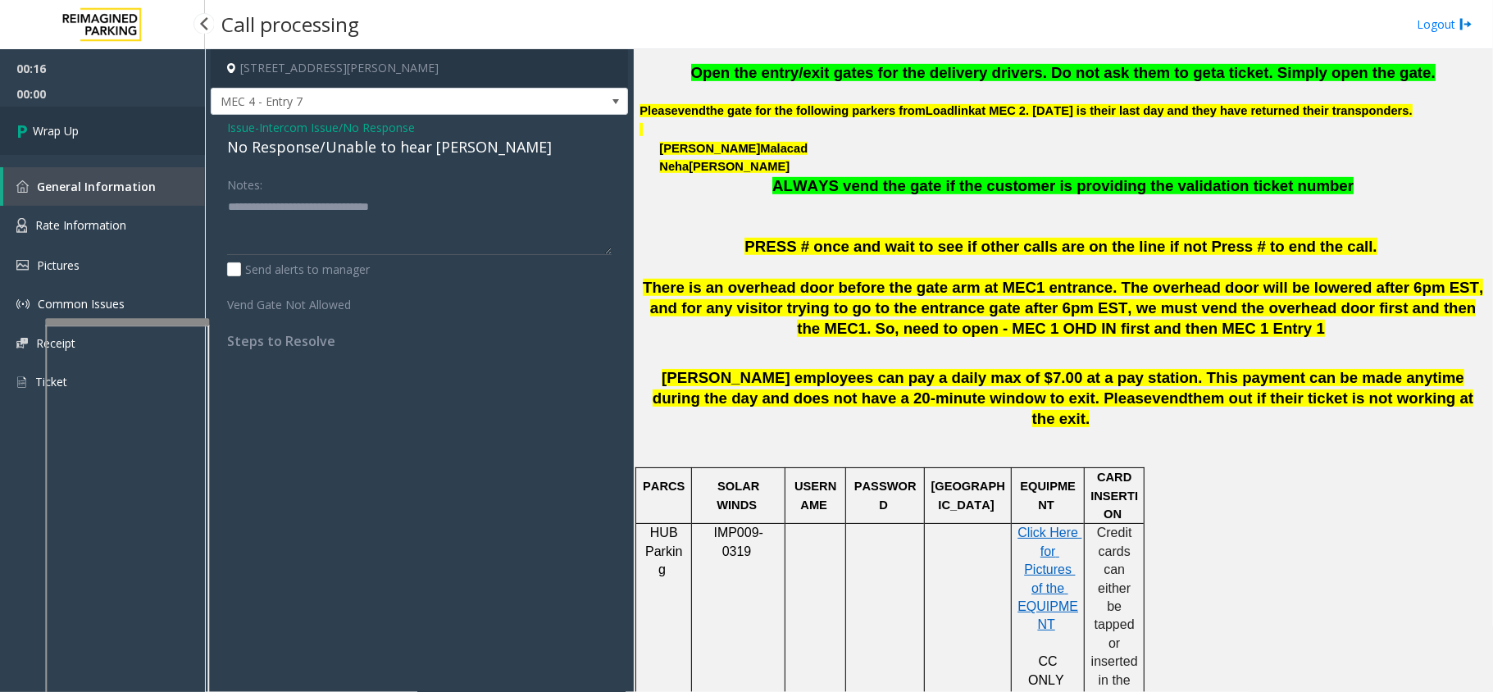
click at [87, 112] on link "Wrap Up" at bounding box center [102, 131] width 205 height 48
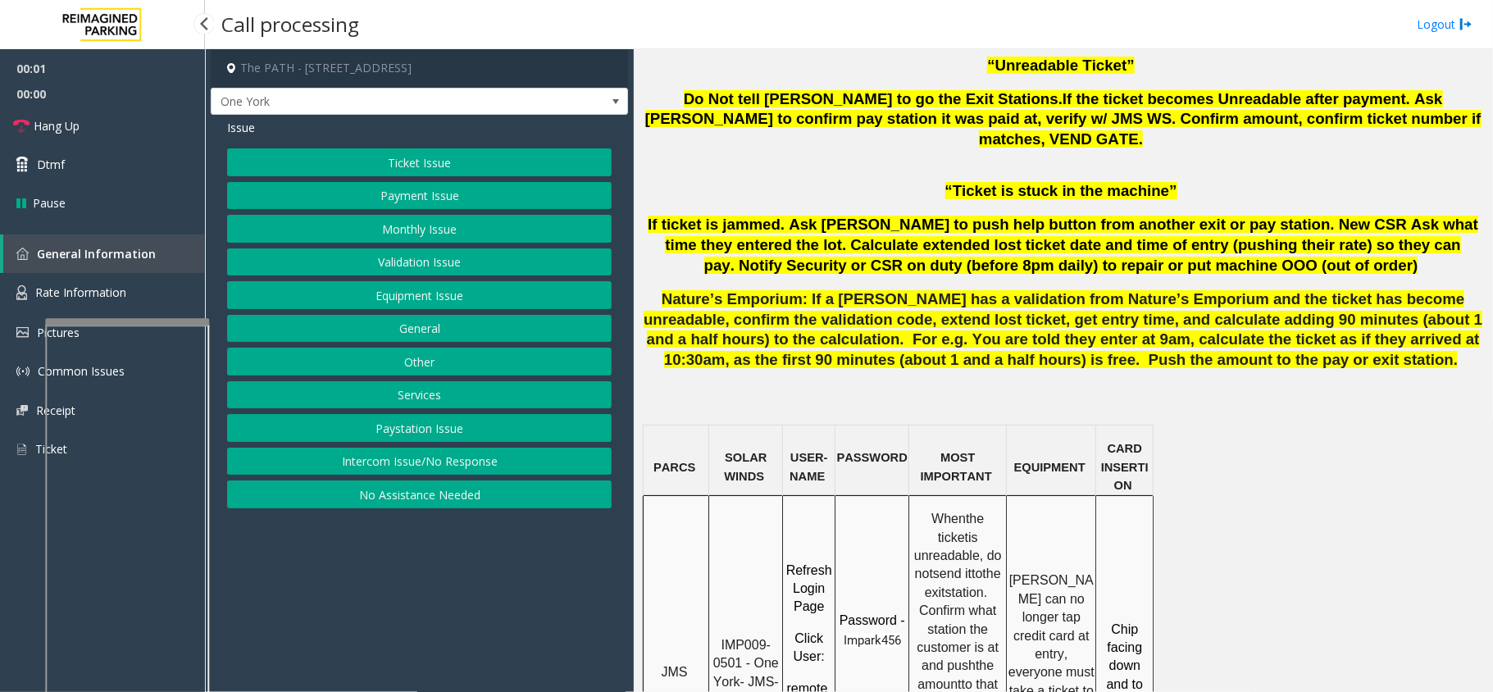
scroll to position [1093, 0]
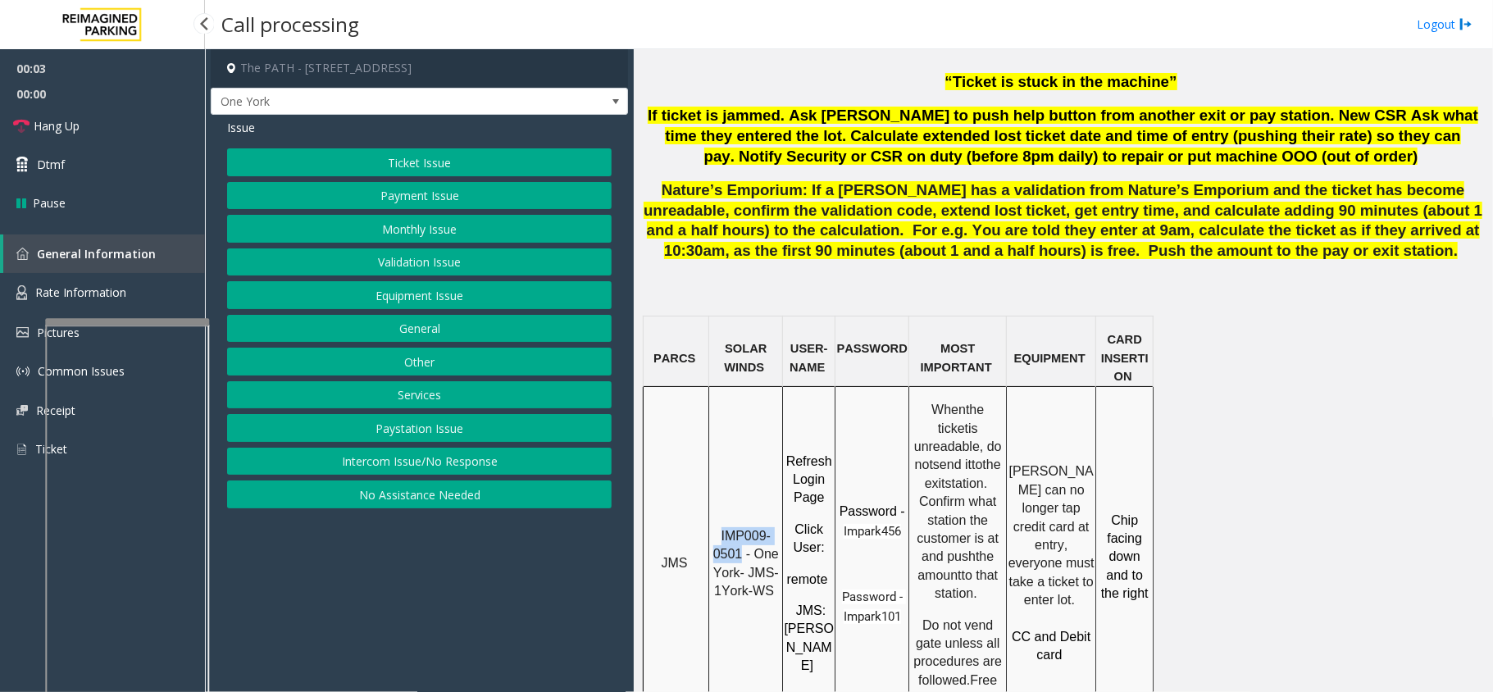
drag, startPoint x: 744, startPoint y: 490, endPoint x: 725, endPoint y: 459, distance: 36.8
click at [725, 513] on div "IMP009-0501 - One York- JMS-1York-WS" at bounding box center [745, 557] width 73 height 89
copy span "IMP009-0501"
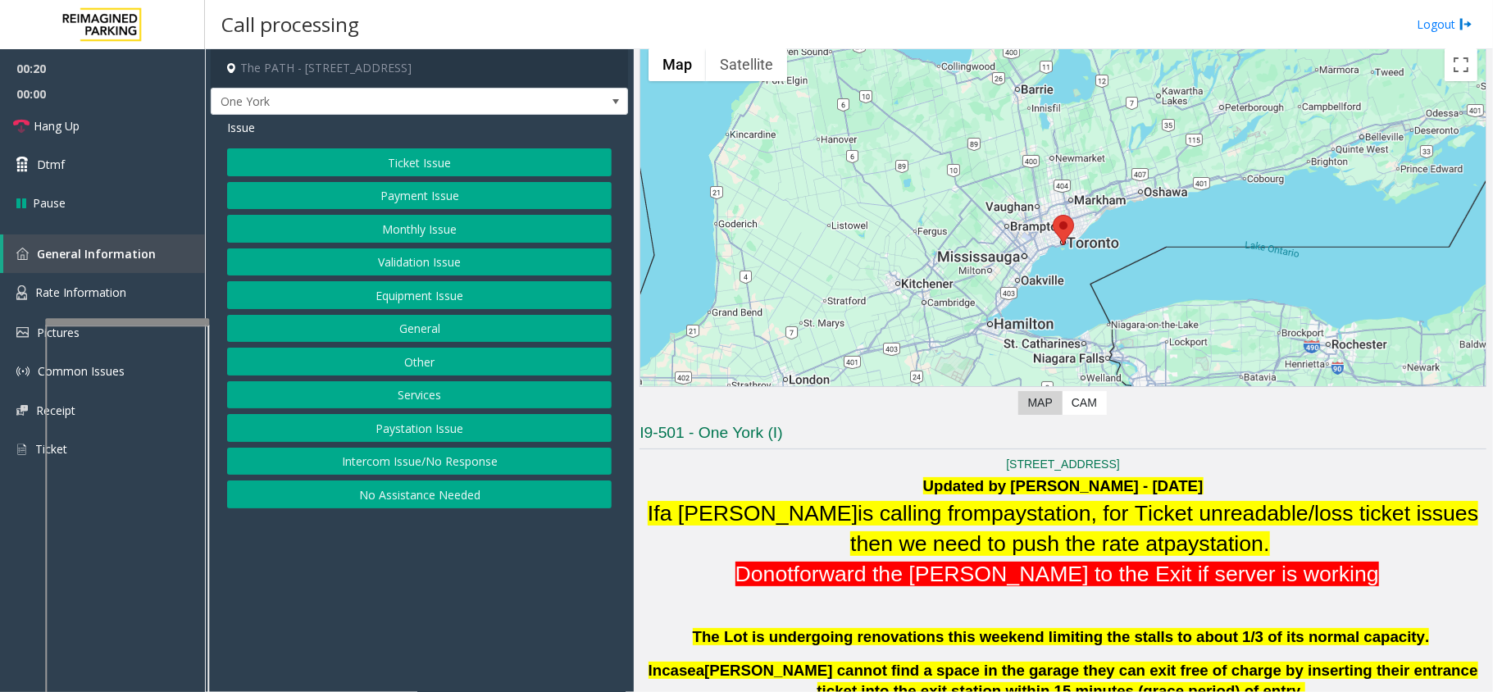
scroll to position [109, 0]
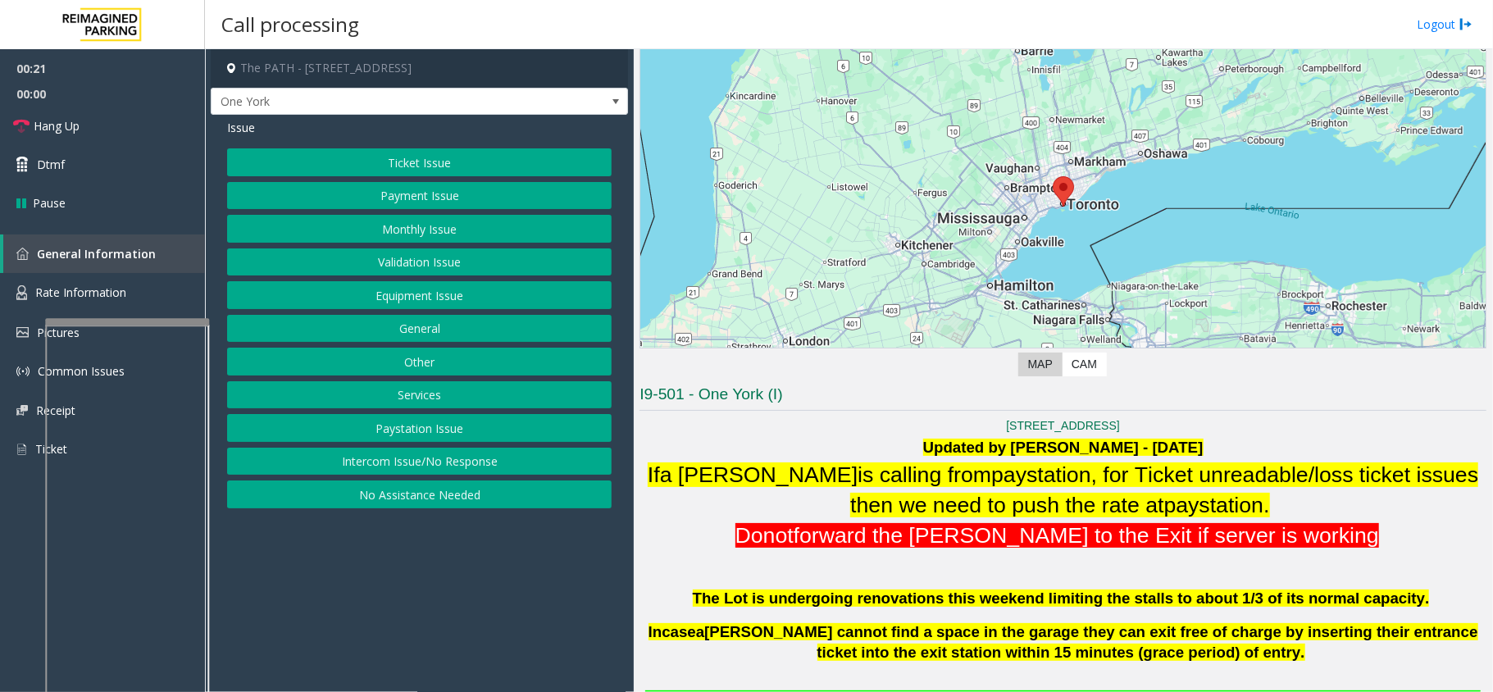
click at [441, 198] on button "Payment Issue" at bounding box center [419, 196] width 385 height 28
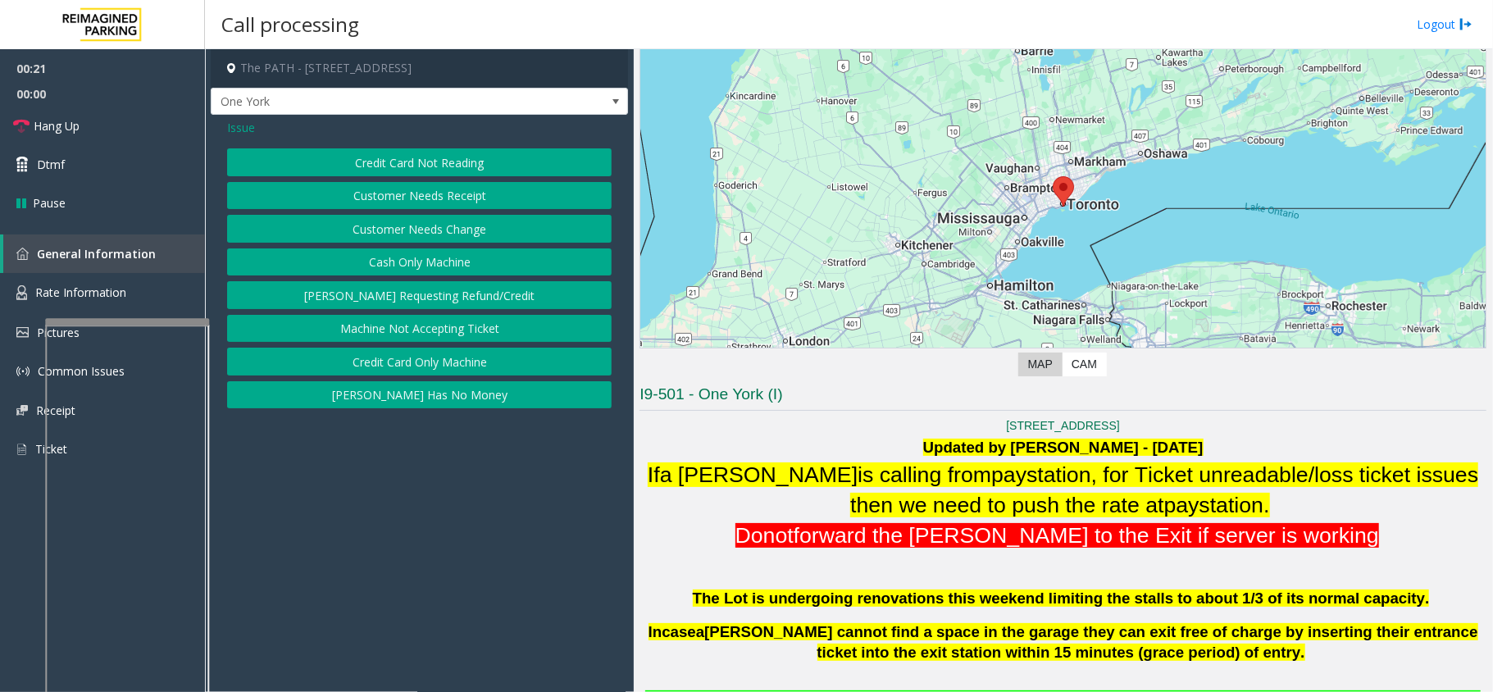
click at [251, 125] on span "Issue" at bounding box center [241, 127] width 28 height 17
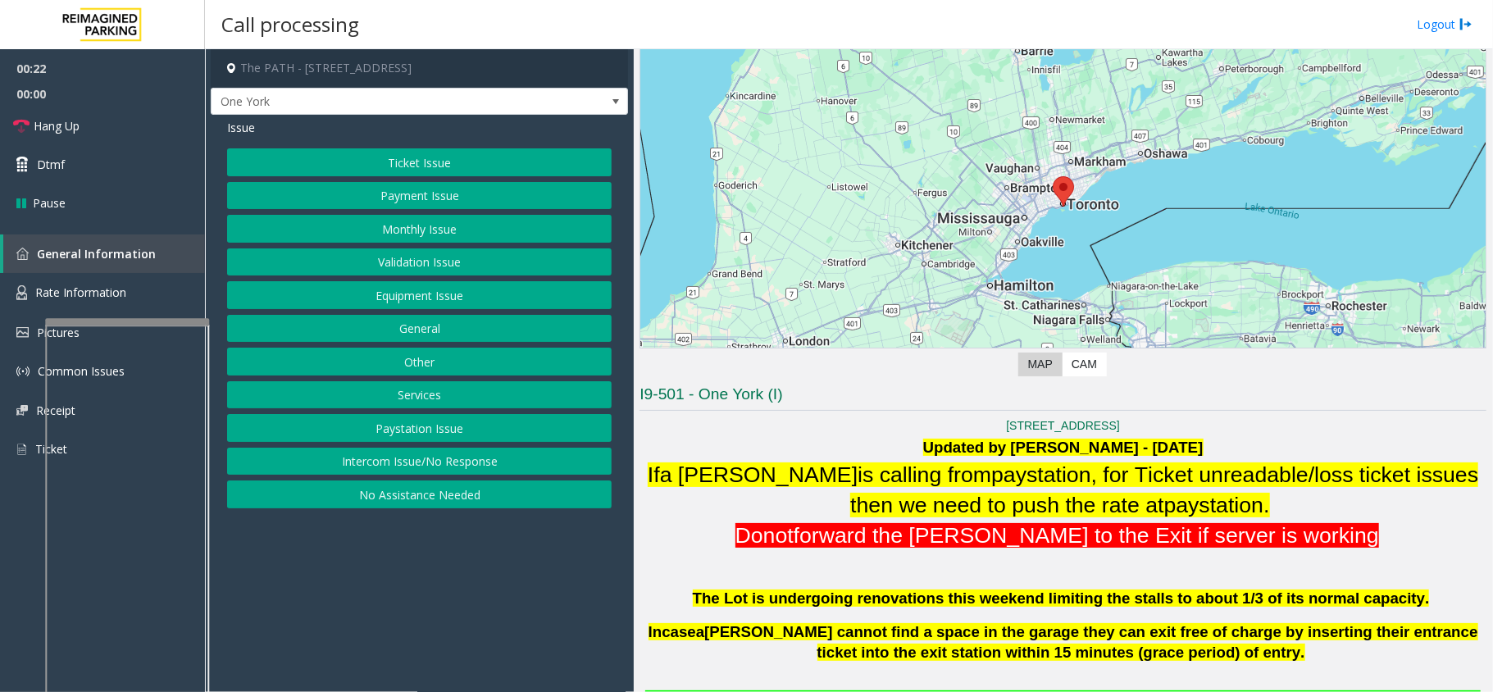
click at [381, 225] on button "Monthly Issue" at bounding box center [419, 229] width 385 height 28
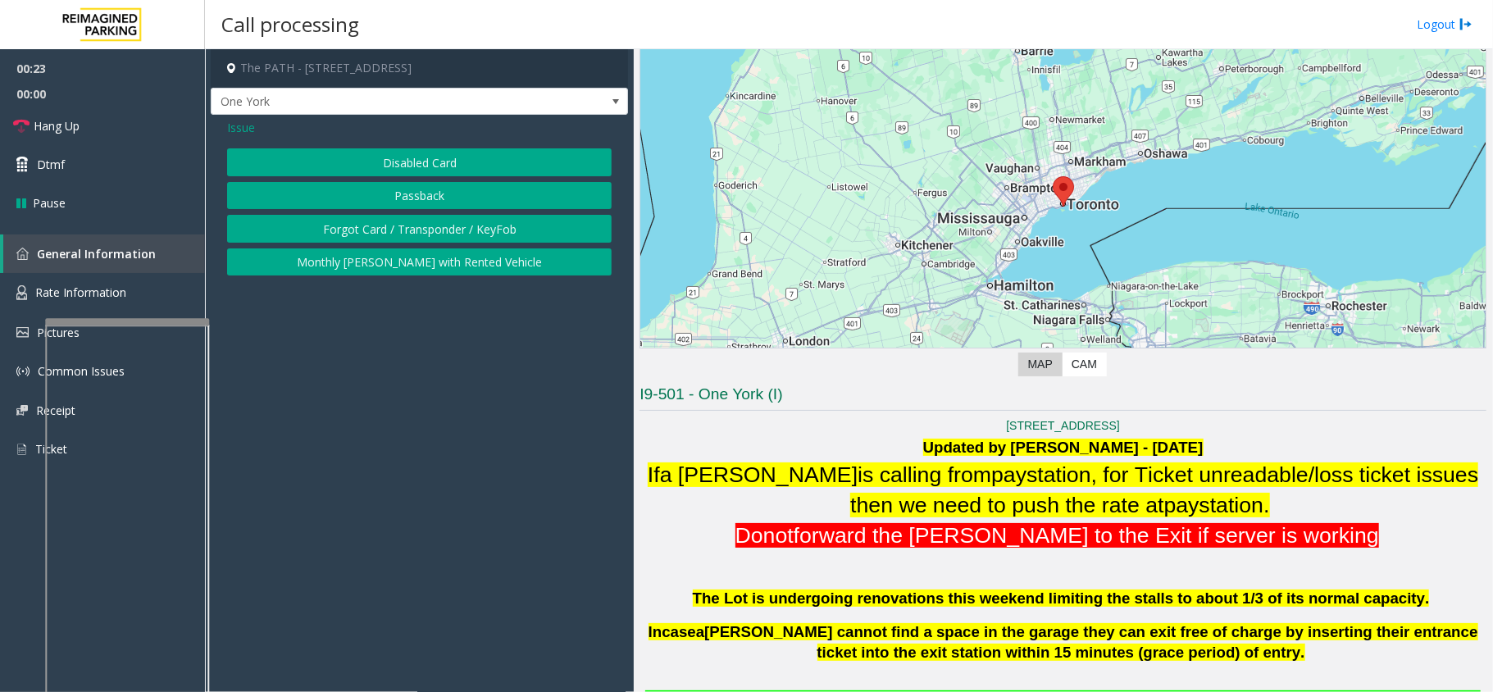
click at [394, 228] on button "Forgot Card / Transponder / KeyFob" at bounding box center [419, 229] width 385 height 28
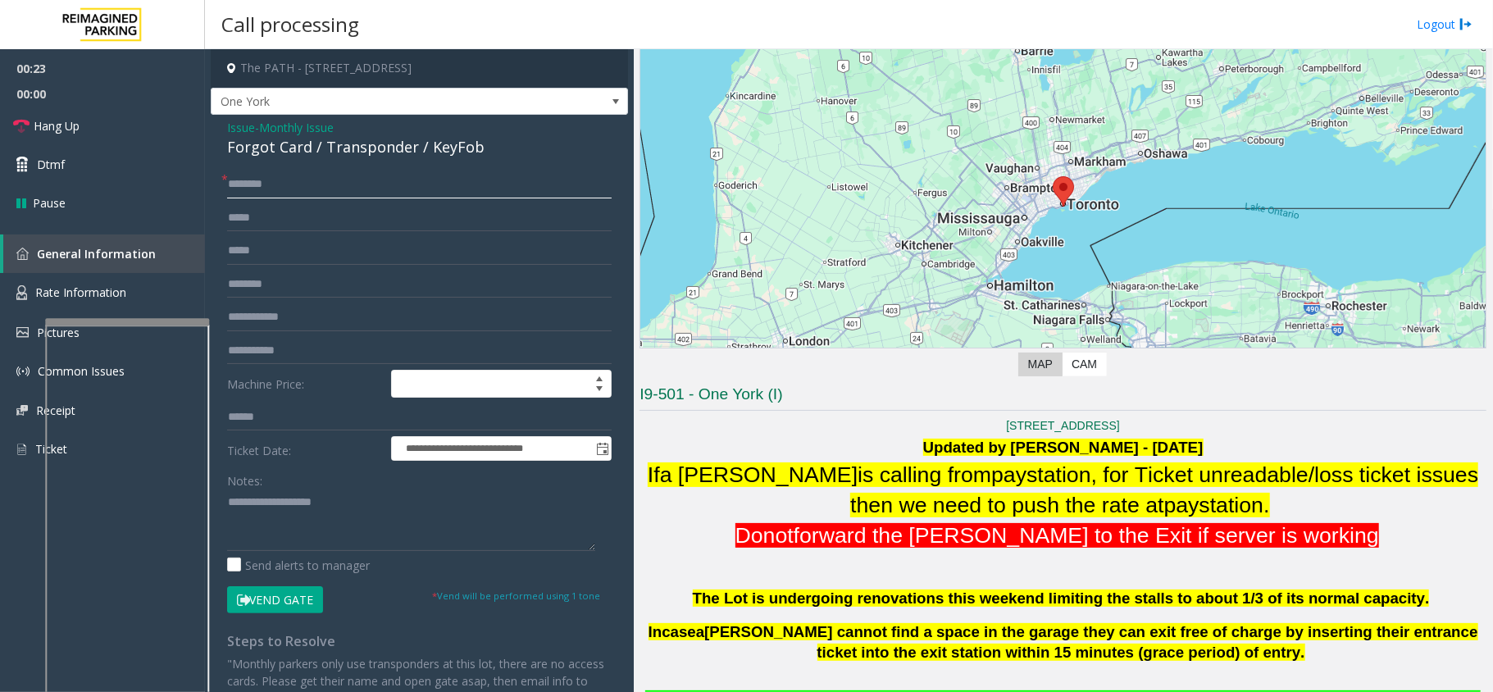
drag, startPoint x: 328, startPoint y: 188, endPoint x: 23, endPoint y: 159, distance: 306.3
click at [326, 188] on input "text" at bounding box center [419, 185] width 385 height 28
type textarea "**********"
click at [316, 179] on input "text" at bounding box center [419, 185] width 385 height 28
type input "*****"
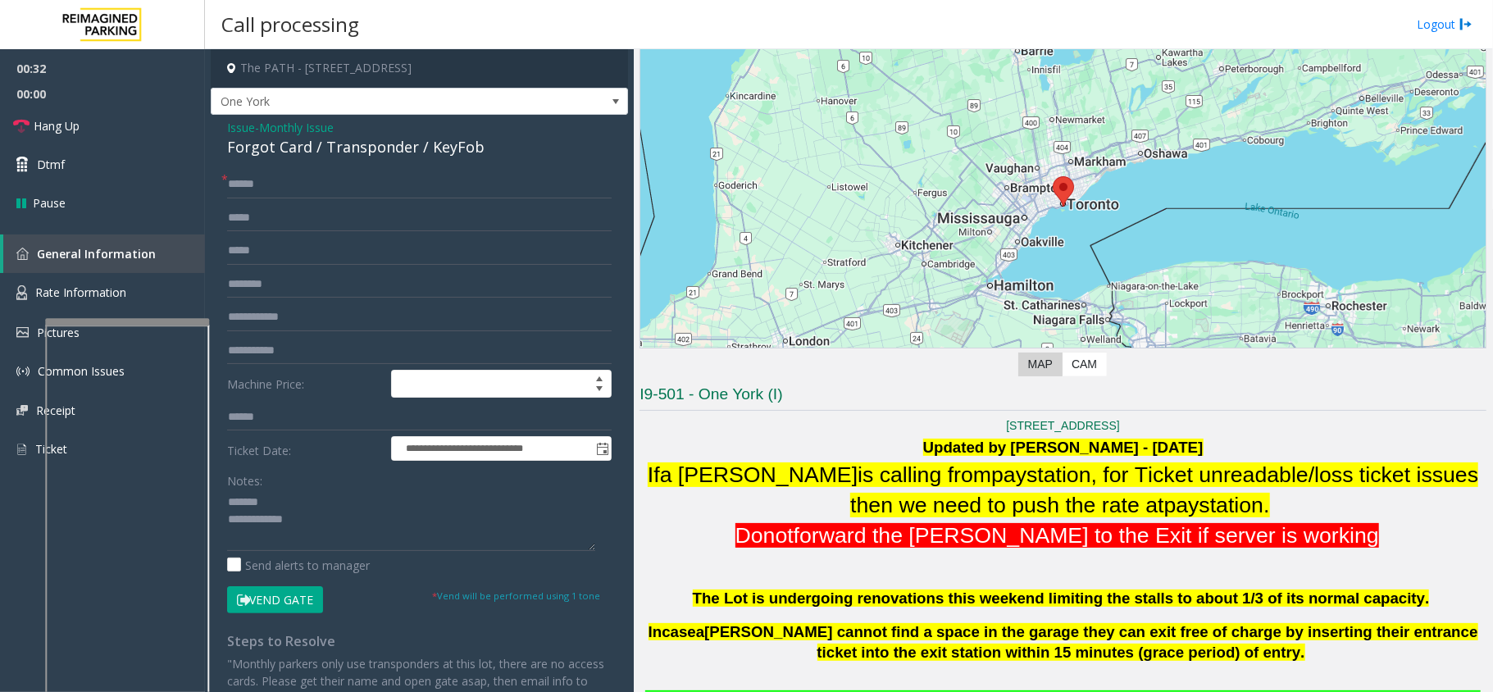
click at [367, 142] on div "Forgot Card / Transponder / KeyFob" at bounding box center [419, 147] width 385 height 22
type textarea "**********"
click at [361, 175] on input "*****" at bounding box center [419, 185] width 385 height 28
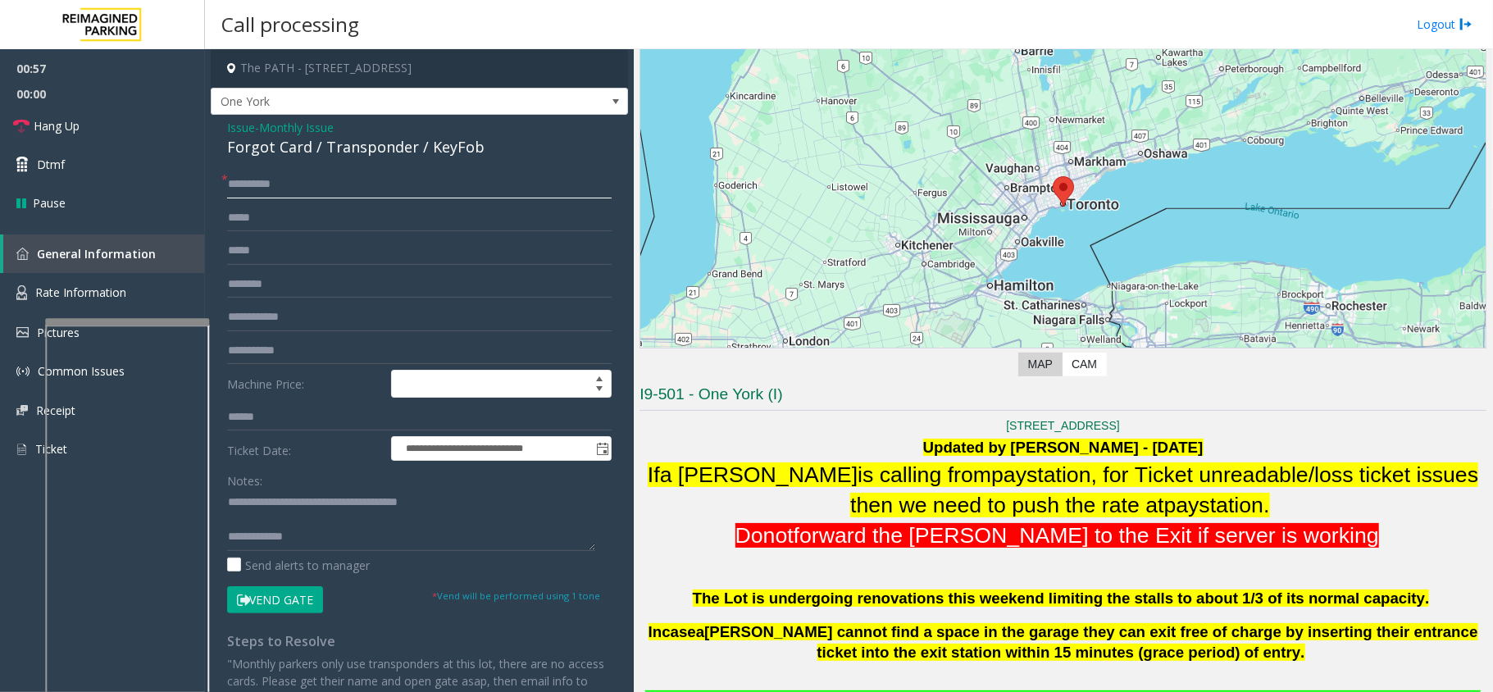
click at [307, 193] on input "**********" at bounding box center [419, 185] width 385 height 28
type input "**********"
click at [332, 548] on textarea at bounding box center [411, 519] width 368 height 61
click at [282, 597] on button "Vend Gate" at bounding box center [275, 600] width 96 height 28
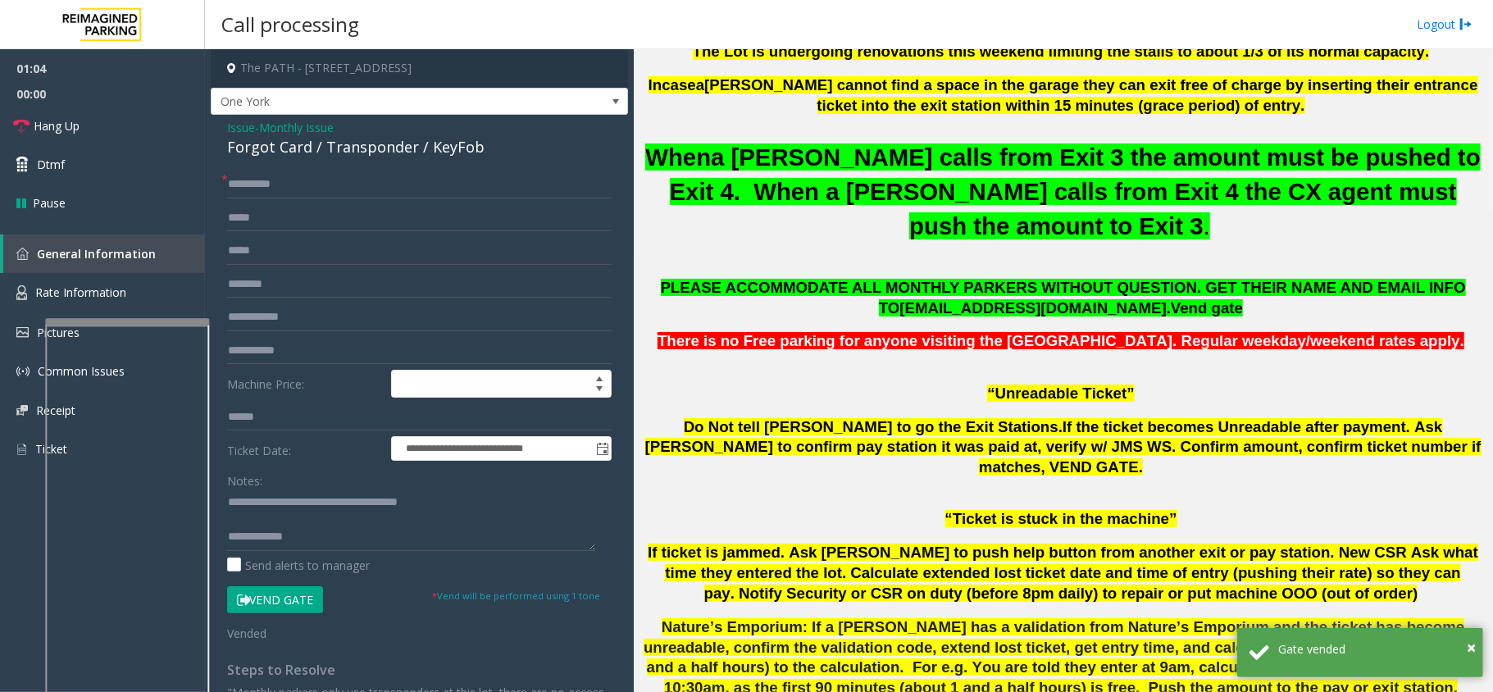
scroll to position [17, 0]
type textarea "**********"
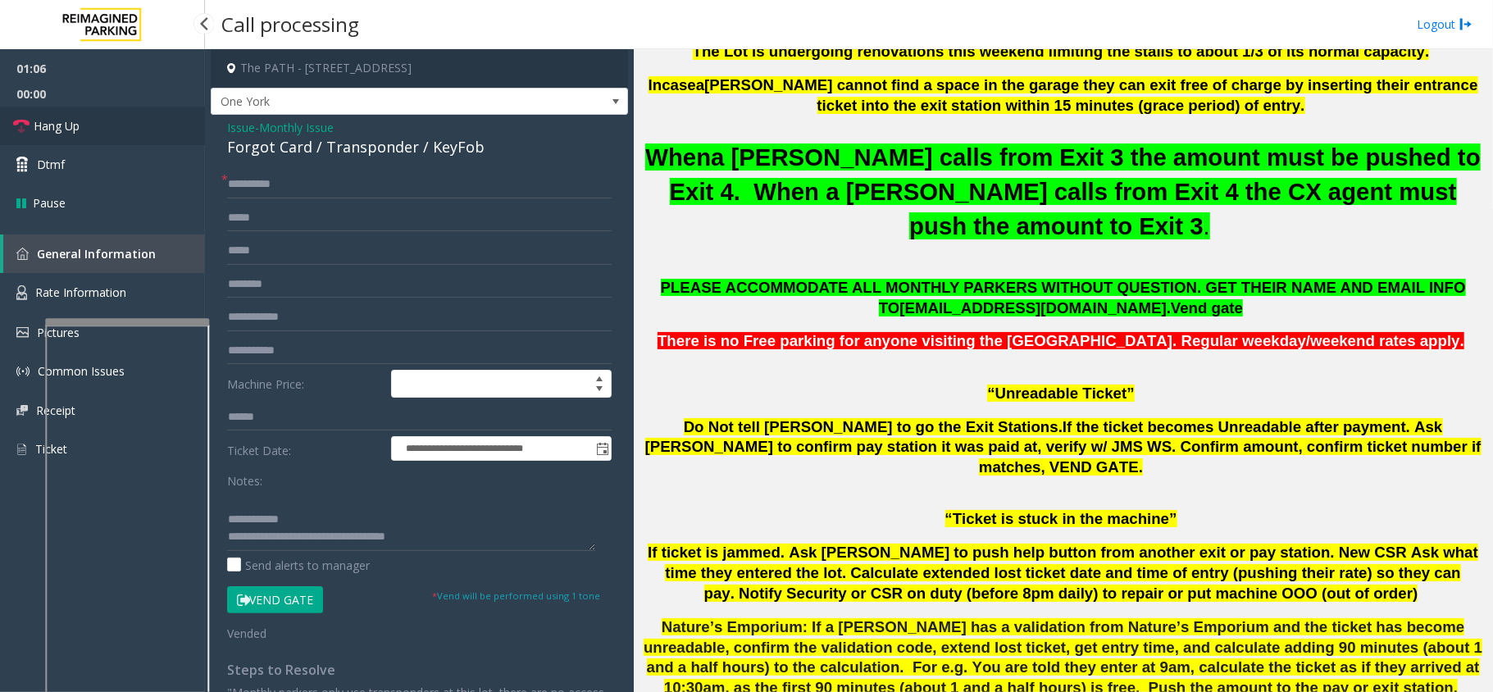
click at [135, 116] on link "Hang Up" at bounding box center [102, 126] width 205 height 39
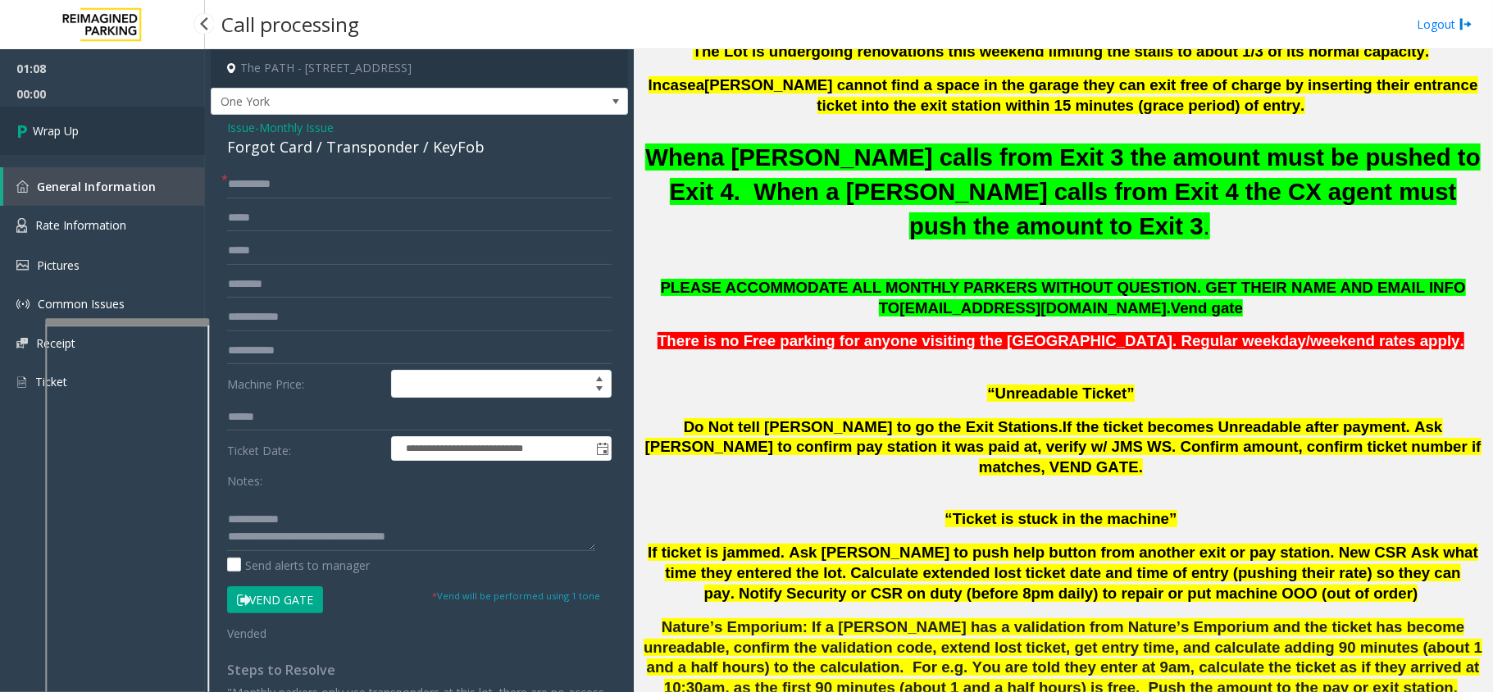
click at [135, 116] on link "Wrap Up" at bounding box center [102, 131] width 205 height 48
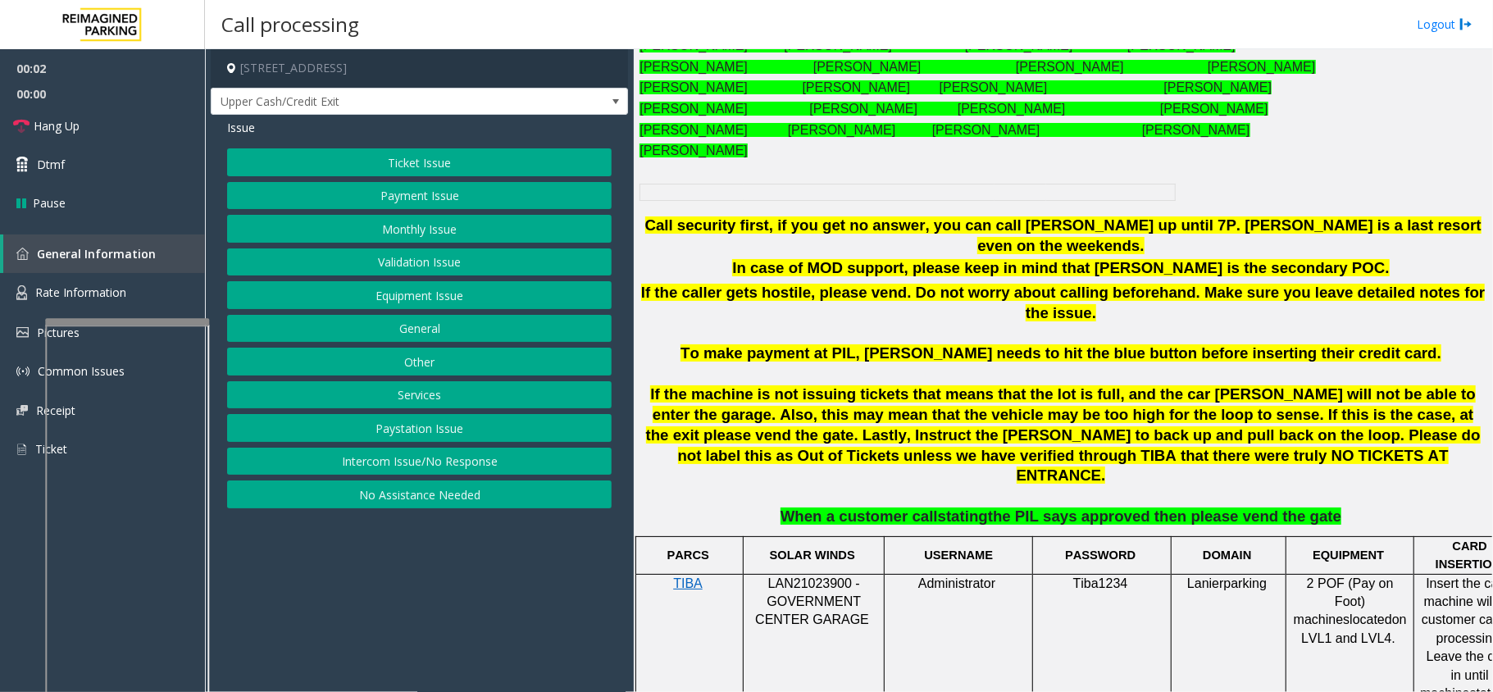
scroll to position [765, 0]
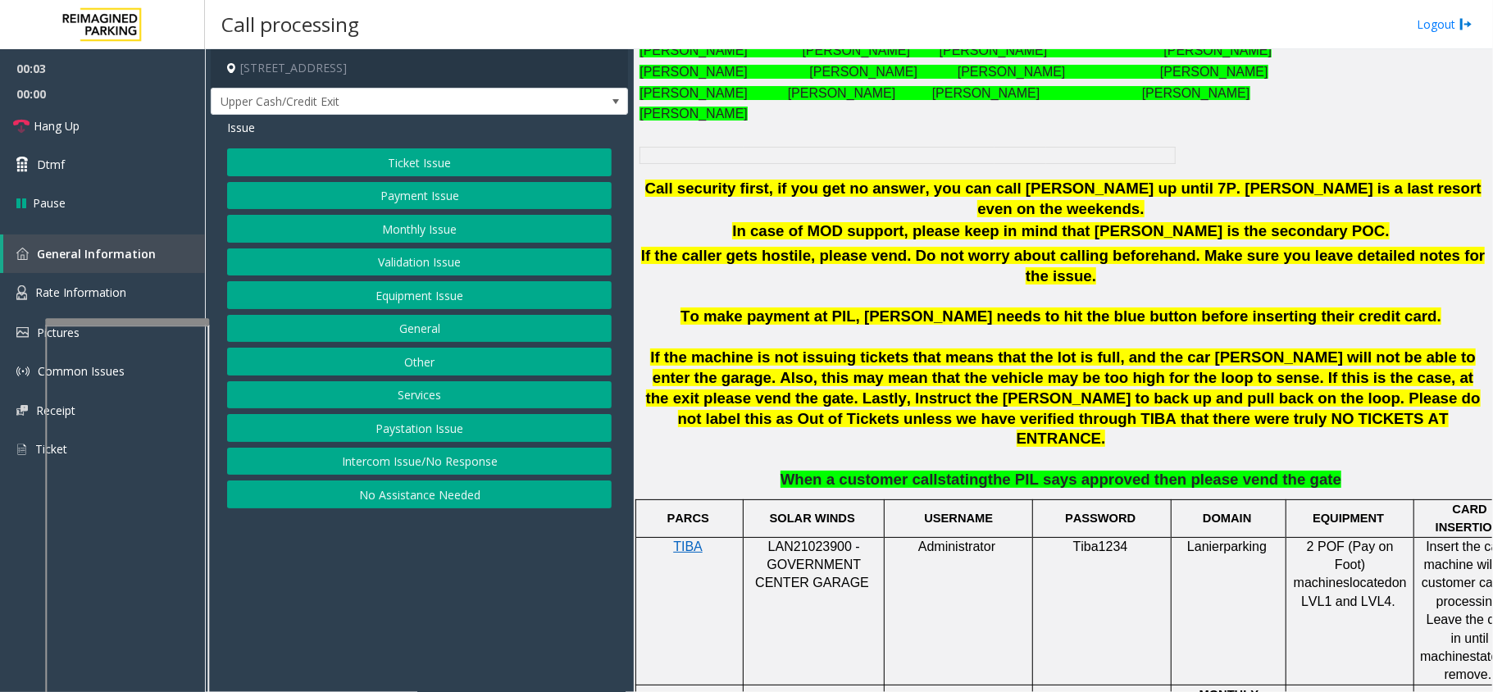
click at [857, 538] on p "LAN21023900 - GOVERNMENT CENTER GARAGE" at bounding box center [813, 565] width 129 height 55
drag, startPoint x: 848, startPoint y: 479, endPoint x: 766, endPoint y: 485, distance: 82.2
click at [766, 538] on p "LAN21023900 - GOVERNMENT CENTER GARAGE" at bounding box center [813, 565] width 129 height 55
copy span "LAN21023900"
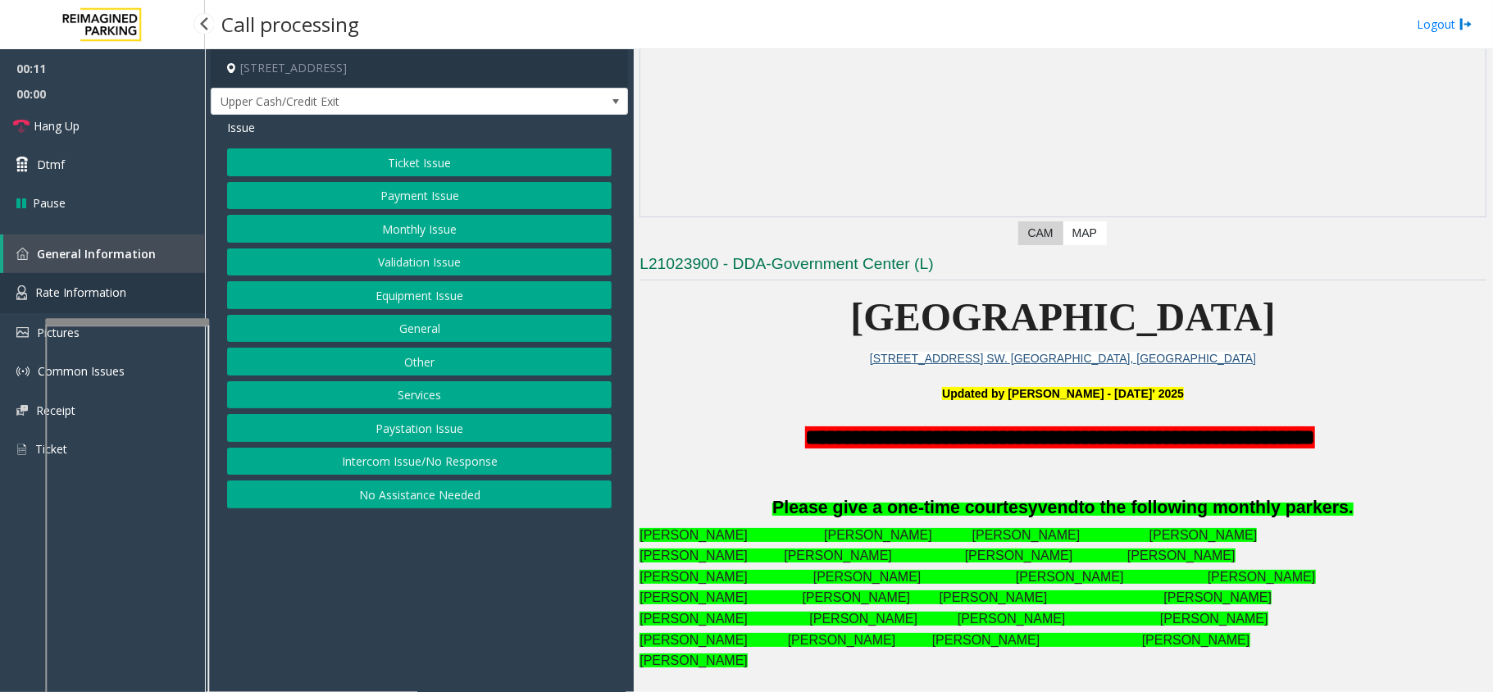
click at [125, 300] on link "Rate Information" at bounding box center [102, 293] width 205 height 40
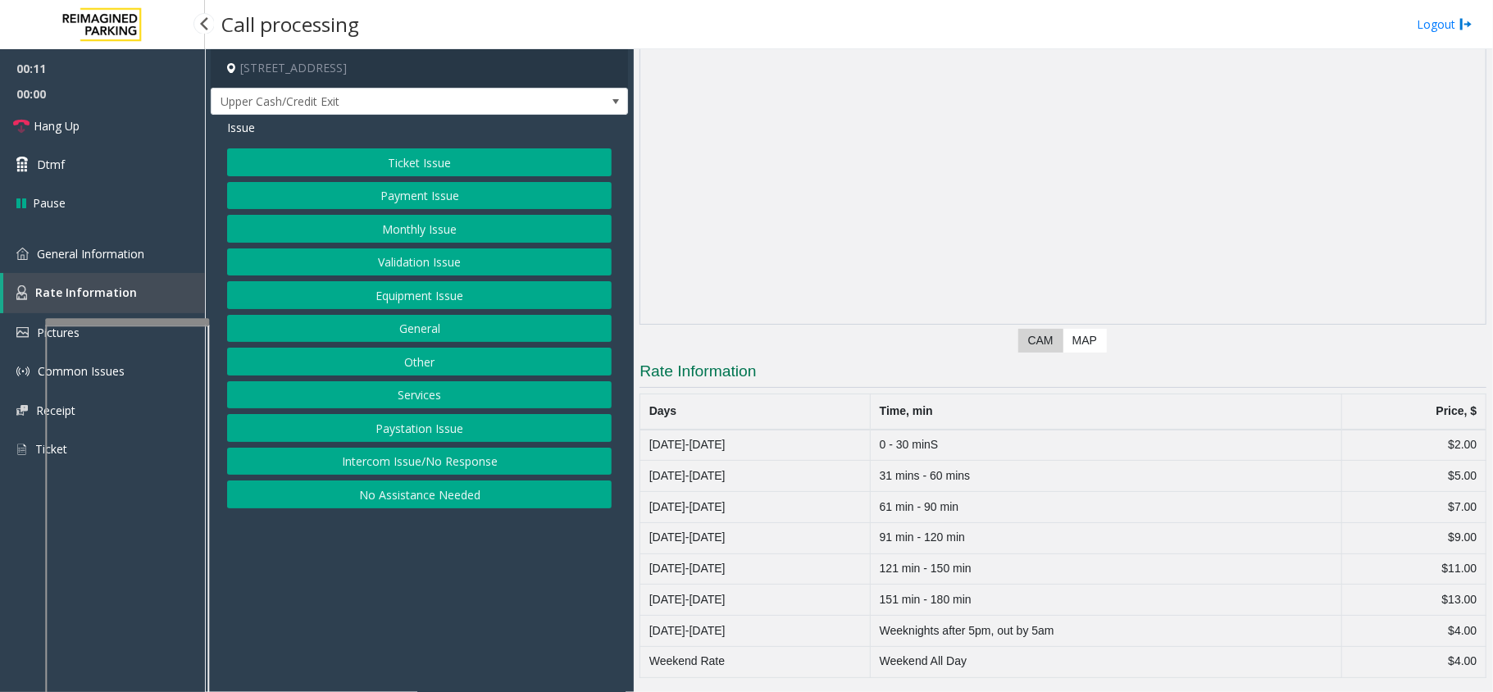
scroll to position [113, 0]
click at [155, 249] on link "General Information" at bounding box center [102, 253] width 205 height 39
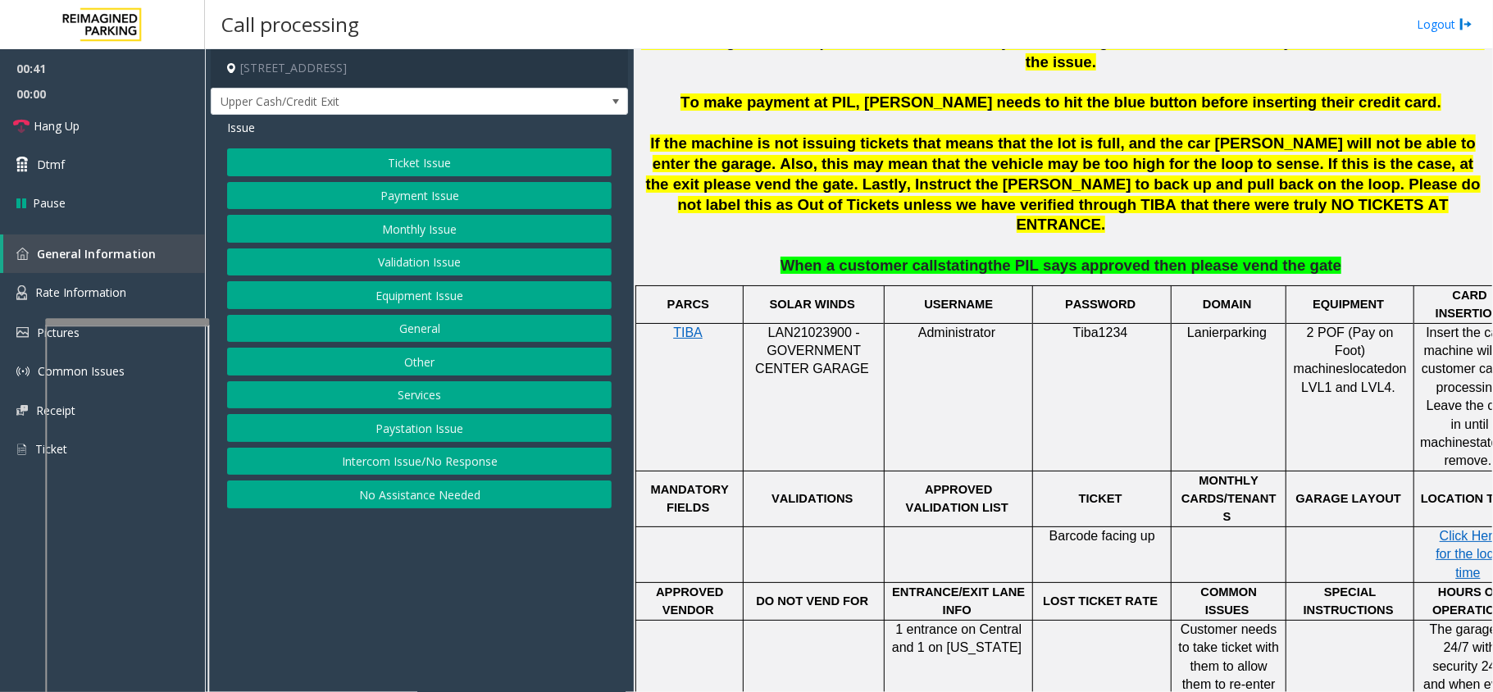
scroll to position [984, 0]
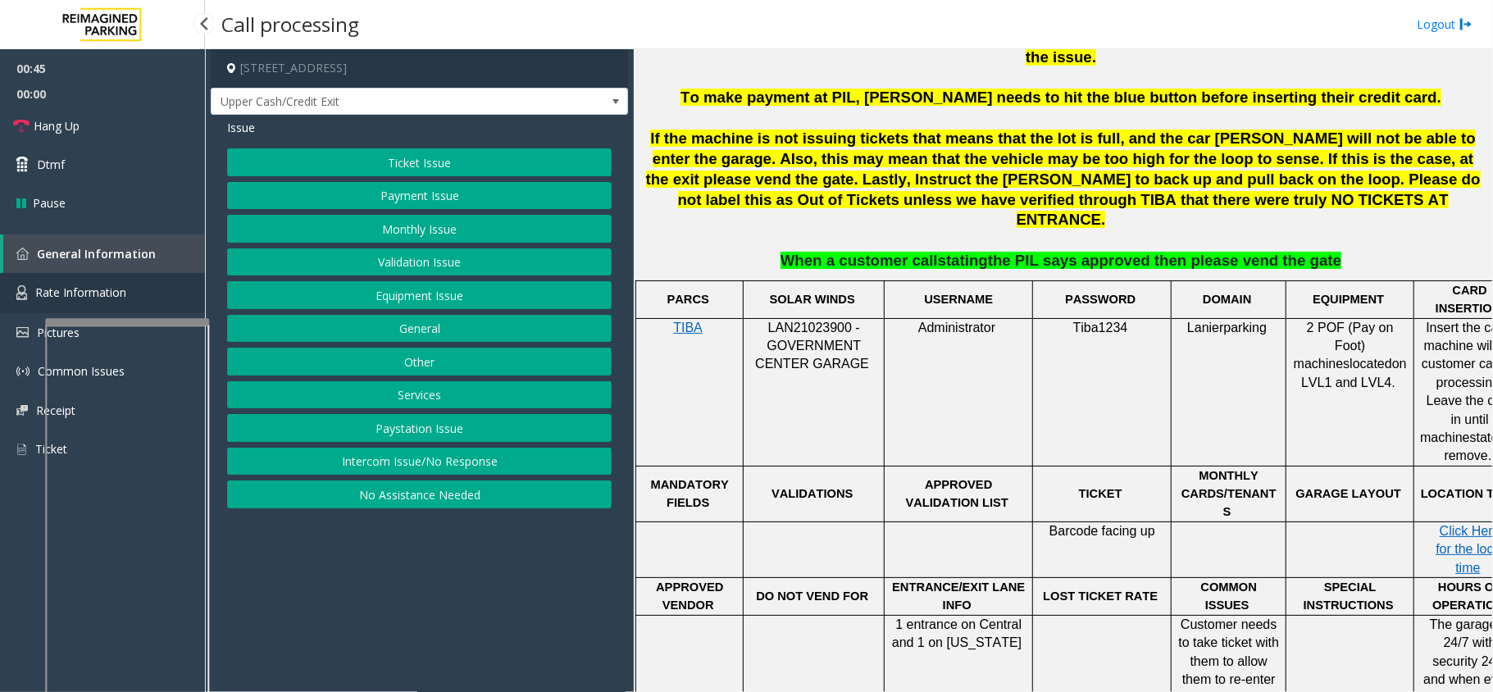
click at [77, 297] on span "Rate Information" at bounding box center [80, 292] width 91 height 16
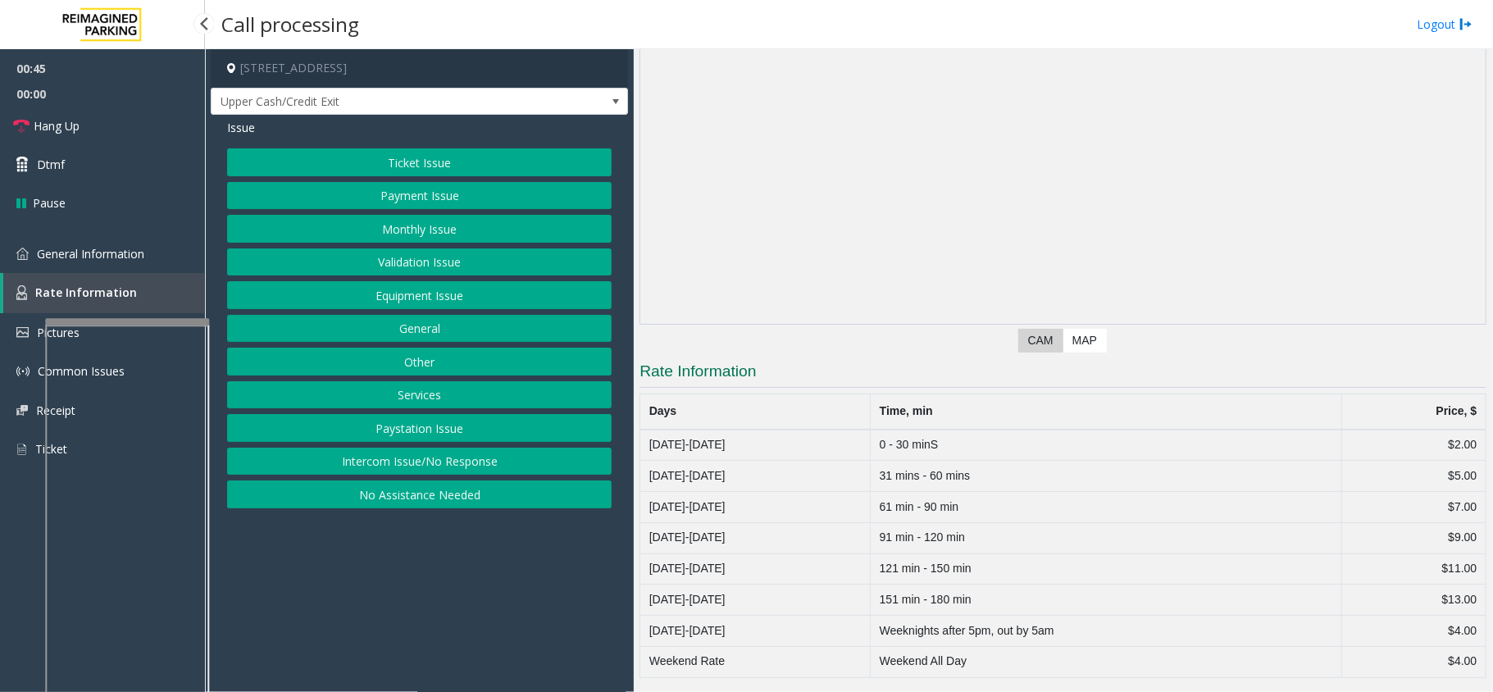
scroll to position [113, 0]
click at [90, 218] on link "Pause" at bounding box center [102, 203] width 205 height 39
click at [98, 215] on link "Resume" at bounding box center [102, 203] width 205 height 39
click at [98, 234] on link "General Information" at bounding box center [102, 253] width 205 height 39
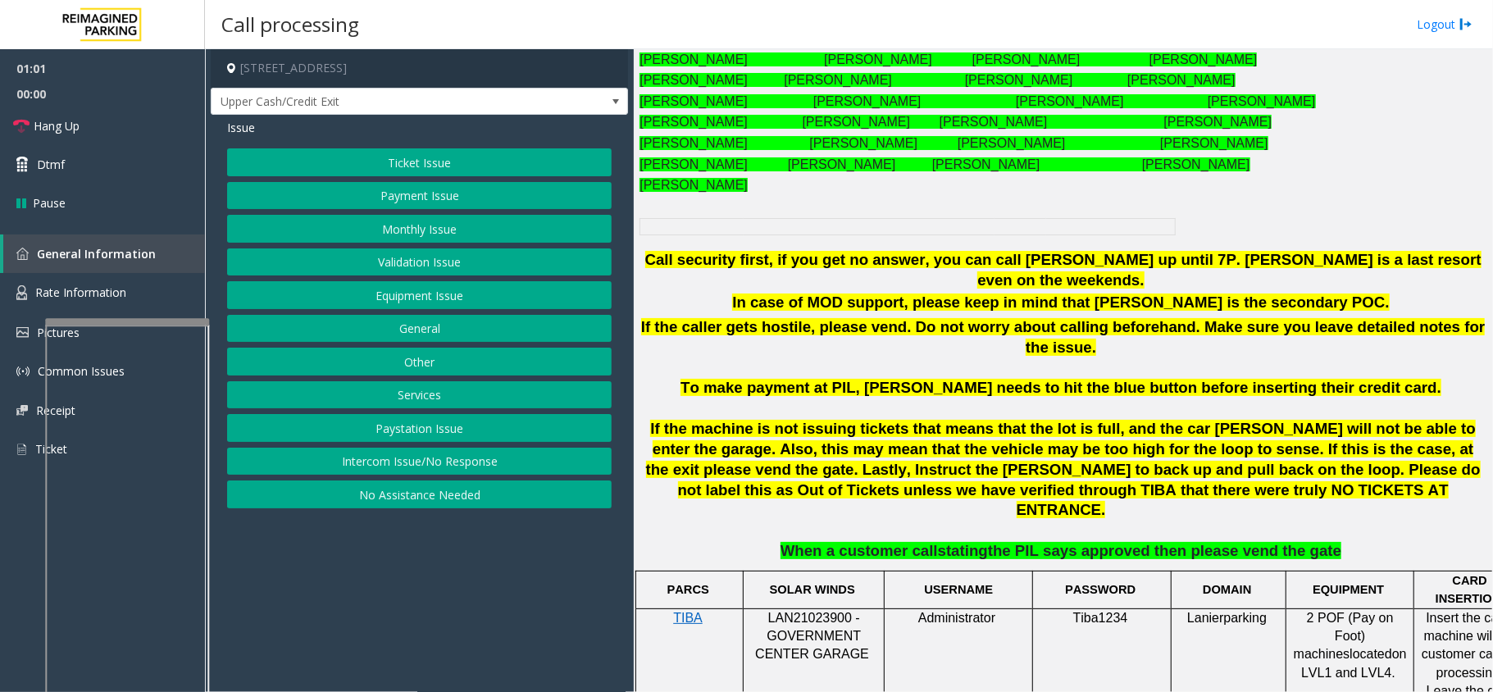
scroll to position [656, 0]
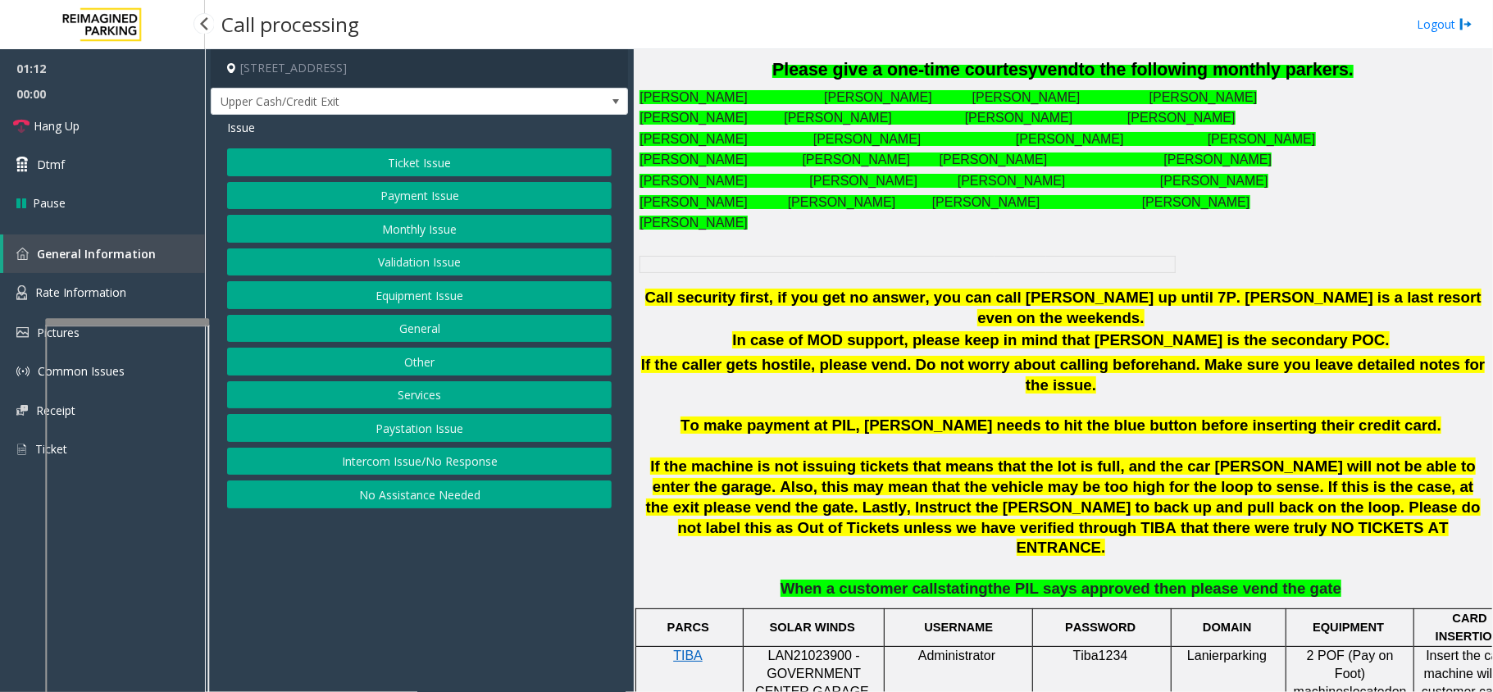
click at [172, 270] on link "General Information" at bounding box center [104, 253] width 202 height 39
click at [171, 286] on link "Rate Information" at bounding box center [102, 293] width 205 height 40
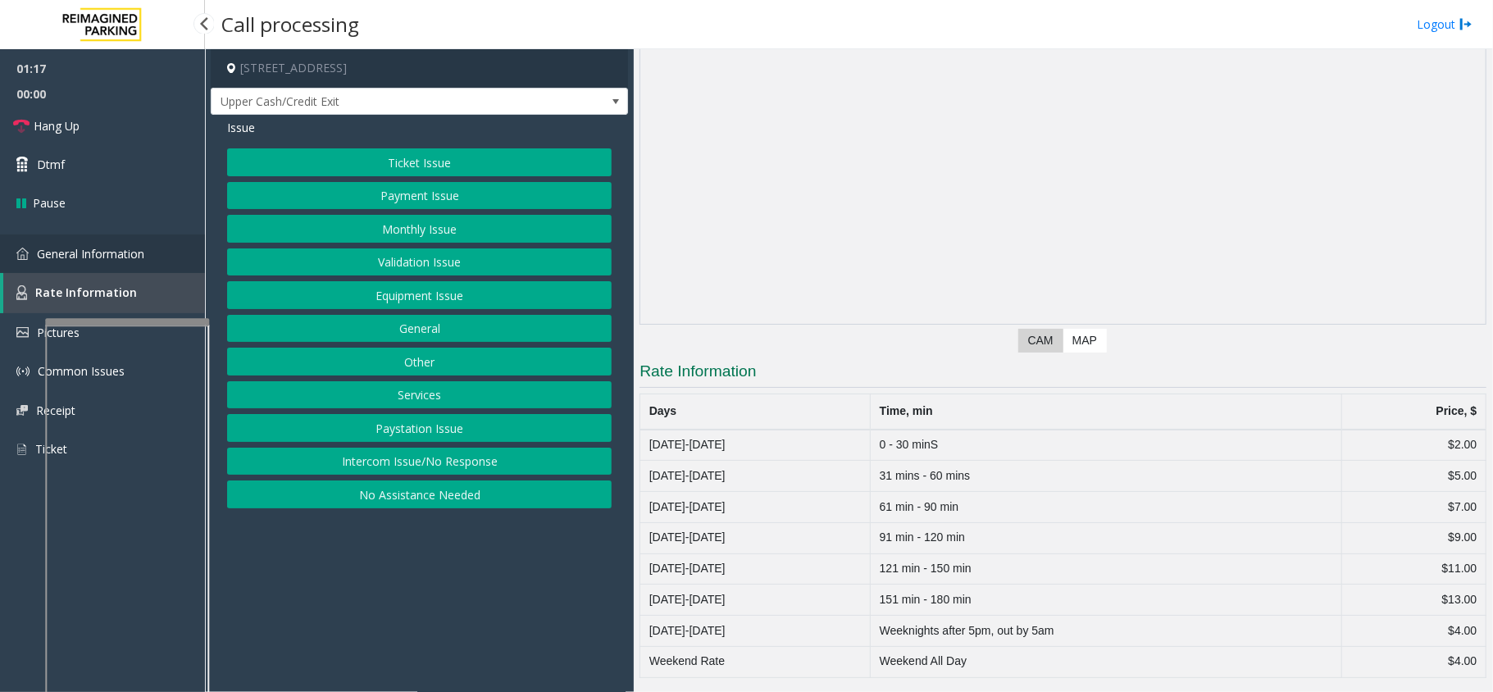
click at [184, 247] on link "General Information" at bounding box center [102, 253] width 205 height 39
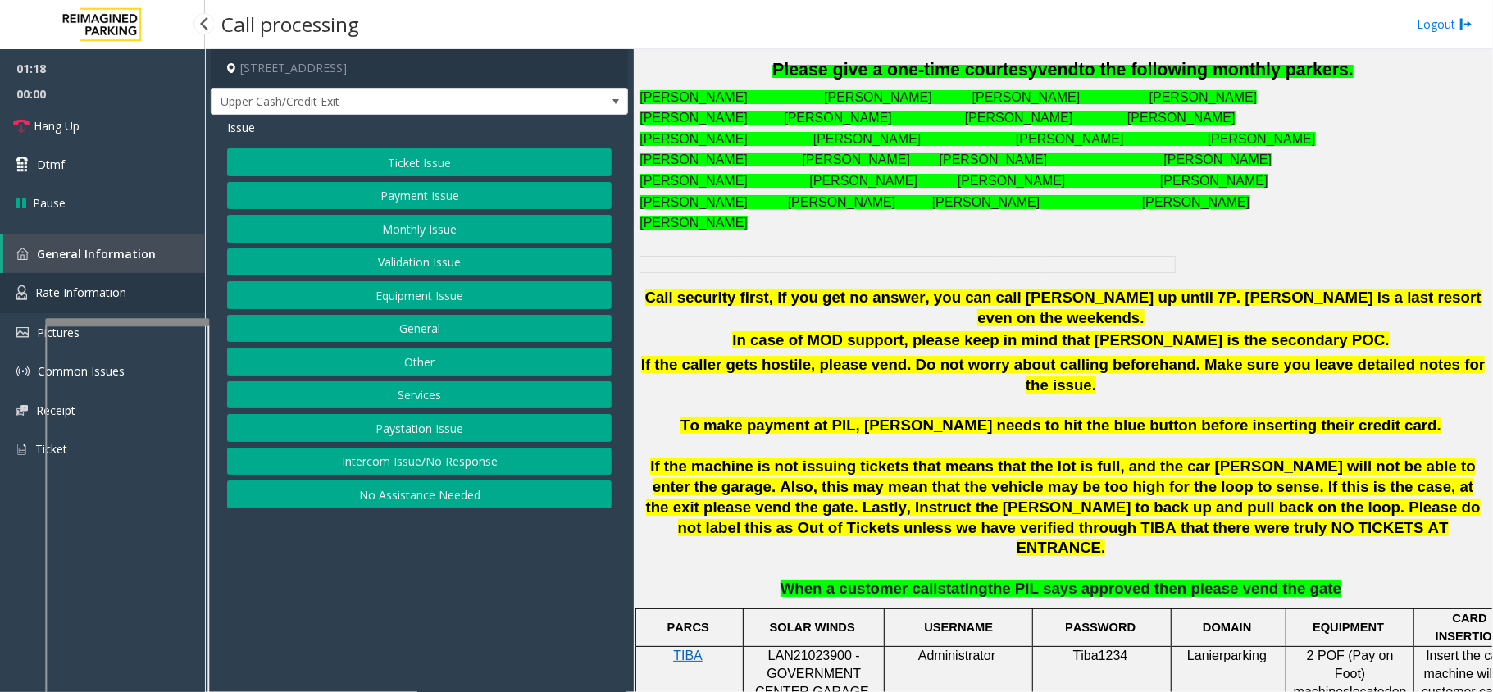
click at [171, 283] on link "Rate Information" at bounding box center [102, 293] width 205 height 40
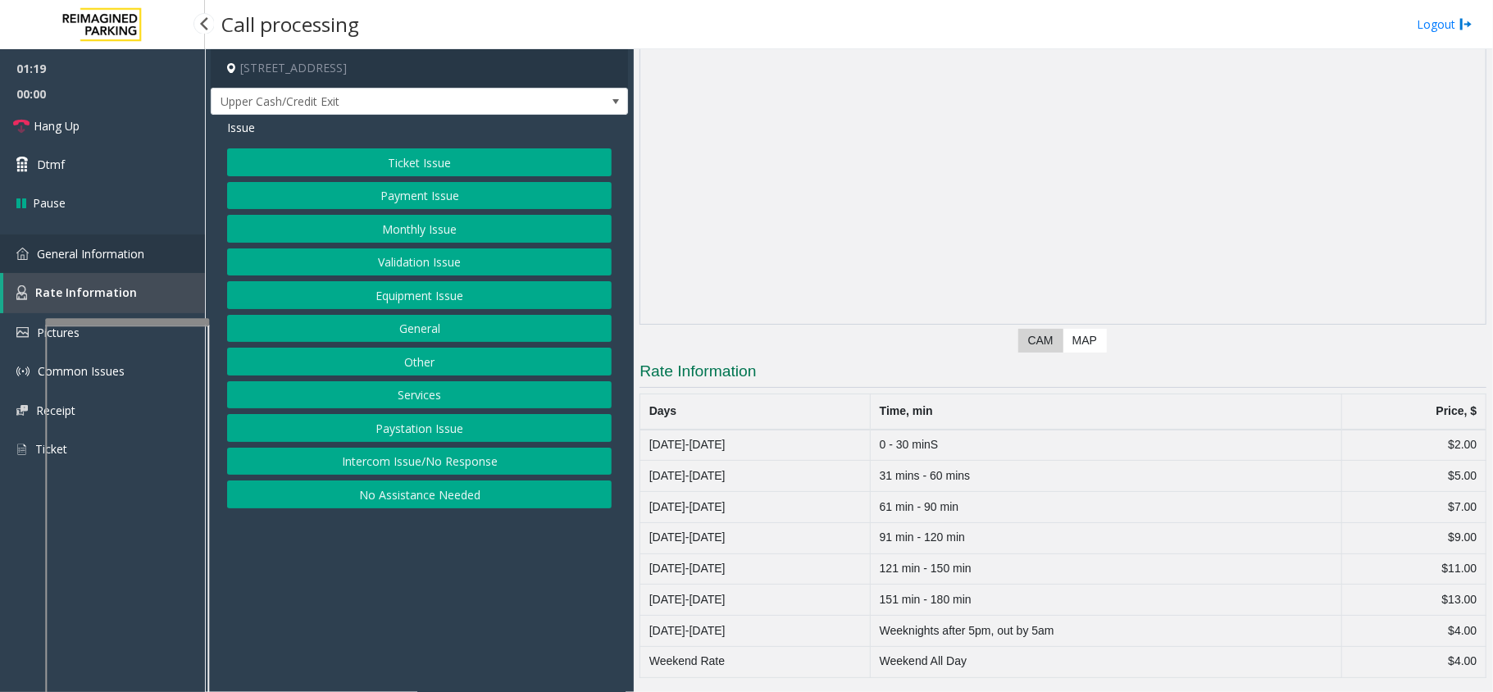
click at [195, 254] on link "General Information" at bounding box center [102, 253] width 205 height 39
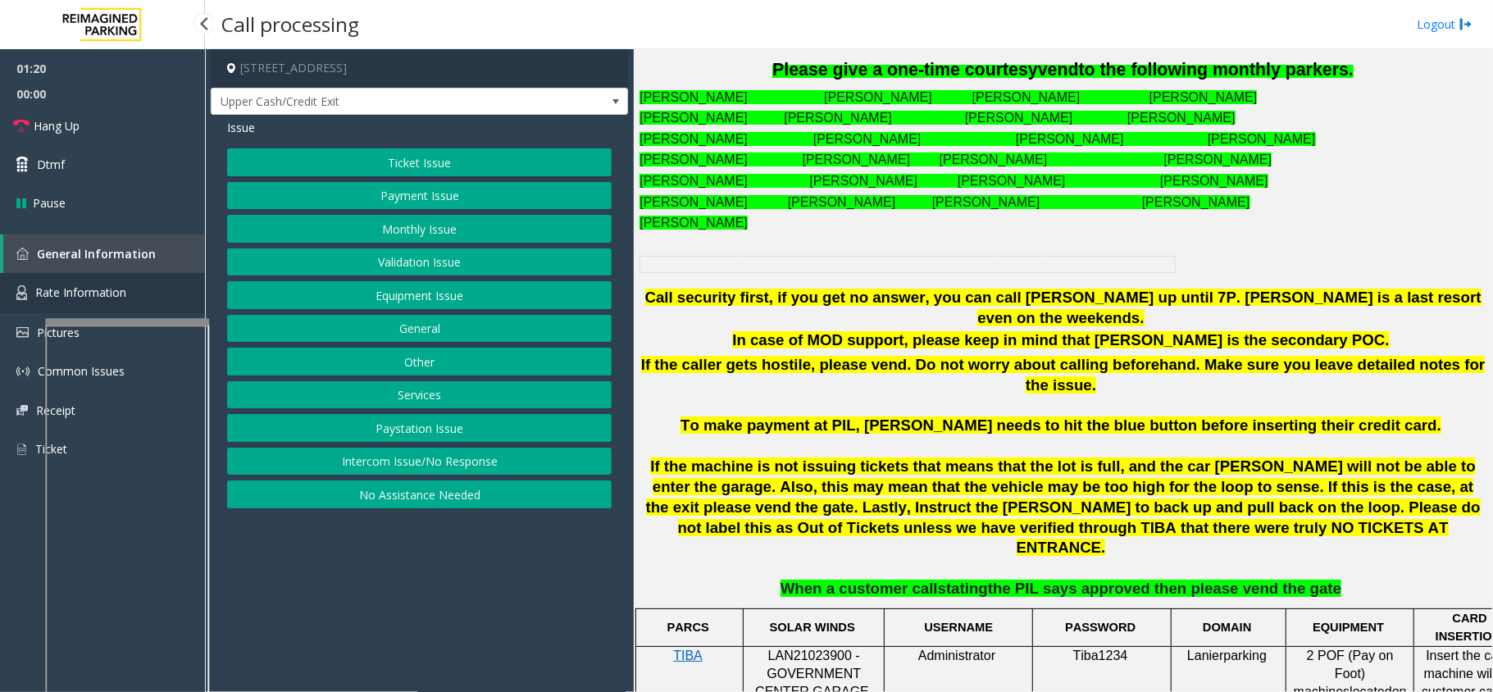
click at [190, 308] on link "Rate Information" at bounding box center [102, 293] width 205 height 40
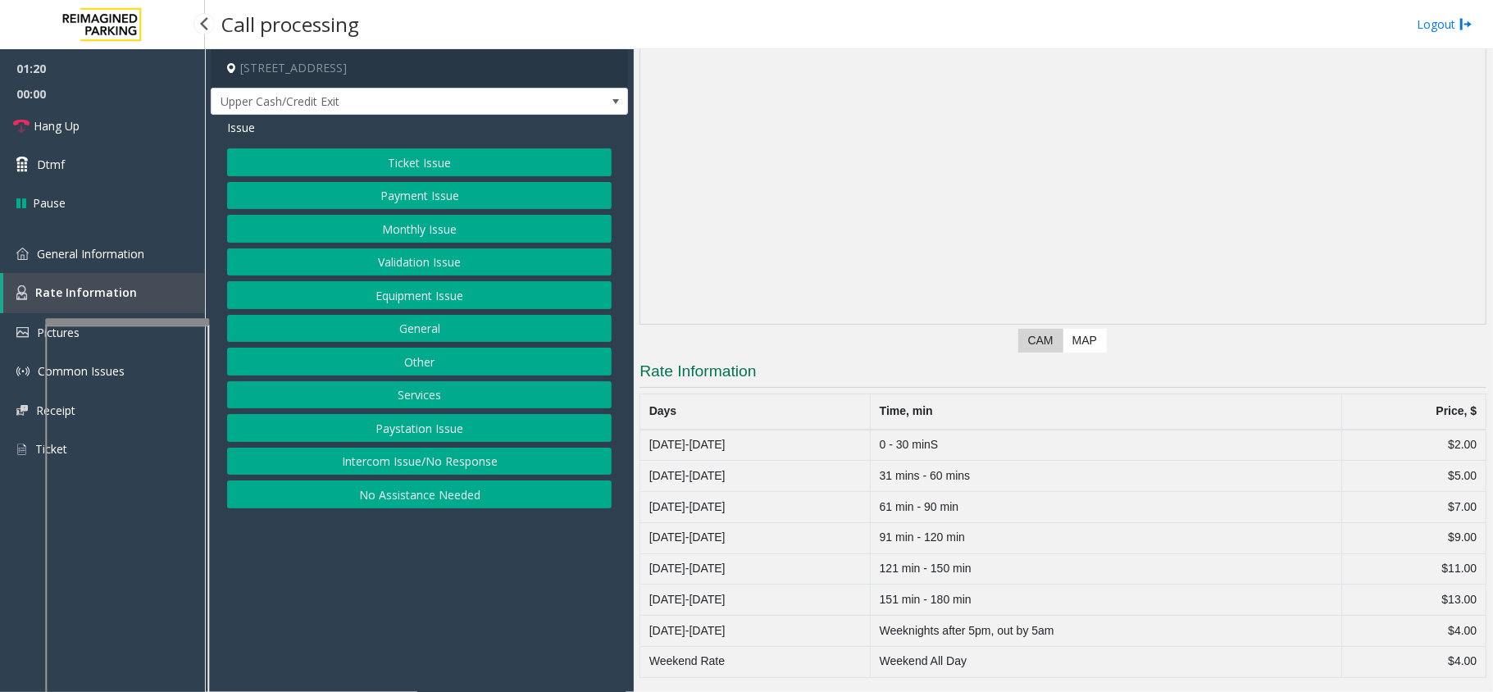
click at [195, 224] on div "01:20 00:00 Hang Up Dtmf Pause General Information Rate Information Pictures Co…" at bounding box center [102, 265] width 205 height 433
click at [190, 253] on link "General Information" at bounding box center [102, 253] width 205 height 39
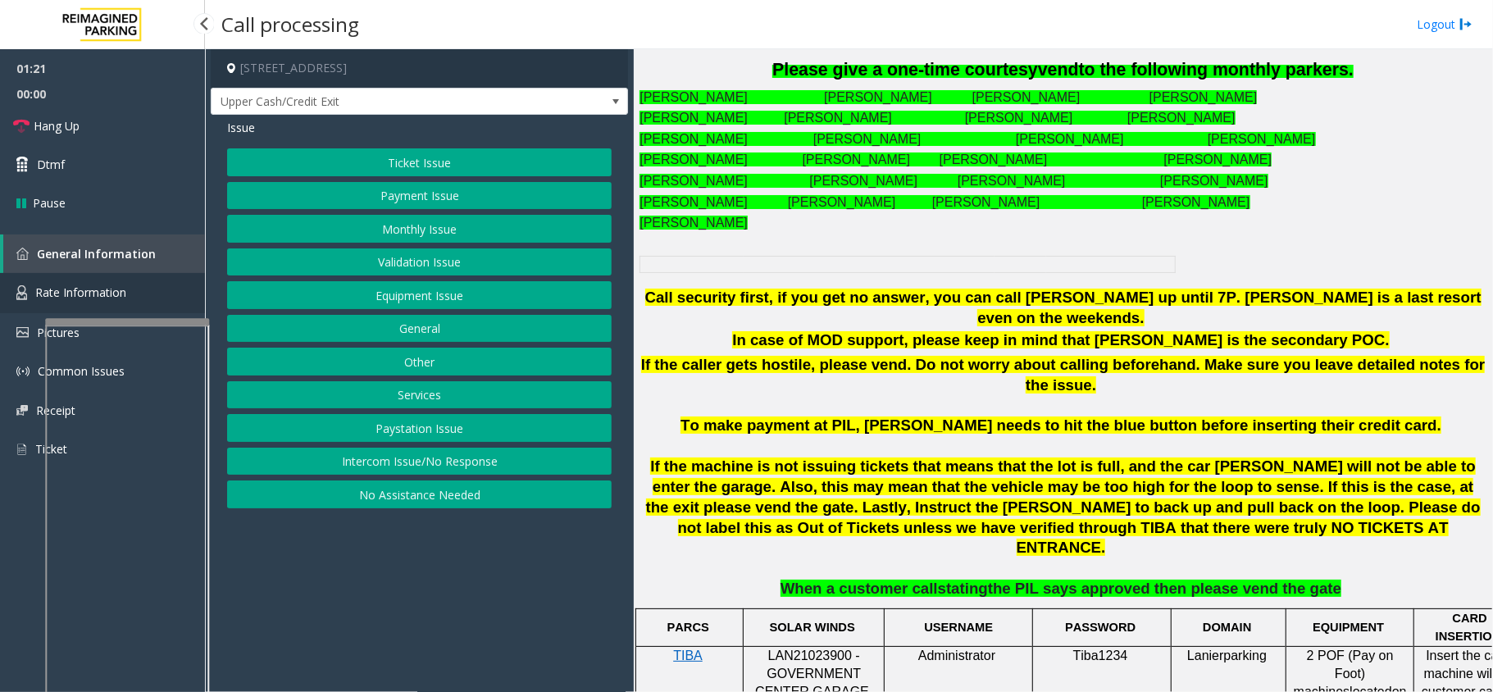
click at [190, 280] on link "Rate Information" at bounding box center [102, 293] width 205 height 40
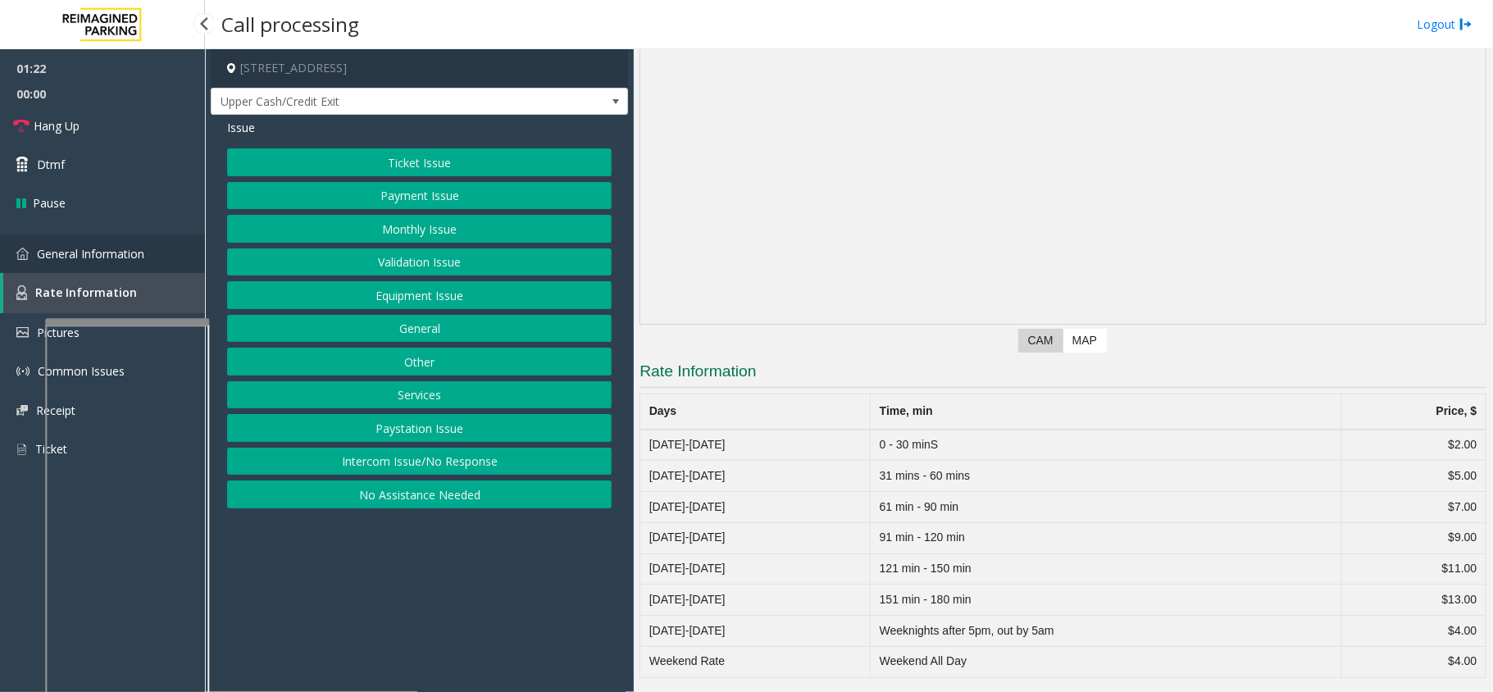
click at [182, 248] on link "General Information" at bounding box center [102, 253] width 205 height 39
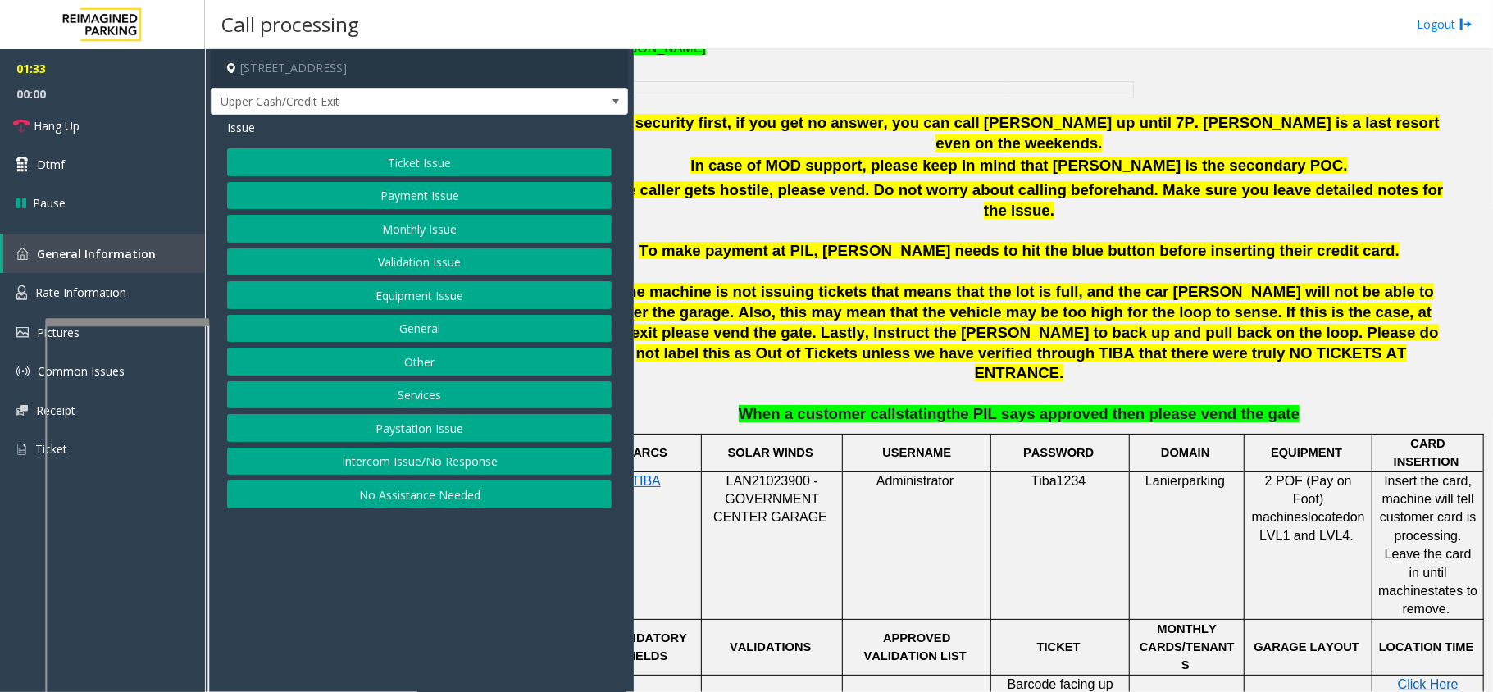
scroll to position [831, 0]
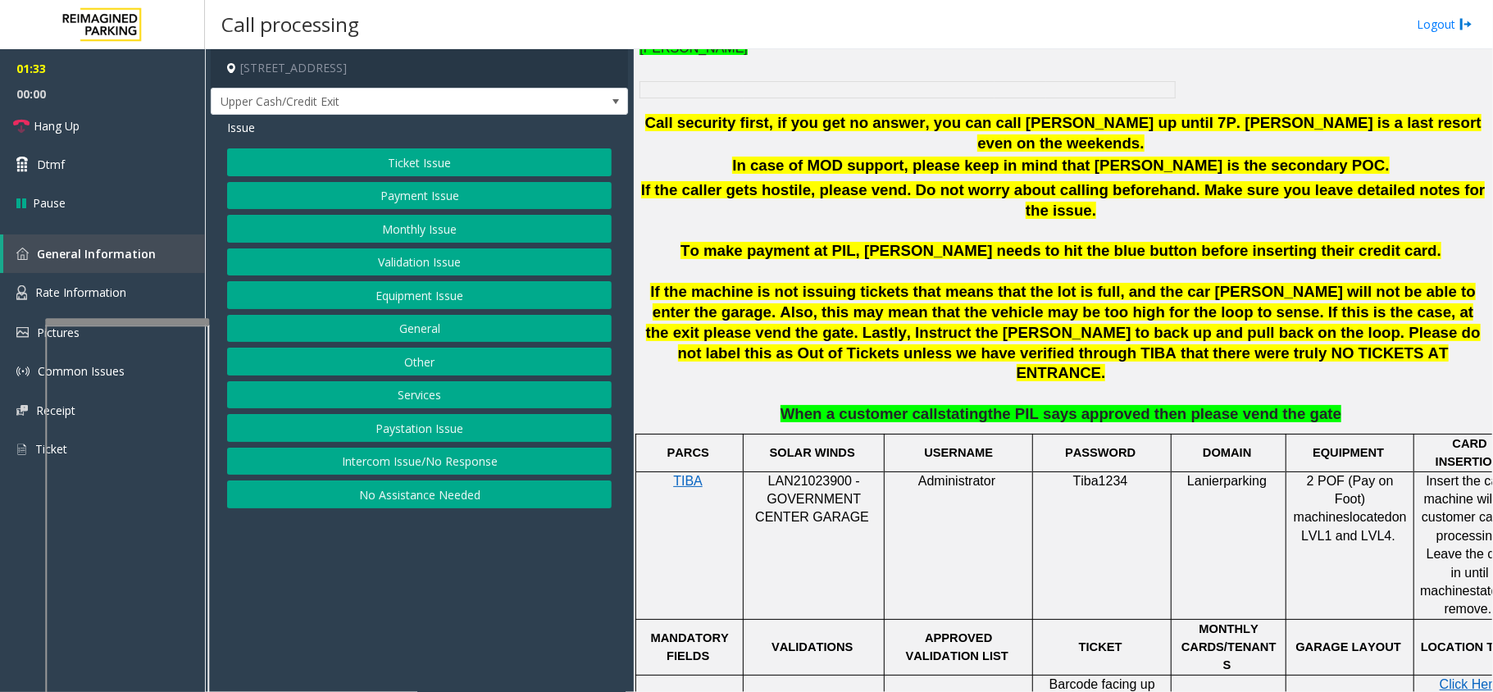
click at [863, 495] on td "LAN21023900 - GOVERNMENT CENTER GARAGE" at bounding box center [814, 545] width 141 height 148
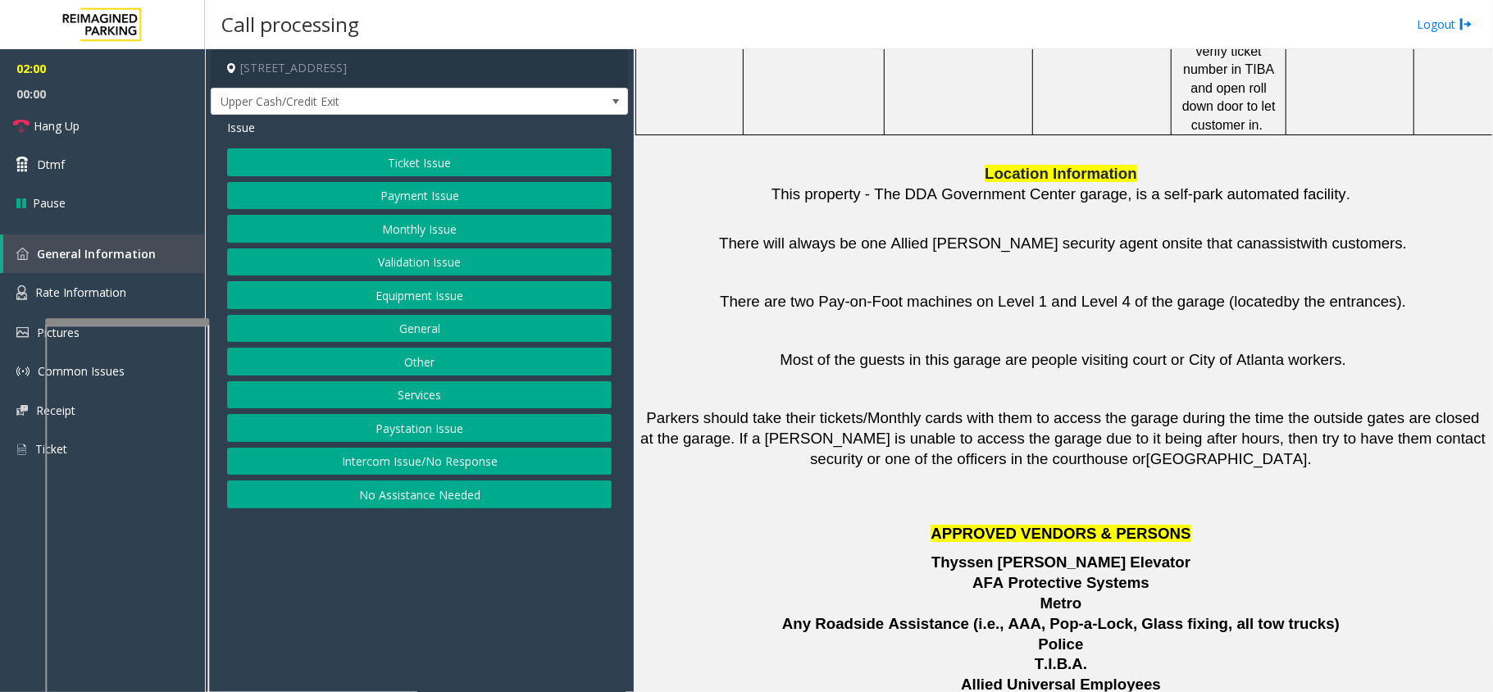
scroll to position [1705, 0]
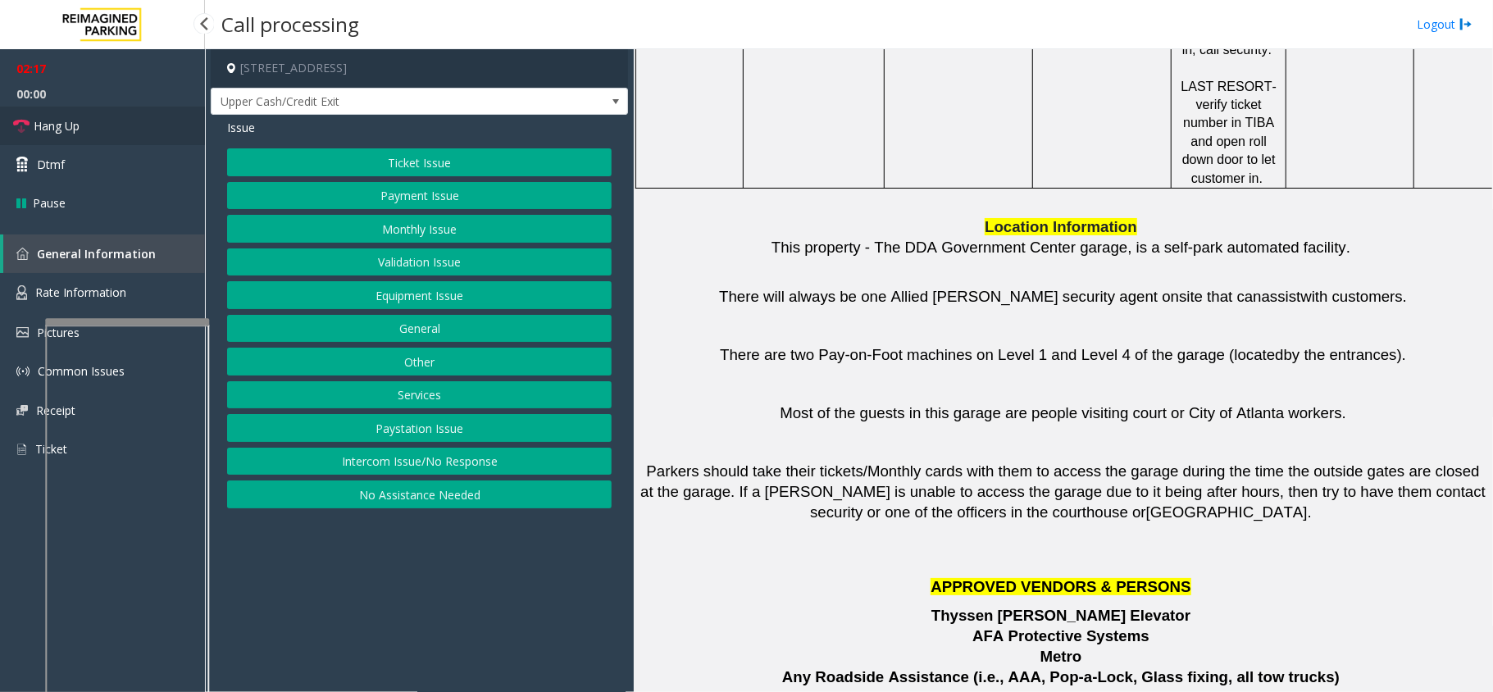
click at [66, 129] on span "Hang Up" at bounding box center [57, 125] width 46 height 17
click at [392, 285] on button "Equipment Issue" at bounding box center [419, 295] width 385 height 28
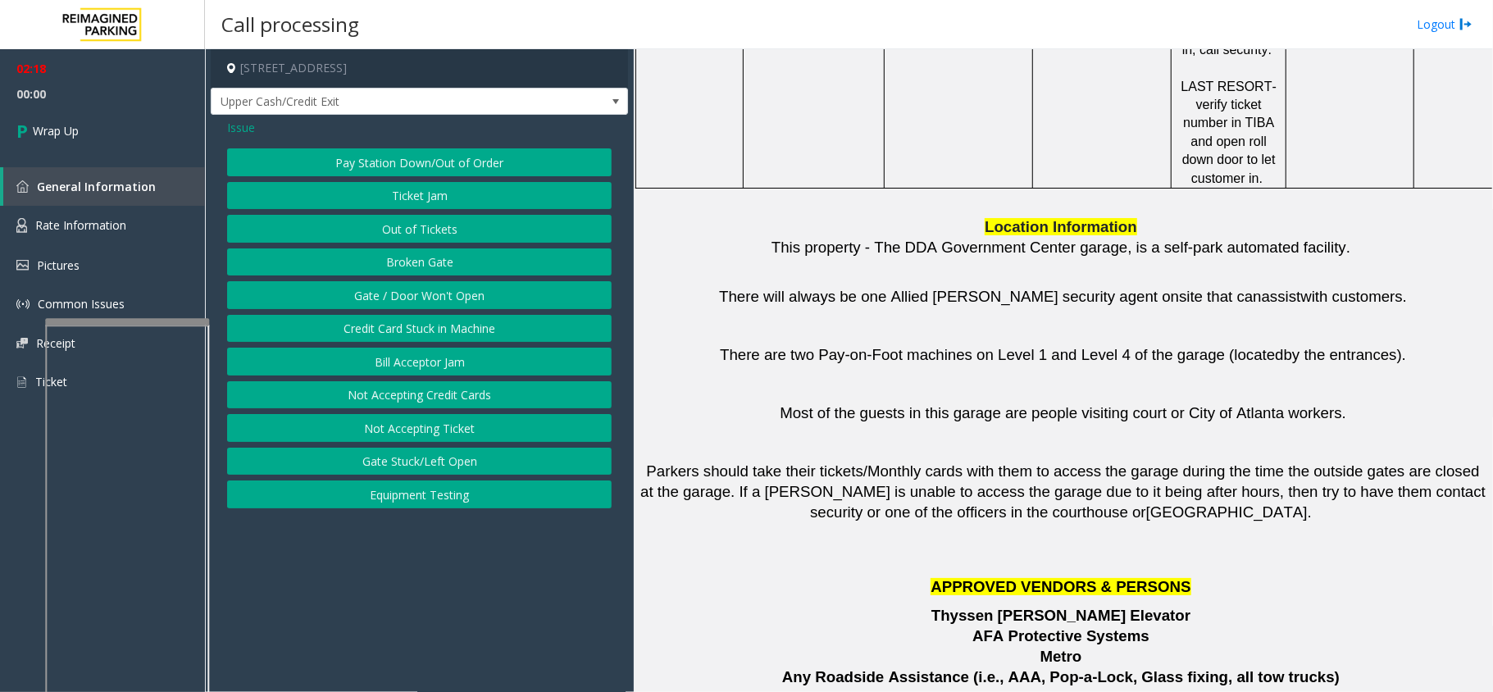
click at [392, 285] on button "Gate / Door Won't Open" at bounding box center [419, 295] width 385 height 28
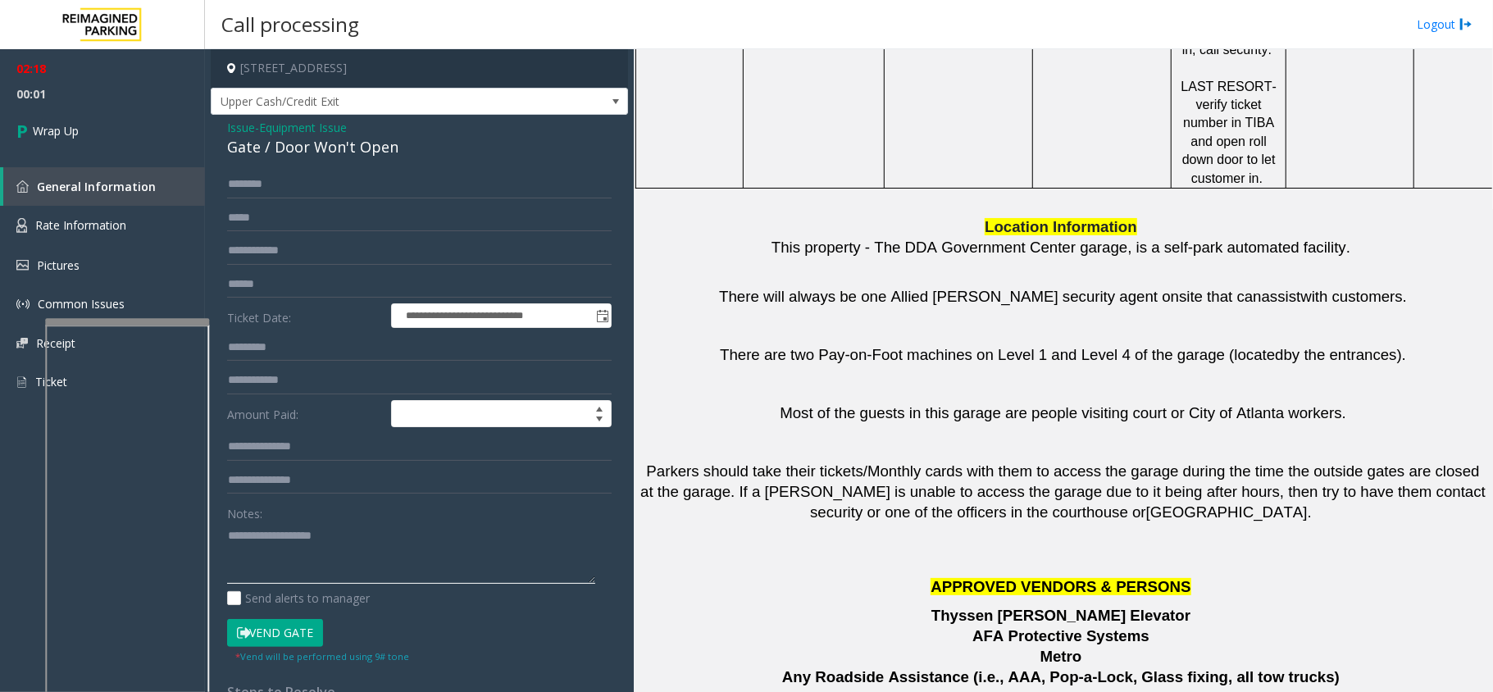
click at [309, 531] on textarea at bounding box center [411, 552] width 368 height 61
click at [303, 148] on div "Gate / Door Won't Open" at bounding box center [419, 147] width 385 height 22
click at [421, 567] on textarea at bounding box center [411, 552] width 368 height 61
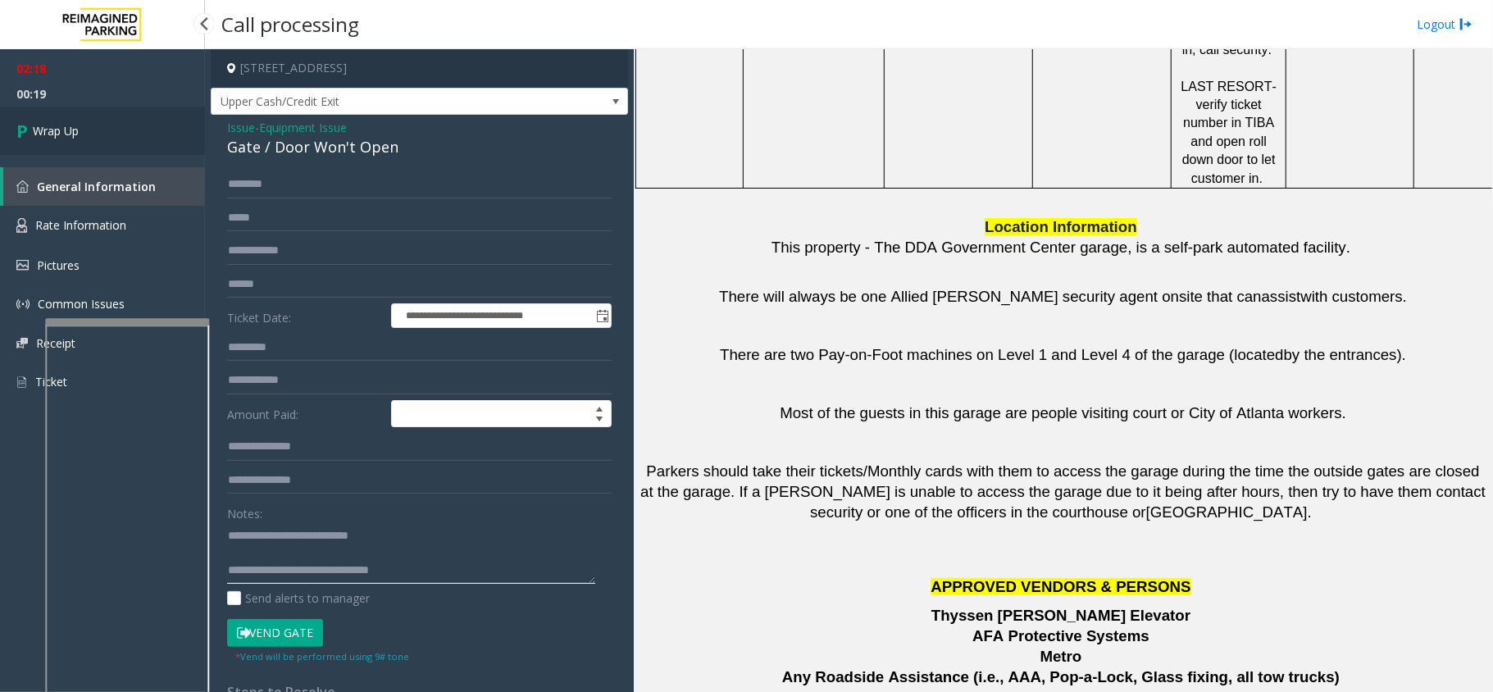
type textarea "**********"
click at [112, 148] on link "Wrap Up" at bounding box center [102, 131] width 205 height 48
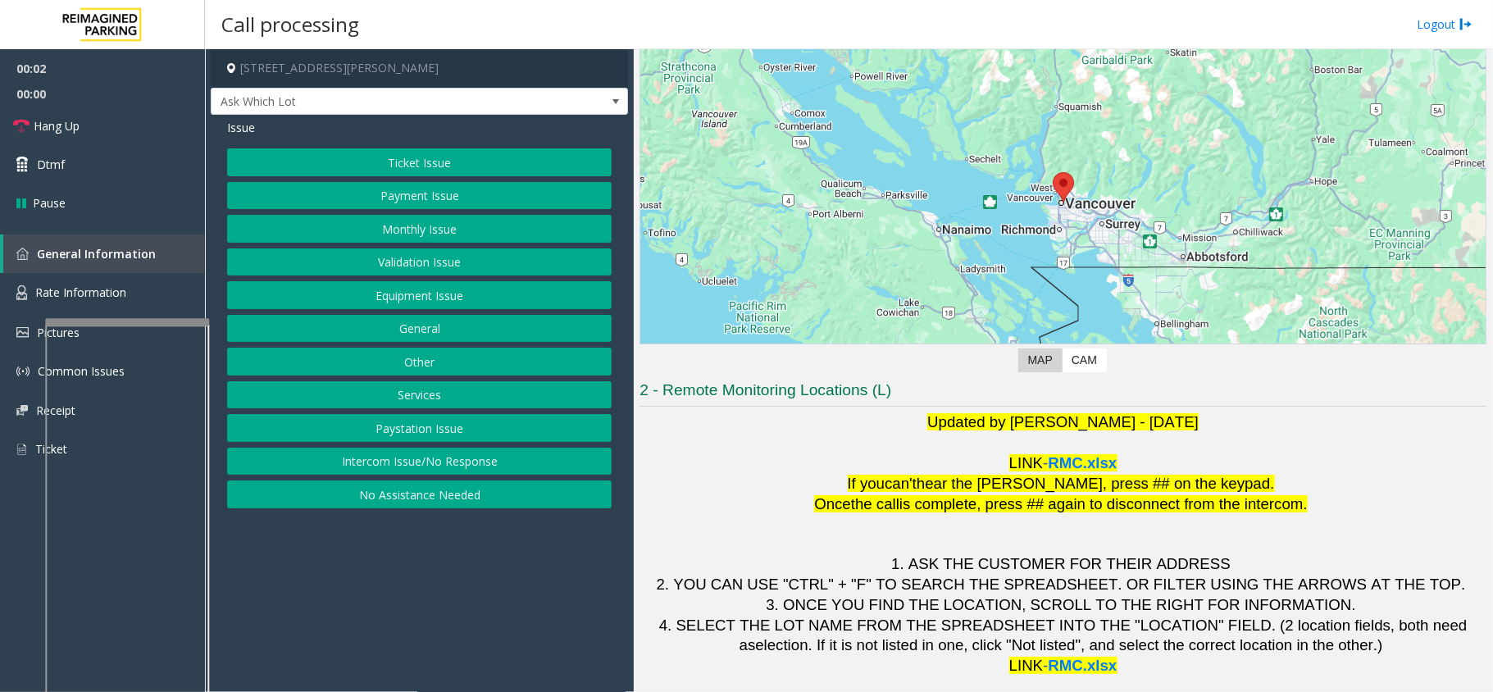
scroll to position [115, 0]
click at [390, 259] on button "Validation Issue" at bounding box center [419, 262] width 385 height 28
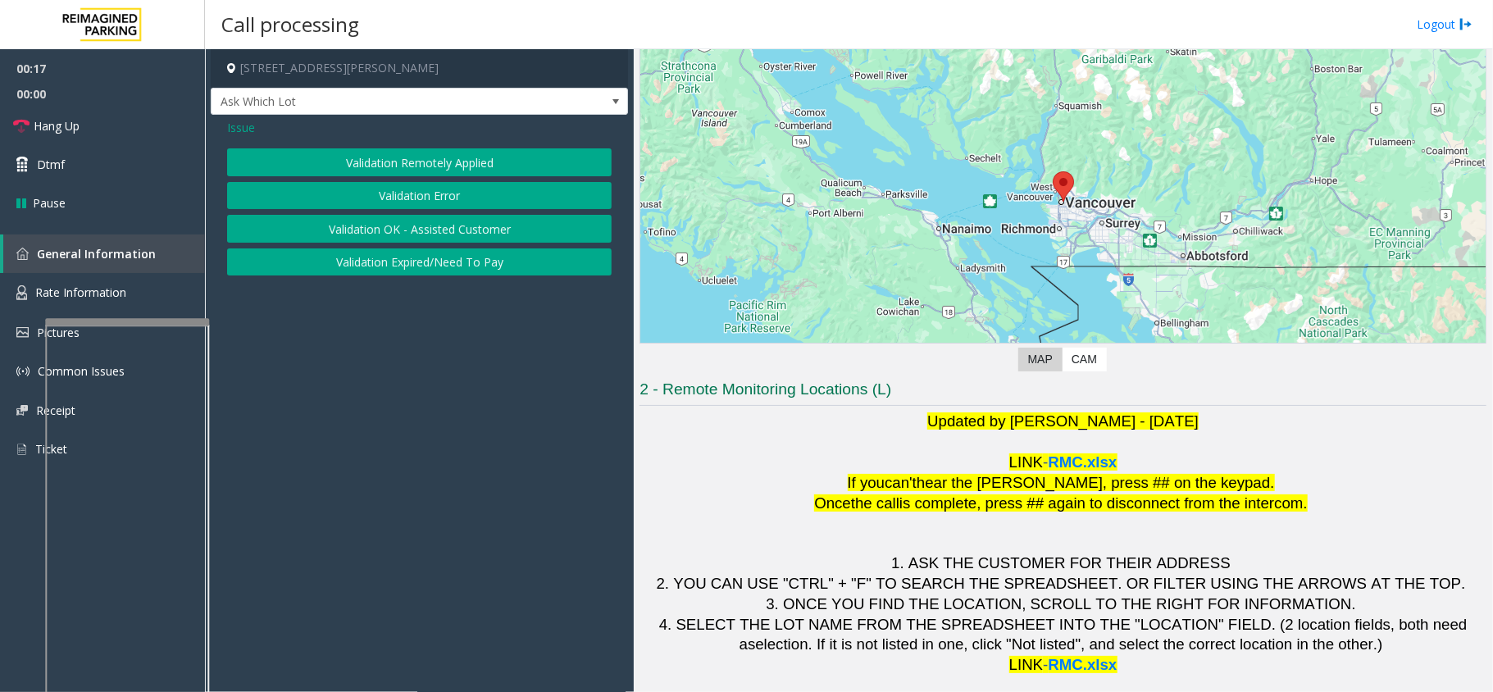
click at [423, 176] on button "Validation Remotely Applied" at bounding box center [419, 162] width 385 height 28
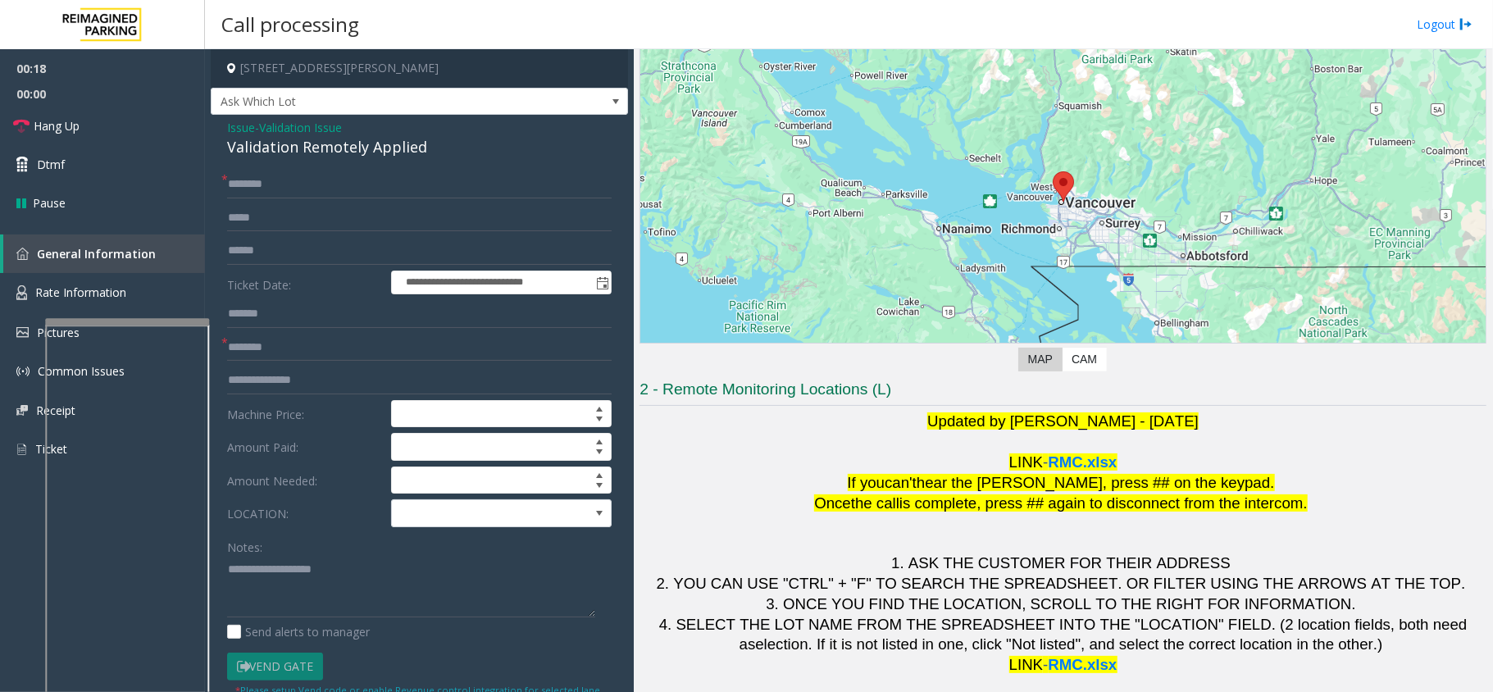
click at [287, 128] on span "Validation Issue" at bounding box center [300, 127] width 83 height 17
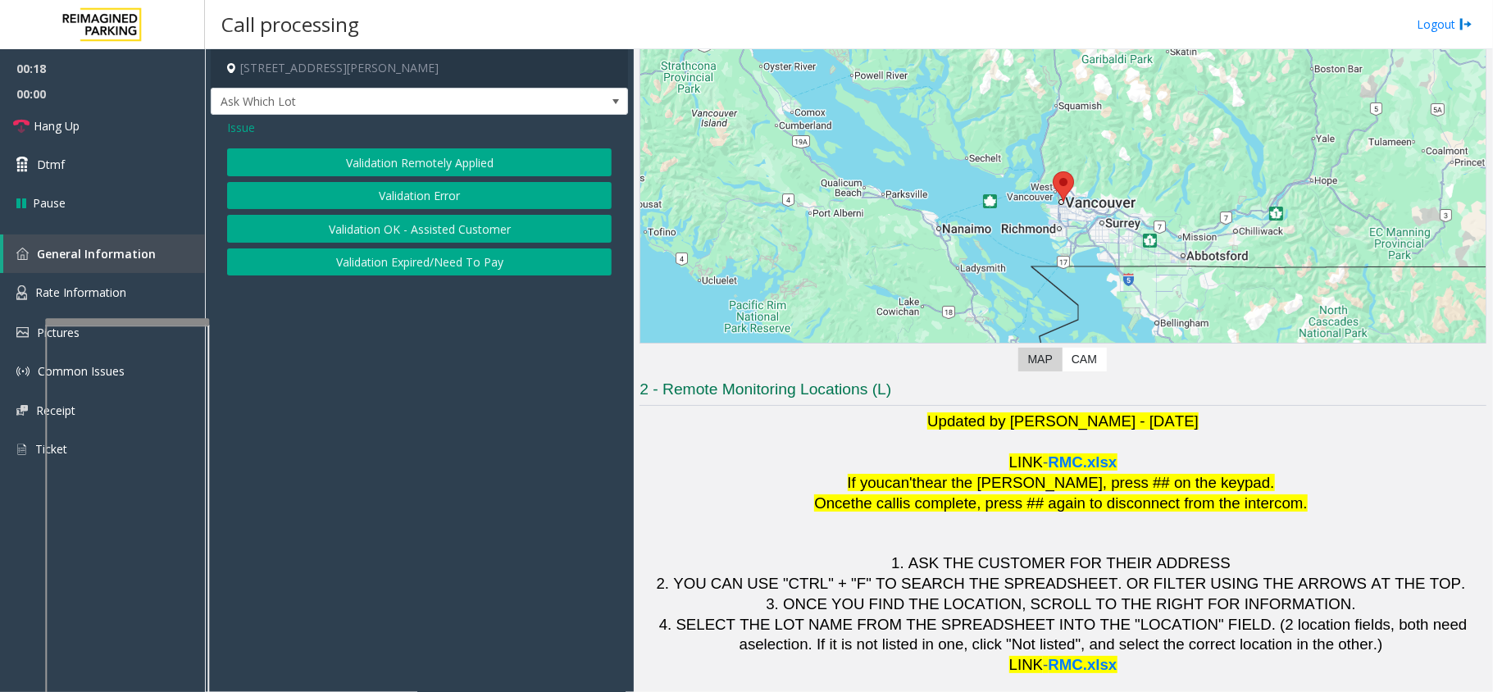
click at [371, 194] on button "Validation Error" at bounding box center [419, 196] width 385 height 28
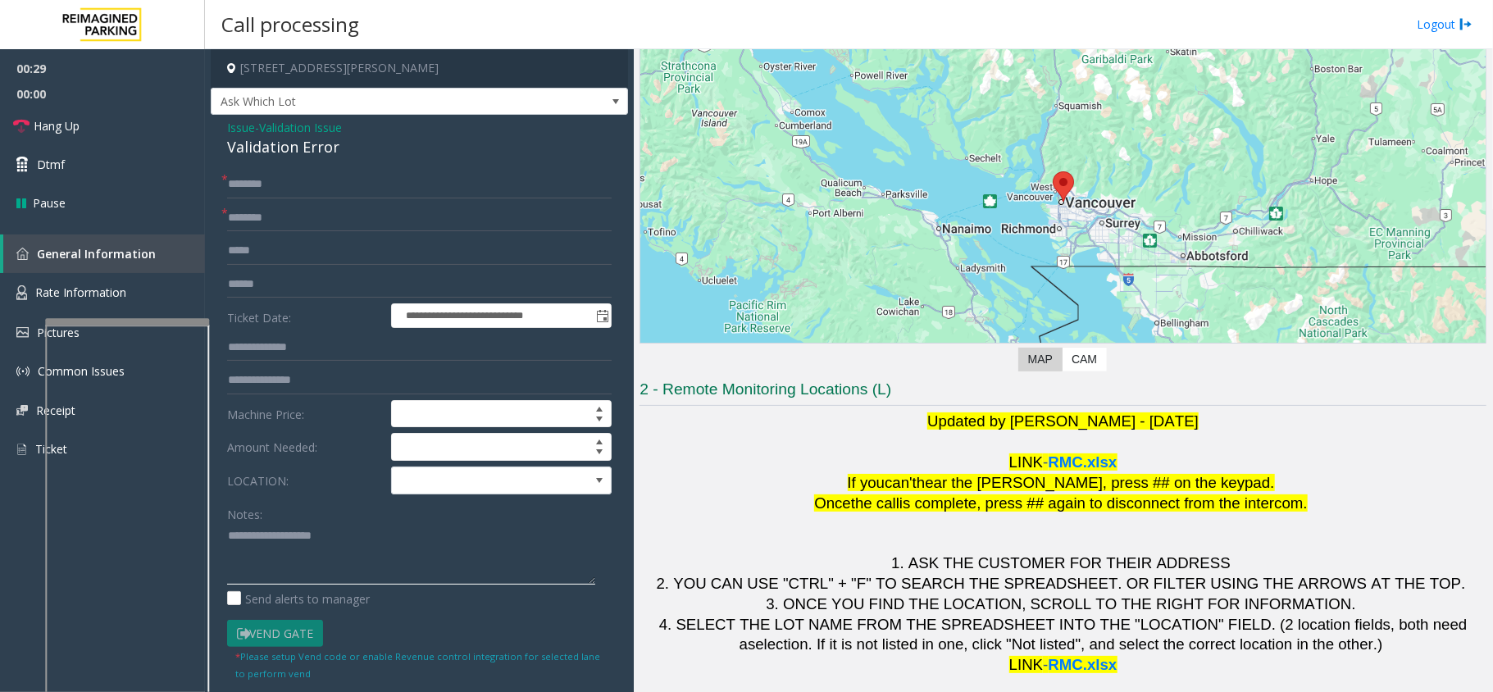
drag, startPoint x: 559, startPoint y: 564, endPoint x: 565, endPoint y: 630, distance: 66.7
click at [565, 630] on form "**********" at bounding box center [419, 426] width 385 height 511
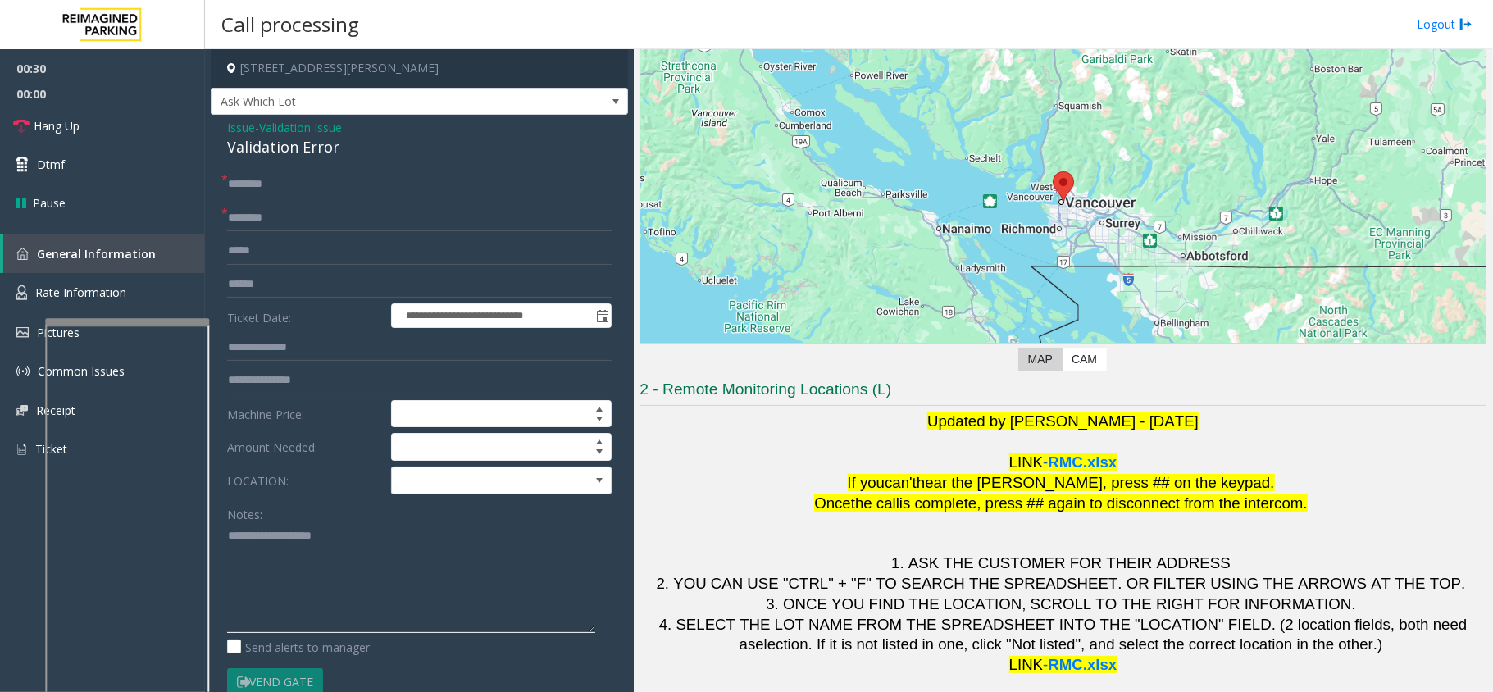
drag, startPoint x: 579, startPoint y: 576, endPoint x: 590, endPoint y: 627, distance: 52.9
click at [590, 627] on textarea at bounding box center [411, 578] width 368 height 110
click at [523, 489] on span at bounding box center [479, 480] width 175 height 26
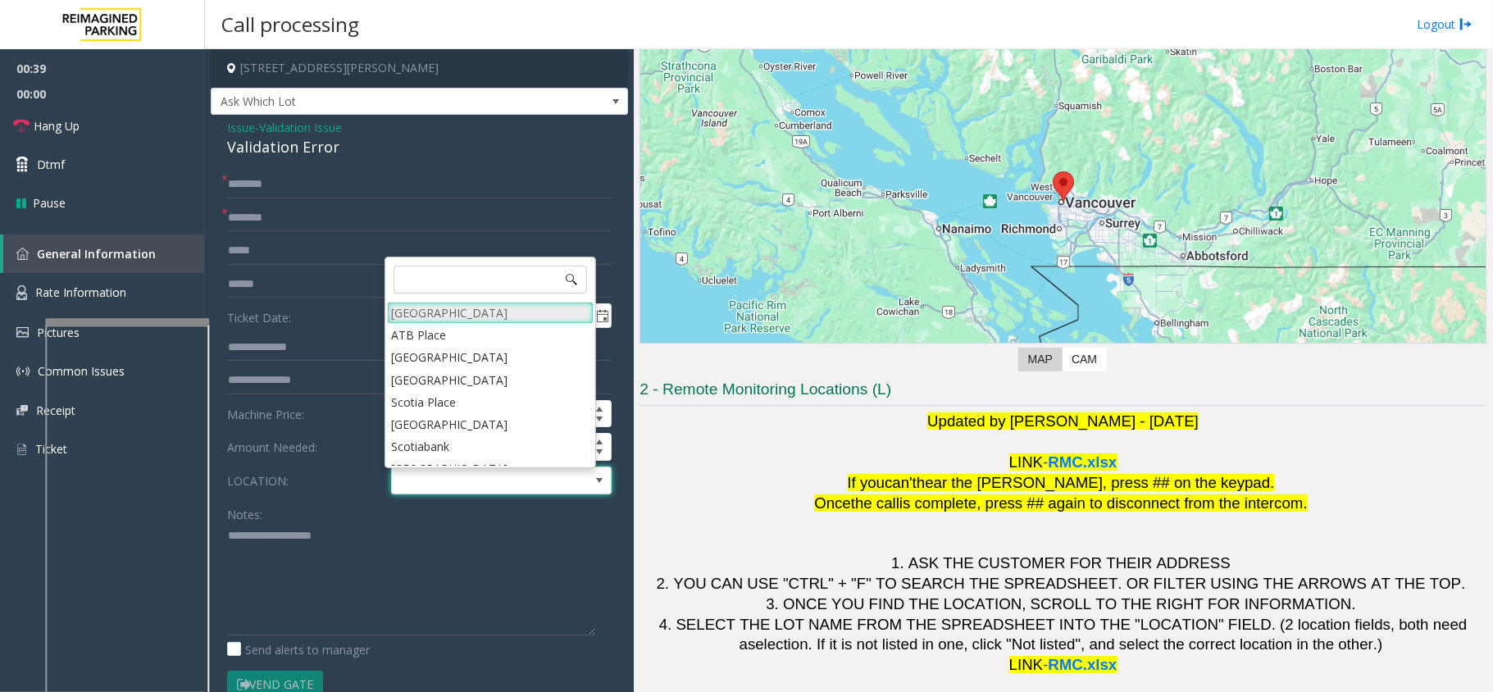
click at [543, 315] on Village "[GEOGRAPHIC_DATA]" at bounding box center [490, 313] width 207 height 22
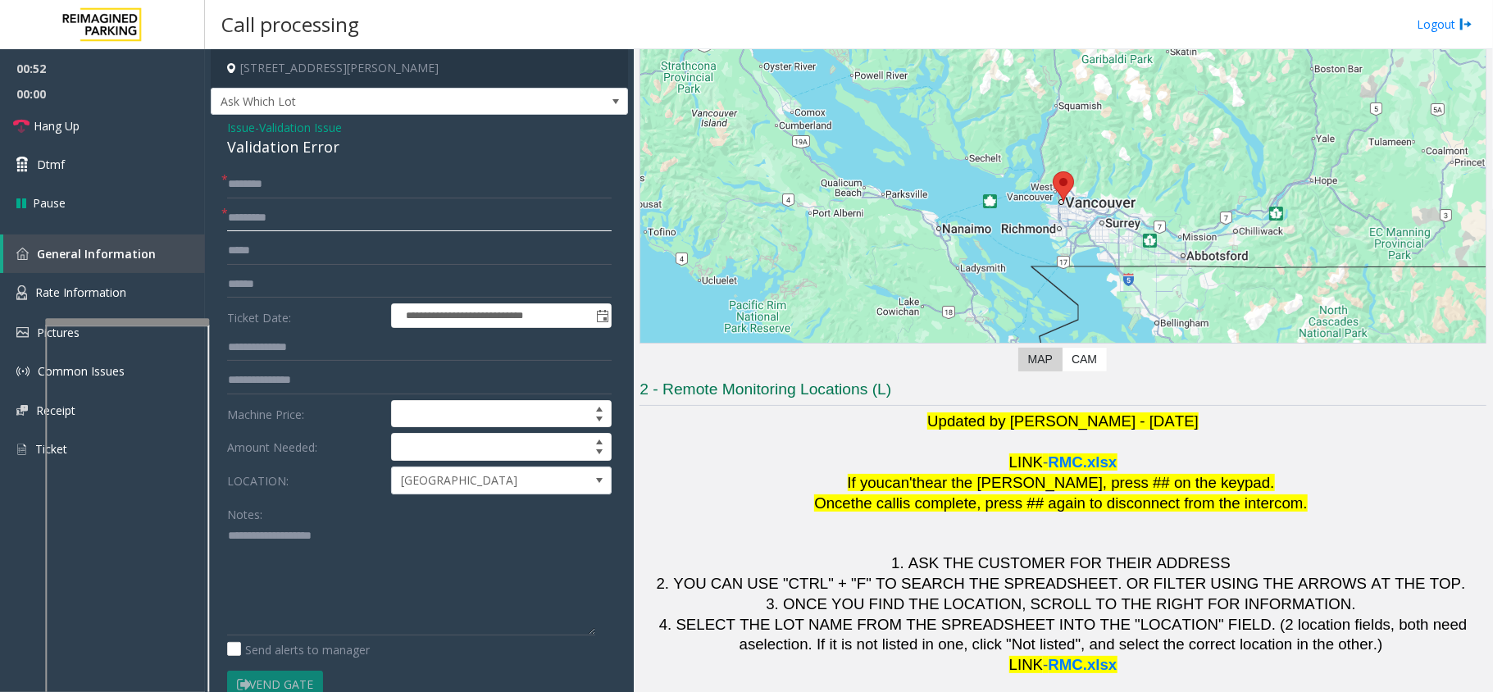
type input "*********"
click at [293, 539] on textarea at bounding box center [411, 579] width 368 height 112
click at [285, 529] on textarea at bounding box center [411, 579] width 368 height 112
click at [289, 535] on textarea at bounding box center [411, 579] width 368 height 112
click at [312, 529] on textarea at bounding box center [411, 579] width 368 height 112
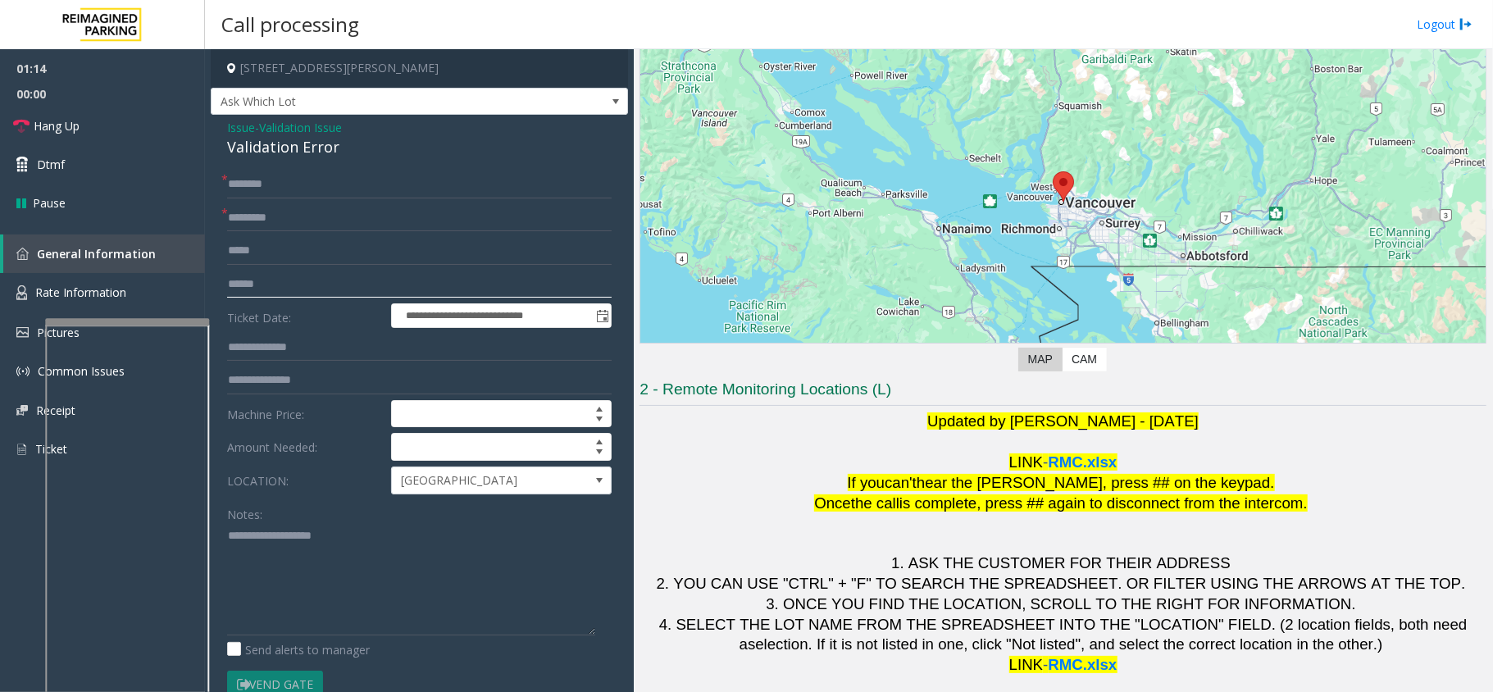
click at [282, 282] on input "text" at bounding box center [419, 285] width 385 height 28
click at [410, 541] on textarea at bounding box center [411, 579] width 368 height 112
click at [277, 139] on div "Validation Error" at bounding box center [419, 147] width 385 height 22
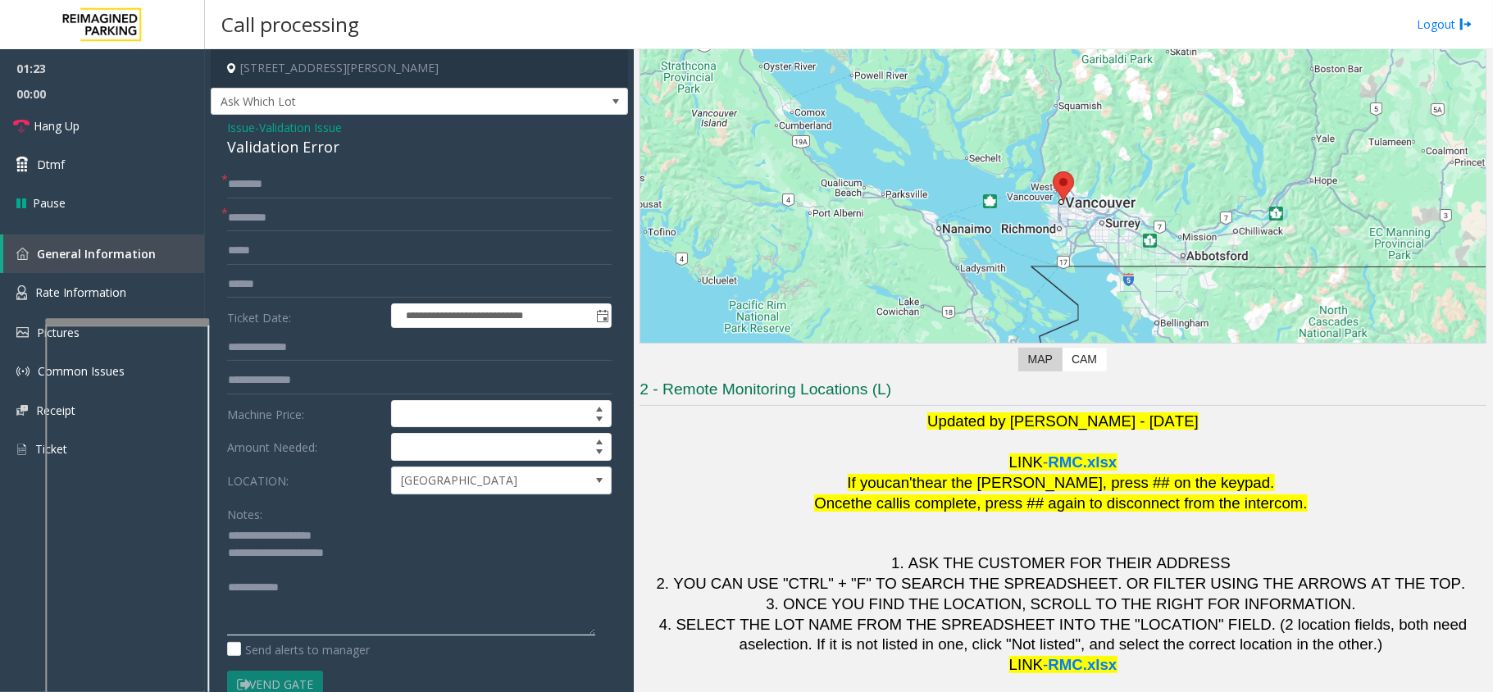
type textarea "**********"
click at [262, 290] on input "text" at bounding box center [419, 285] width 385 height 28
click at [339, 295] on input "text" at bounding box center [419, 285] width 385 height 28
type input "*******"
click at [328, 585] on textarea at bounding box center [411, 579] width 368 height 112
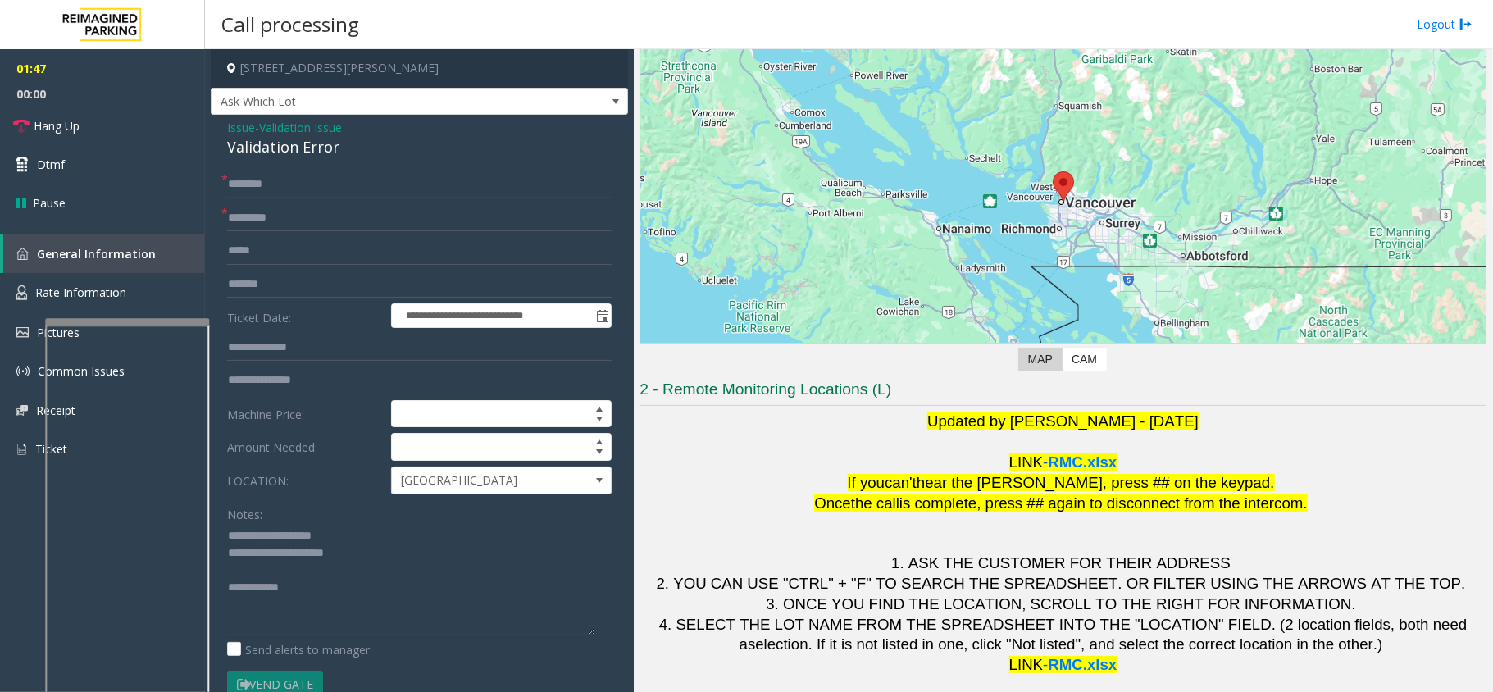
click at [315, 190] on input "text" at bounding box center [419, 185] width 385 height 28
type input "*****"
type textarea "**********"
click at [133, 119] on link "Hang Up" at bounding box center [102, 126] width 205 height 39
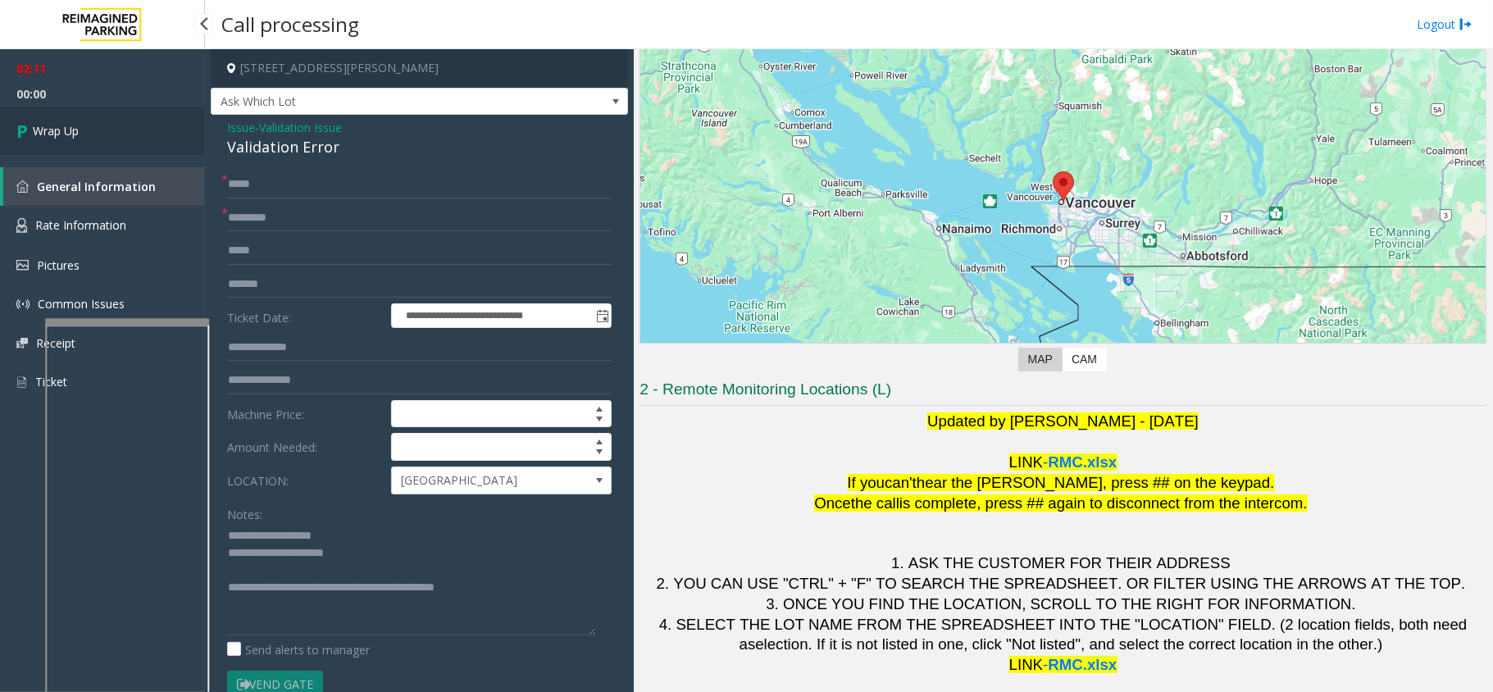
click at [133, 119] on link "Wrap Up" at bounding box center [102, 131] width 205 height 48
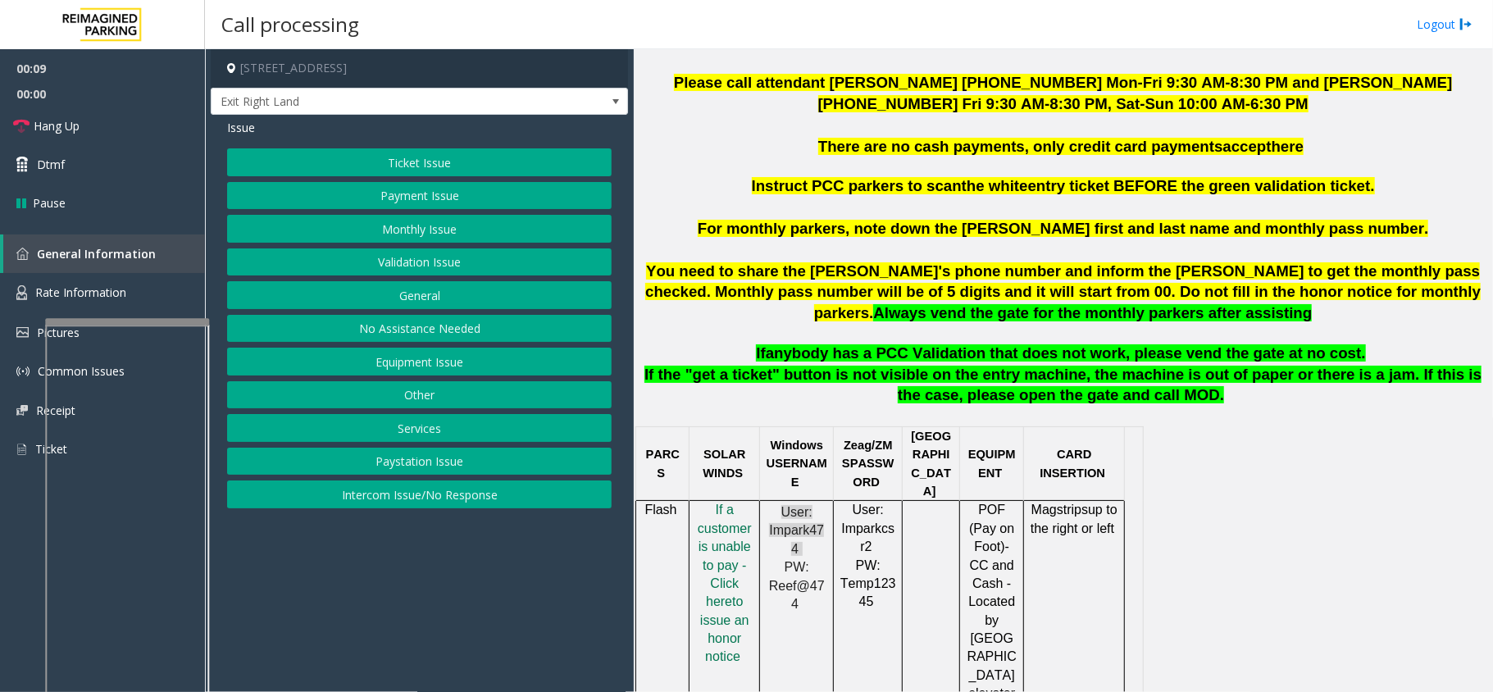
scroll to position [656, 0]
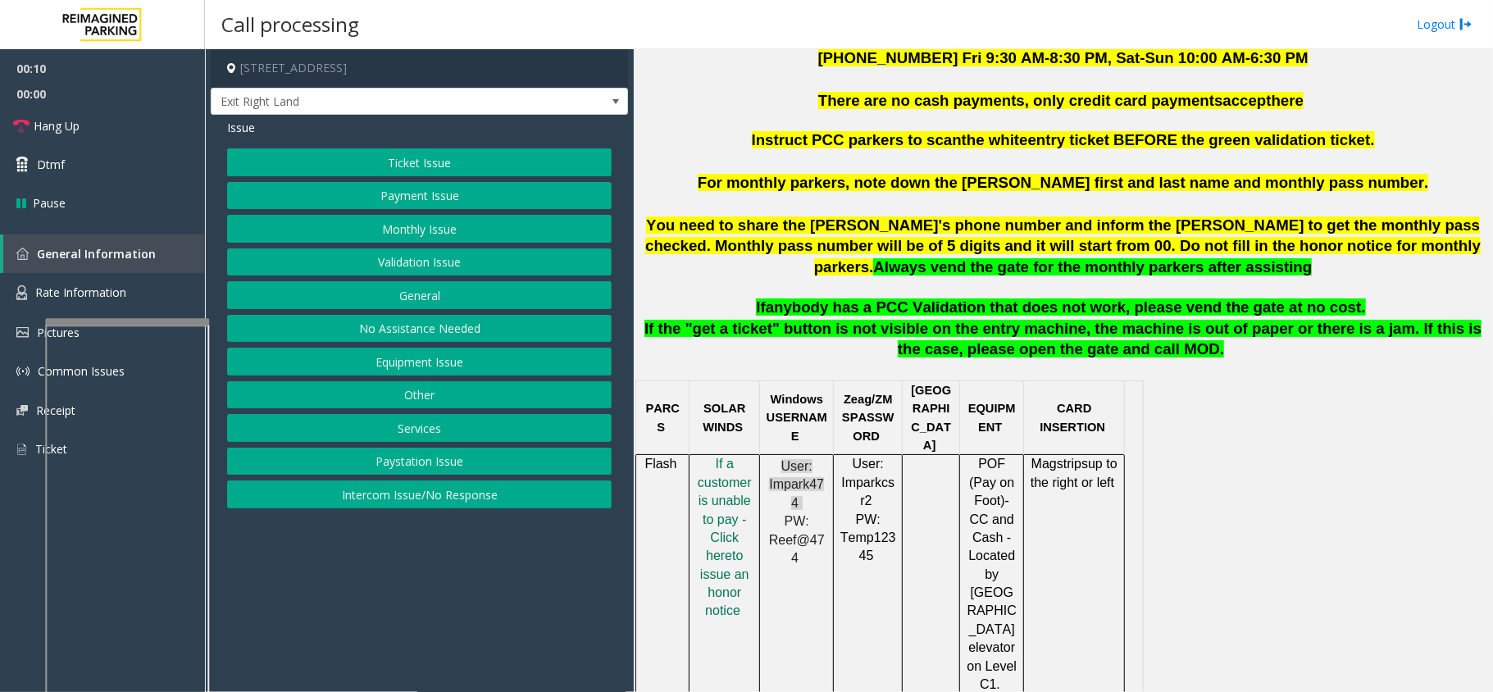
click at [692, 499] on div at bounding box center [689, 593] width 6 height 276
click at [723, 489] on span "f a customer is unable to pay - Click her" at bounding box center [725, 510] width 54 height 106
click at [424, 207] on button "Payment Issue" at bounding box center [419, 196] width 385 height 28
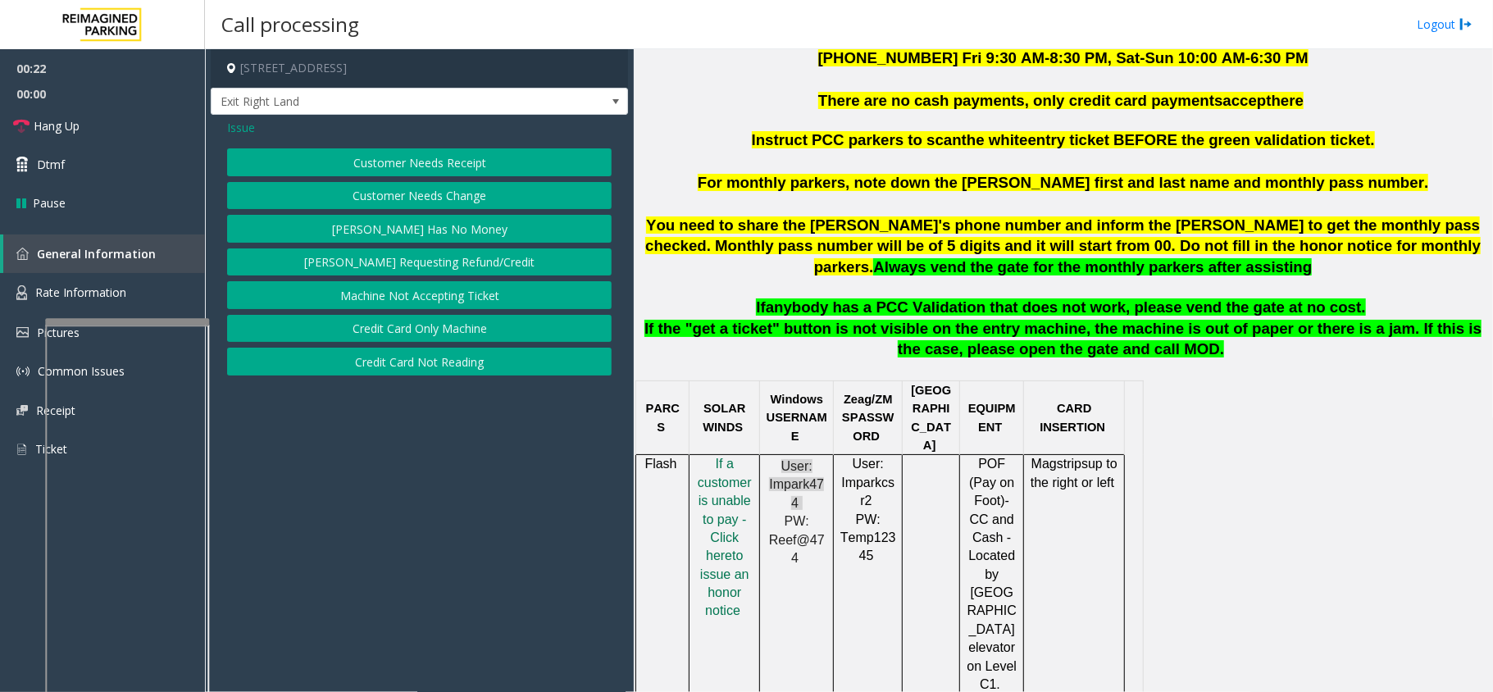
click at [437, 329] on button "Credit Card Only Machine" at bounding box center [419, 329] width 385 height 28
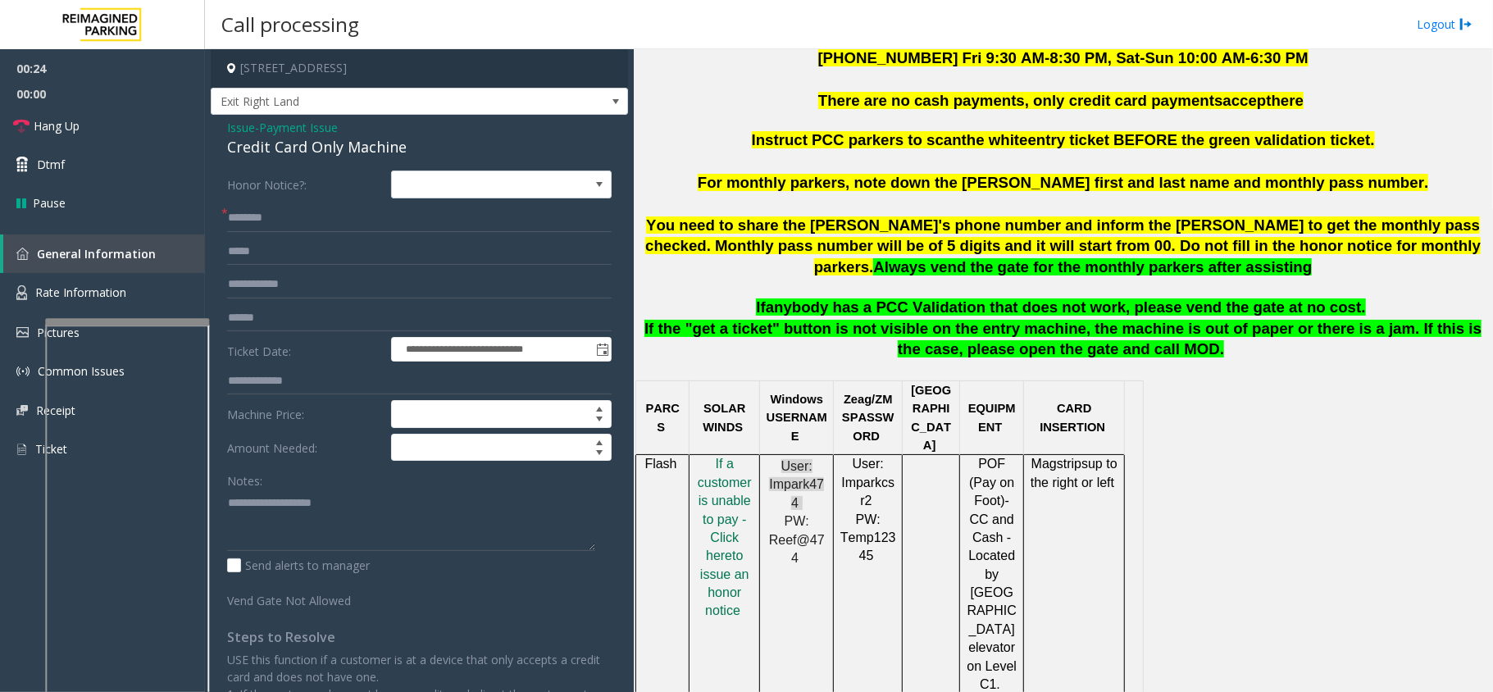
click at [271, 130] on span "Payment Issue" at bounding box center [298, 127] width 79 height 17
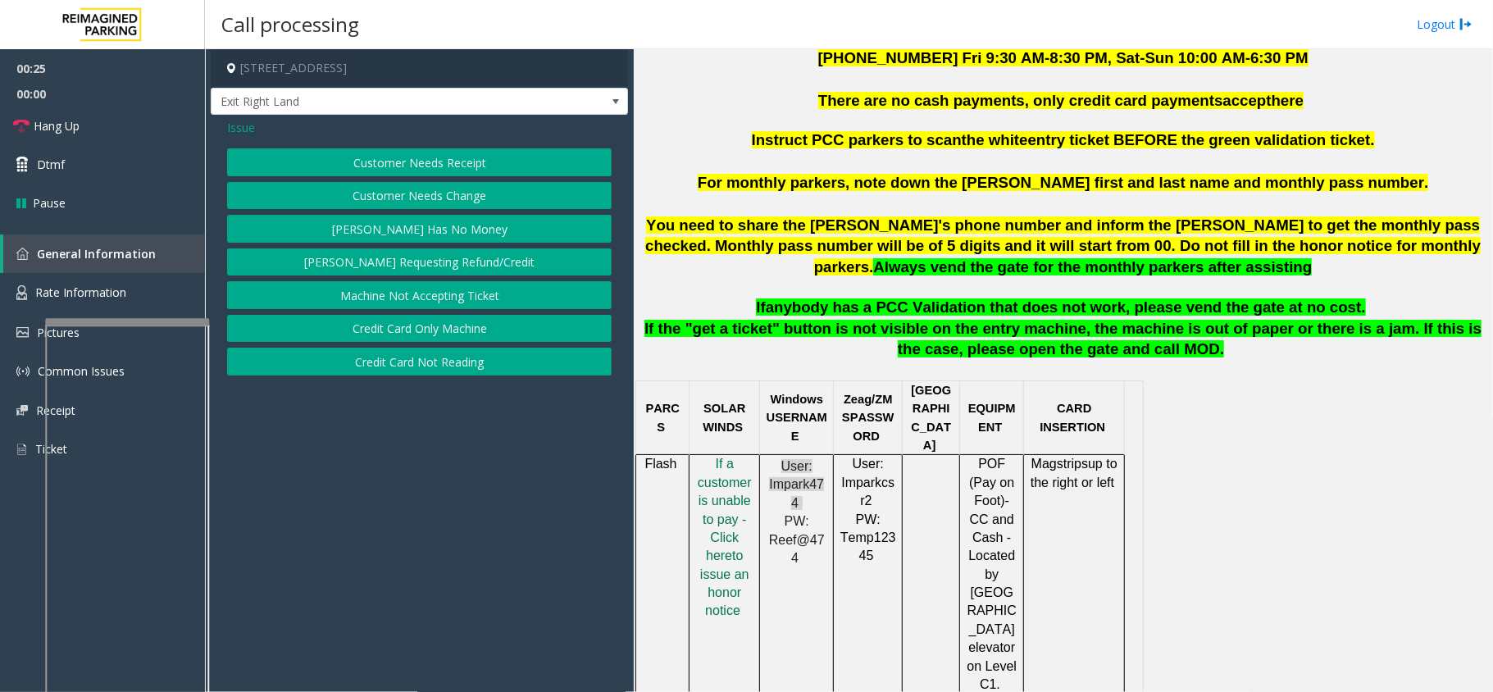
click at [427, 364] on button "Credit Card Not Reading" at bounding box center [419, 362] width 385 height 28
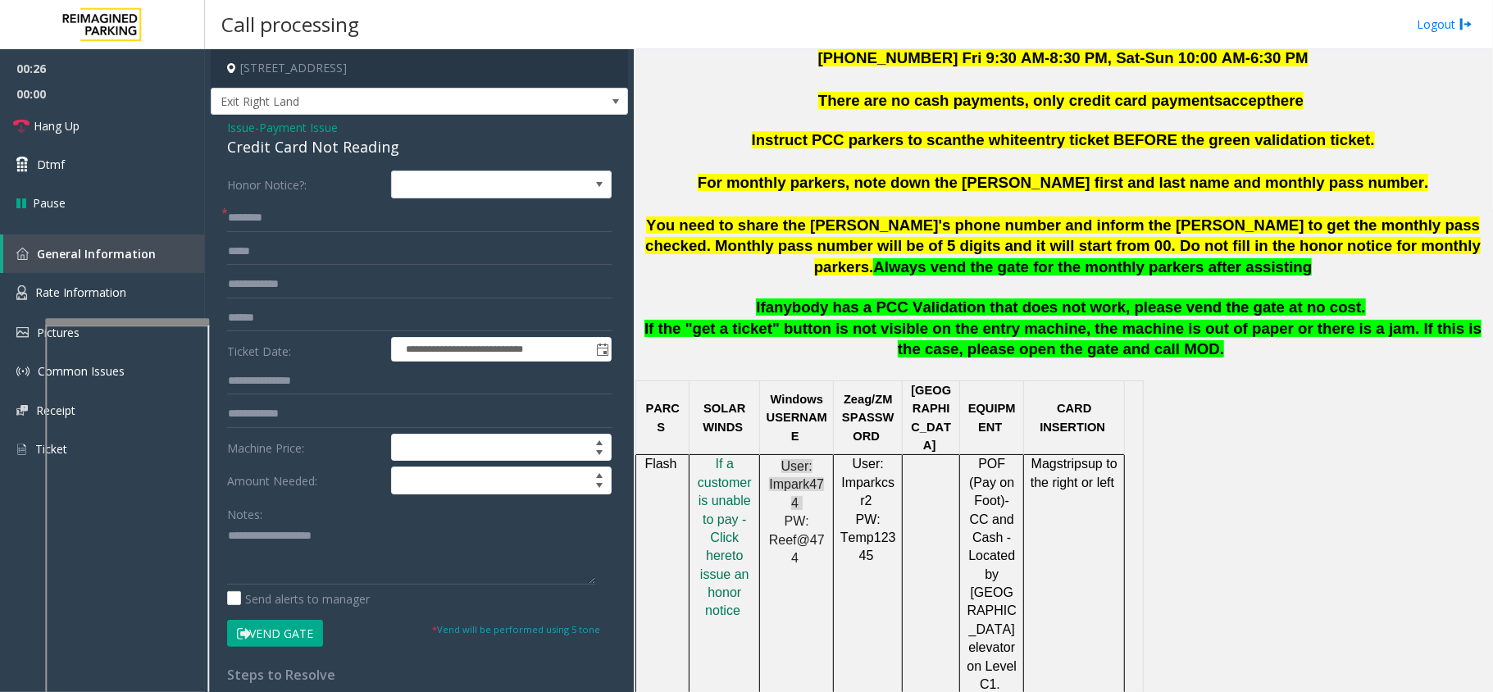
scroll to position [546, 0]
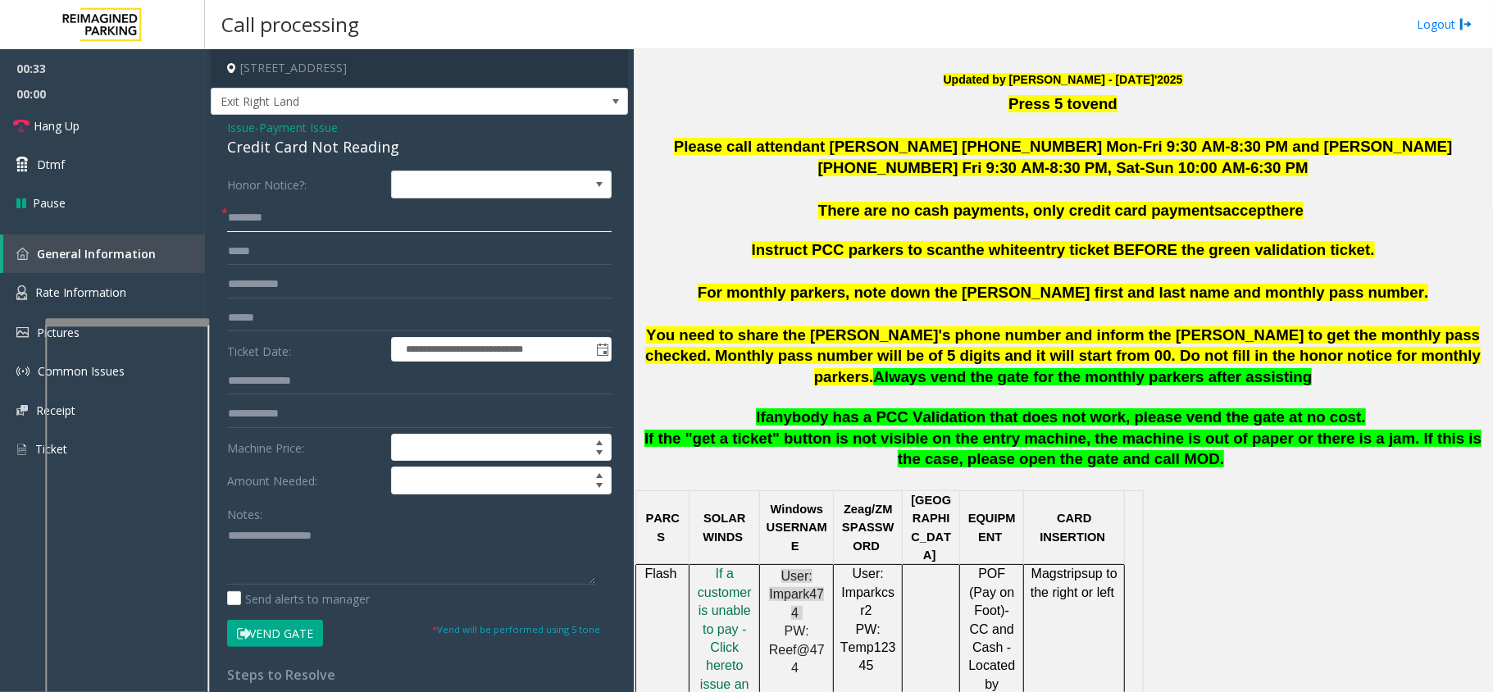
click at [343, 217] on input "text" at bounding box center [419, 218] width 385 height 28
click at [275, 223] on input "text" at bounding box center [419, 218] width 385 height 28
click at [253, 213] on input "******" at bounding box center [419, 218] width 385 height 28
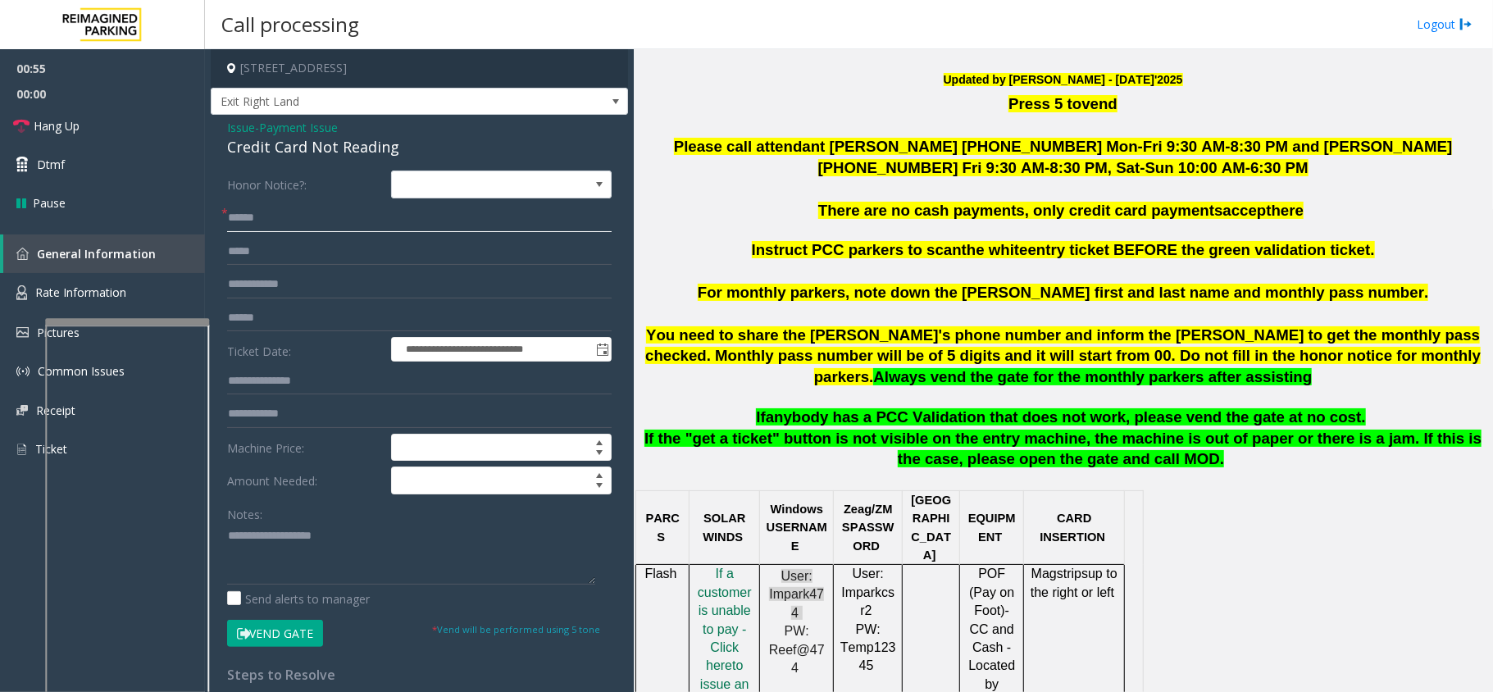
type input "******"
click at [275, 158] on div "Credit Card Not Reading" at bounding box center [419, 147] width 385 height 22
click at [379, 569] on textarea at bounding box center [411, 553] width 368 height 61
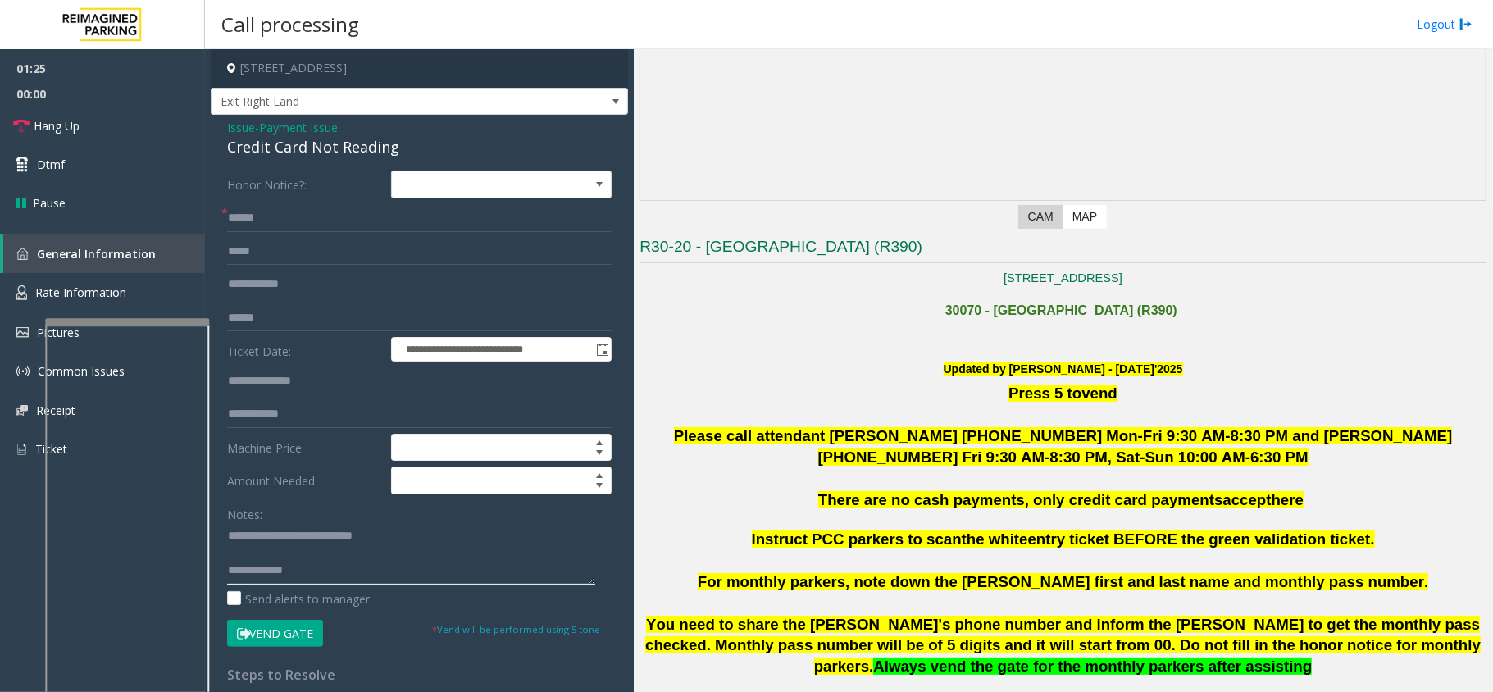
scroll to position [218, 0]
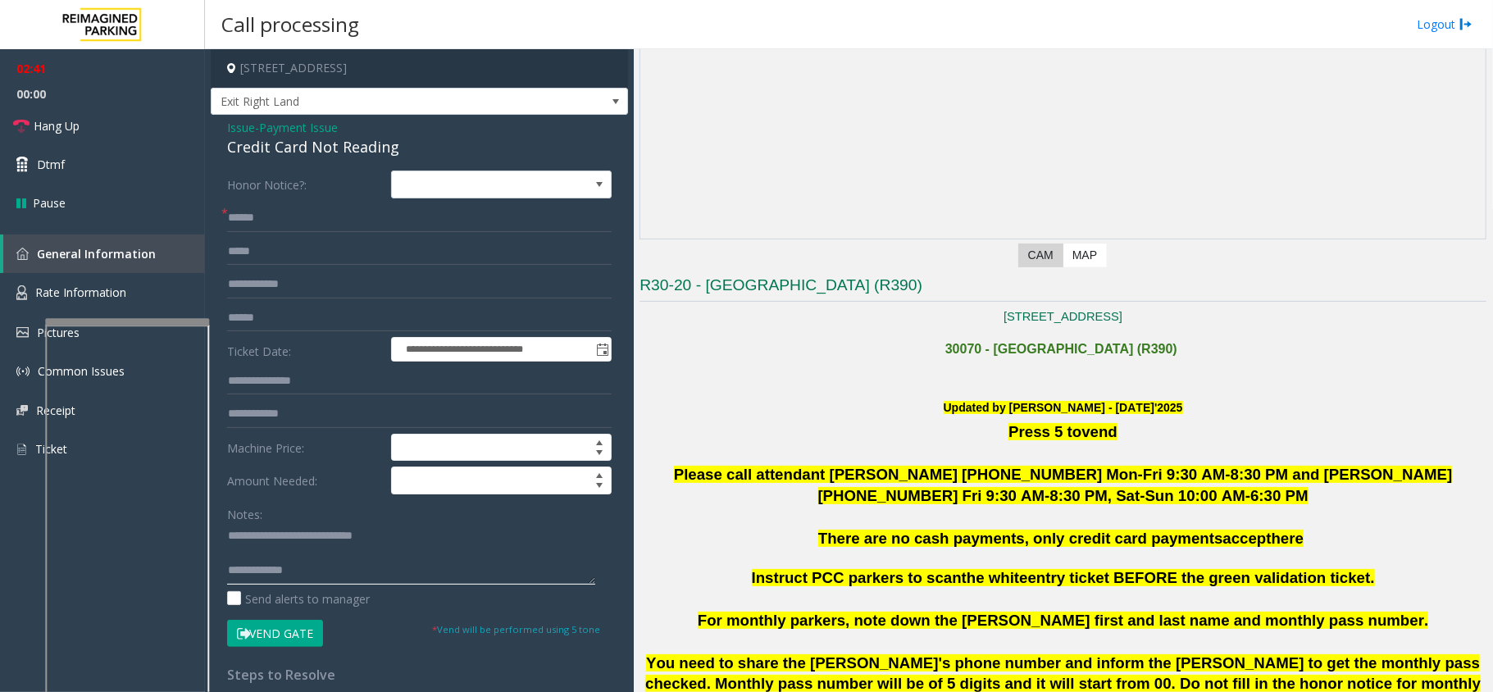
click at [344, 566] on textarea at bounding box center [411, 553] width 368 height 61
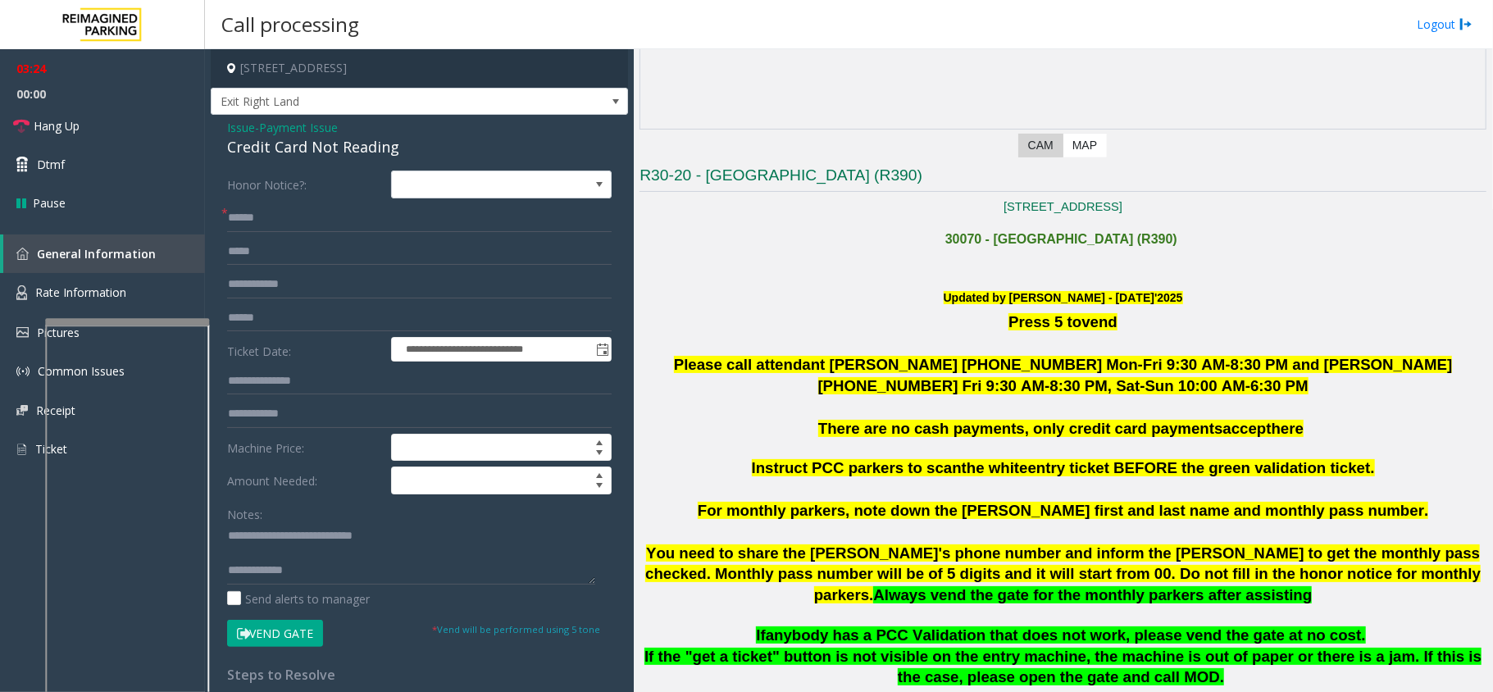
scroll to position [437, 0]
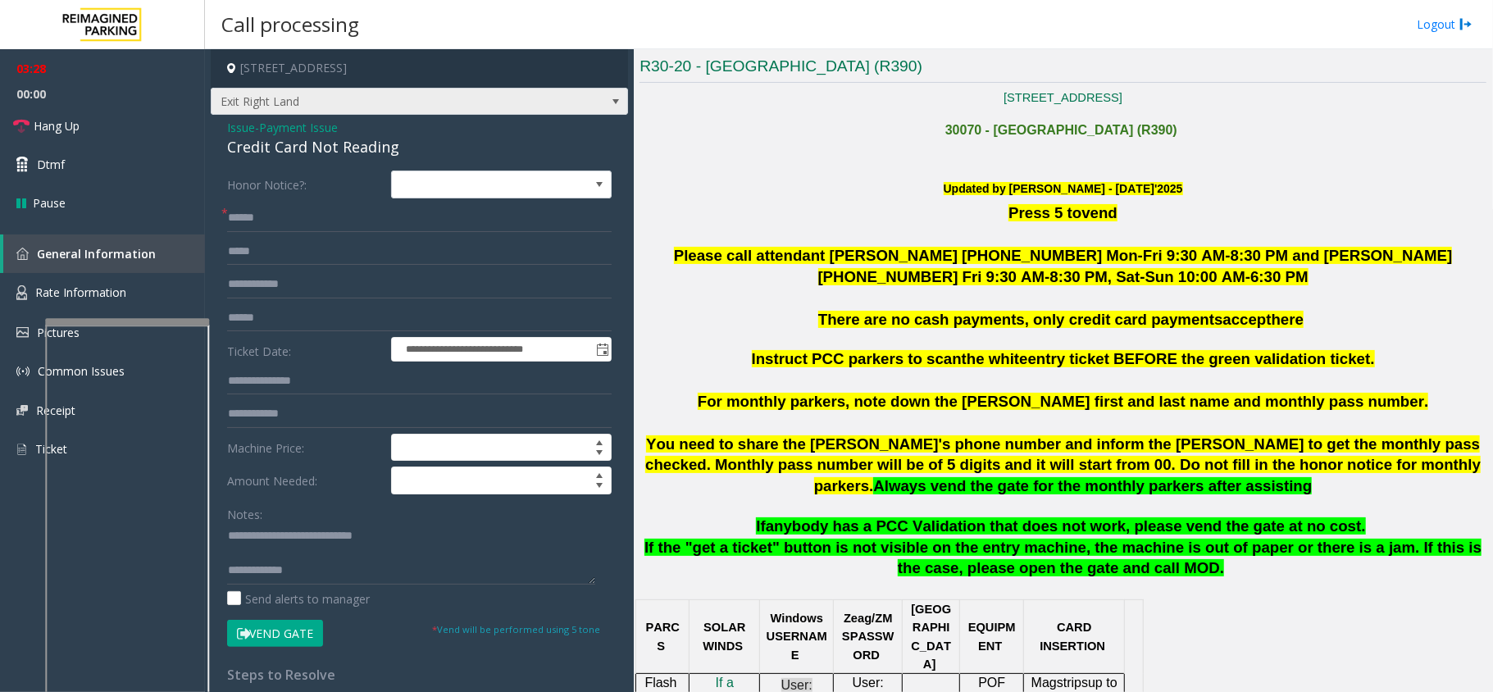
click at [609, 95] on span at bounding box center [615, 101] width 13 height 13
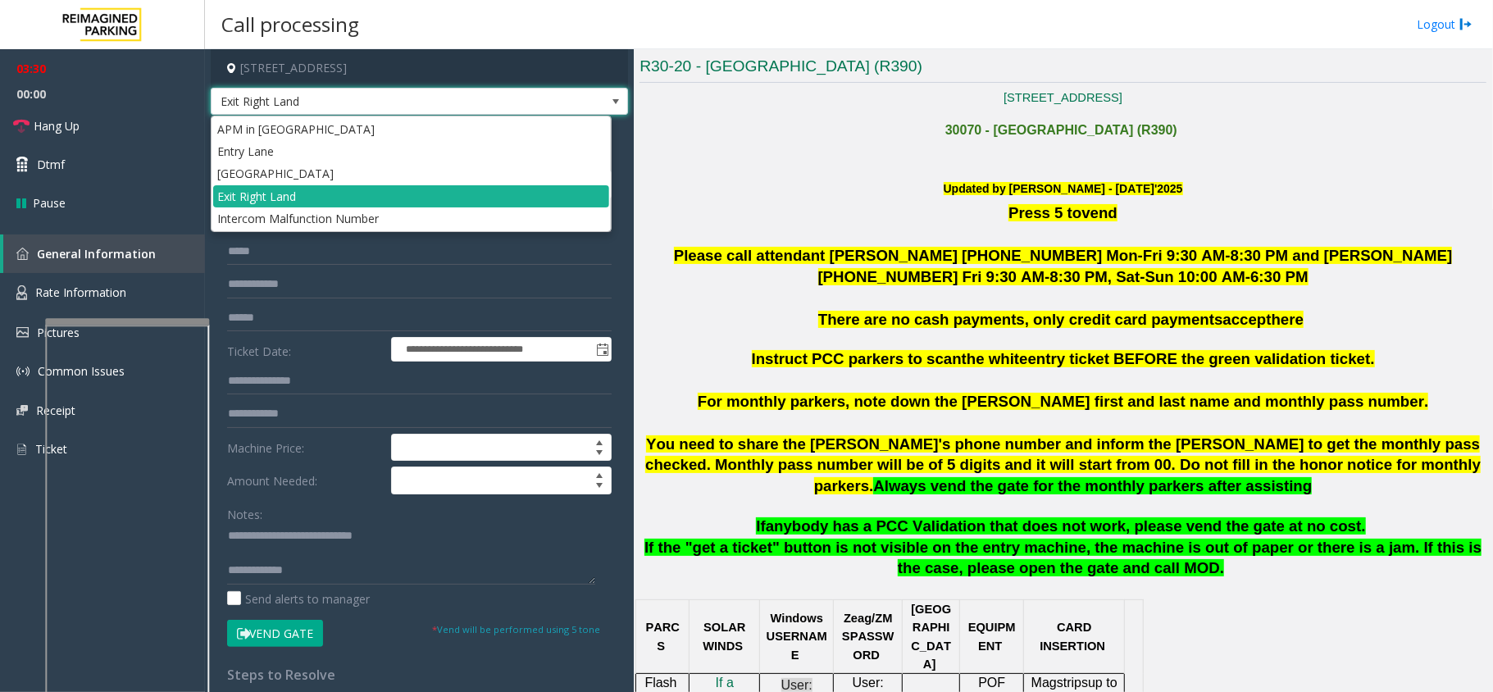
click at [609, 95] on span at bounding box center [615, 101] width 13 height 13
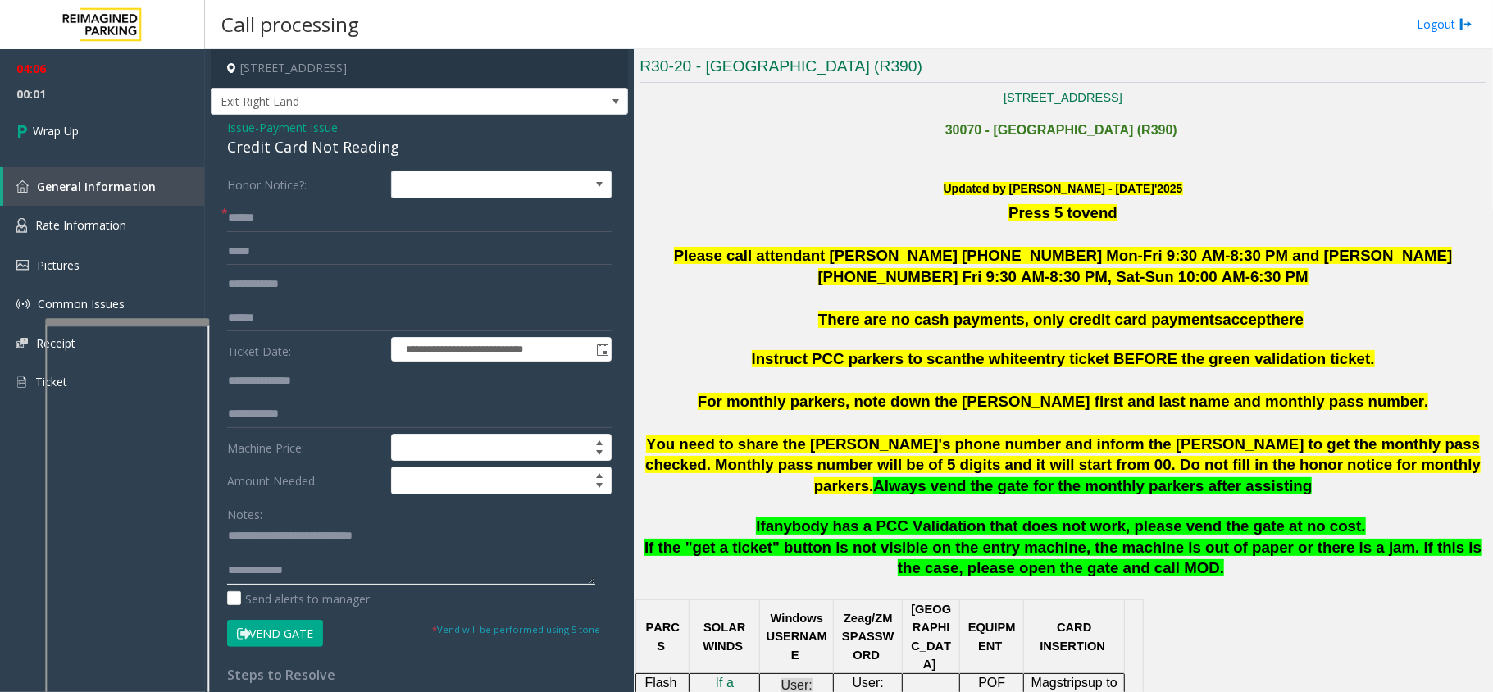
click at [358, 571] on textarea at bounding box center [411, 553] width 368 height 61
click at [367, 574] on textarea at bounding box center [411, 553] width 368 height 61
type textarea "**********"
click at [128, 122] on link "Wrap Up" at bounding box center [102, 131] width 205 height 48
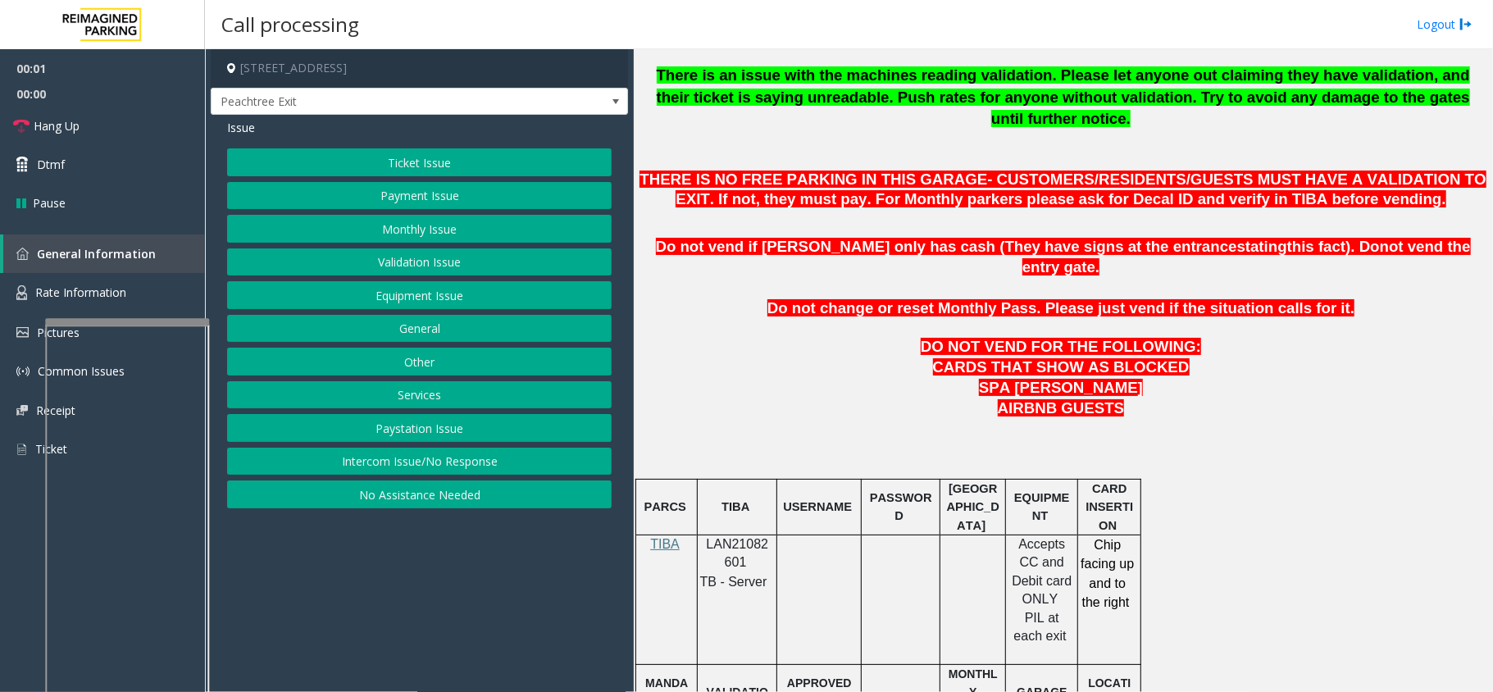
scroll to position [656, 0]
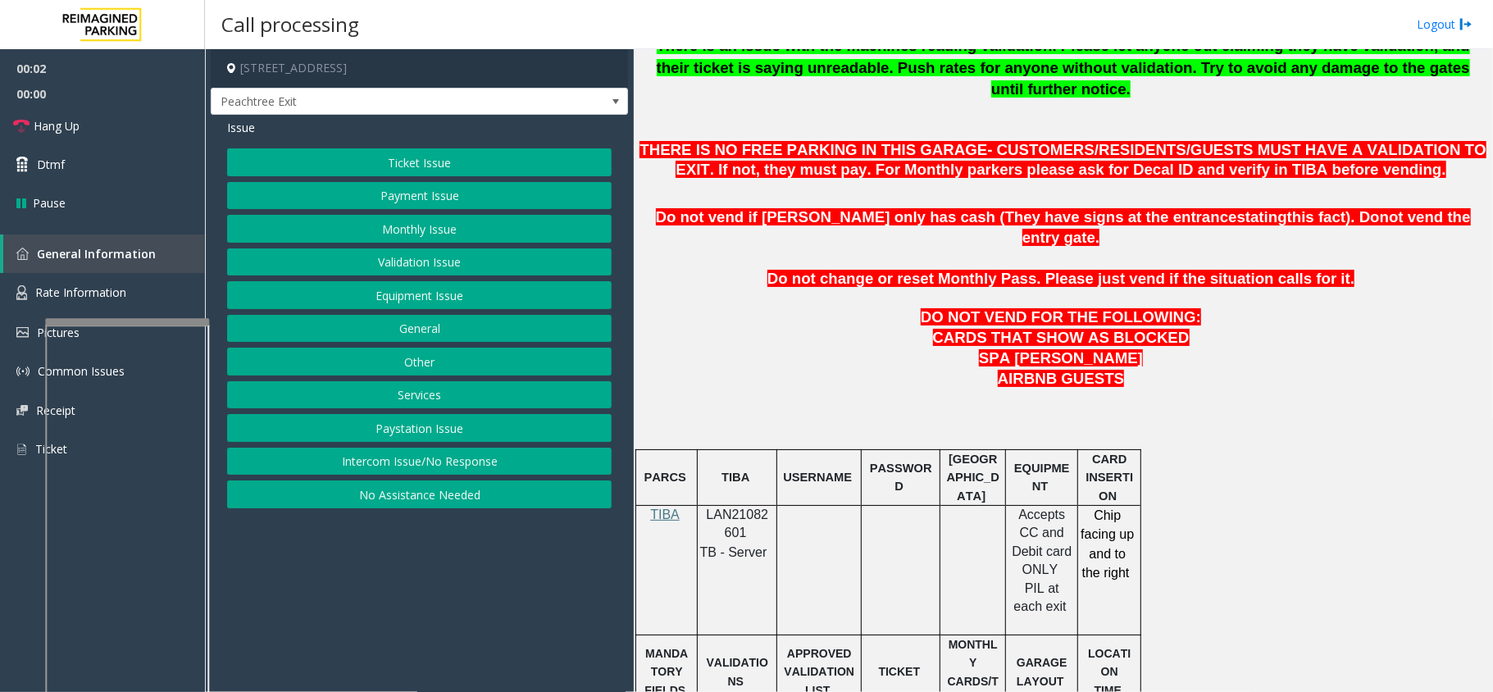
click at [738, 508] on span "LAN21082601" at bounding box center [738, 524] width 62 height 32
copy p "LAN21082601"
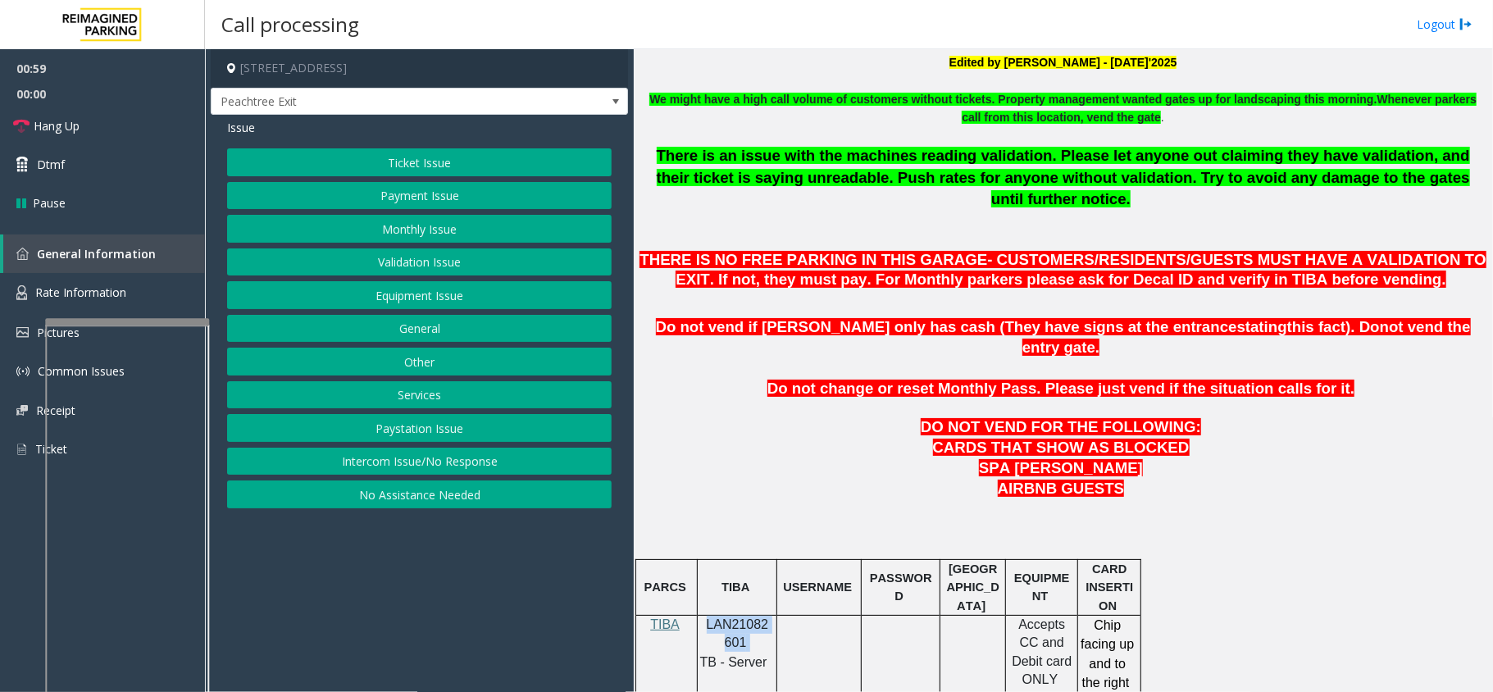
click at [492, 200] on button "Payment Issue" at bounding box center [419, 196] width 385 height 28
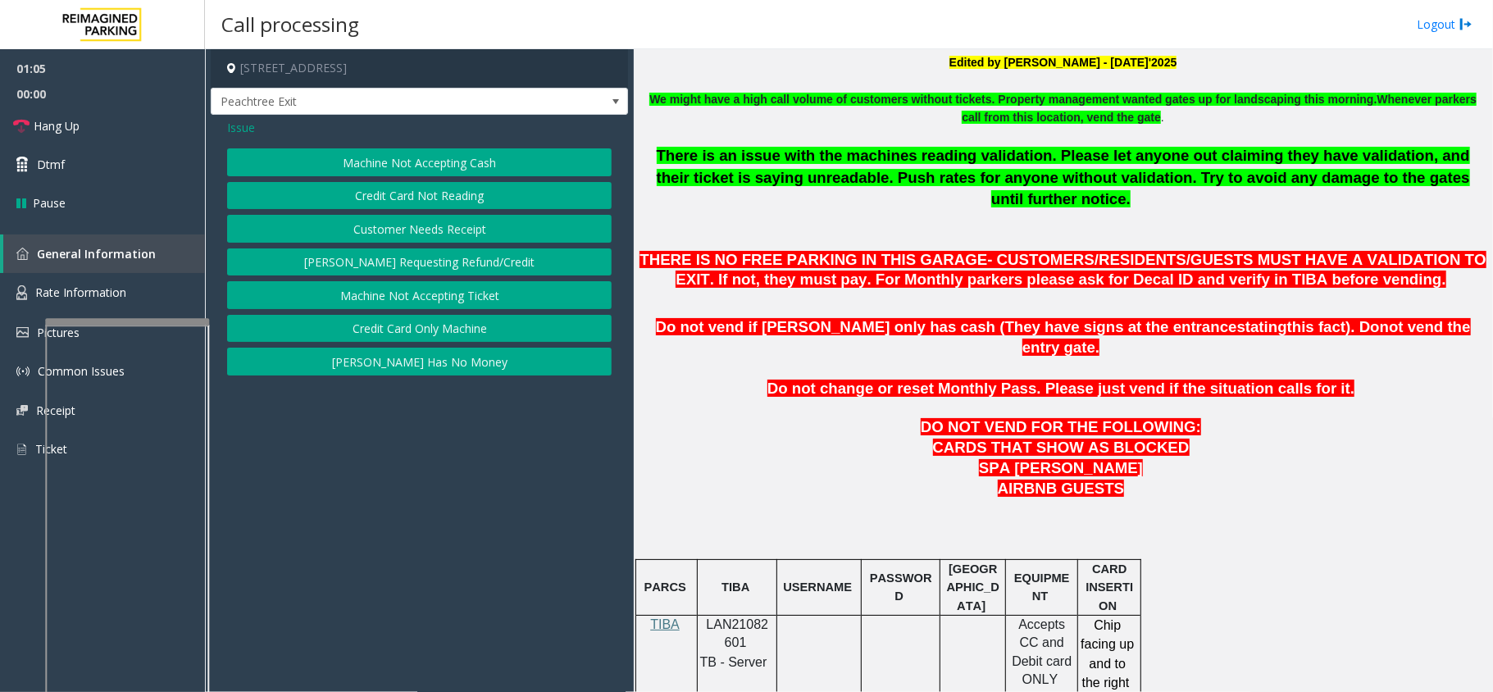
click at [685, 317] on p "Do not vend if [PERSON_NAME] only has cash (They have signs at the entrance sta…" at bounding box center [1063, 337] width 847 height 41
click at [492, 180] on div "Machine Not Accepting Cash Credit Card Not Reading Customer Needs Receipt [PERS…" at bounding box center [419, 261] width 385 height 227
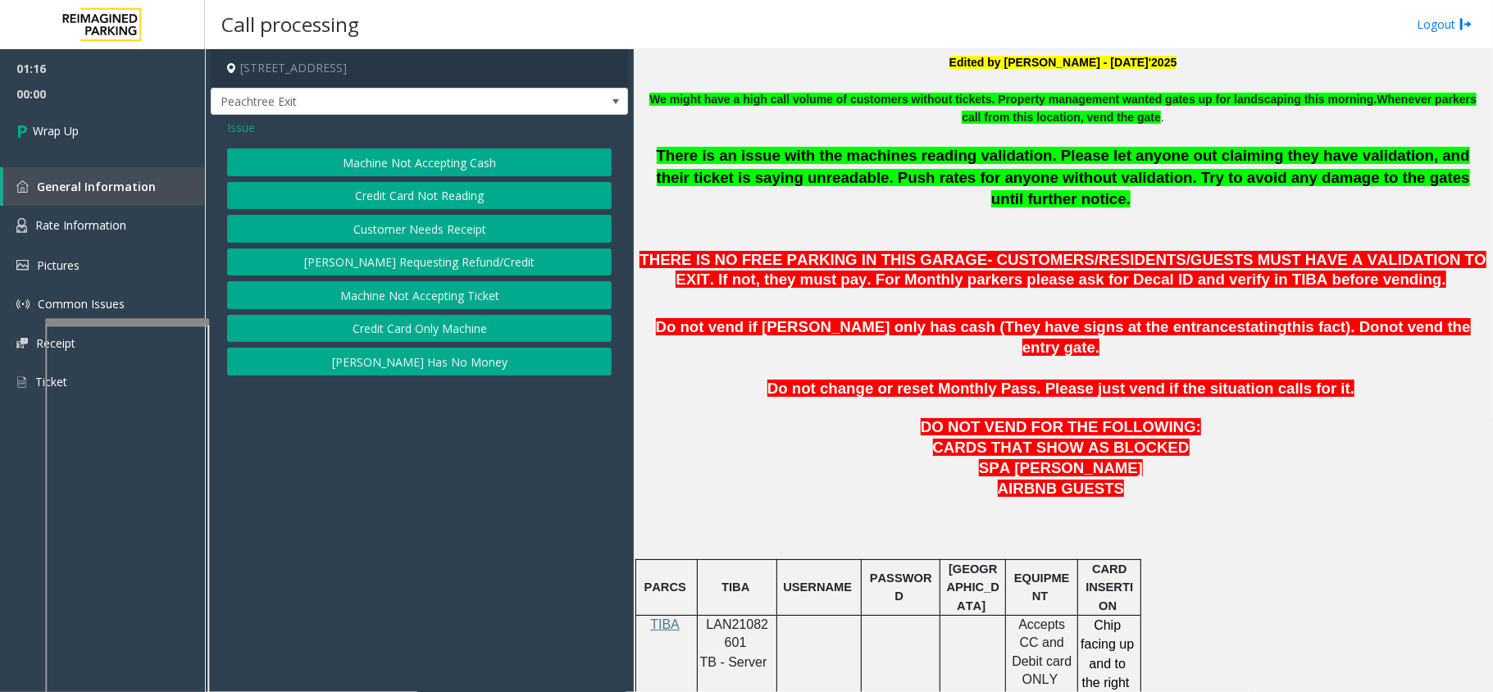
click at [441, 325] on button "Credit Card Only Machine" at bounding box center [419, 329] width 385 height 28
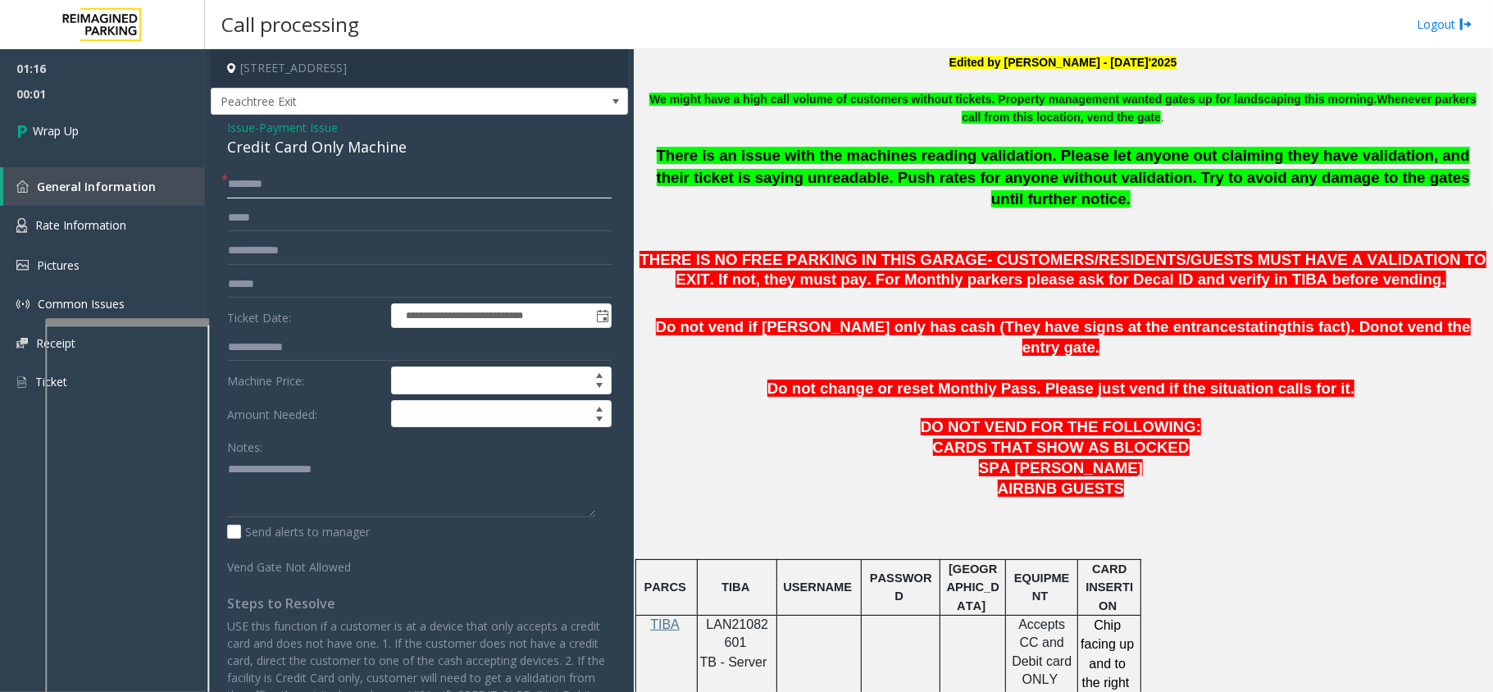
click at [346, 189] on input "text" at bounding box center [419, 185] width 385 height 28
type input "**"
click at [316, 155] on div "Credit Card Only Machine" at bounding box center [419, 147] width 385 height 22
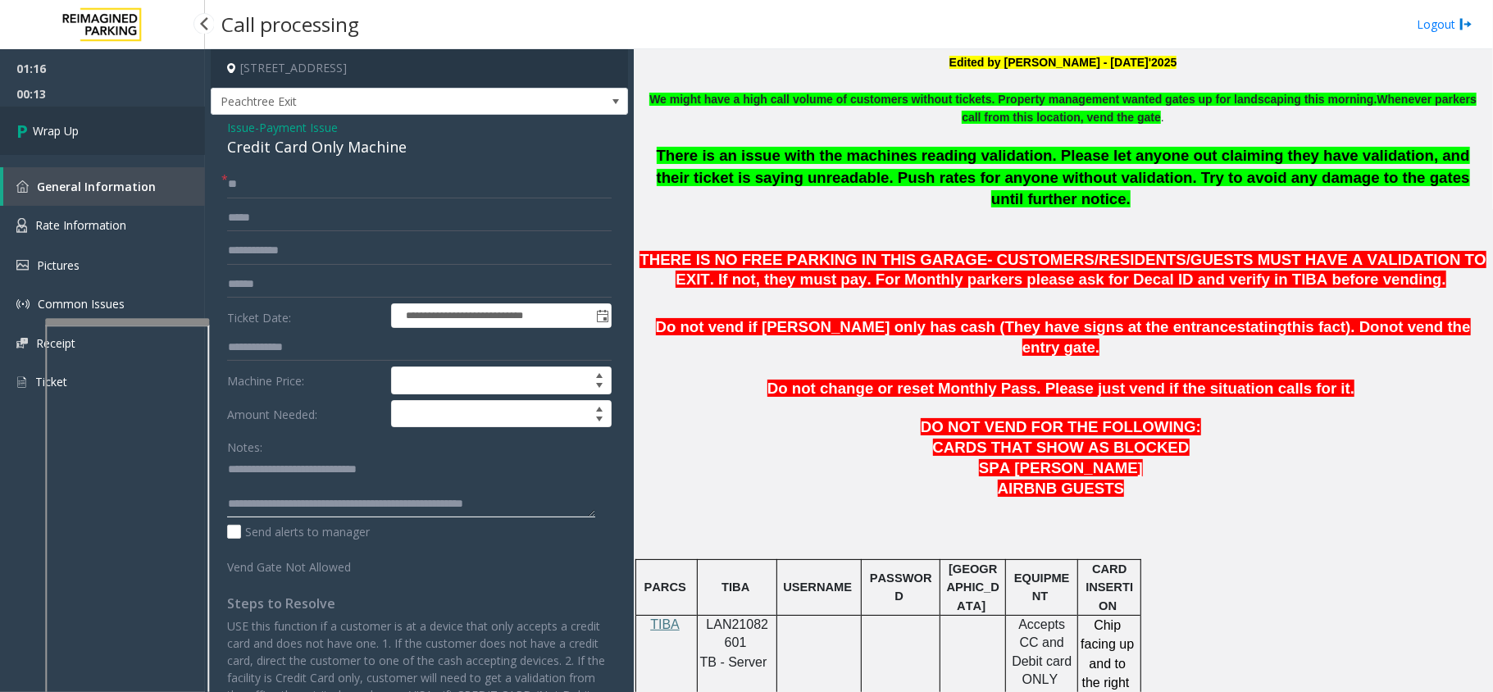
type textarea "**********"
click at [110, 108] on link "Wrap Up" at bounding box center [102, 131] width 205 height 48
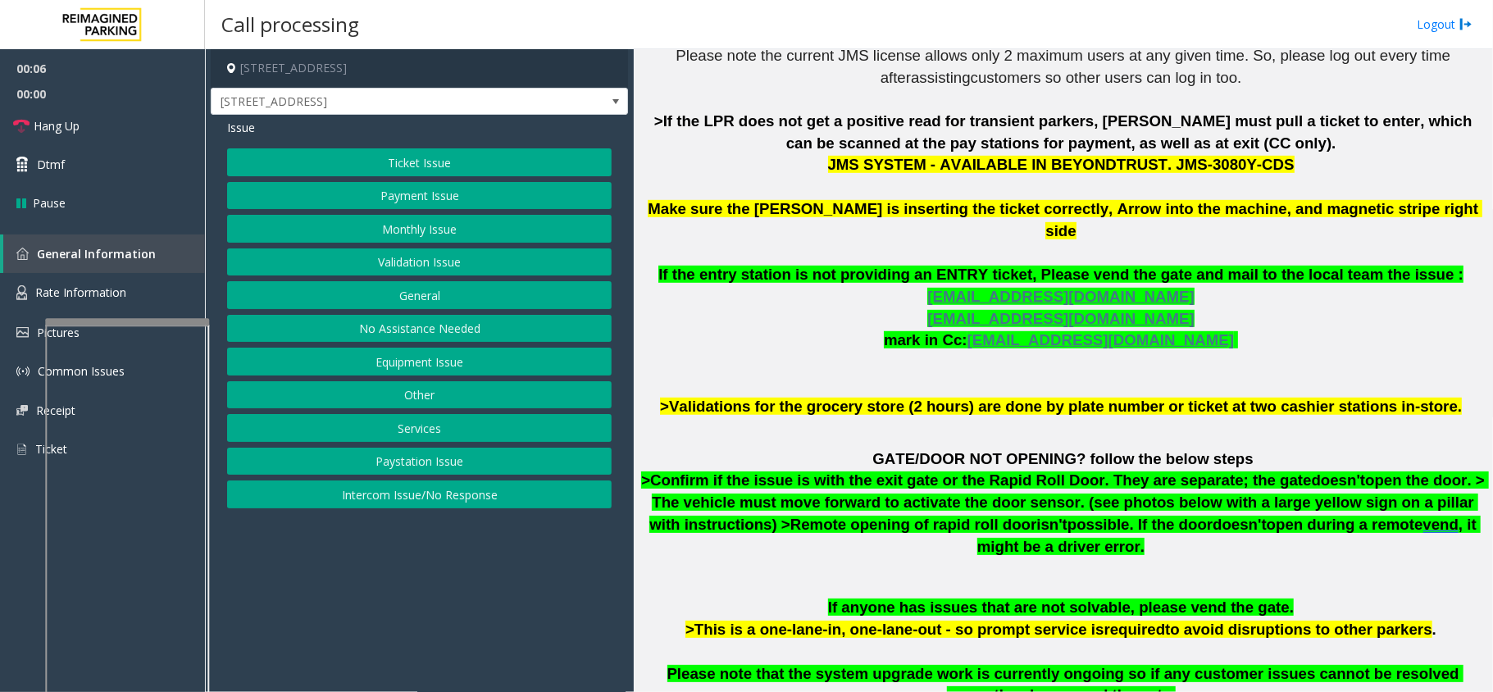
scroll to position [546, 0]
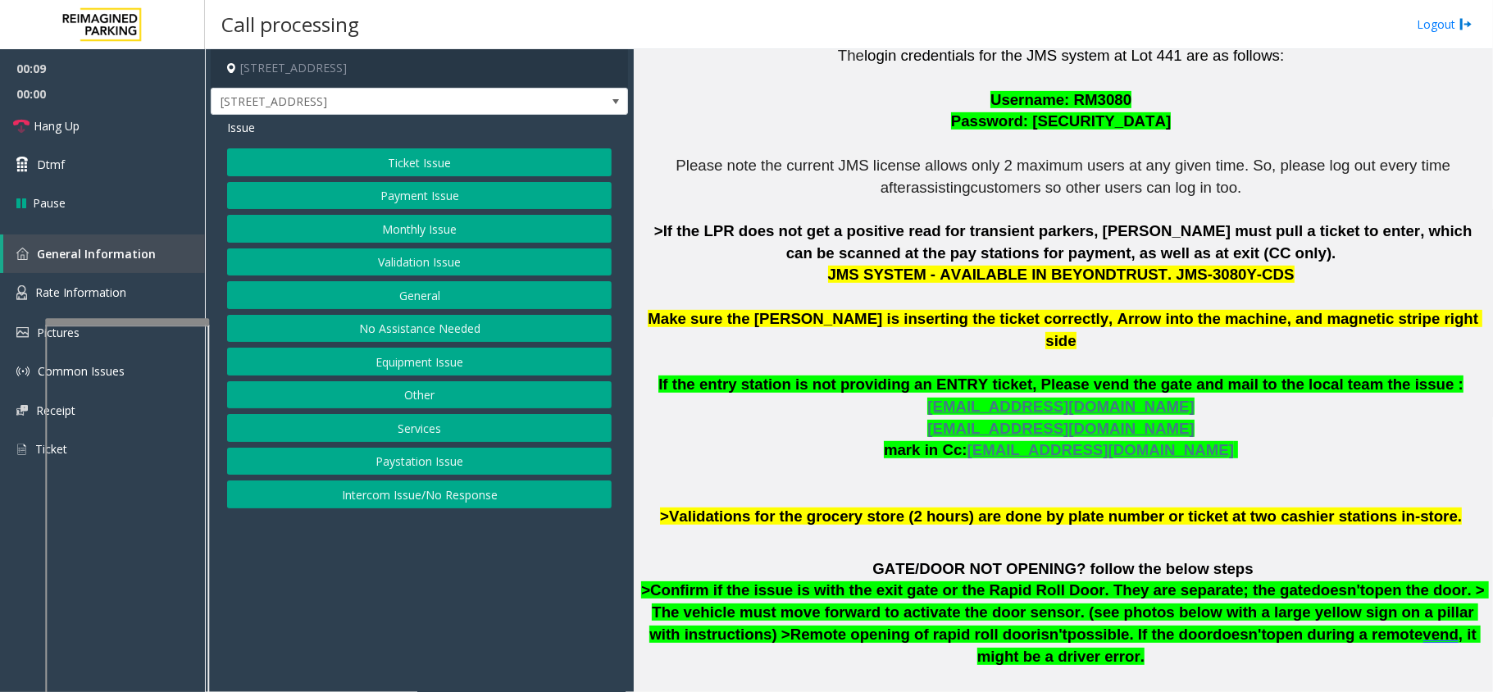
click at [407, 257] on button "Validation Issue" at bounding box center [419, 262] width 385 height 28
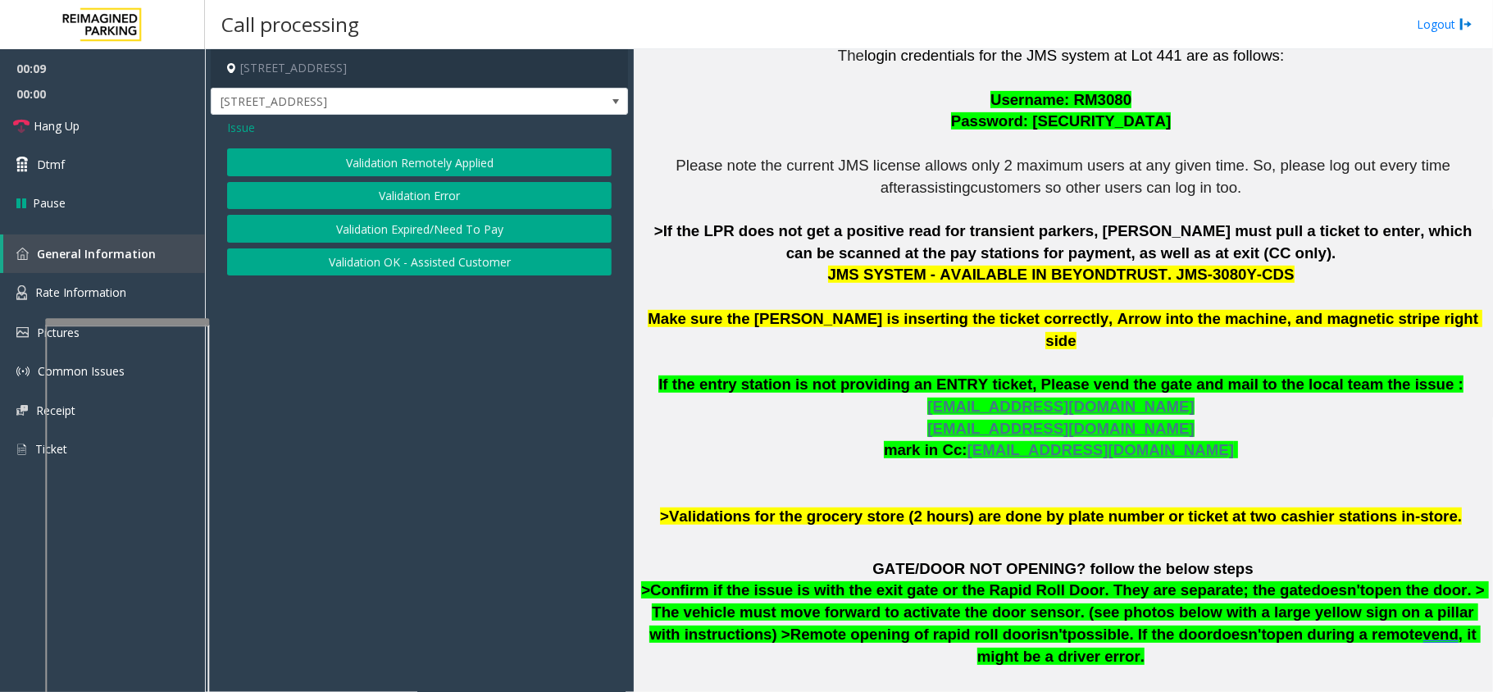
click at [410, 185] on button "Validation Error" at bounding box center [419, 196] width 385 height 28
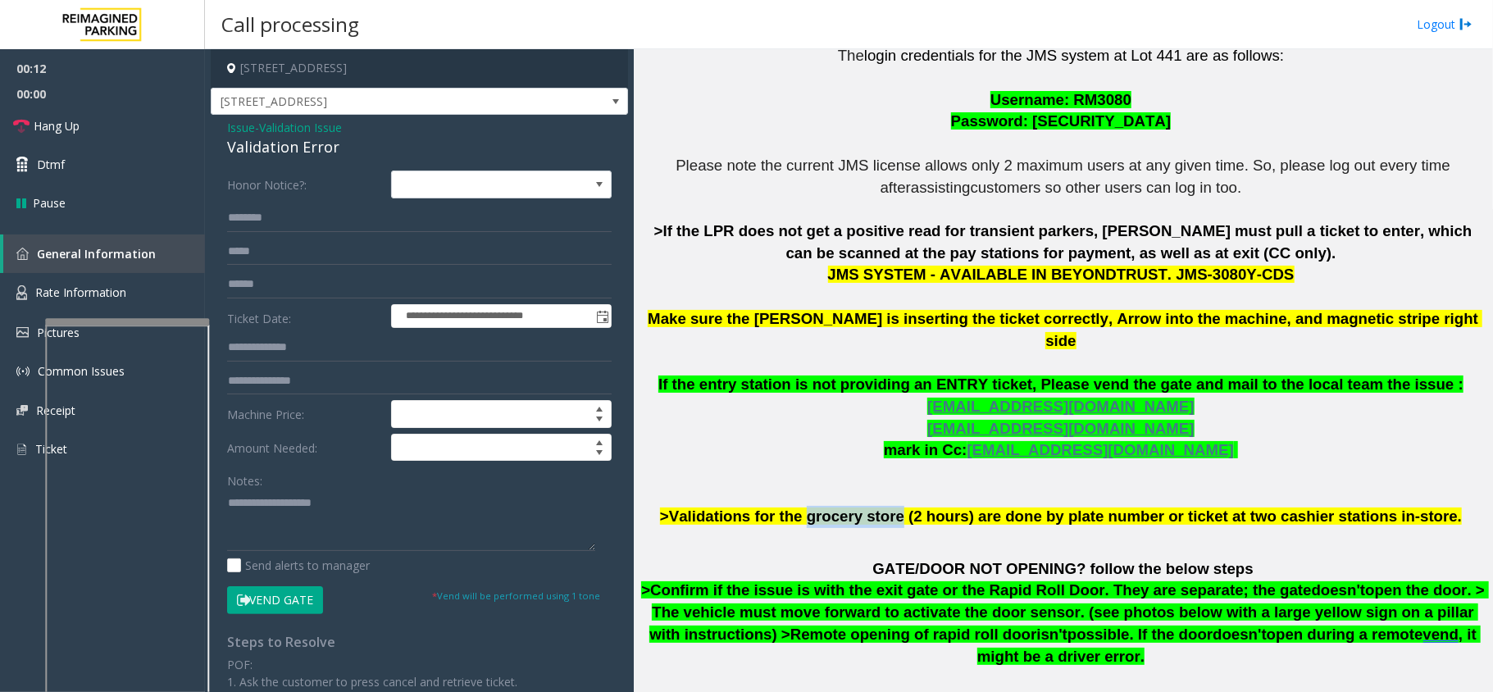
drag, startPoint x: 831, startPoint y: 495, endPoint x: 913, endPoint y: 502, distance: 82.2
click at [913, 508] on span ">Validations for the grocery store (2 hours) are done by plate number or ticket…" at bounding box center [1061, 516] width 802 height 17
click at [410, 509] on textarea at bounding box center [411, 519] width 368 height 61
click at [250, 287] on input "text" at bounding box center [419, 285] width 385 height 28
click at [312, 249] on input "text" at bounding box center [419, 252] width 385 height 28
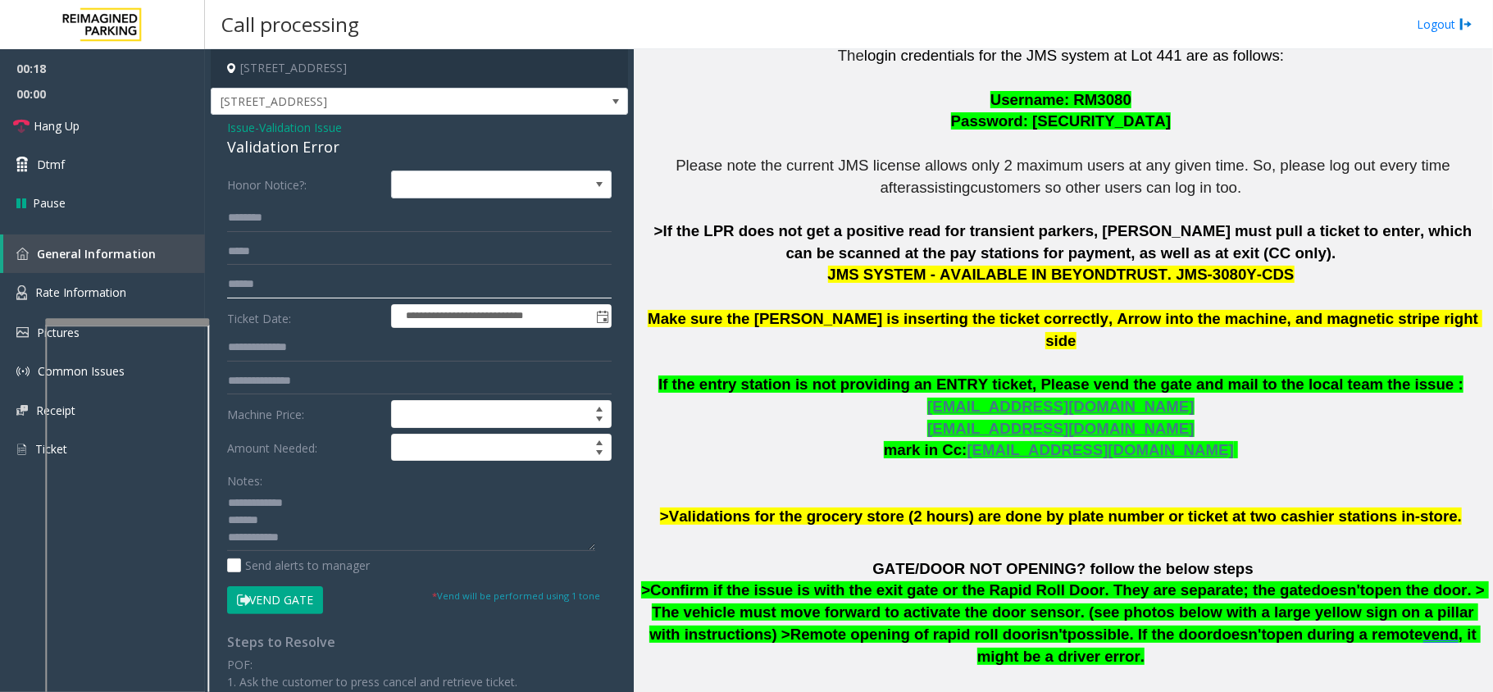
click at [283, 290] on input "text" at bounding box center [419, 285] width 385 height 28
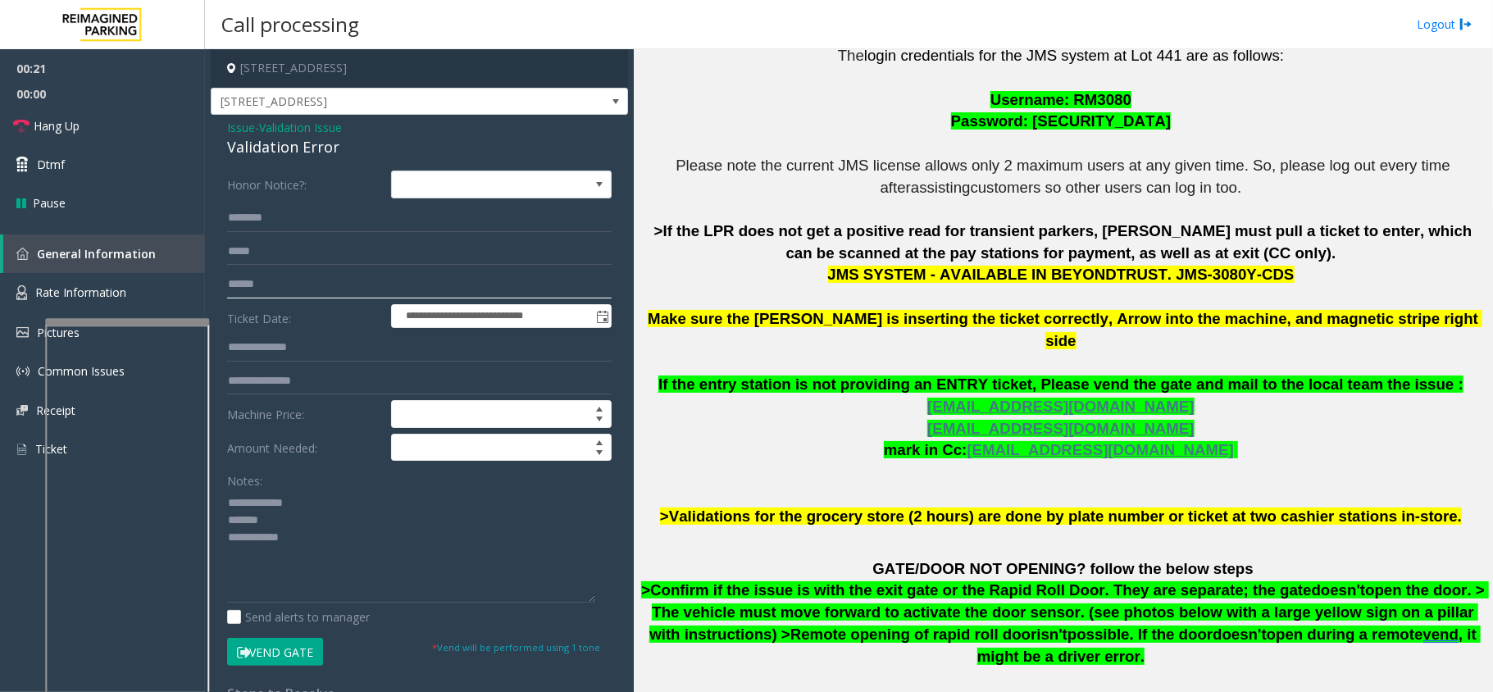
drag, startPoint x: 594, startPoint y: 548, endPoint x: 599, endPoint y: 600, distance: 52.6
click at [599, 600] on div "**********" at bounding box center [419, 629] width 409 height 916
click at [426, 543] on textarea at bounding box center [411, 545] width 368 height 113
click at [426, 522] on textarea at bounding box center [411, 545] width 368 height 113
click at [309, 148] on div "Validation Error" at bounding box center [419, 147] width 385 height 22
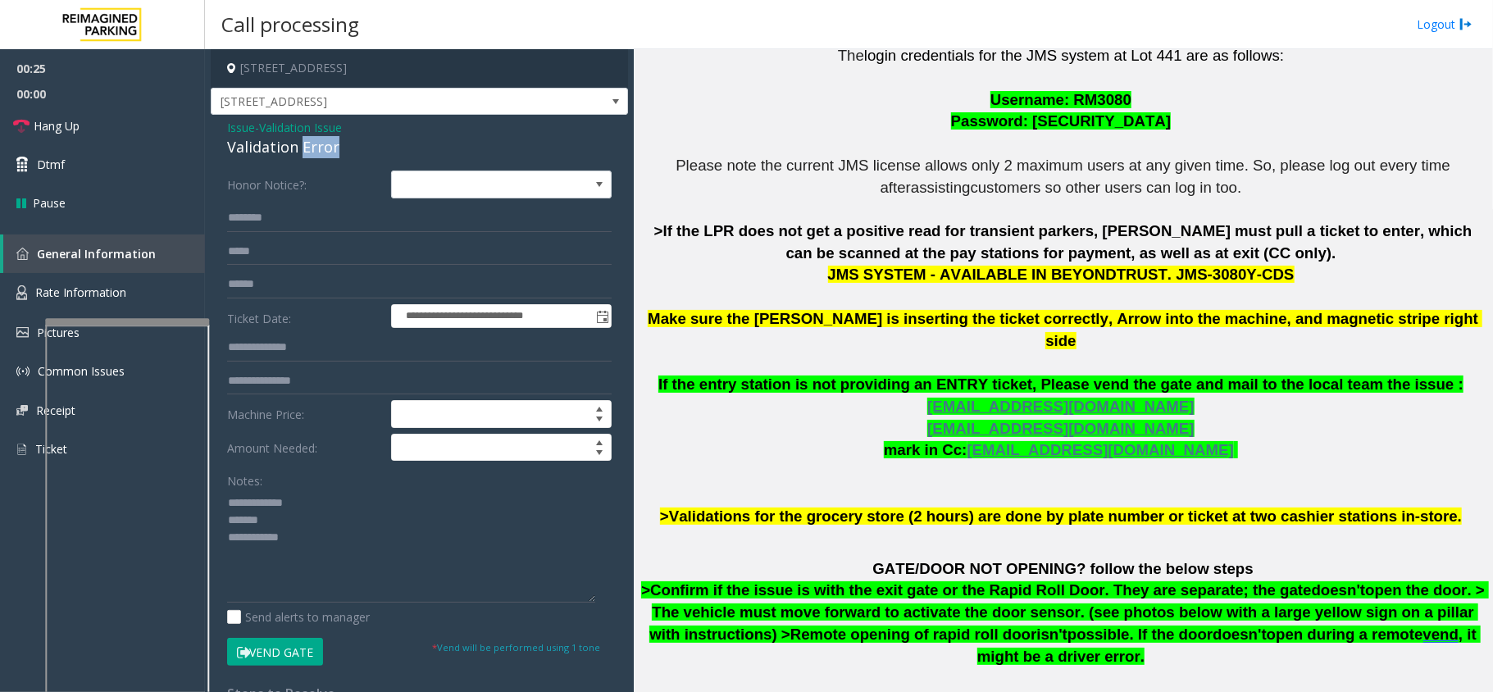
click at [309, 148] on div "Validation Error" at bounding box center [419, 147] width 385 height 22
click at [309, 538] on textarea at bounding box center [411, 545] width 368 height 113
click at [307, 585] on textarea at bounding box center [411, 545] width 368 height 113
click at [230, 569] on textarea at bounding box center [411, 545] width 368 height 113
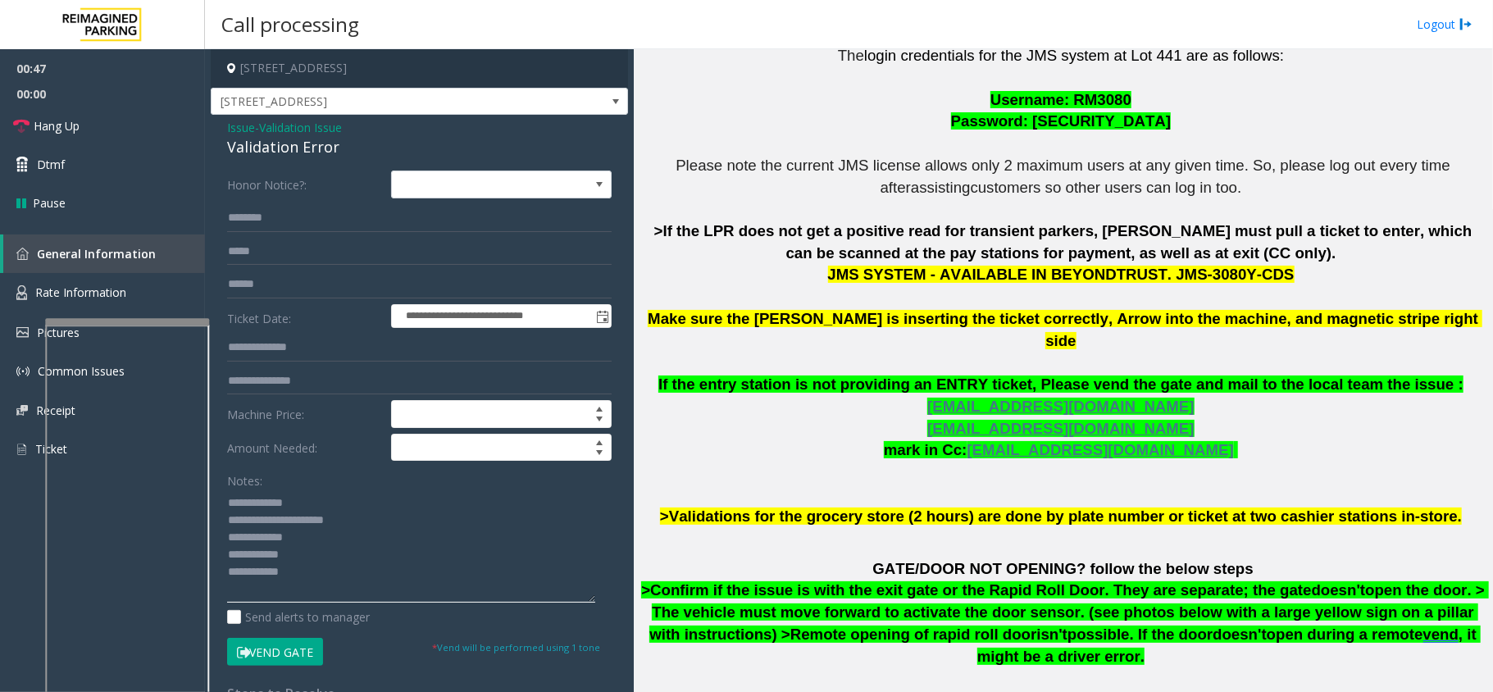
click at [329, 564] on textarea at bounding box center [411, 545] width 368 height 113
click at [336, 544] on textarea at bounding box center [411, 545] width 368 height 113
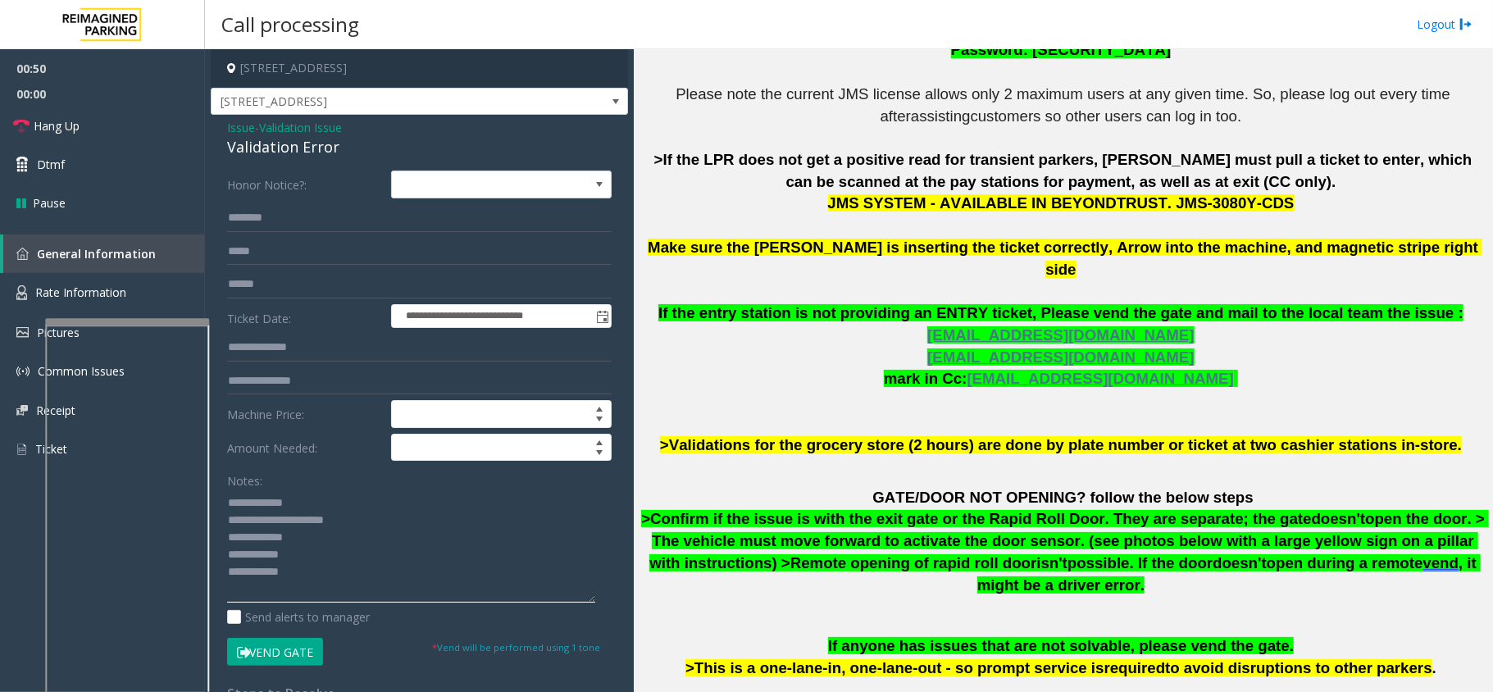
scroll to position [656, 0]
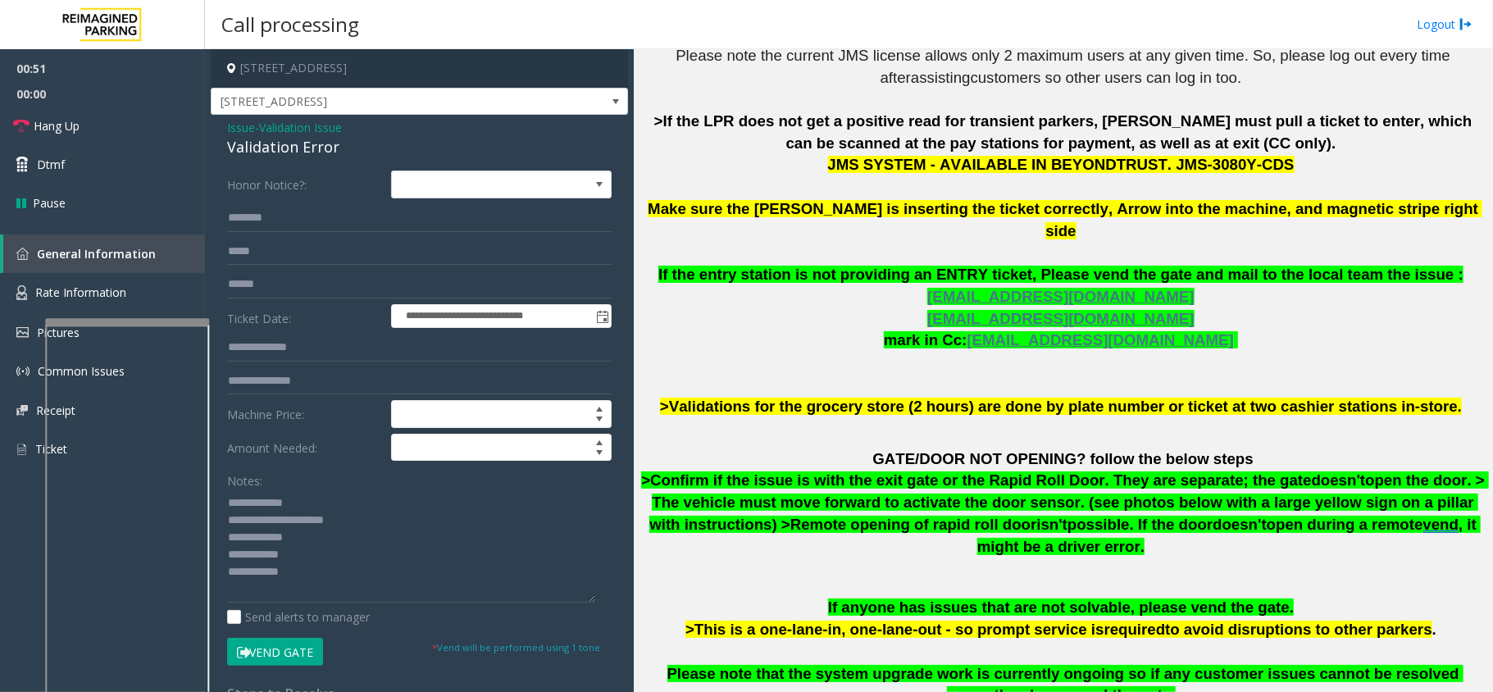
click at [344, 57] on h4 "[STREET_ADDRESS]" at bounding box center [419, 68] width 417 height 39
click at [375, 70] on h4 "[STREET_ADDRESS]" at bounding box center [419, 68] width 417 height 39
copy h4 "[GEOGRAPHIC_DATA]"
click at [335, 535] on textarea at bounding box center [411, 545] width 368 height 113
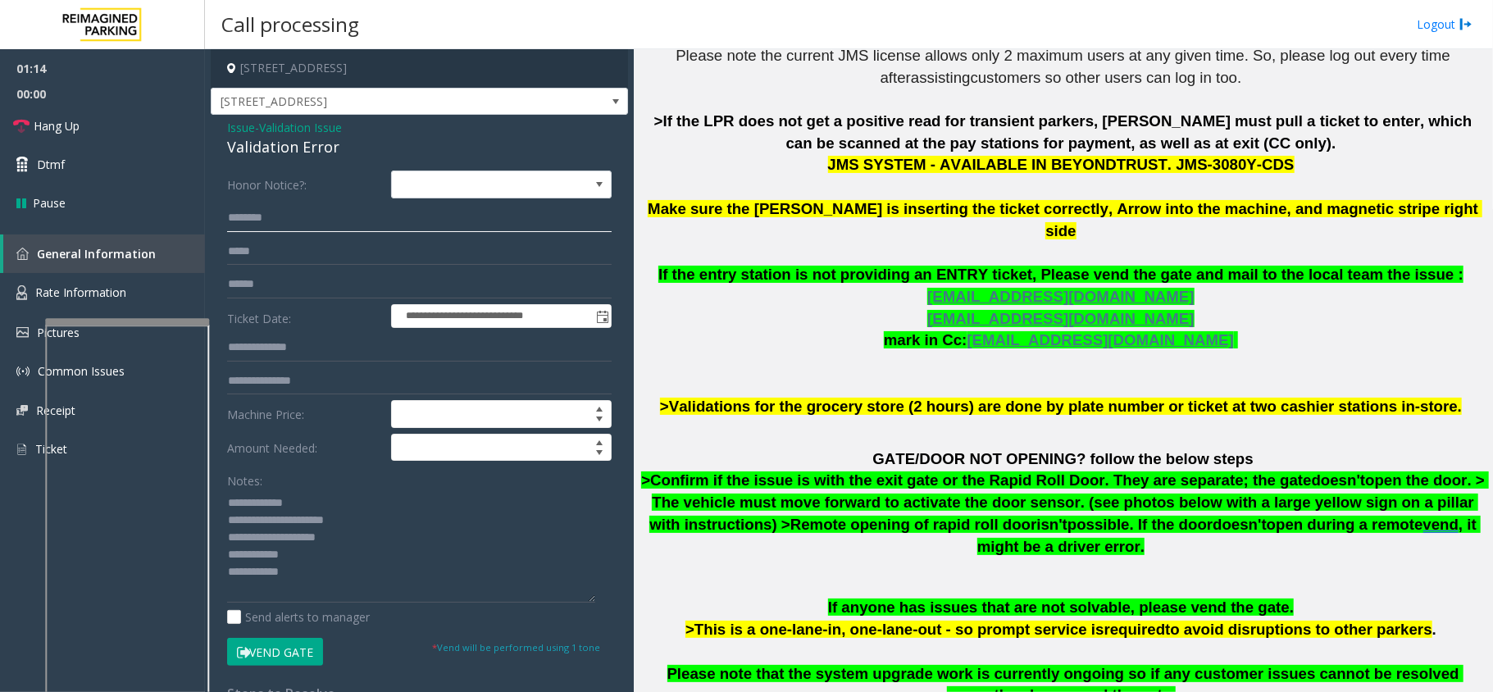
click at [321, 208] on input "text" at bounding box center [419, 218] width 385 height 28
type textarea "**********"
click at [345, 224] on input "text" at bounding box center [419, 218] width 385 height 28
type input "*********"
click at [296, 653] on button "Vend Gate" at bounding box center [275, 652] width 96 height 28
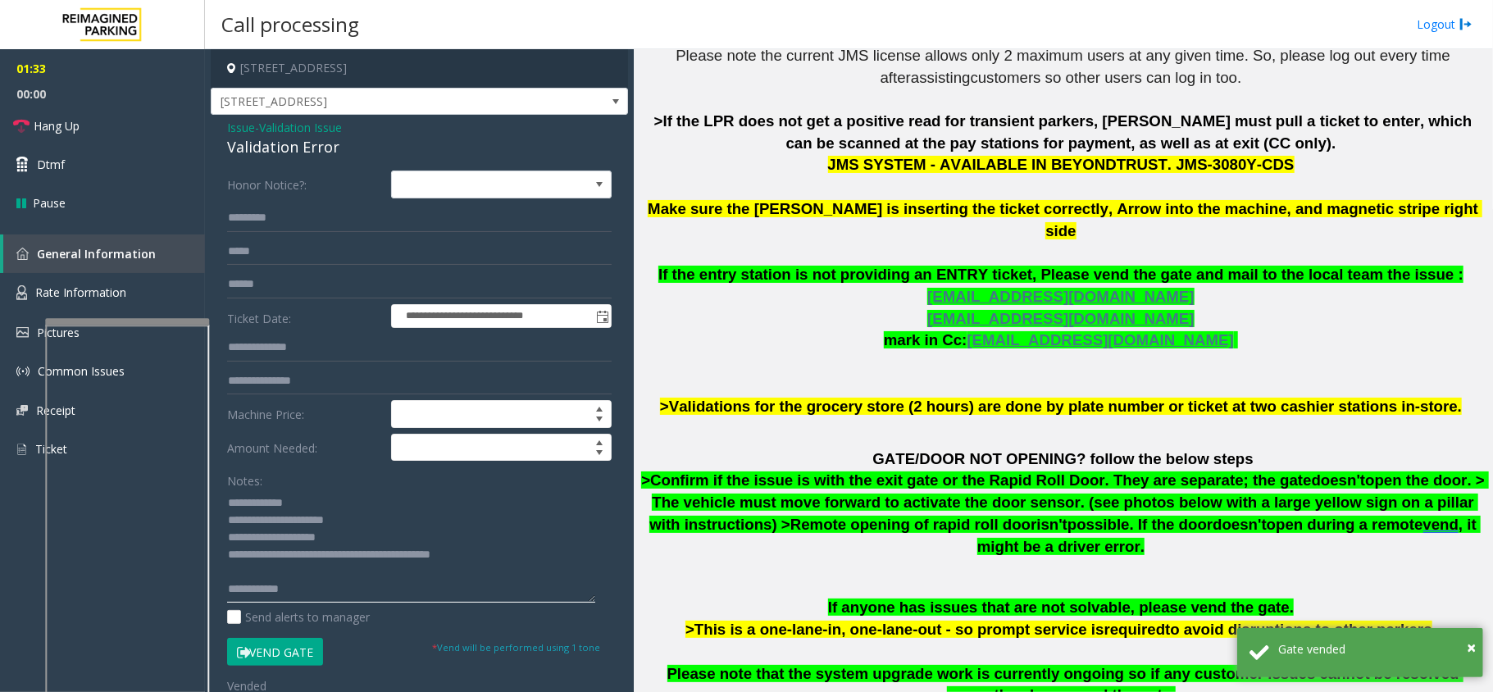
click at [403, 574] on textarea at bounding box center [411, 545] width 368 height 113
type textarea "**********"
click at [143, 119] on link "Hang Up" at bounding box center [102, 126] width 205 height 39
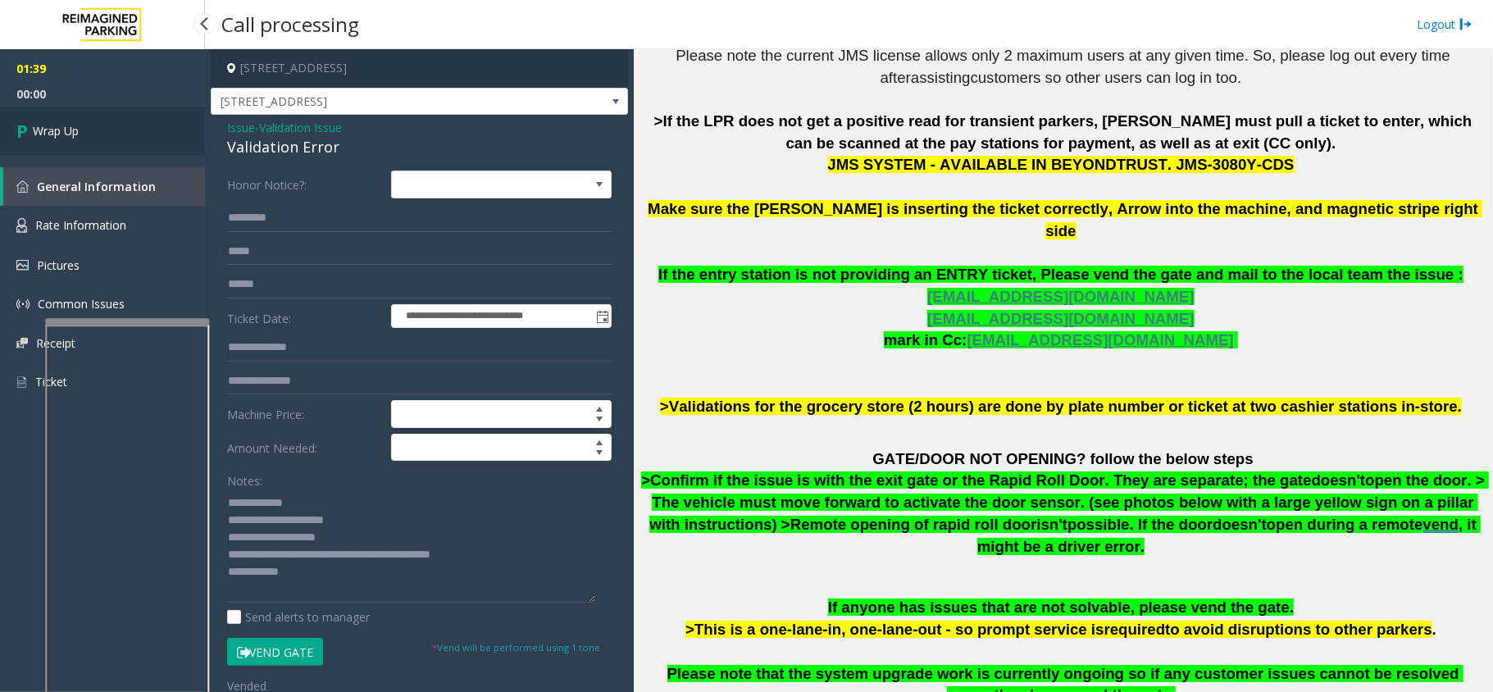
click at [122, 130] on link "Wrap Up" at bounding box center [102, 131] width 205 height 48
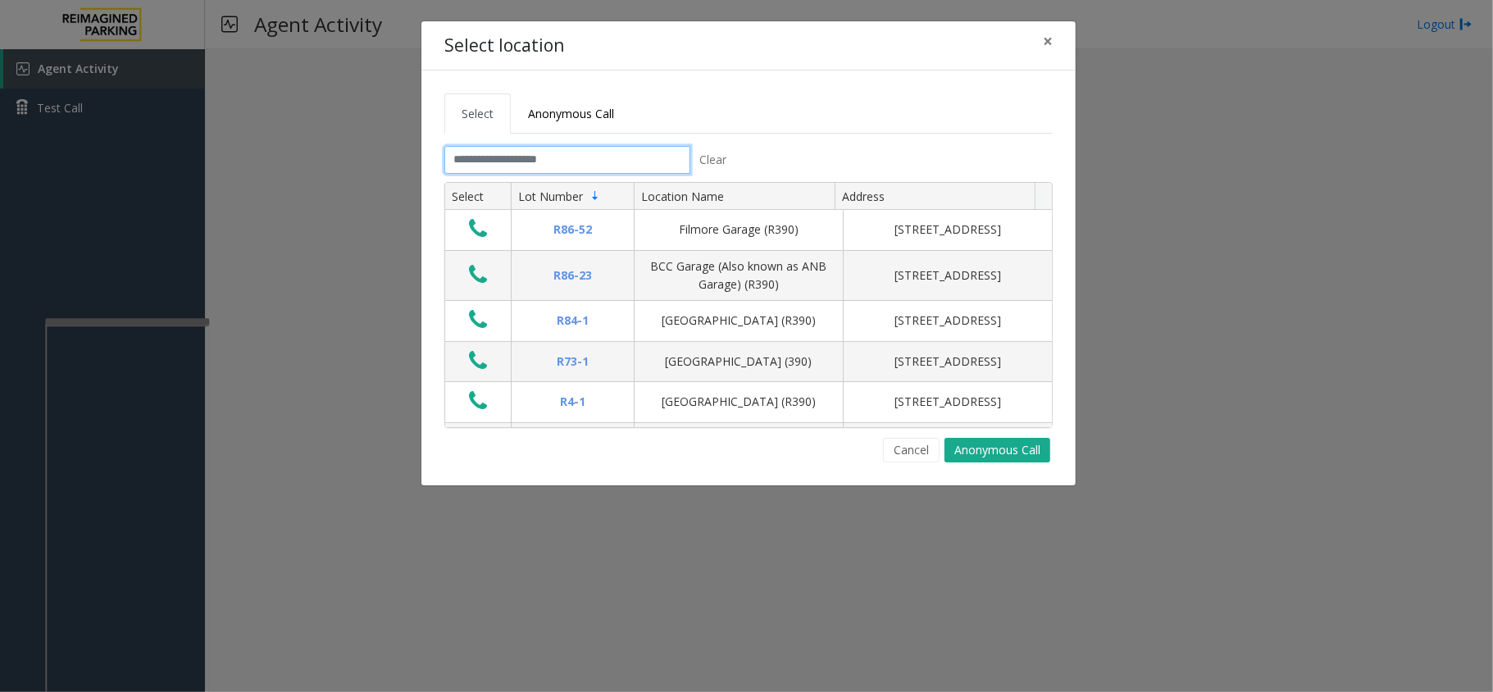
click at [538, 155] on input "text" at bounding box center [567, 160] width 246 height 28
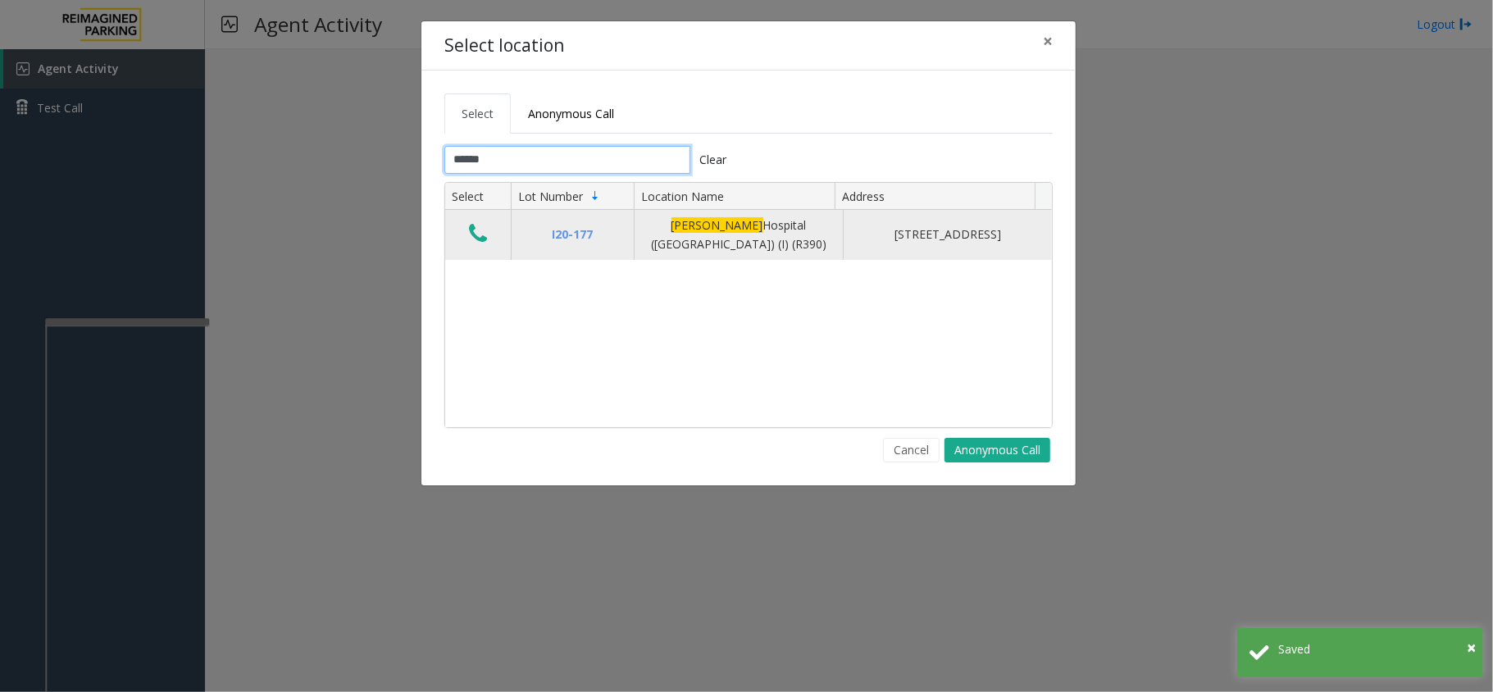
type input "******"
click at [485, 237] on icon "Data table" at bounding box center [478, 233] width 18 height 23
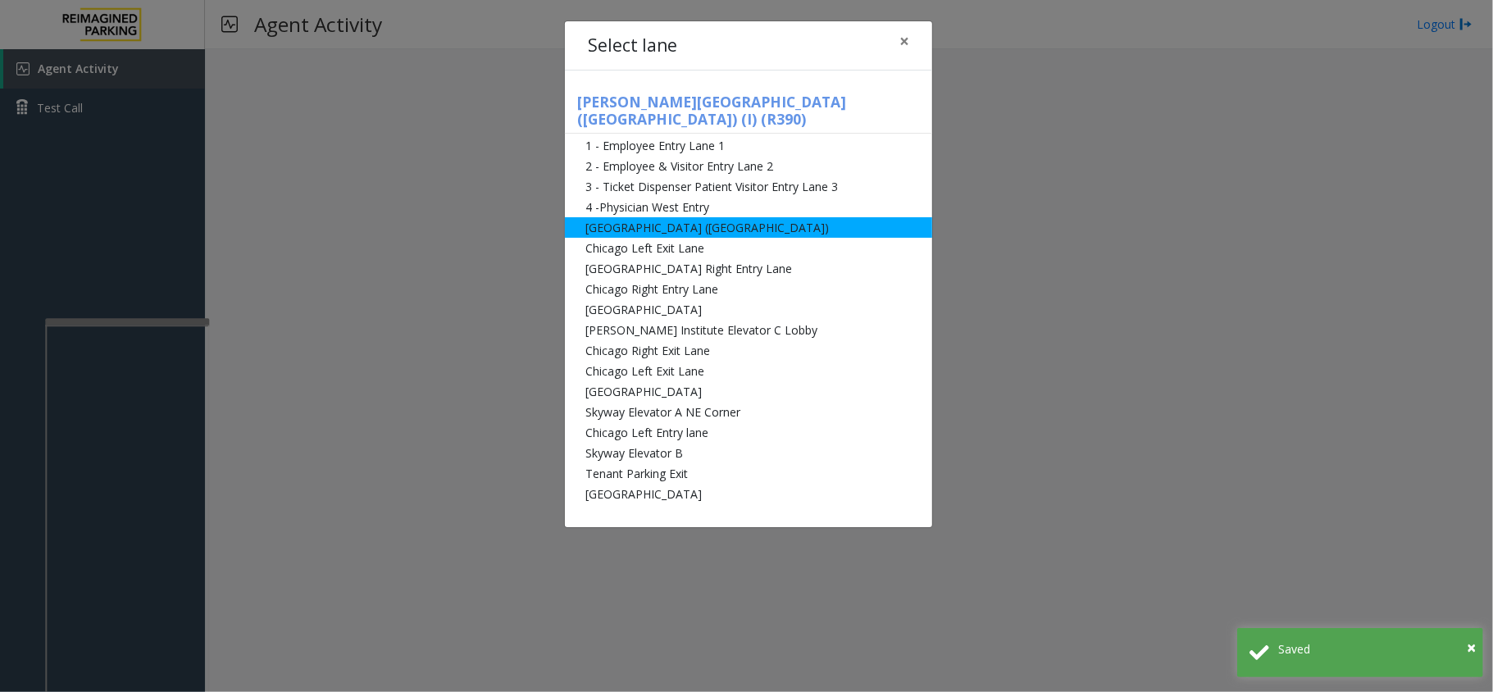
click at [620, 217] on li "[GEOGRAPHIC_DATA] ([GEOGRAPHIC_DATA])" at bounding box center [748, 227] width 367 height 20
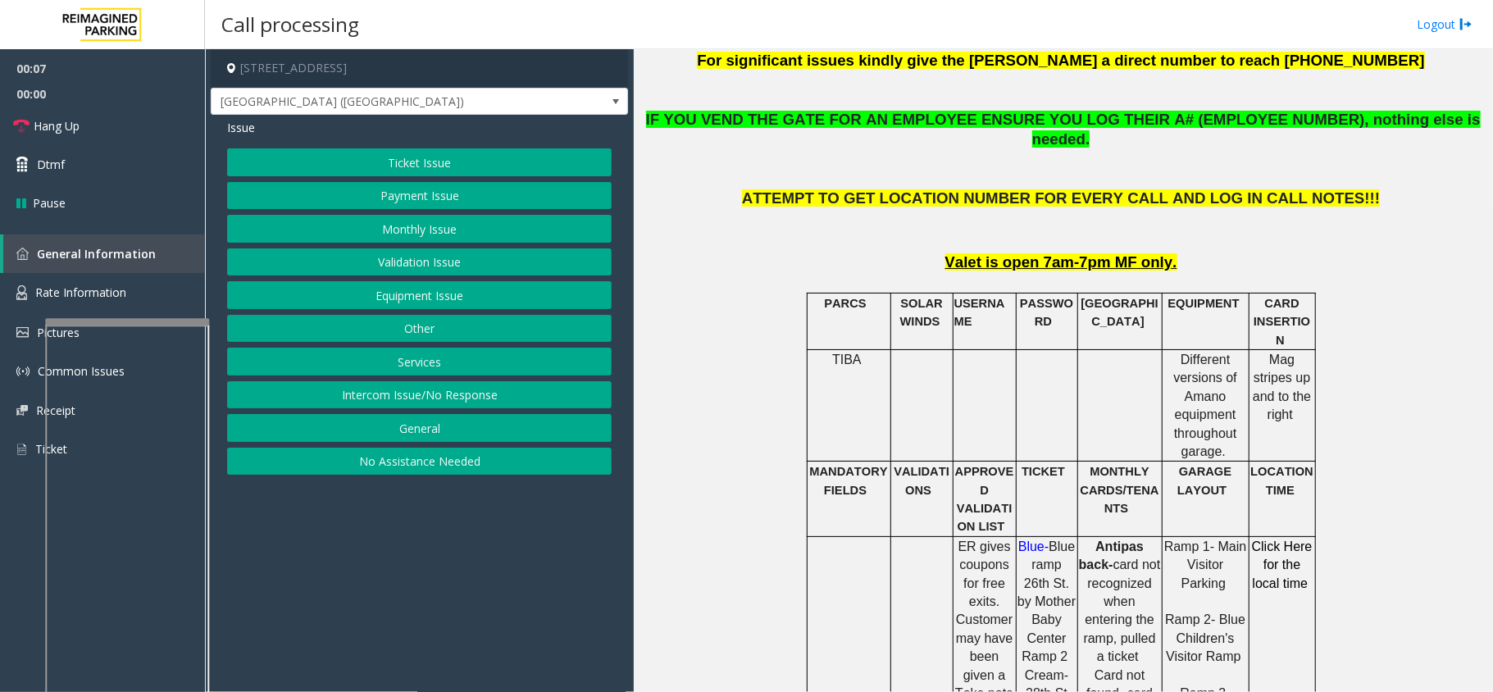
scroll to position [656, 0]
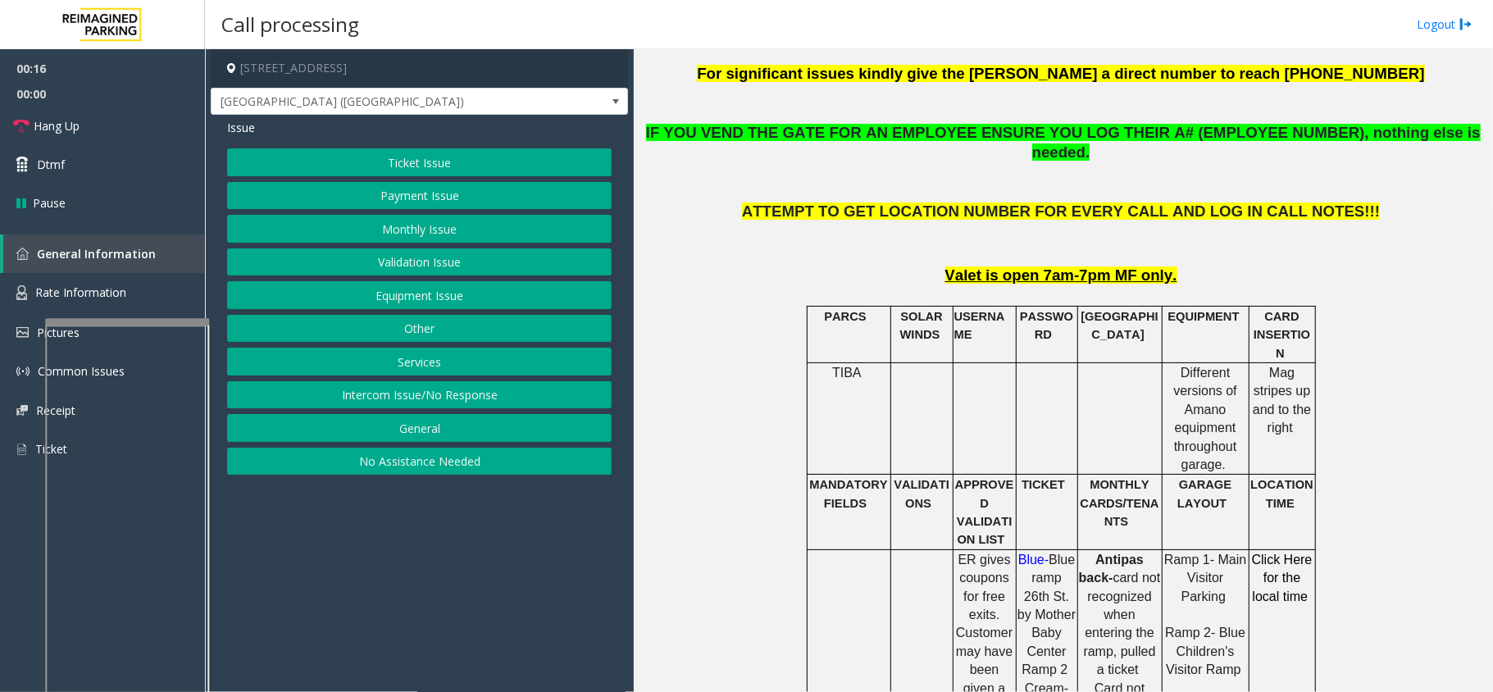
click at [424, 190] on button "Payment Issue" at bounding box center [419, 196] width 385 height 28
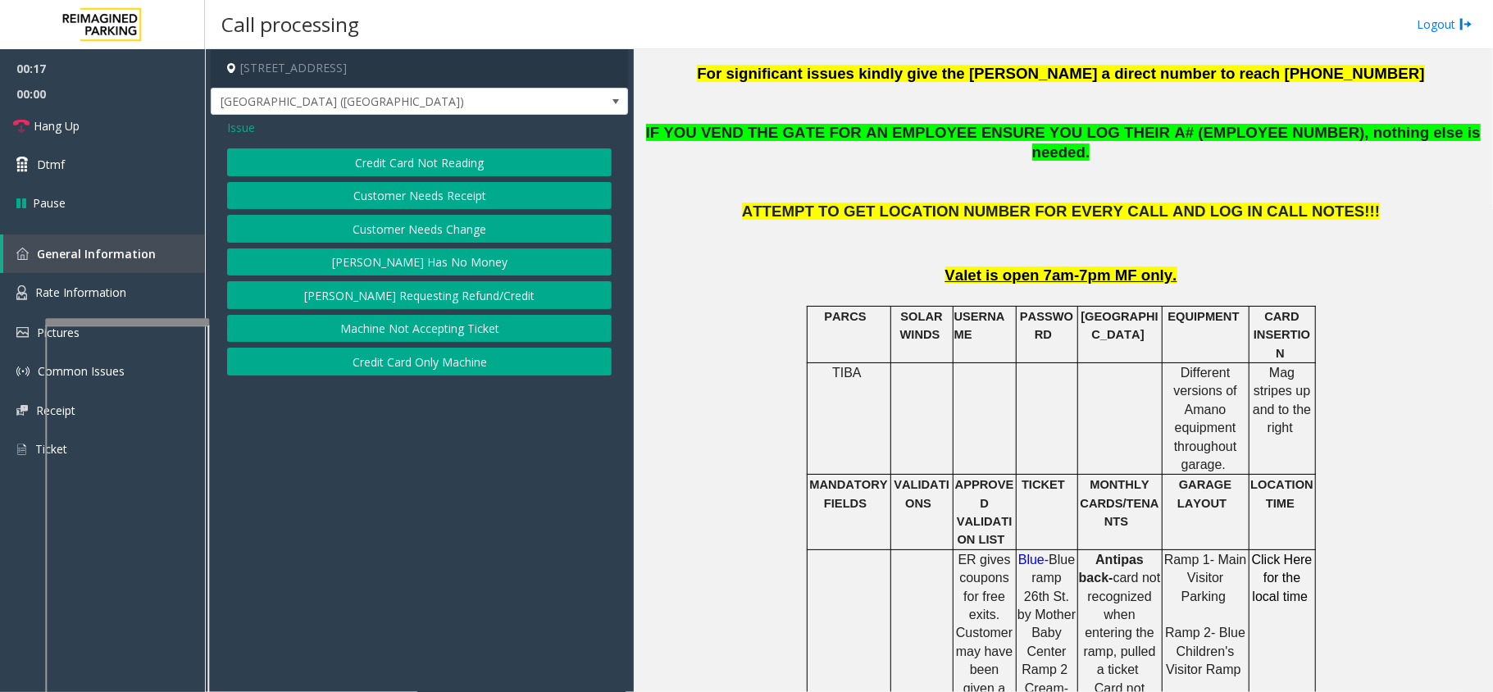
click at [446, 171] on button "Credit Card Not Reading" at bounding box center [419, 162] width 385 height 28
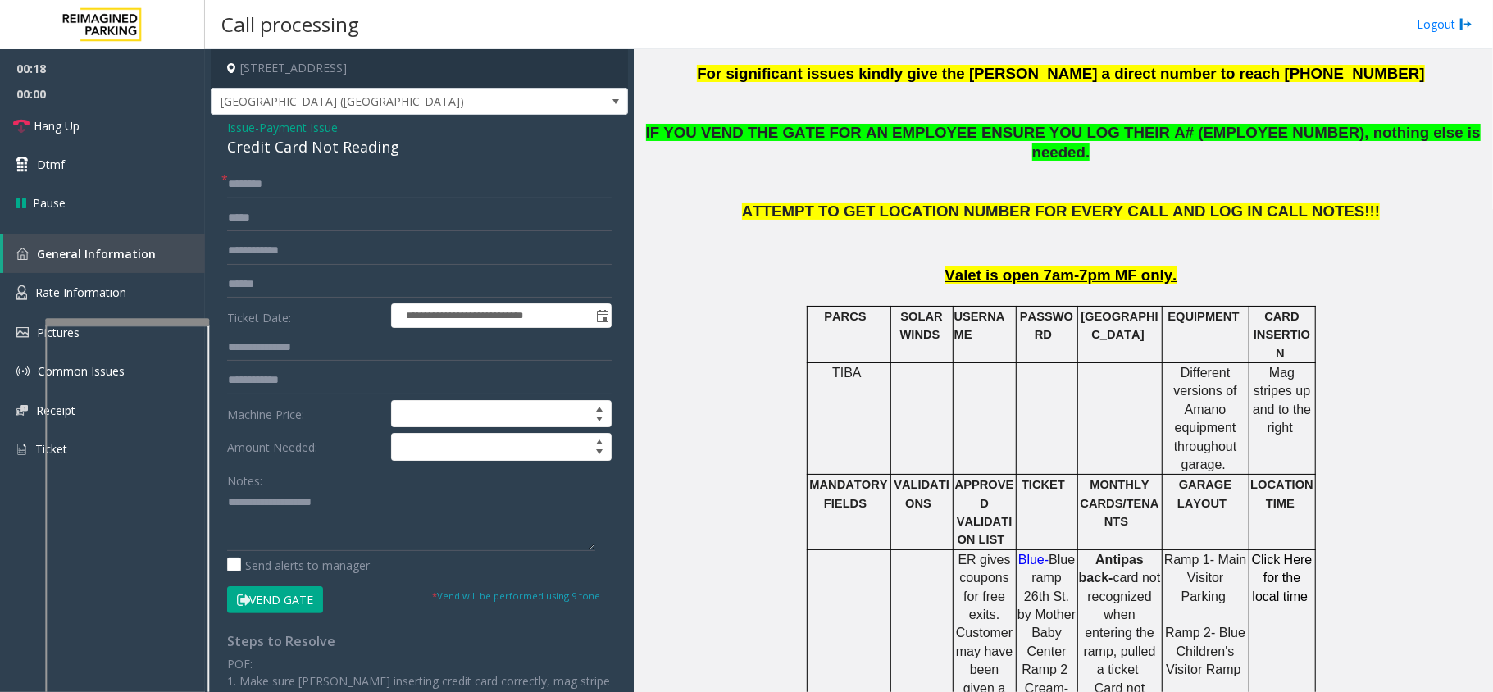
click at [344, 185] on input "text" at bounding box center [419, 185] width 385 height 28
click at [362, 146] on div "Credit Card Not Reading" at bounding box center [419, 147] width 385 height 22
click at [391, 536] on textarea at bounding box center [411, 519] width 368 height 61
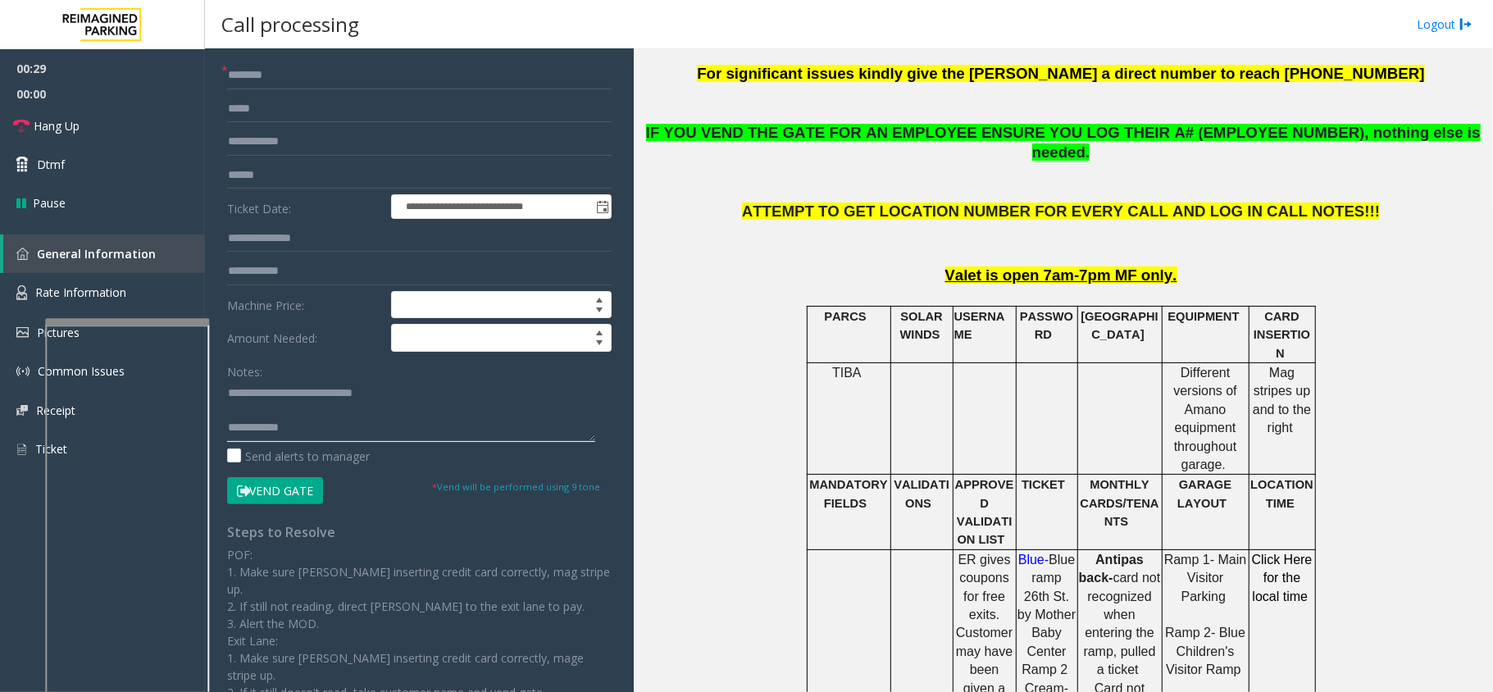
scroll to position [0, 0]
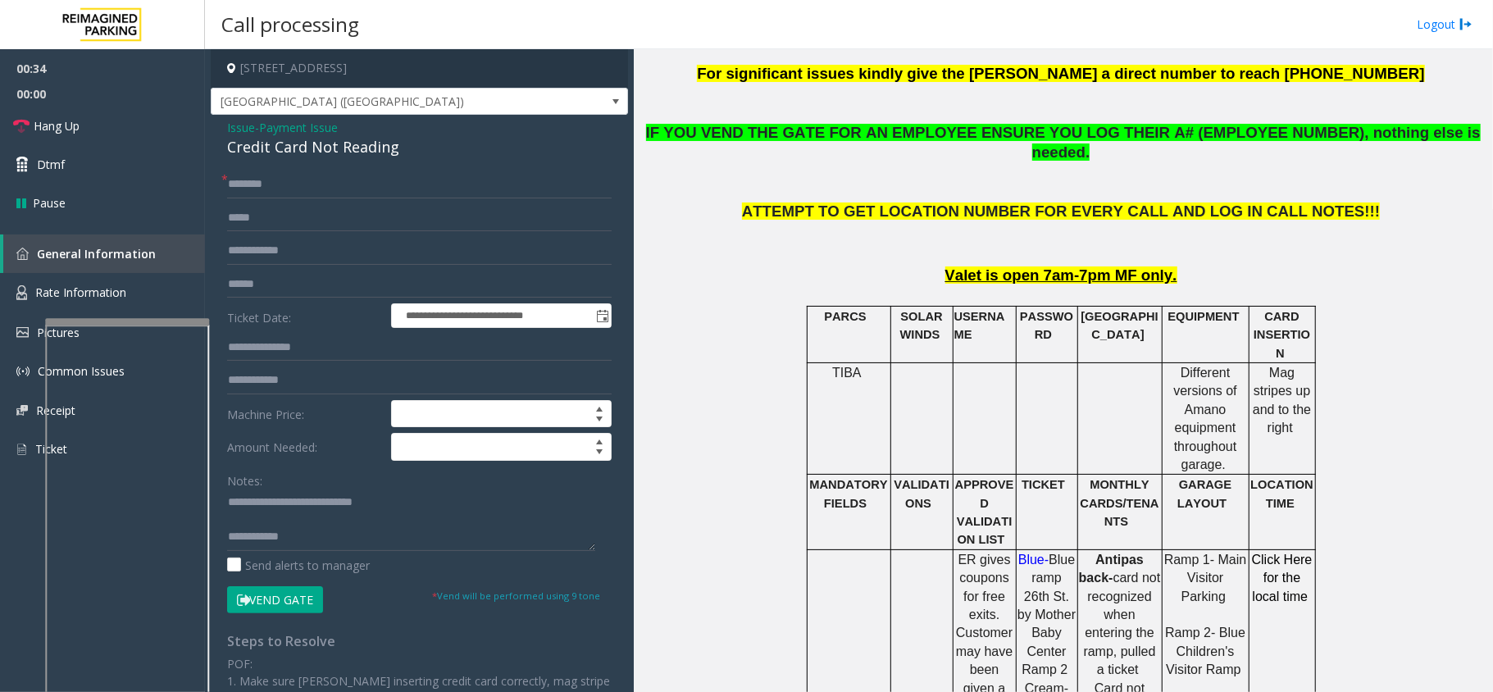
click at [296, 608] on button "Vend Gate" at bounding box center [275, 600] width 96 height 28
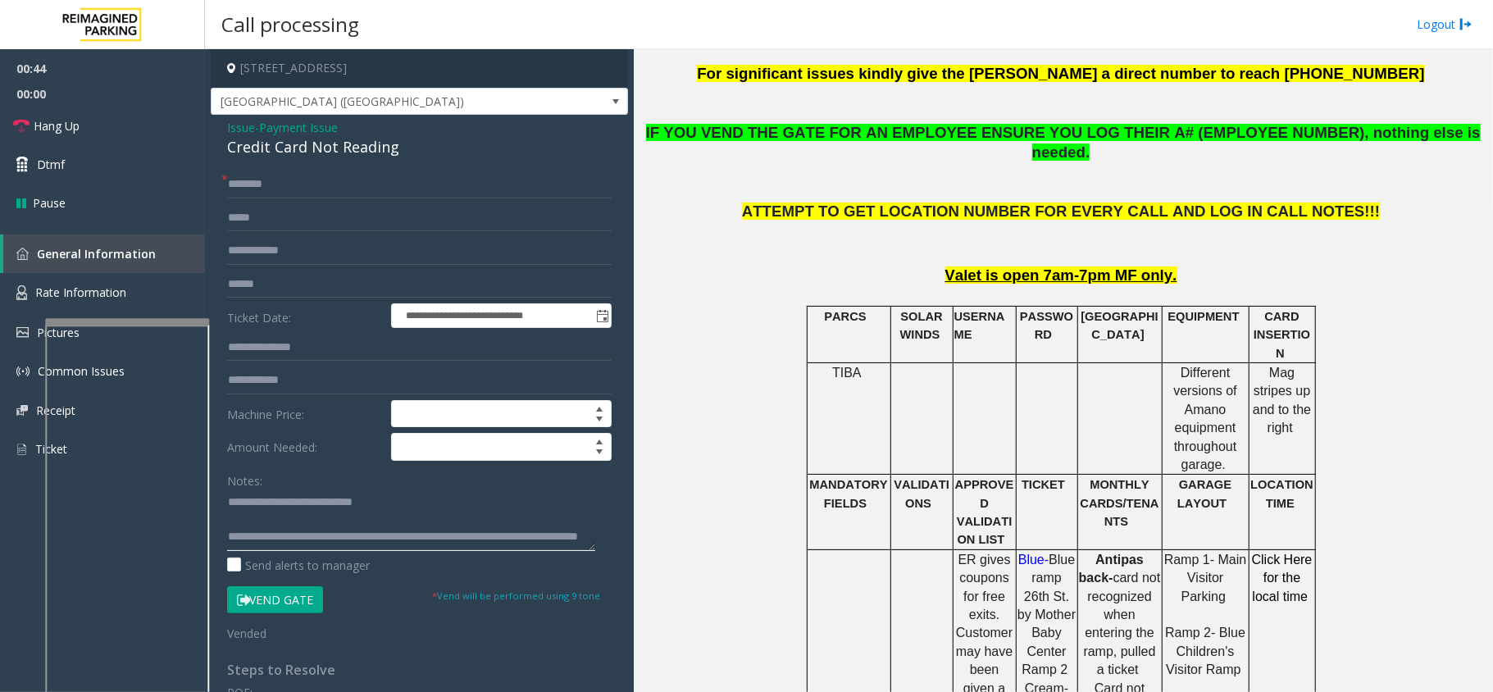
type textarea "**********"
click at [354, 188] on input "text" at bounding box center [419, 185] width 385 height 28
click at [151, 134] on link "Hang Up" at bounding box center [102, 126] width 205 height 39
click at [271, 178] on input "text" at bounding box center [419, 185] width 385 height 28
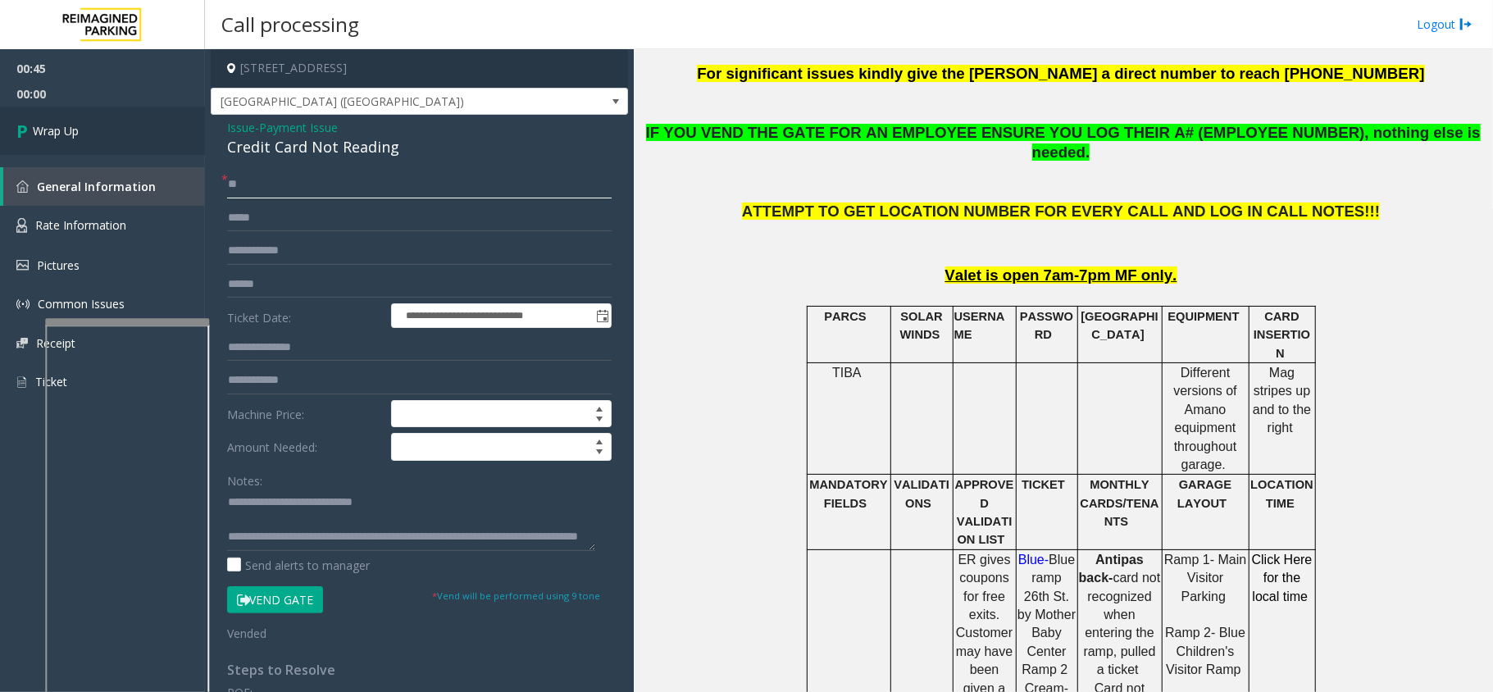
type input "**"
click at [131, 125] on link "Wrap Up" at bounding box center [102, 131] width 205 height 48
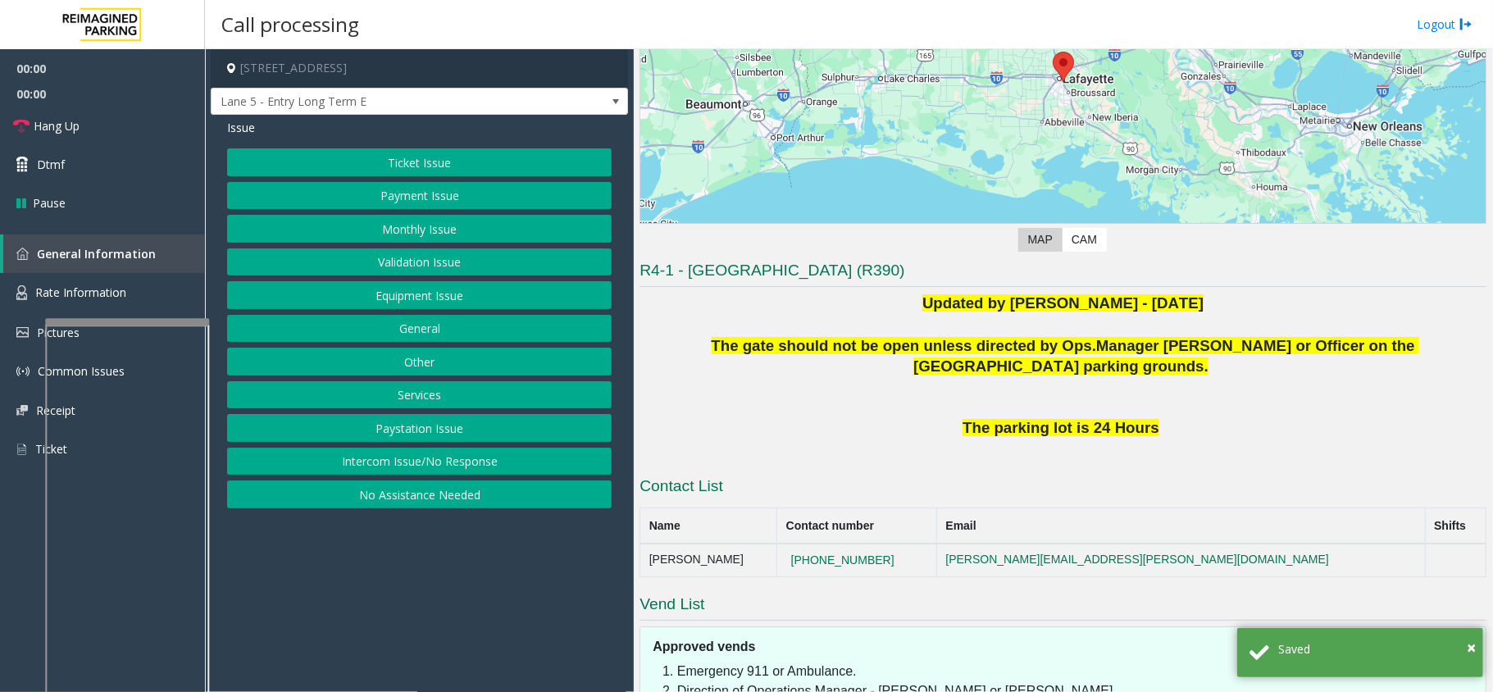
scroll to position [230, 0]
